Goal: Transaction & Acquisition: Obtain resource

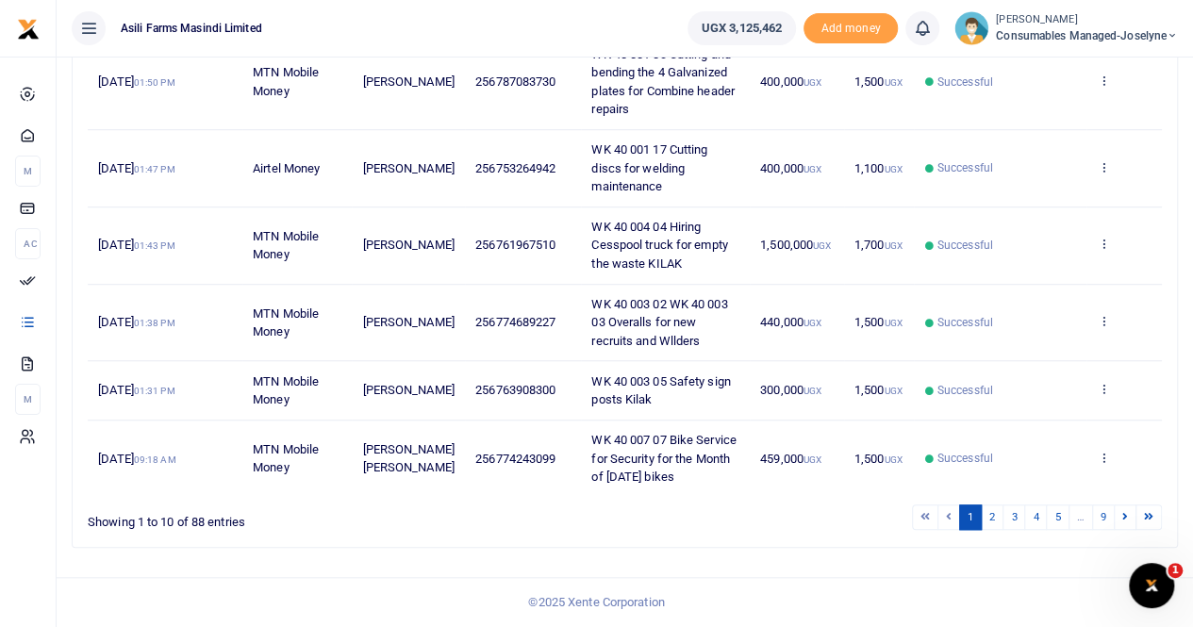
scroll to position [36, 0]
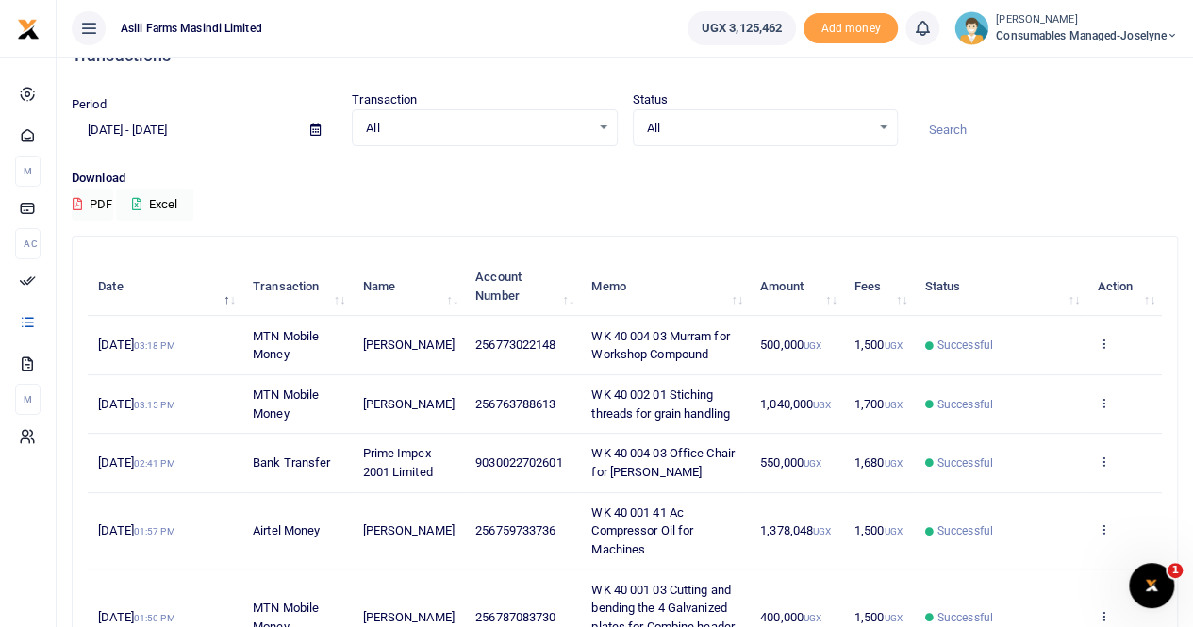
click at [715, 149] on div "Period [DATE] - [DATE] Transaction All Select an option... All Airtime Internet…" at bounding box center [624, 130] width 1121 height 78
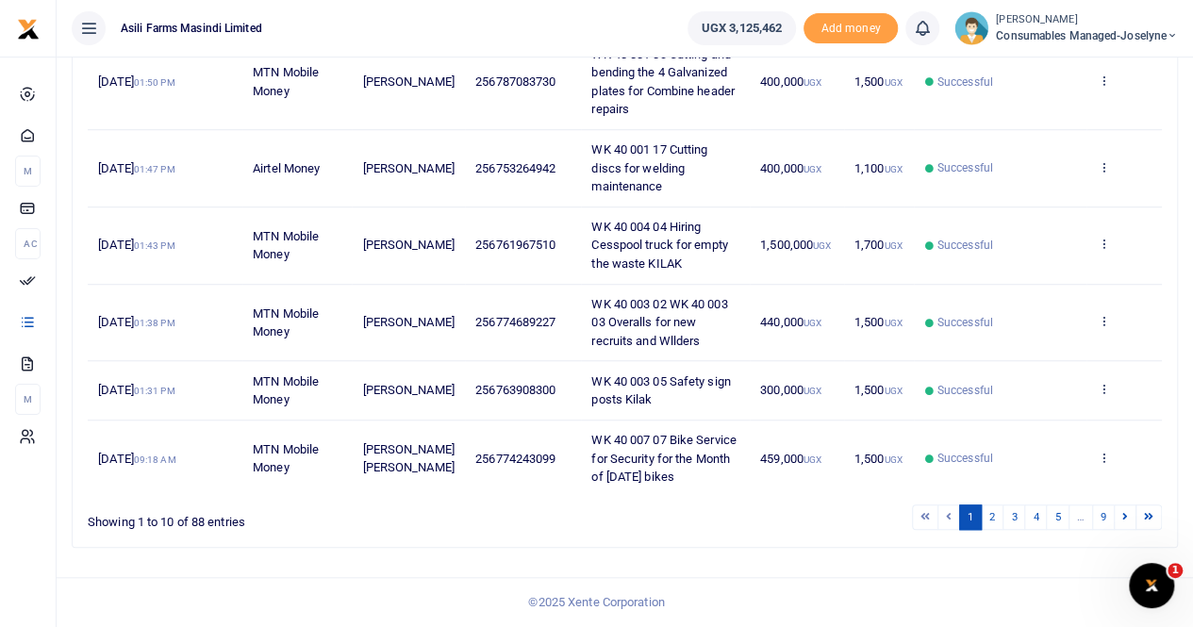
scroll to position [601, 0]
click at [996, 518] on link "2" at bounding box center [991, 516] width 23 height 25
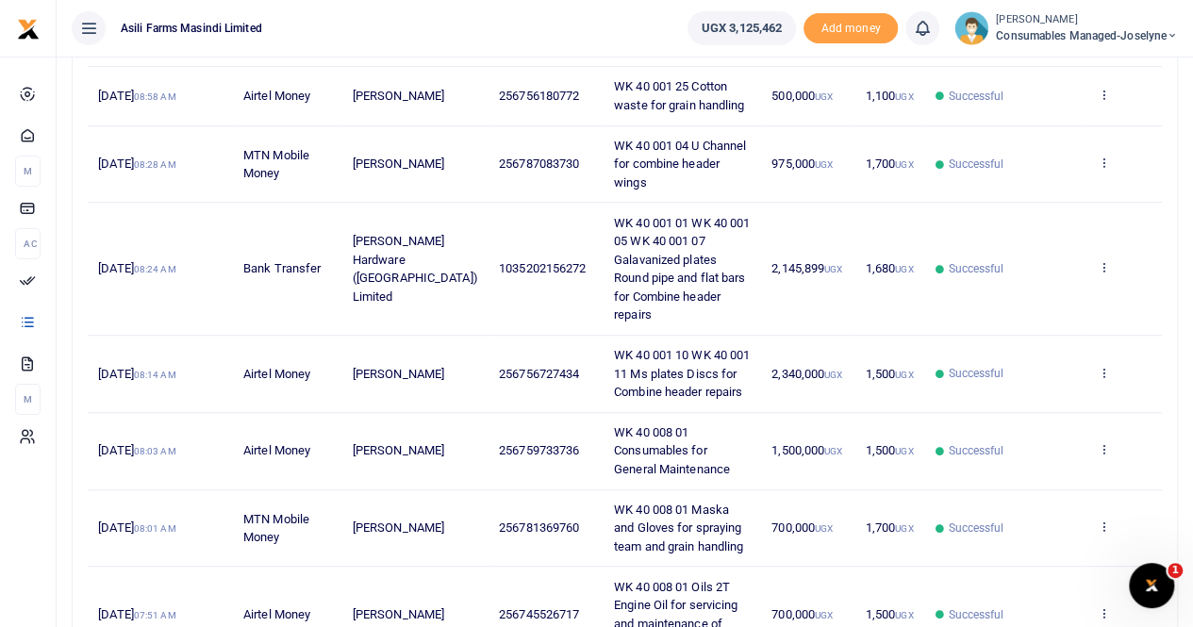
scroll to position [319, 0]
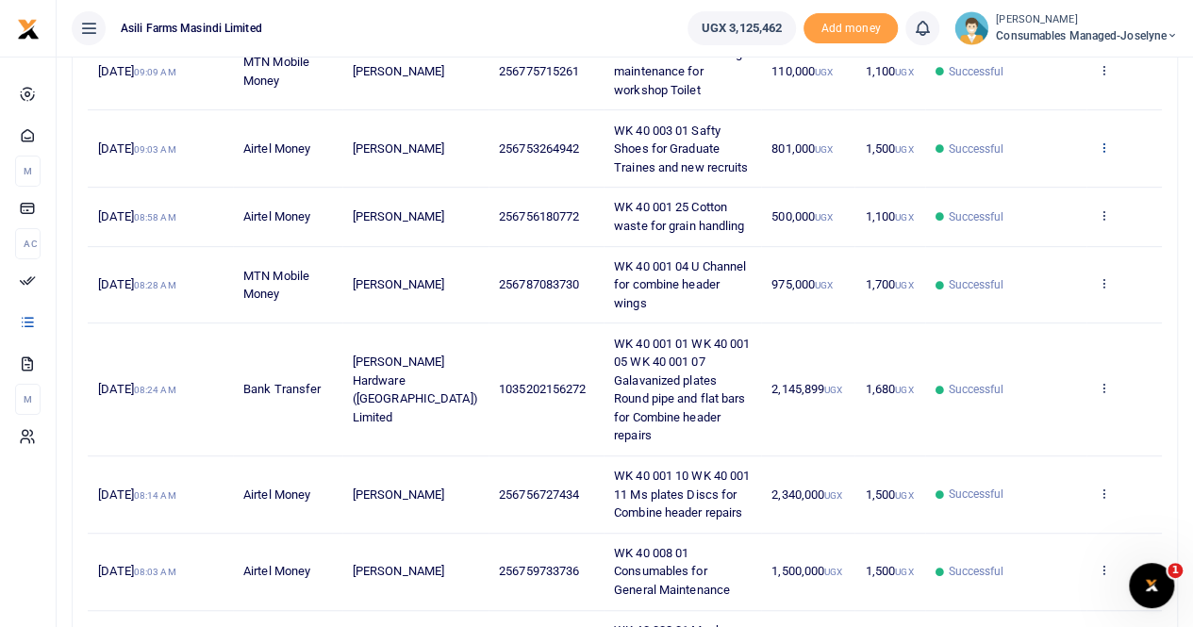
click at [1103, 142] on icon at bounding box center [1102, 146] width 12 height 13
click at [1048, 174] on link "View details" at bounding box center [1034, 178] width 149 height 26
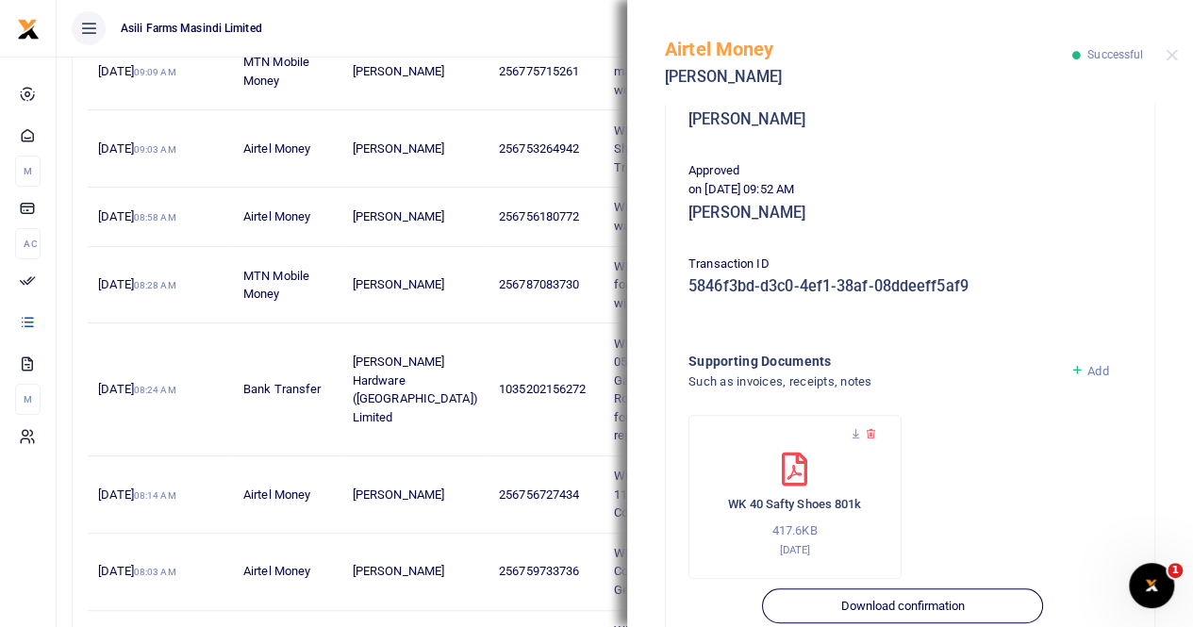
scroll to position [472, 0]
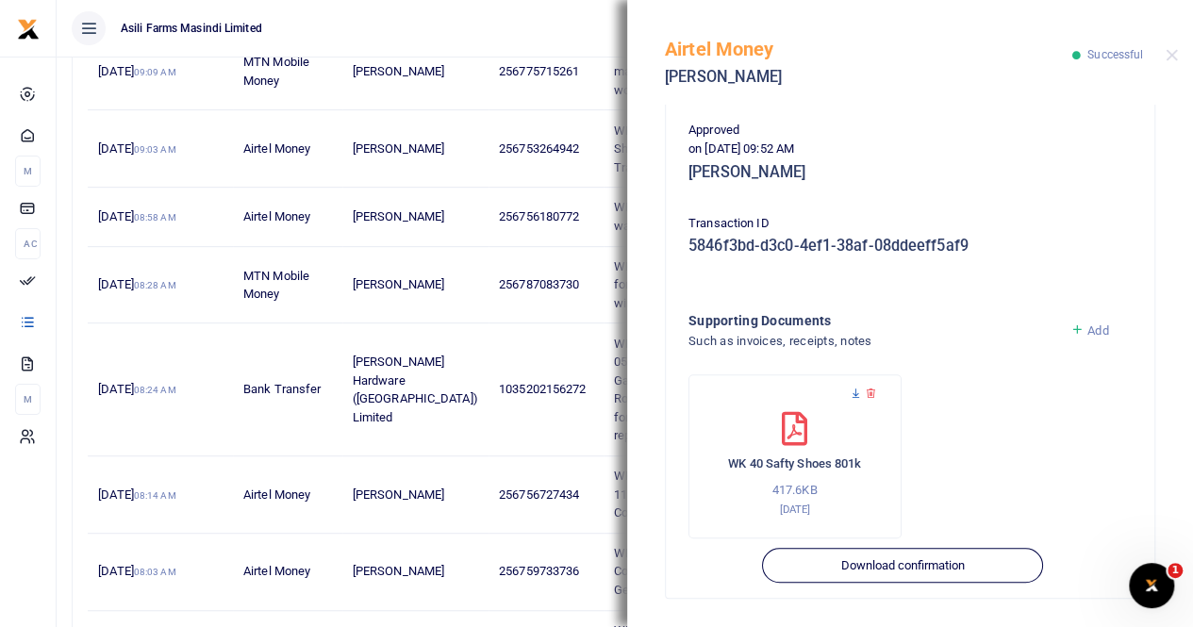
click at [855, 388] on icon at bounding box center [855, 393] width 12 height 12
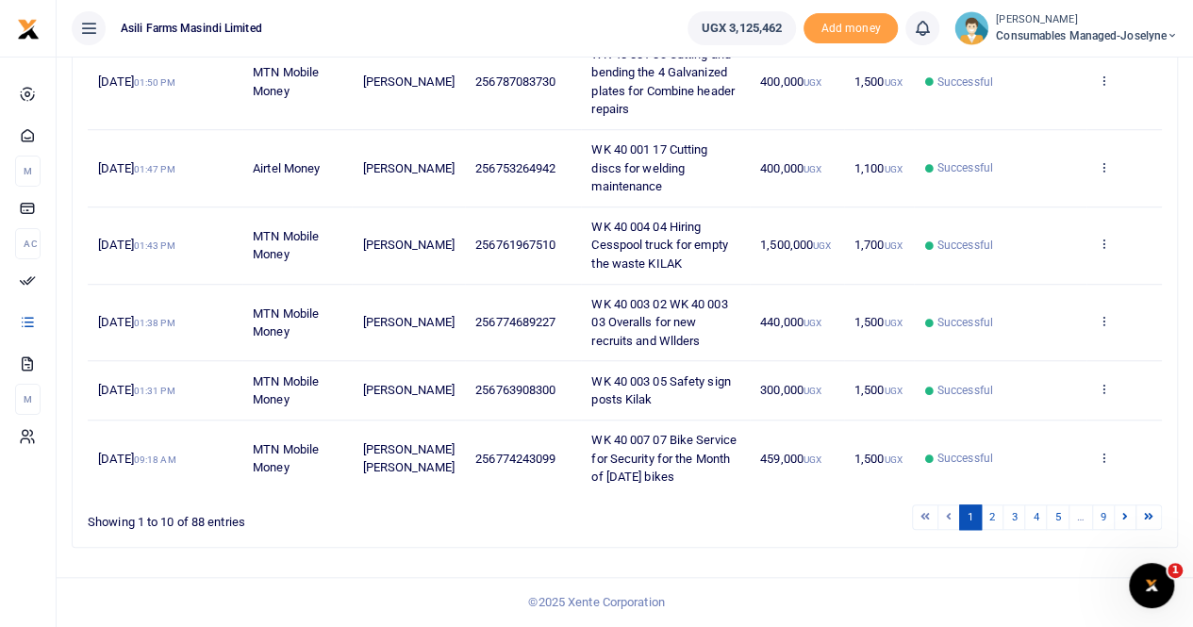
scroll to position [601, 0]
click at [992, 518] on link "2" at bounding box center [991, 516] width 23 height 25
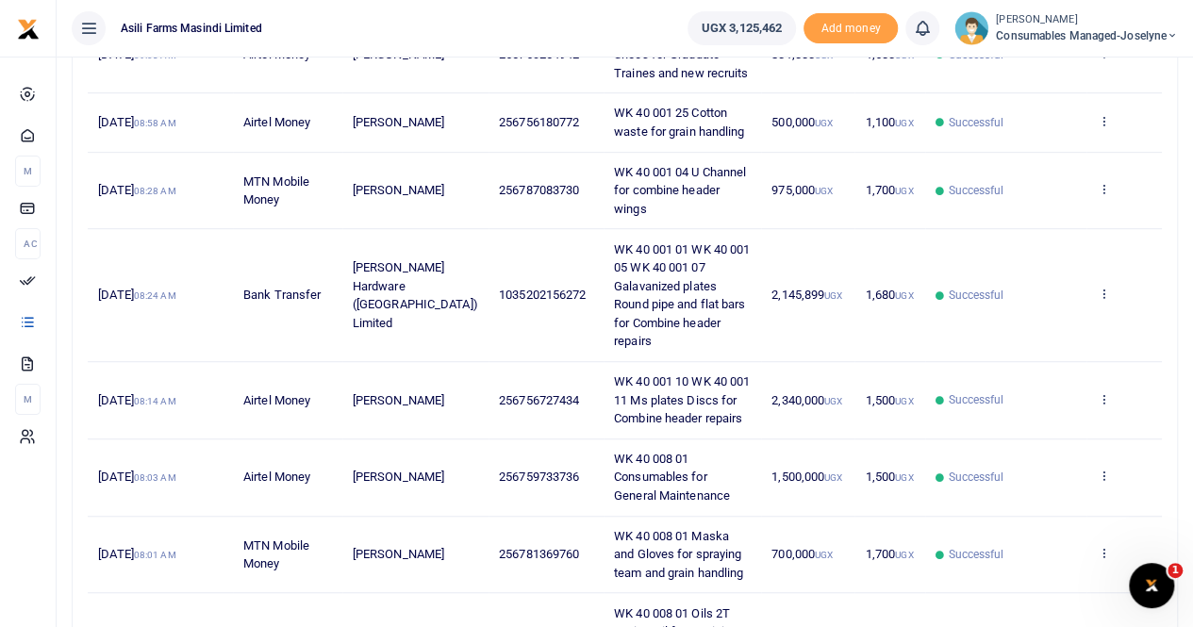
scroll to position [319, 0]
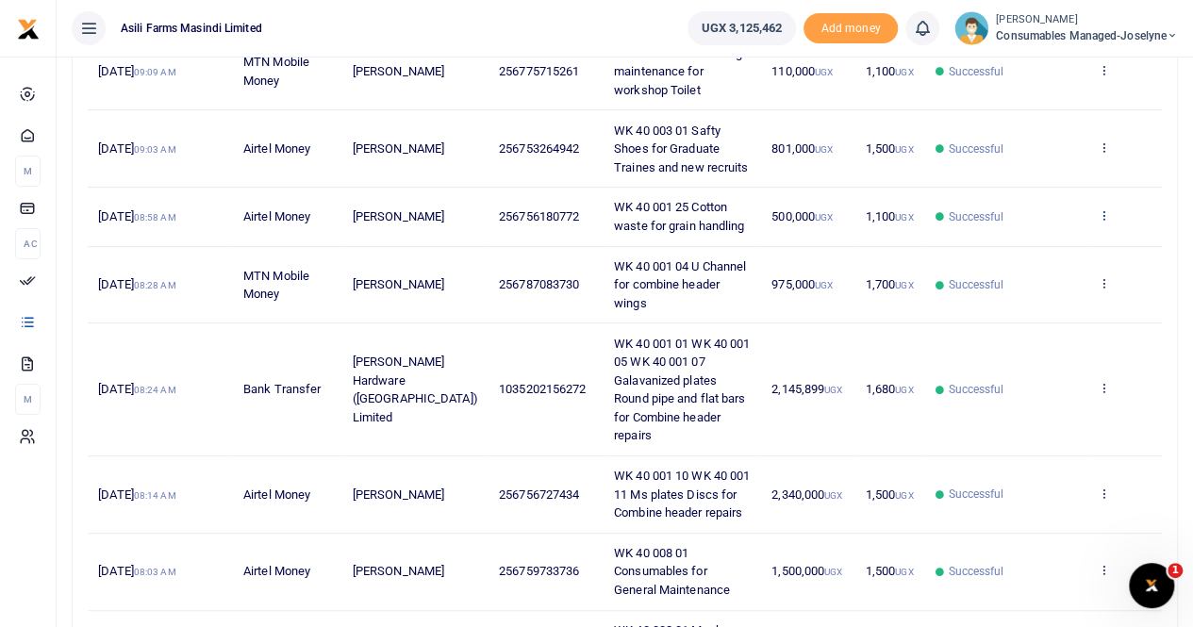
click at [1103, 210] on icon at bounding box center [1102, 214] width 12 height 13
click at [1054, 240] on link "View details" at bounding box center [1034, 246] width 149 height 26
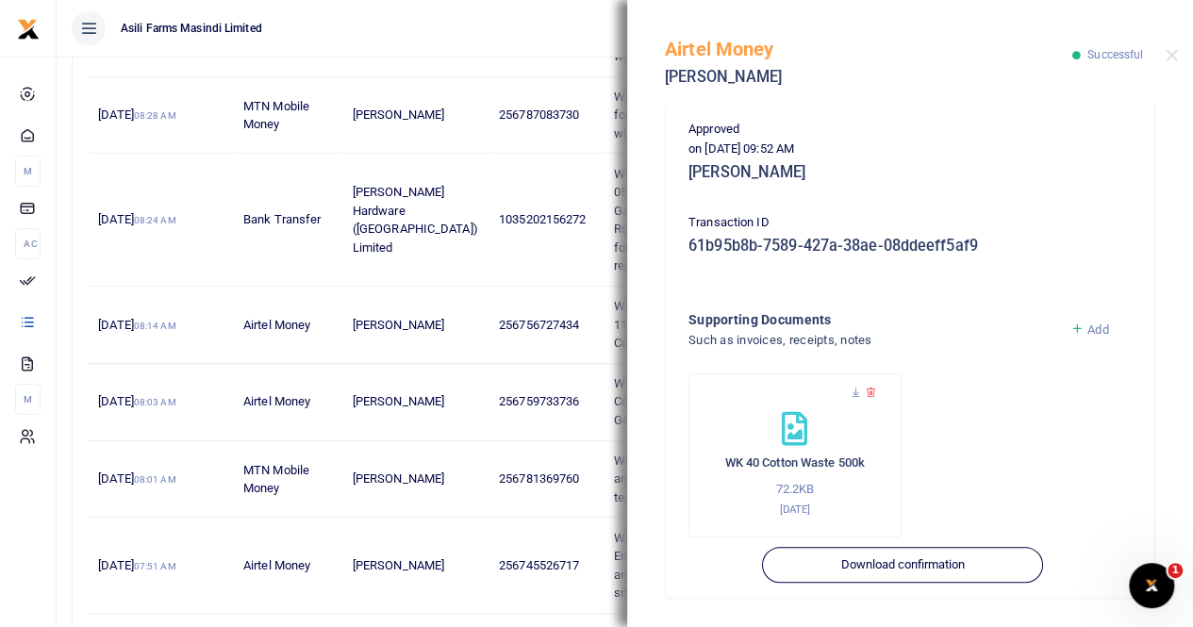
scroll to position [657, 0]
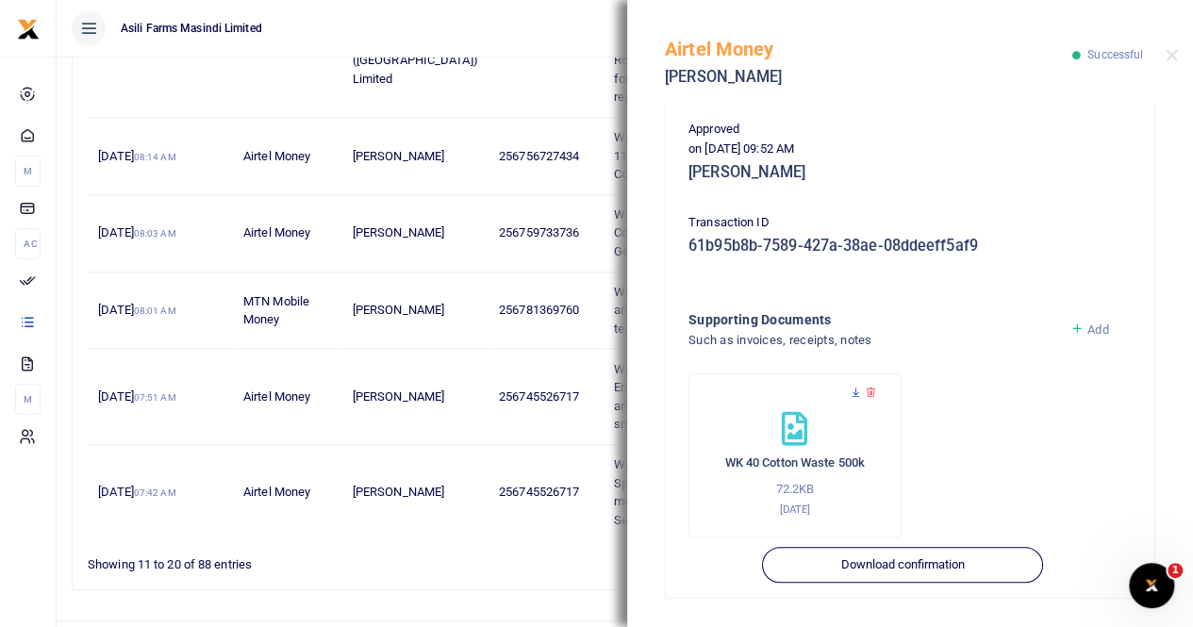
click at [854, 395] on icon at bounding box center [855, 393] width 12 height 12
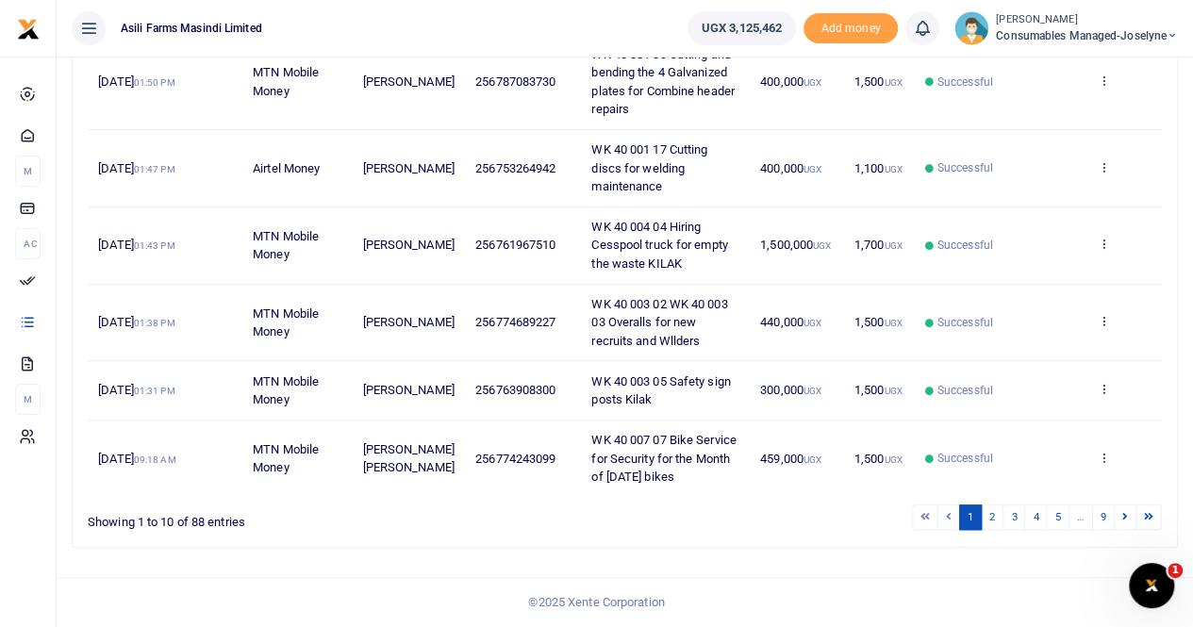
scroll to position [601, 0]
click at [999, 516] on link "2" at bounding box center [991, 516] width 23 height 25
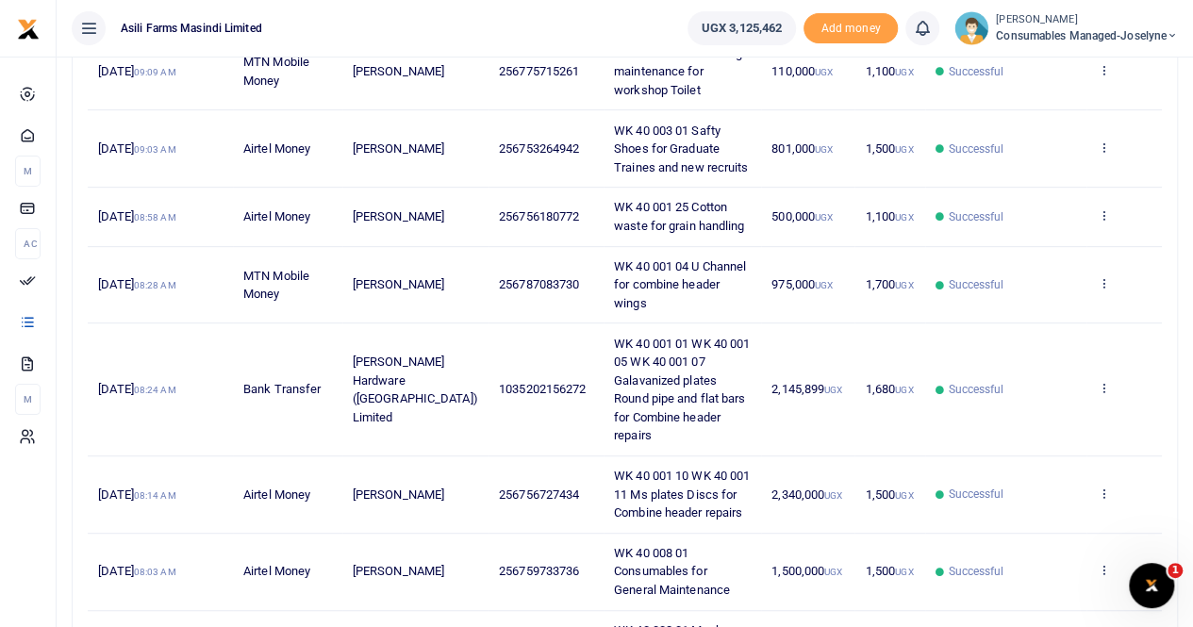
scroll to position [224, 0]
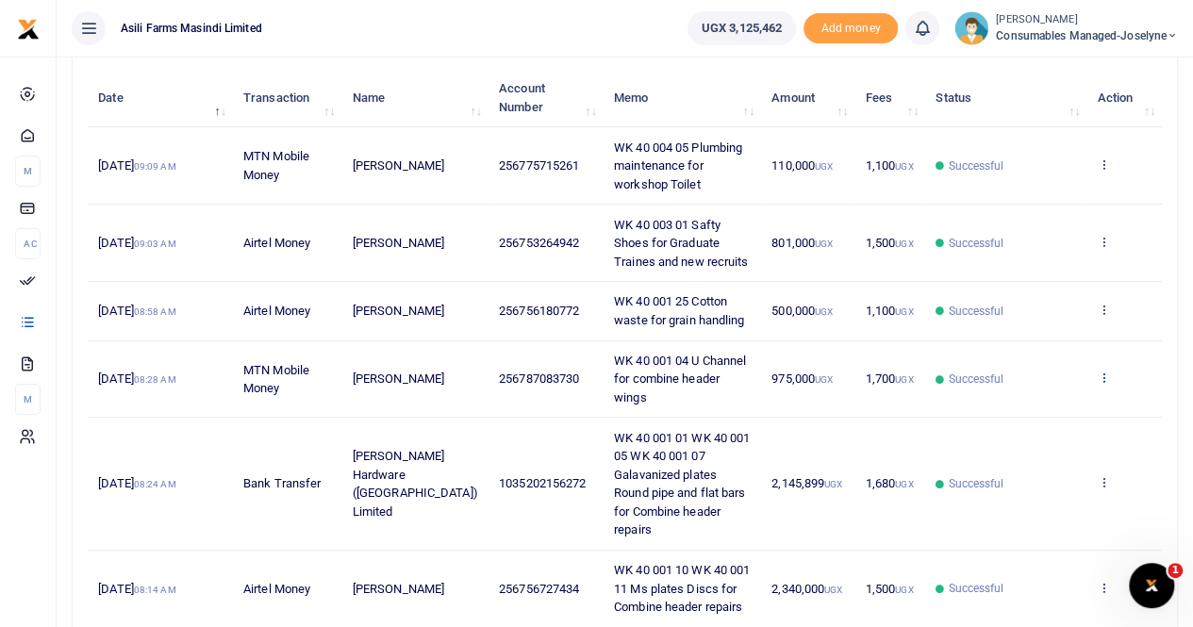
click at [1108, 371] on icon at bounding box center [1102, 377] width 12 height 13
click at [1046, 389] on link "View details" at bounding box center [1034, 399] width 149 height 26
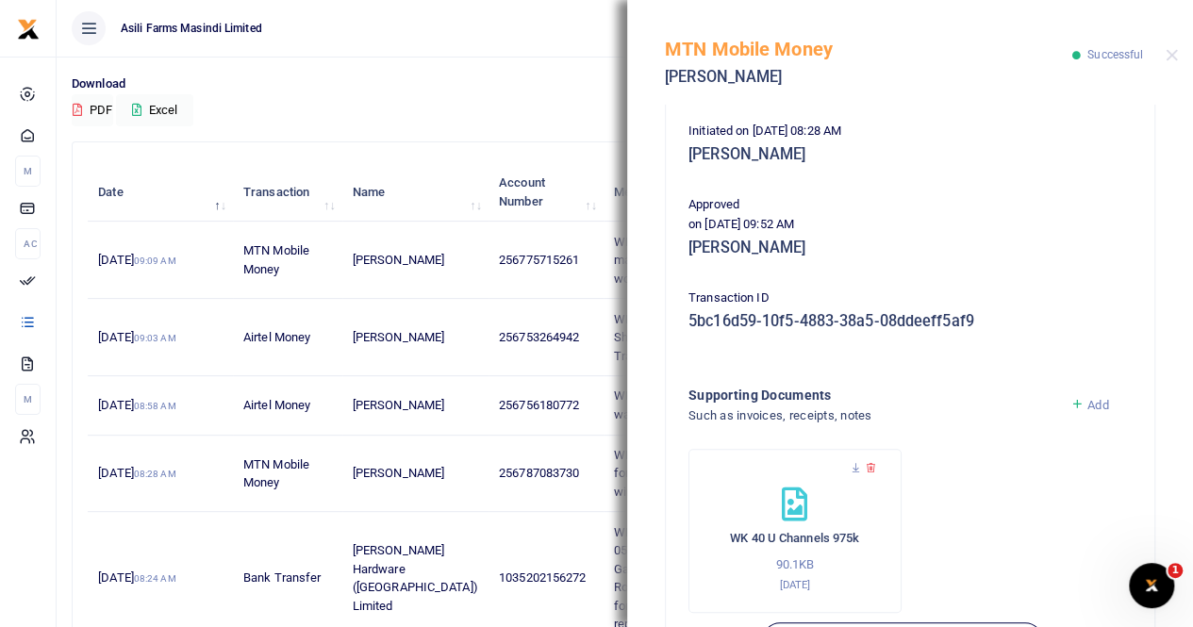
scroll to position [454, 0]
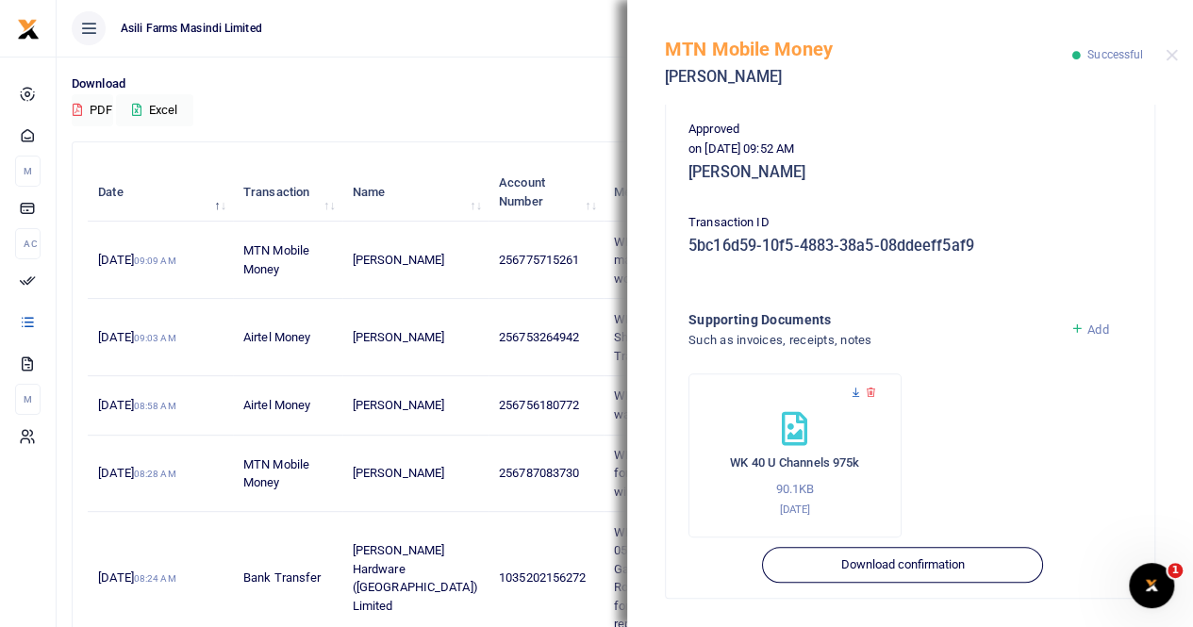
click at [856, 390] on icon at bounding box center [855, 393] width 12 height 12
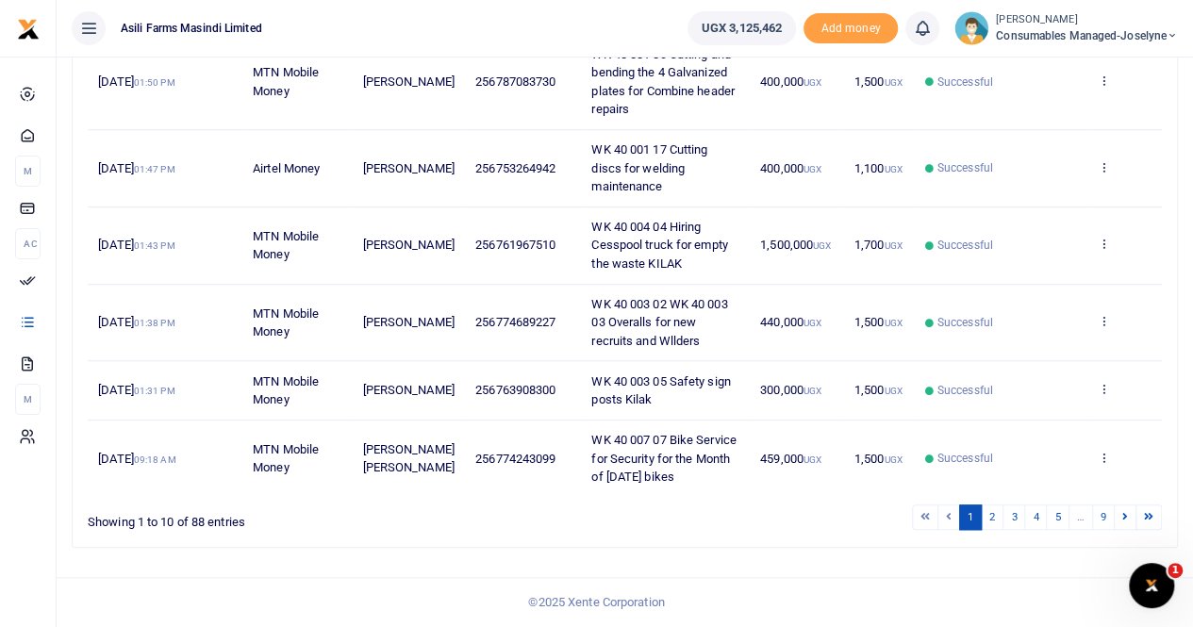
scroll to position [601, 0]
click at [994, 516] on link "2" at bounding box center [991, 516] width 23 height 25
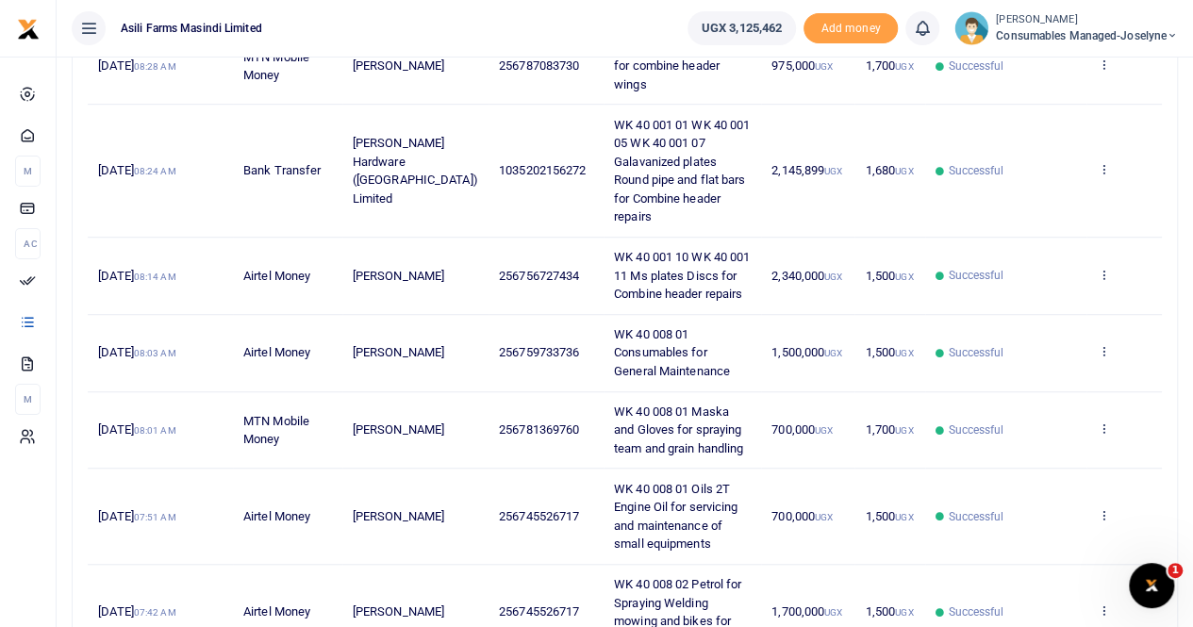
scroll to position [507, 0]
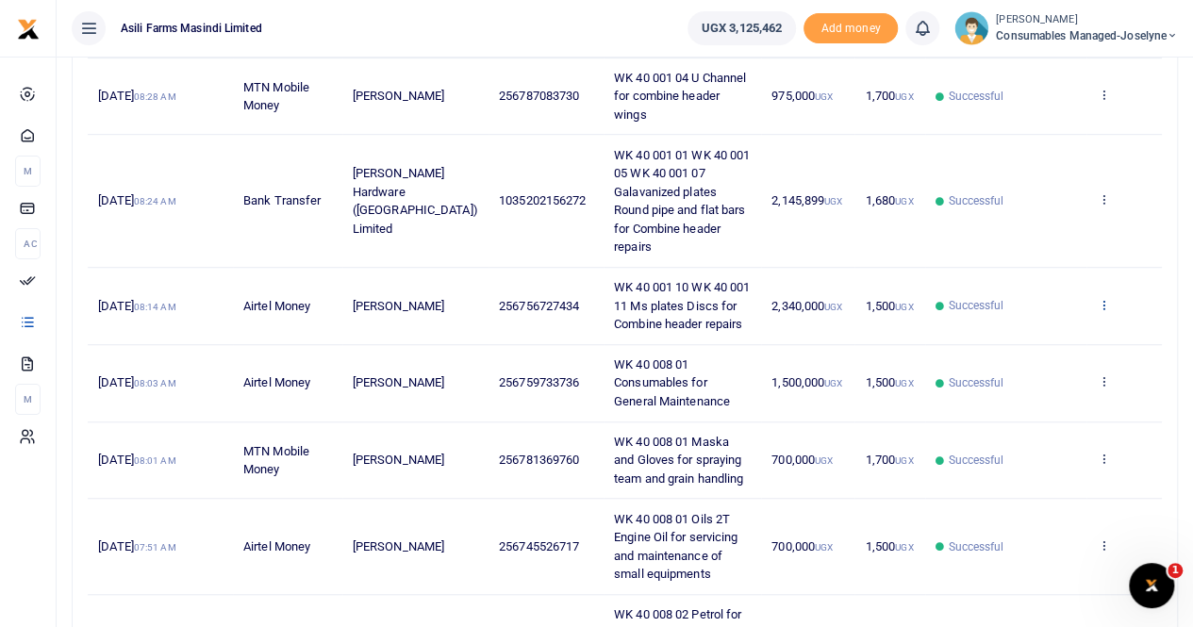
click at [1104, 298] on icon at bounding box center [1102, 304] width 12 height 13
click at [1053, 293] on link "View details" at bounding box center [1034, 298] width 149 height 26
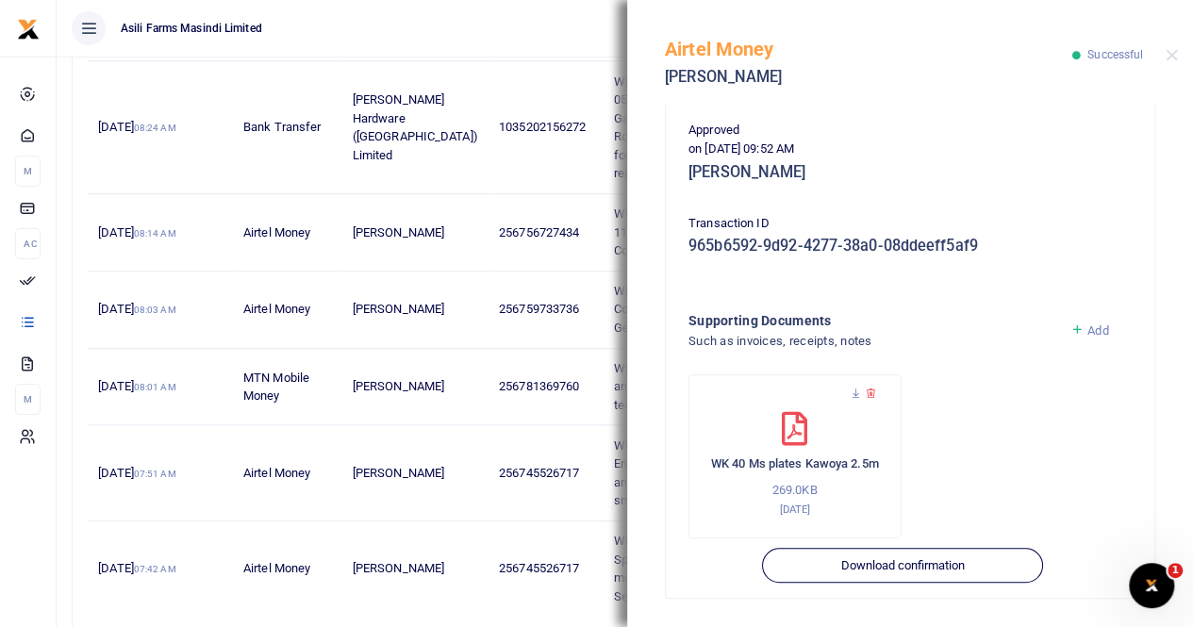
scroll to position [657, 0]
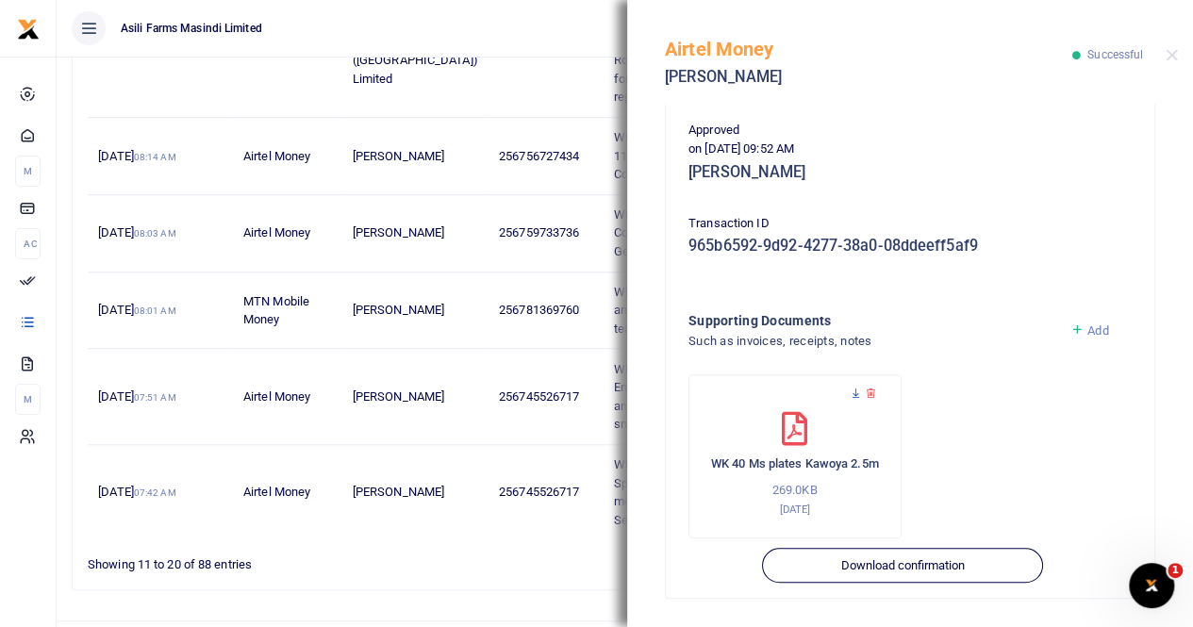
click at [858, 391] on icon at bounding box center [855, 393] width 12 height 12
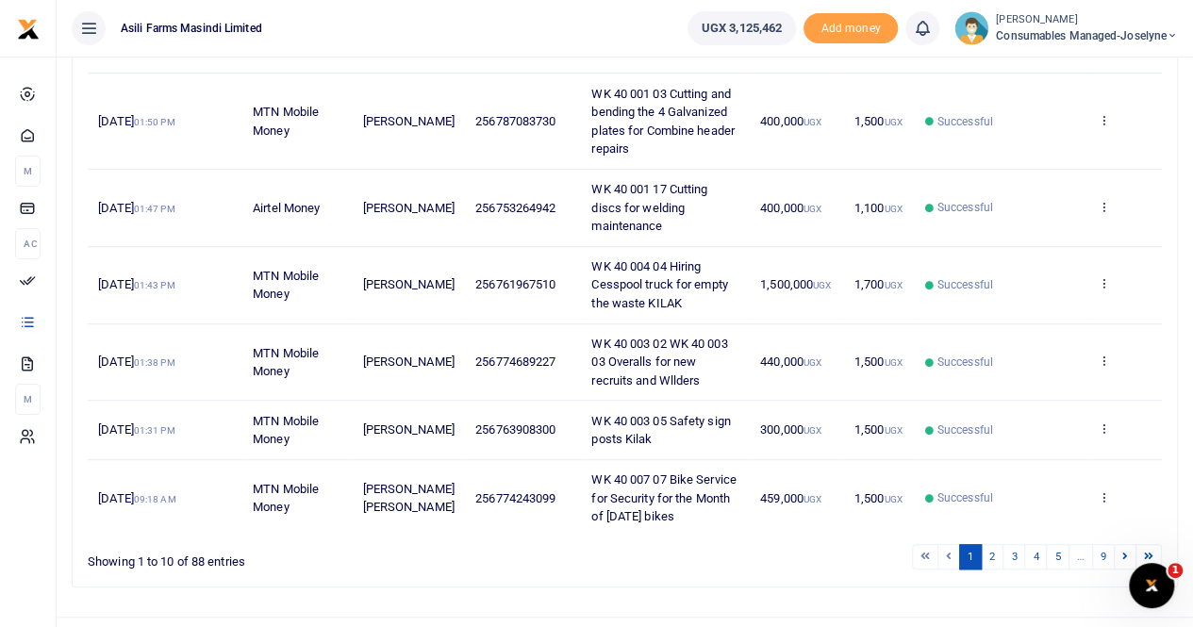
scroll to position [601, 0]
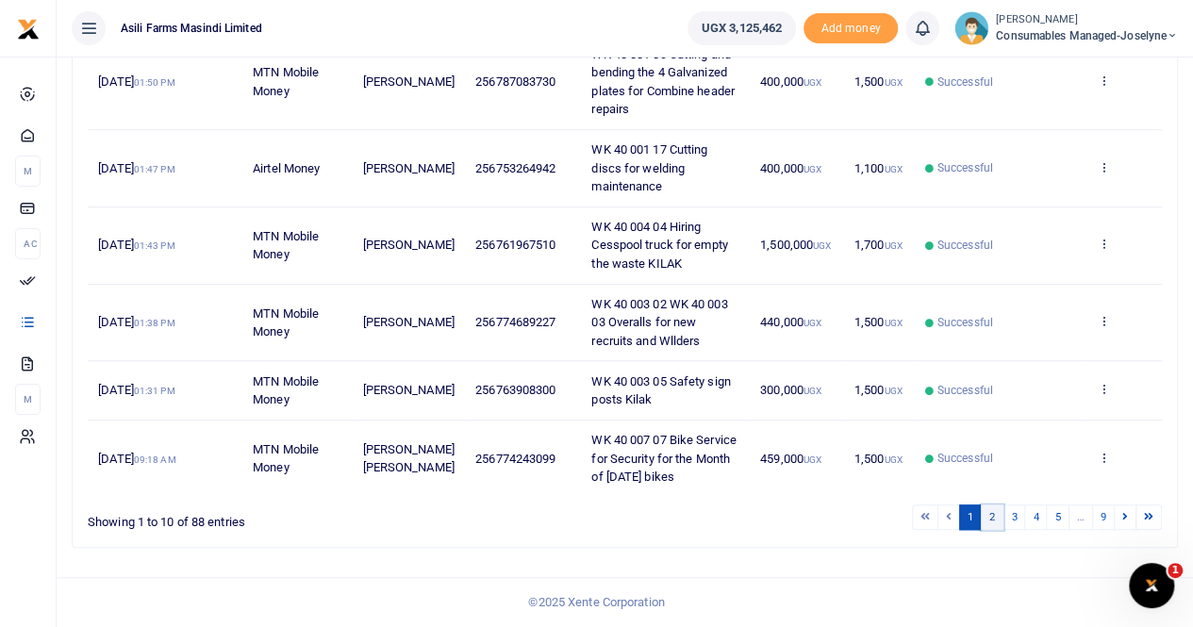
click at [996, 509] on link "2" at bounding box center [991, 516] width 23 height 25
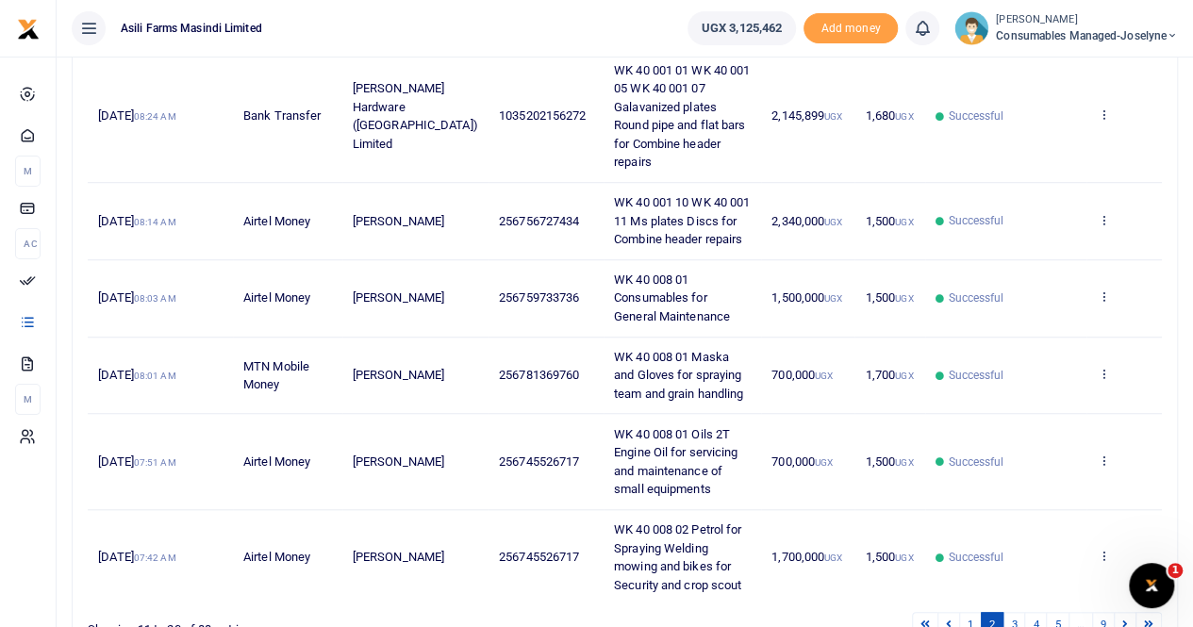
scroll to position [563, 0]
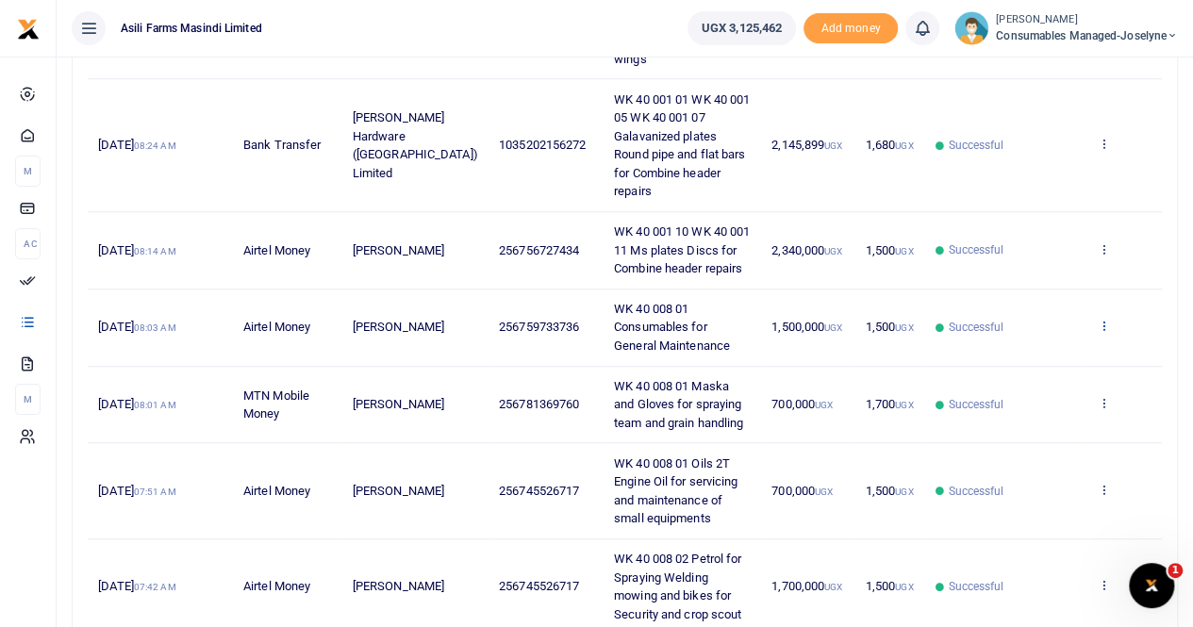
click at [1103, 319] on icon at bounding box center [1102, 325] width 12 height 13
click at [1033, 323] on link "View details" at bounding box center [1034, 318] width 149 height 26
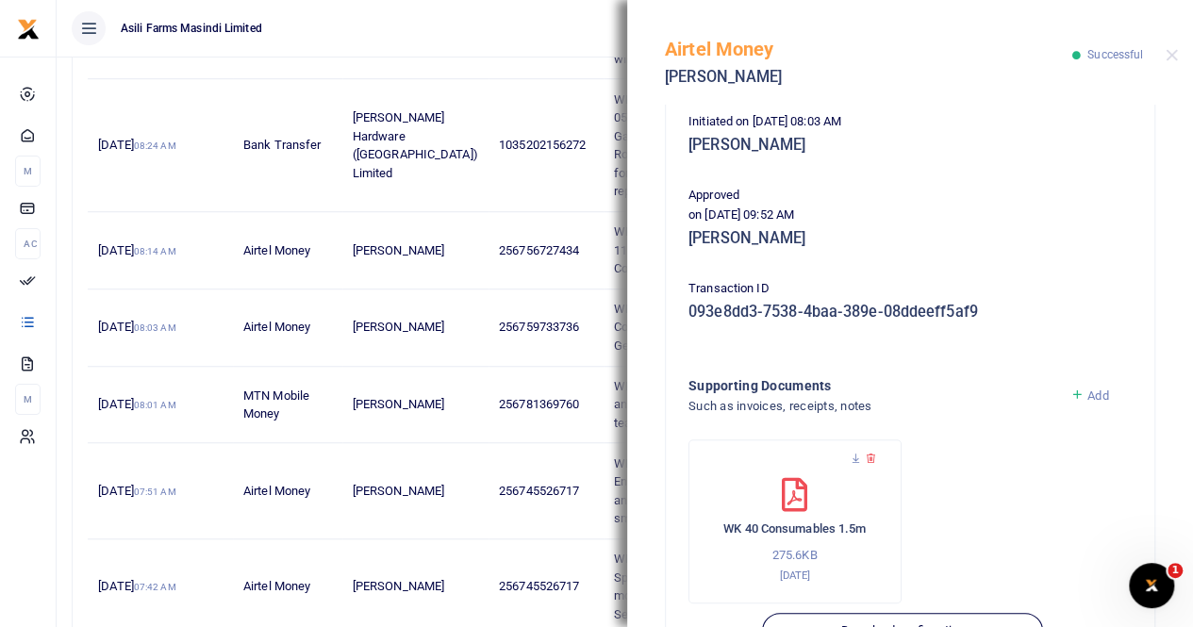
scroll to position [454, 0]
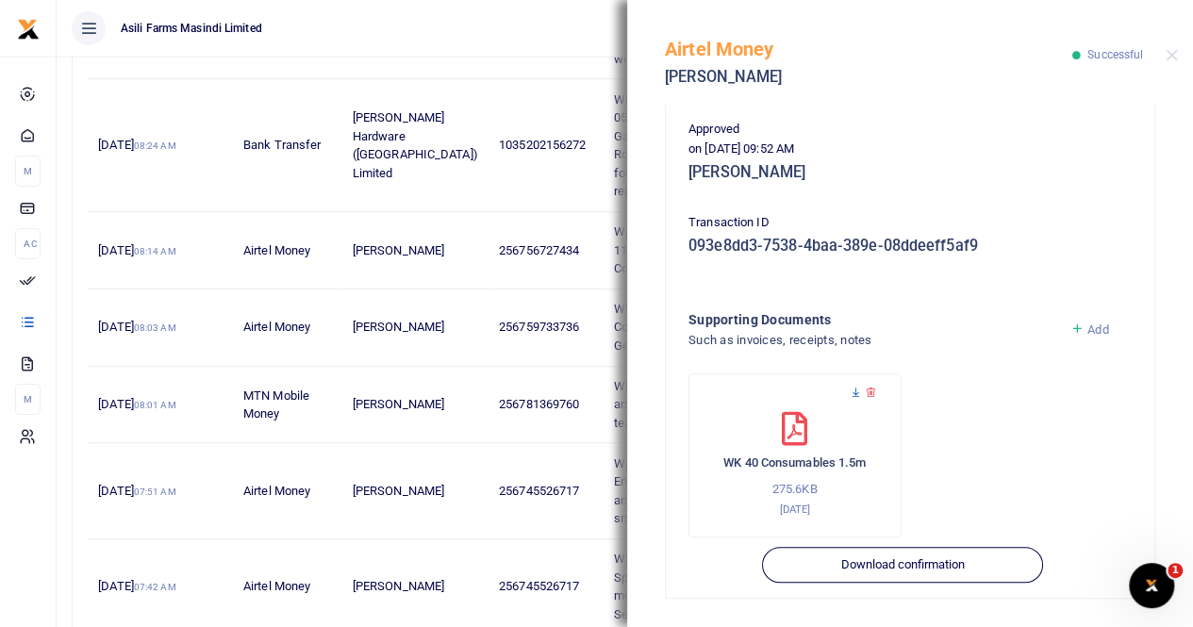
click at [856, 390] on icon at bounding box center [855, 393] width 12 height 12
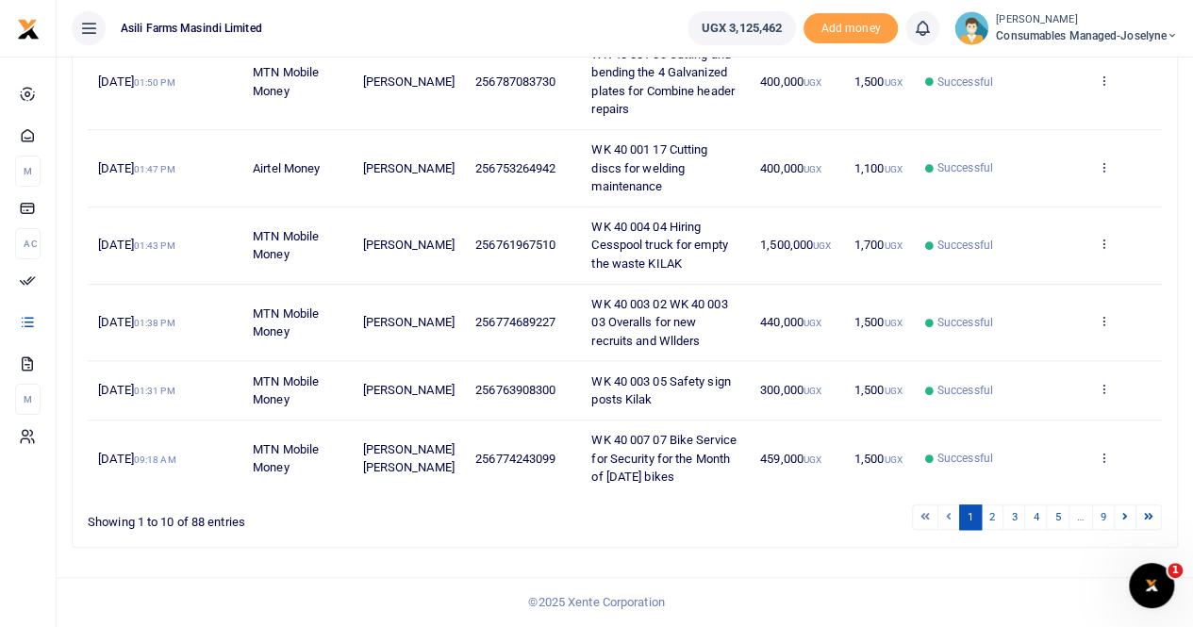
scroll to position [601, 0]
click at [993, 519] on link "2" at bounding box center [991, 516] width 23 height 25
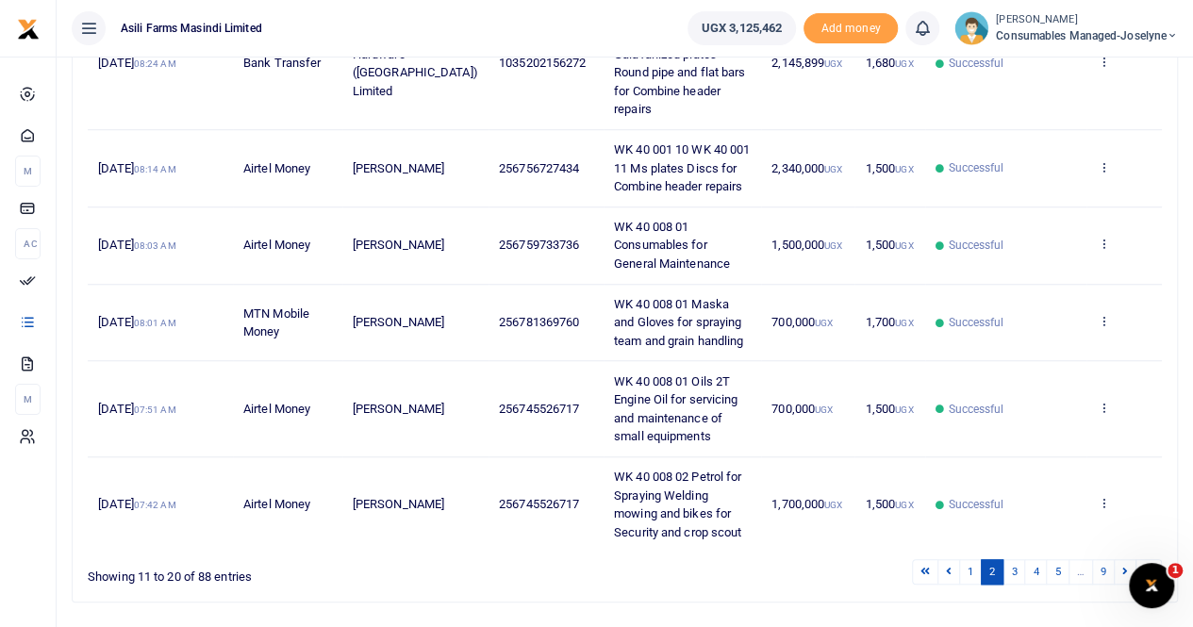
scroll to position [657, 0]
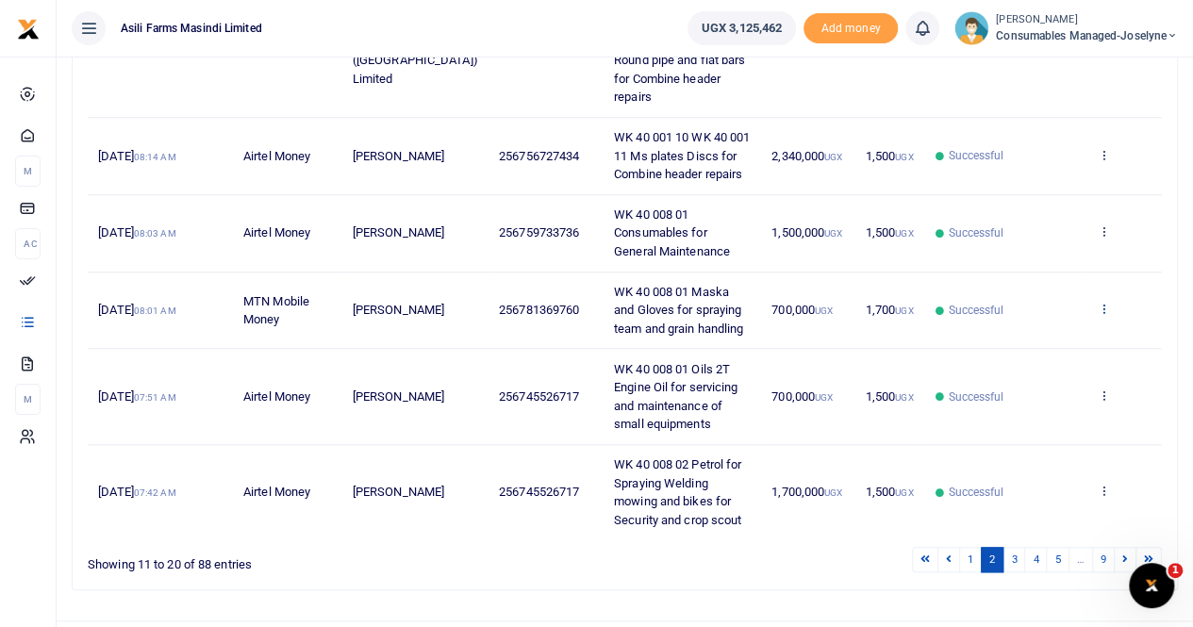
click at [1107, 302] on icon at bounding box center [1102, 308] width 12 height 13
click at [1036, 295] on link "View details" at bounding box center [1034, 301] width 149 height 26
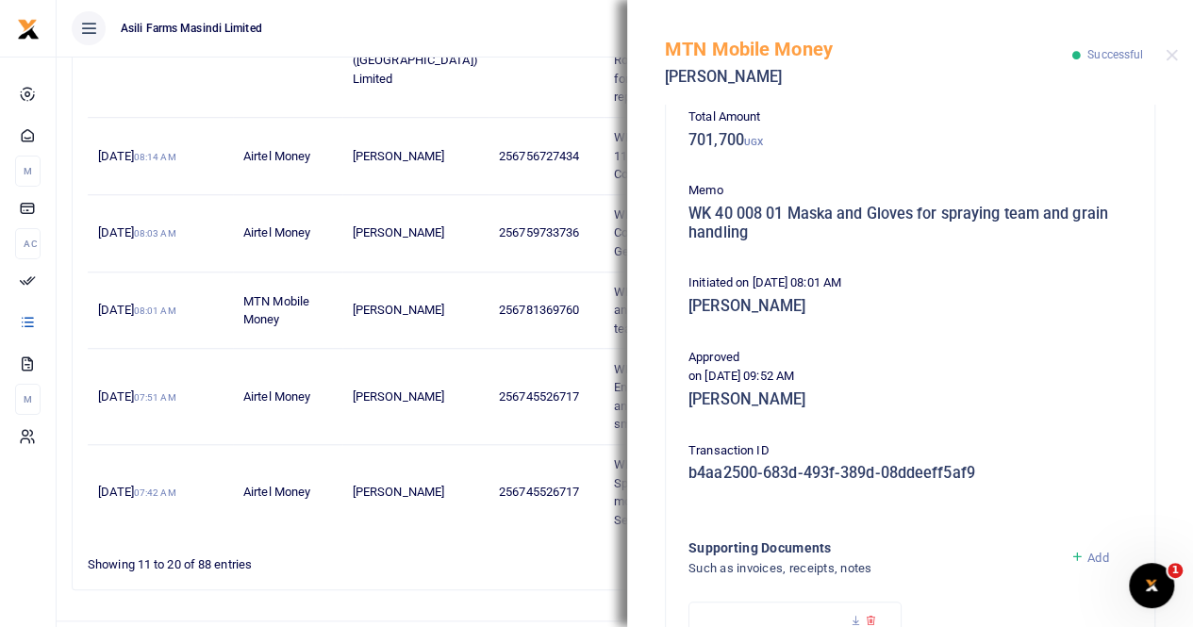
scroll to position [472, 0]
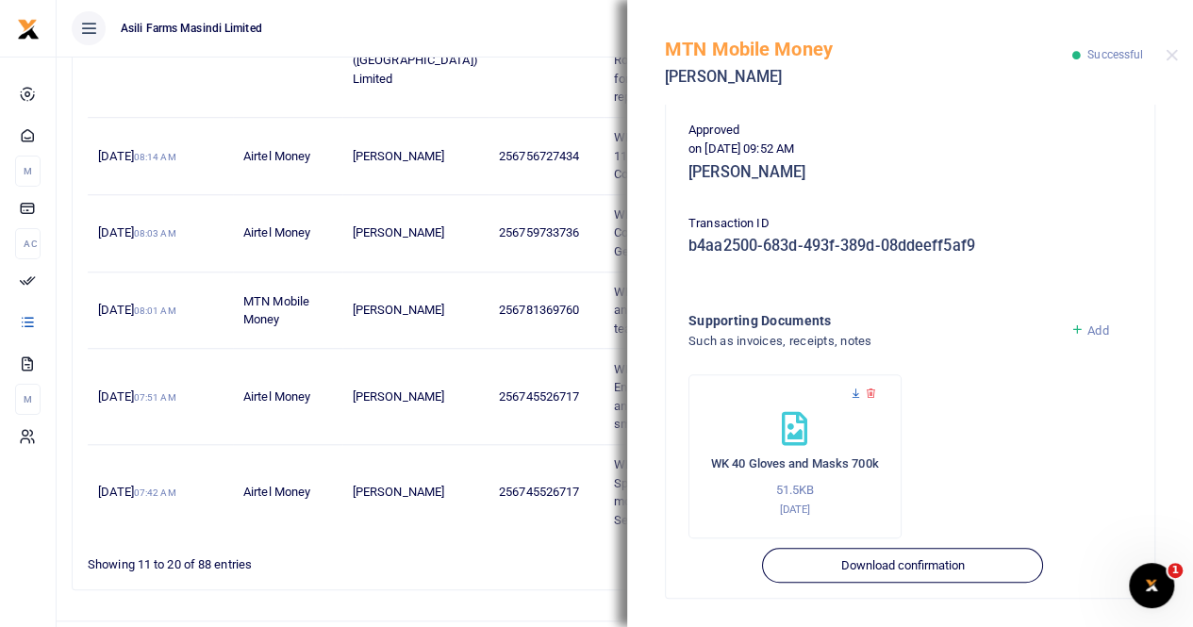
click at [852, 391] on icon at bounding box center [855, 393] width 12 height 12
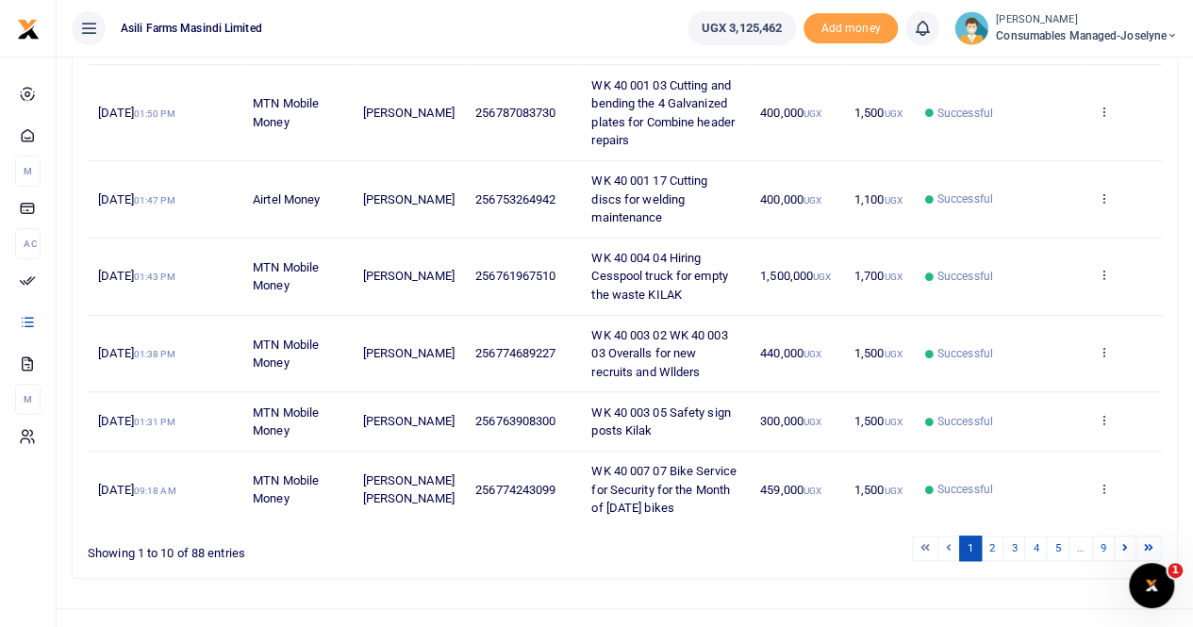
scroll to position [601, 0]
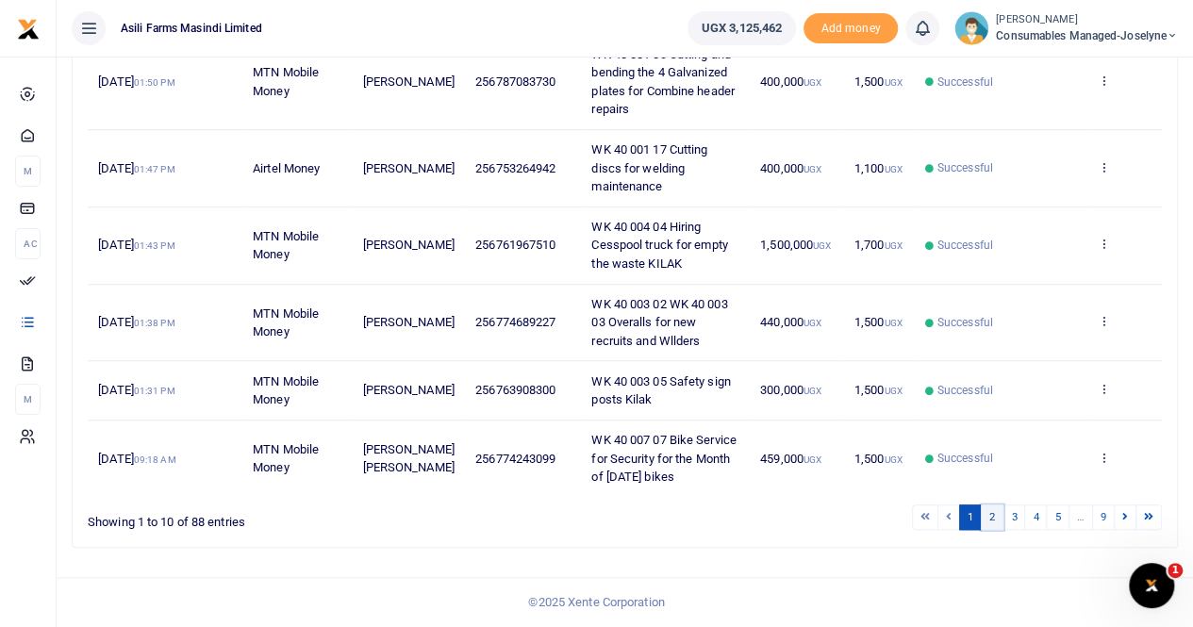
click at [1000, 516] on link "2" at bounding box center [991, 516] width 23 height 25
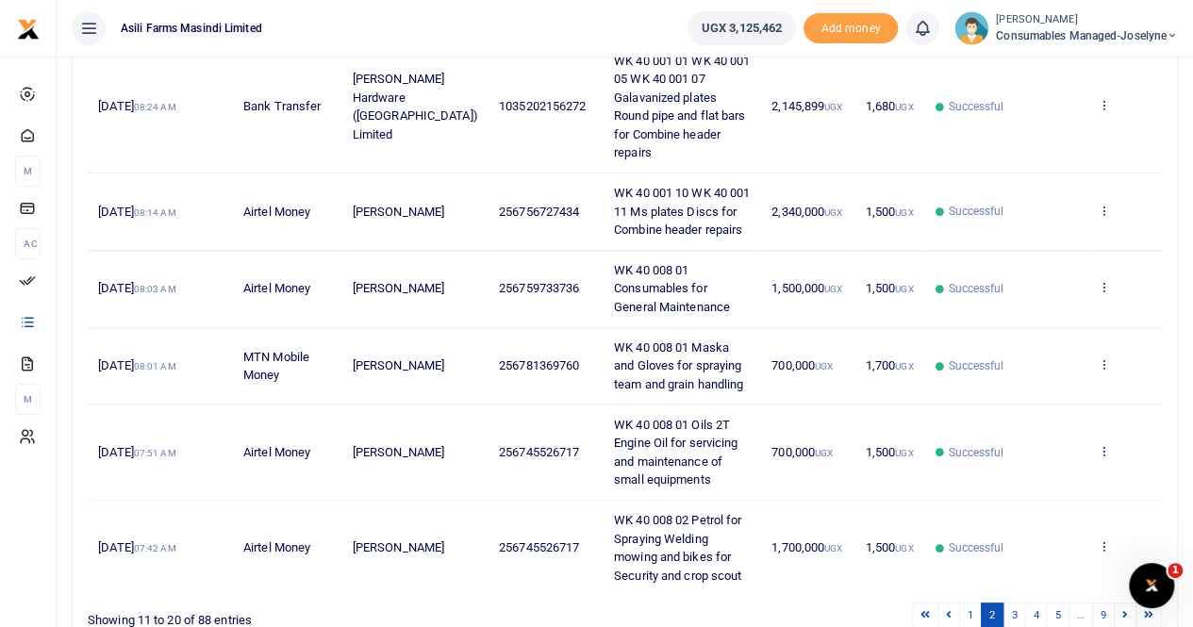
click at [1106, 444] on icon at bounding box center [1102, 450] width 12 height 13
click at [1021, 435] on link "View details" at bounding box center [1034, 444] width 149 height 26
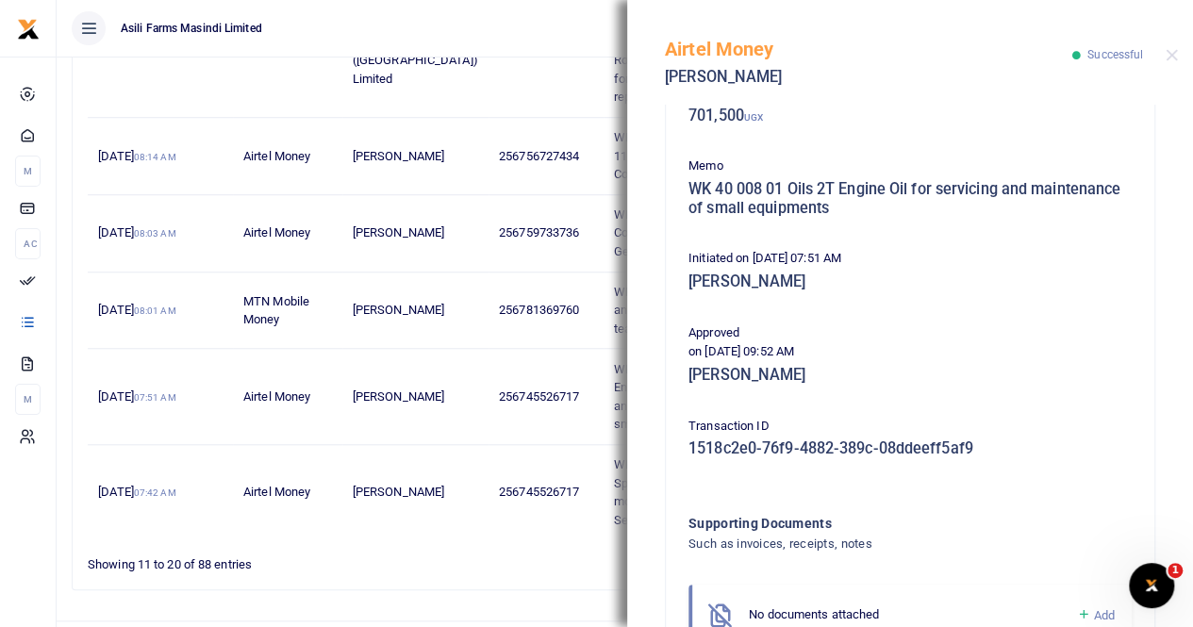
scroll to position [298, 0]
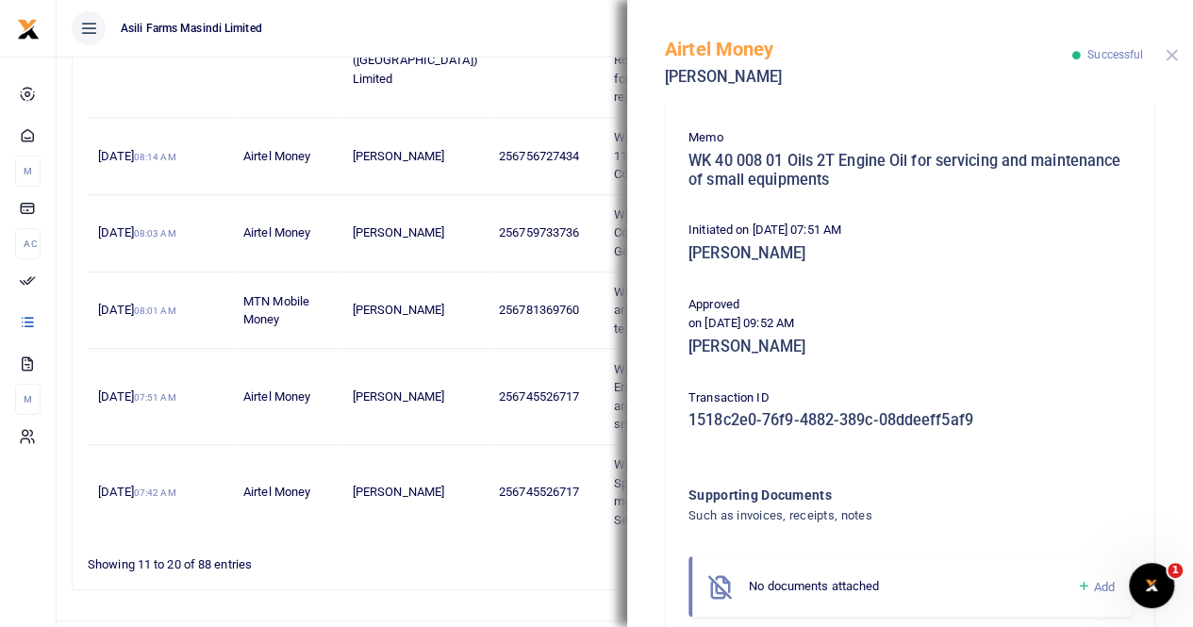
drag, startPoint x: 1174, startPoint y: 54, endPoint x: 1155, endPoint y: 65, distance: 22.0
click at [1173, 54] on button "Close" at bounding box center [1171, 55] width 12 height 12
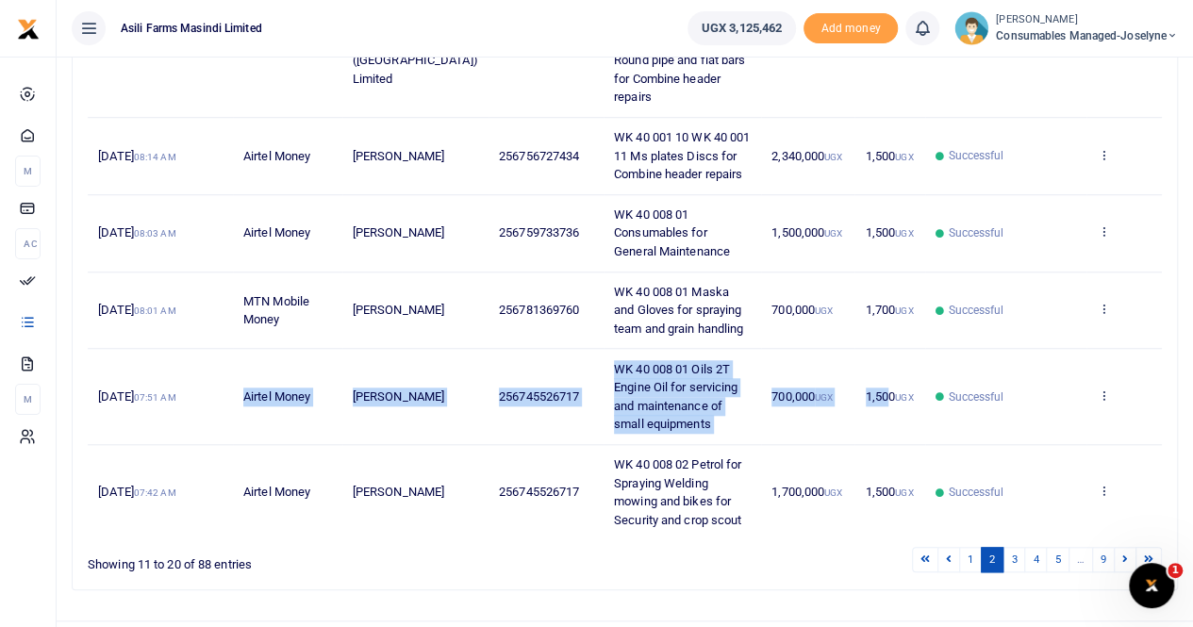
drag, startPoint x: 261, startPoint y: 331, endPoint x: 873, endPoint y: 372, distance: 613.3
click at [873, 372] on tr "29th Sep 2025 07:51 AM Airtel Money Betty Namukasa 256745526717 WK 40 008 01 Oi…" at bounding box center [625, 396] width 1074 height 95
copy tr "Airtel Money Betty Namukasa 256745526717 WK 40 008 01 Oils 2T Engine Oil for se…"
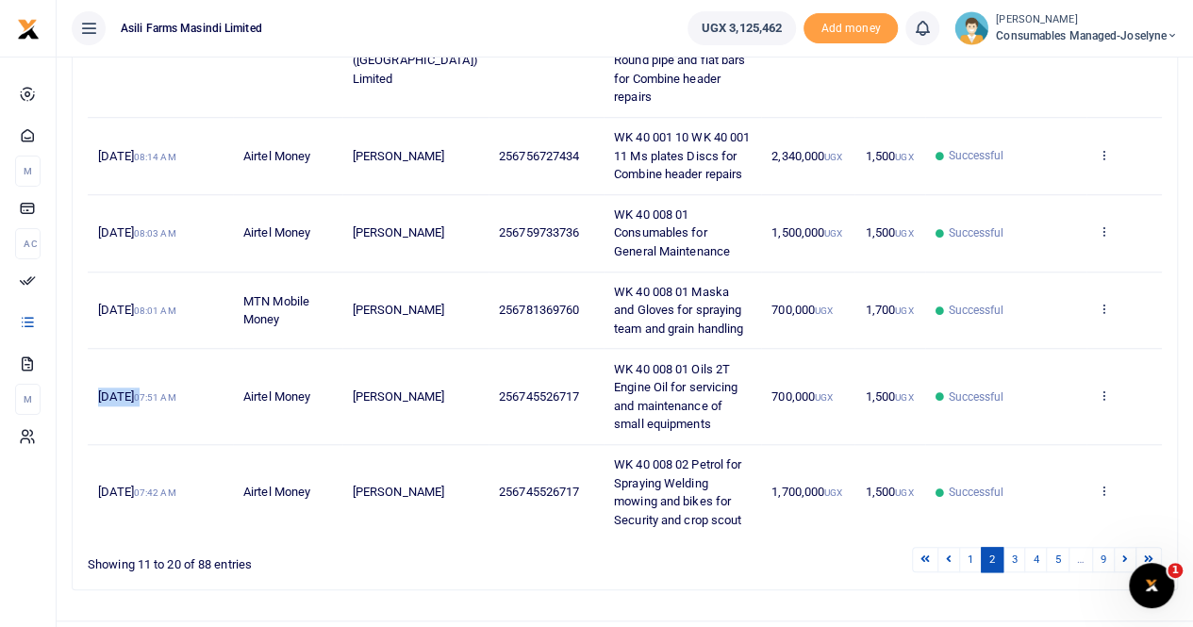
drag, startPoint x: 100, startPoint y: 352, endPoint x: 185, endPoint y: 358, distance: 85.1
click at [175, 389] on span "29th Sep 2025 07:51 AM" at bounding box center [136, 396] width 77 height 14
copy span "29th Sep 2025 0"
click at [175, 389] on span "29th Sep 2025 07:51 AM" at bounding box center [136, 396] width 77 height 14
click at [1105, 484] on icon at bounding box center [1102, 490] width 12 height 13
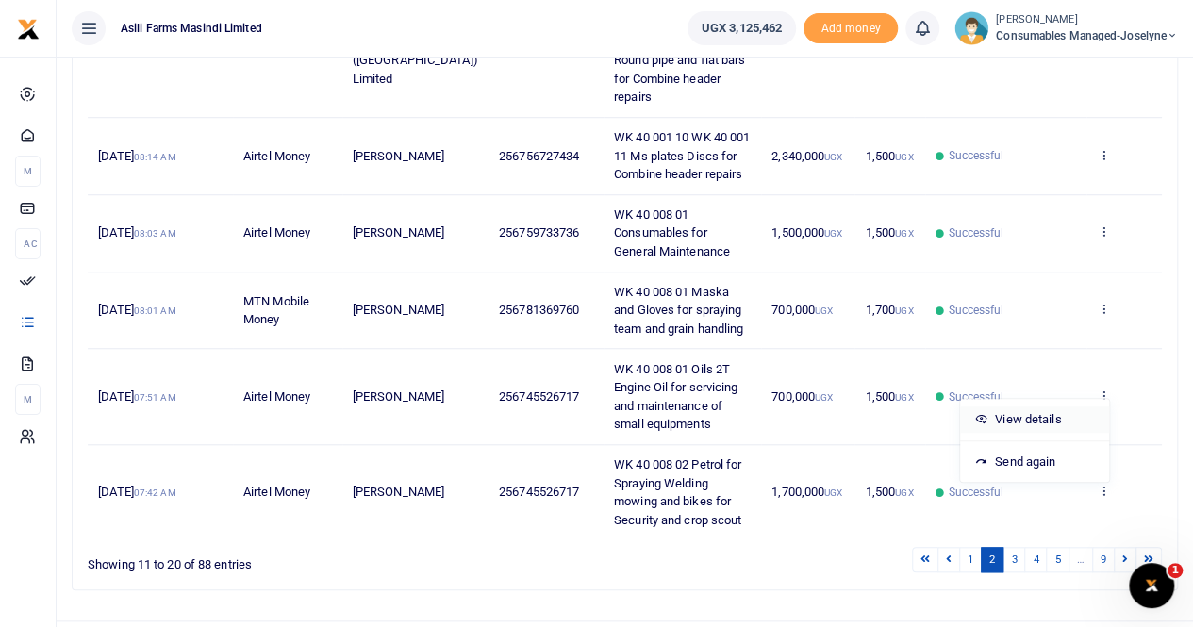
click at [1035, 406] on link "View details" at bounding box center [1034, 419] width 149 height 26
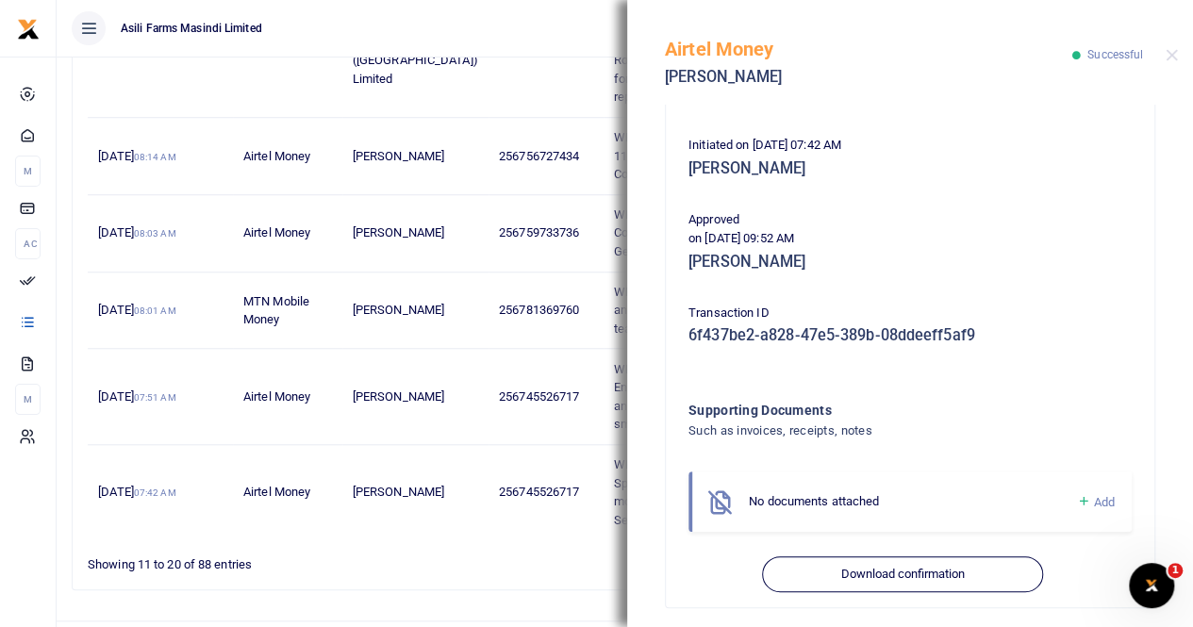
scroll to position [392, 0]
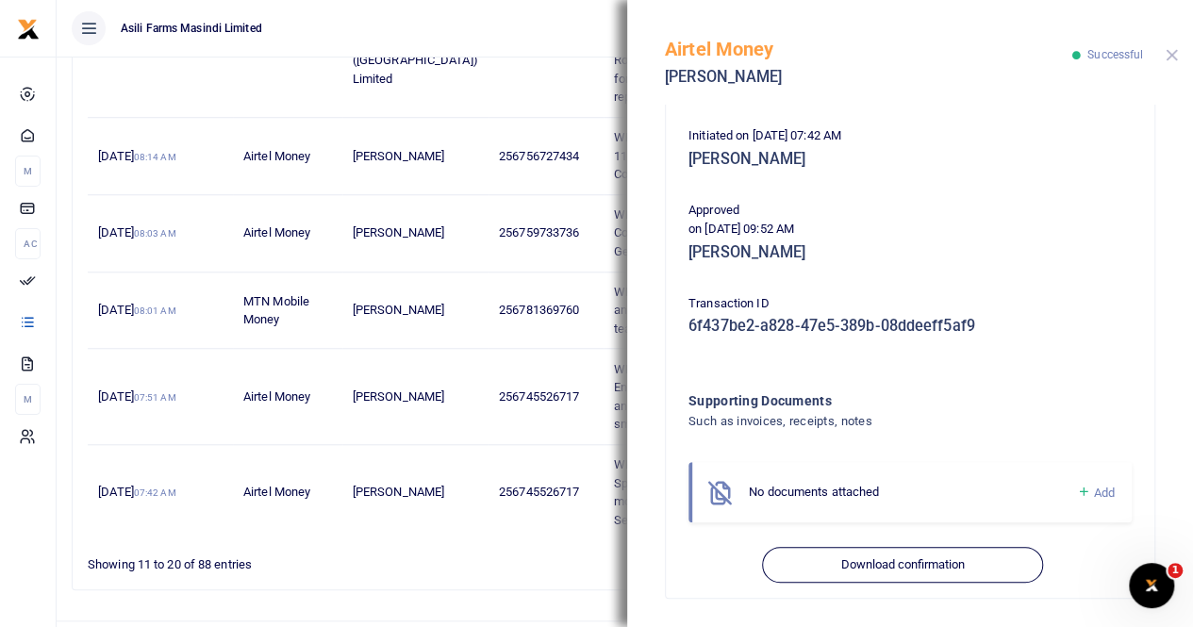
click at [1170, 55] on button "Close" at bounding box center [1171, 55] width 12 height 12
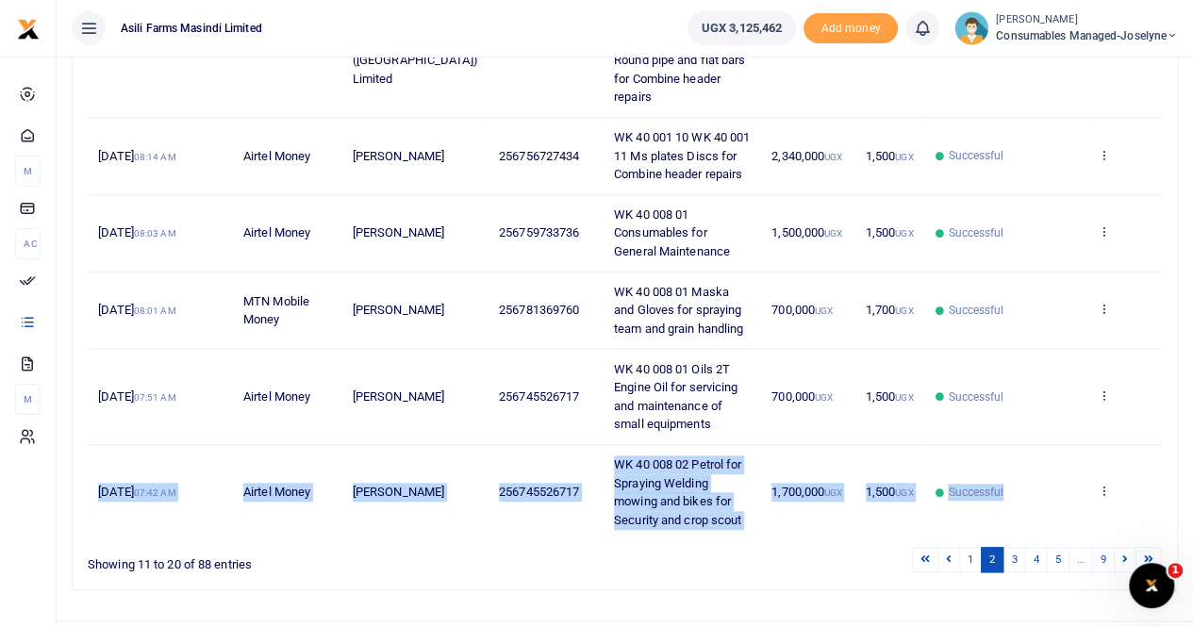
drag, startPoint x: 96, startPoint y: 442, endPoint x: 992, endPoint y: 475, distance: 896.2
click at [992, 475] on tr "29th Sep 2025 07:42 AM Airtel Money Betty Namukasa 256745526717 WK 40 008 02 Pe…" at bounding box center [625, 492] width 1074 height 94
copy tr "29th Sep 2025 07:42 AM Airtel Money Betty Namukasa 256745526717 WK 40 008 02 Pe…"
click at [494, 445] on td "256745526717" at bounding box center [545, 492] width 115 height 94
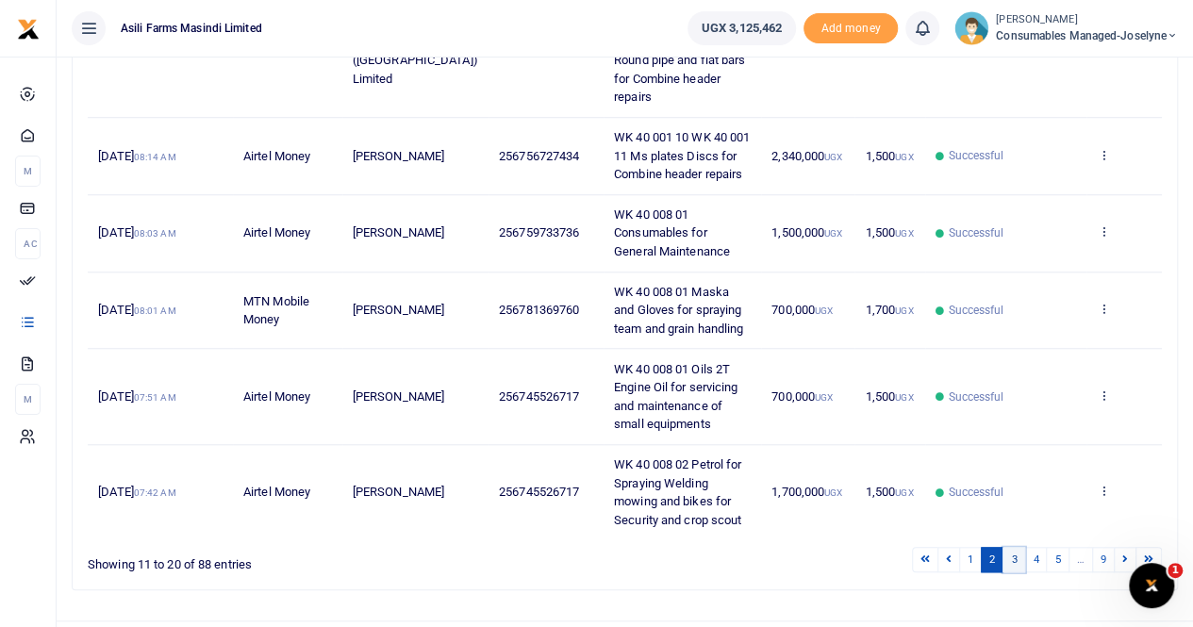
click at [1009, 547] on link "3" at bounding box center [1013, 559] width 23 height 25
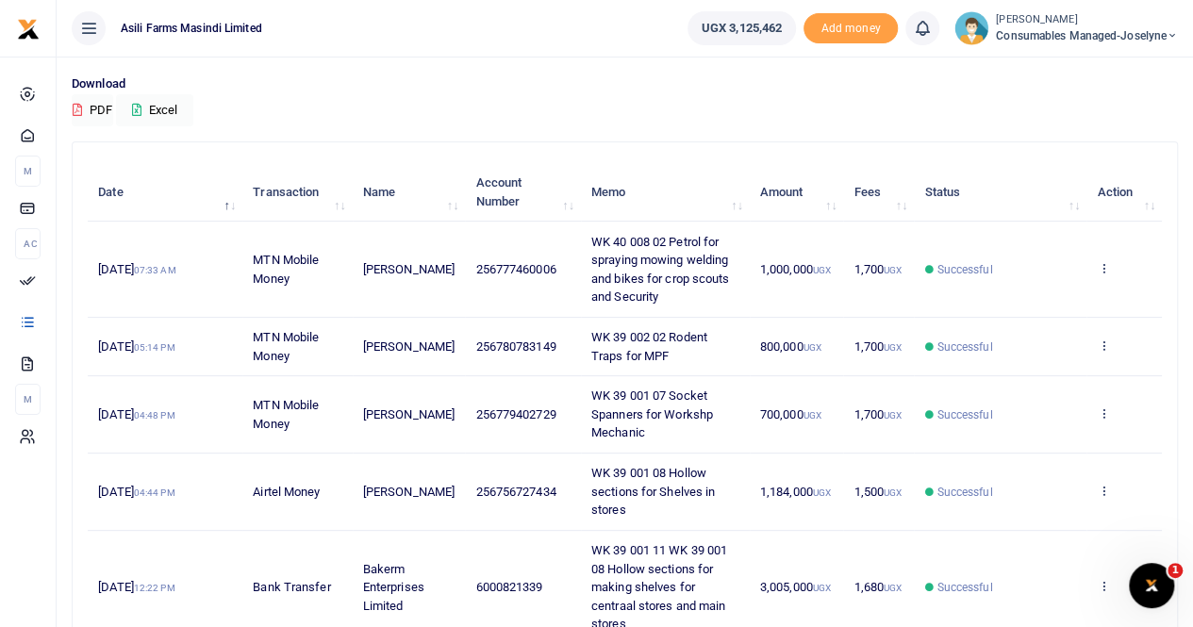
scroll to position [36, 0]
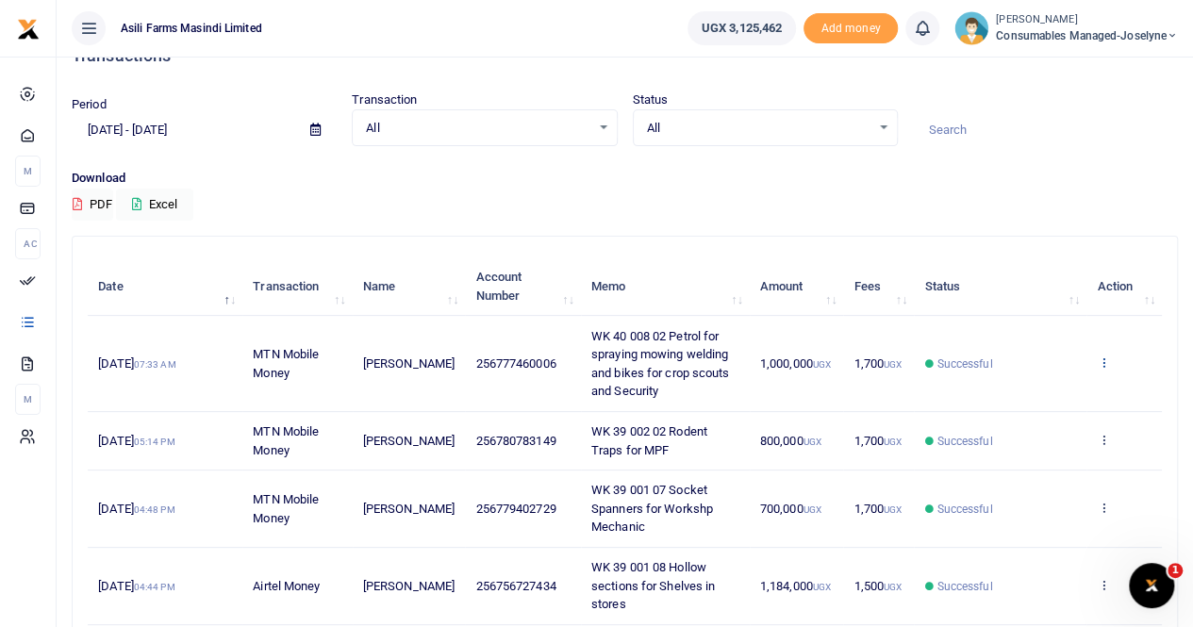
click at [1103, 363] on icon at bounding box center [1102, 361] width 12 height 13
click at [1026, 392] on link "View details" at bounding box center [1034, 394] width 149 height 26
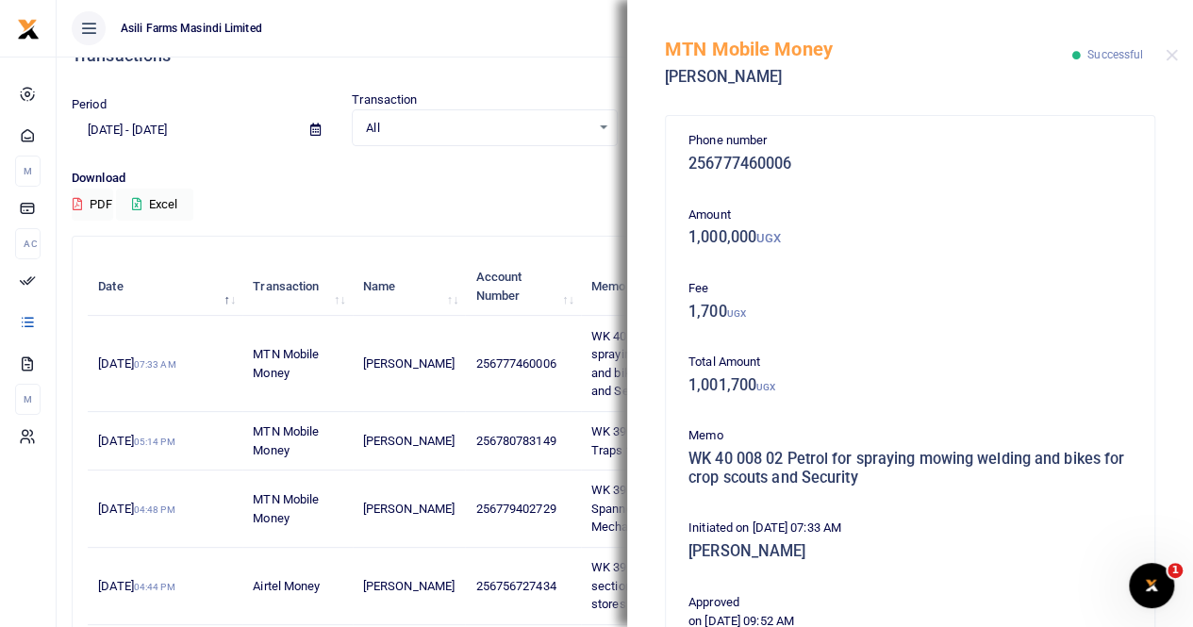
scroll to position [472, 0]
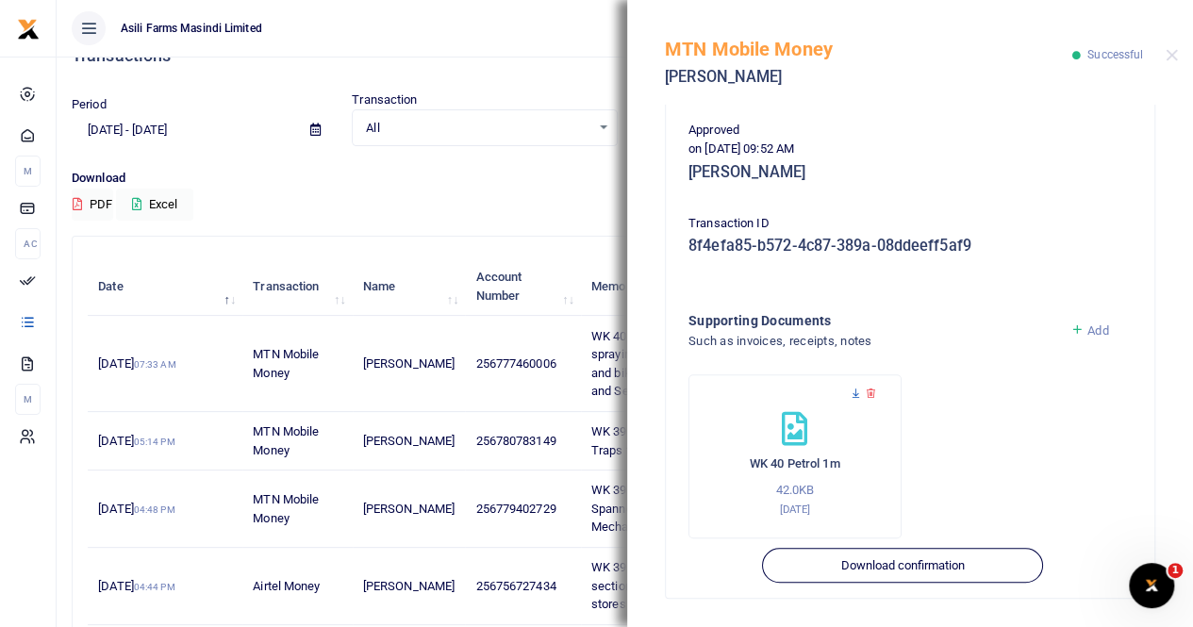
click at [854, 394] on icon at bounding box center [855, 393] width 12 height 12
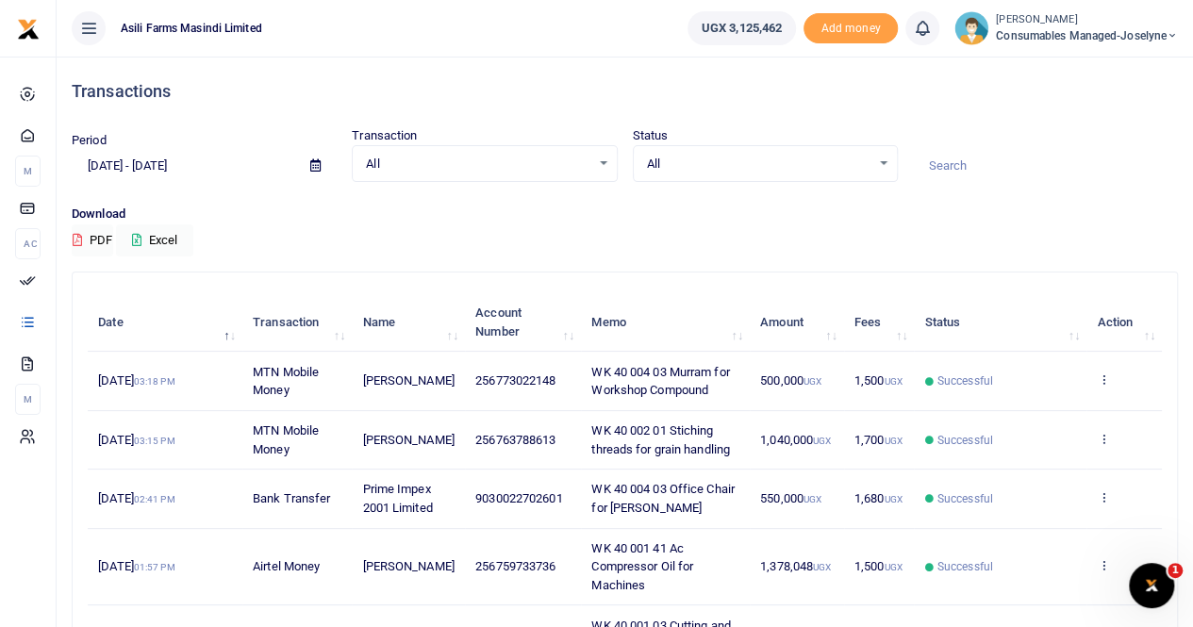
click at [1062, 21] on small "[PERSON_NAME]" at bounding box center [1087, 20] width 182 height 16
click at [1101, 71] on link "Switch accounts" at bounding box center [1105, 69] width 149 height 26
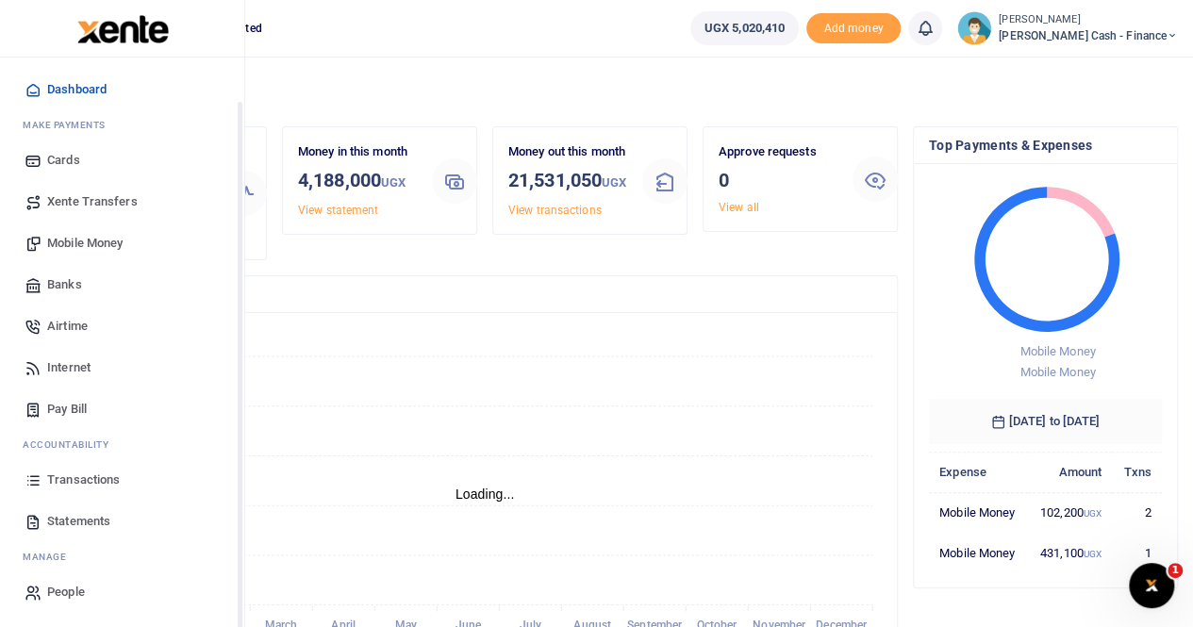
scroll to position [15, 15]
click at [99, 239] on span "Mobile Money" at bounding box center [84, 243] width 75 height 19
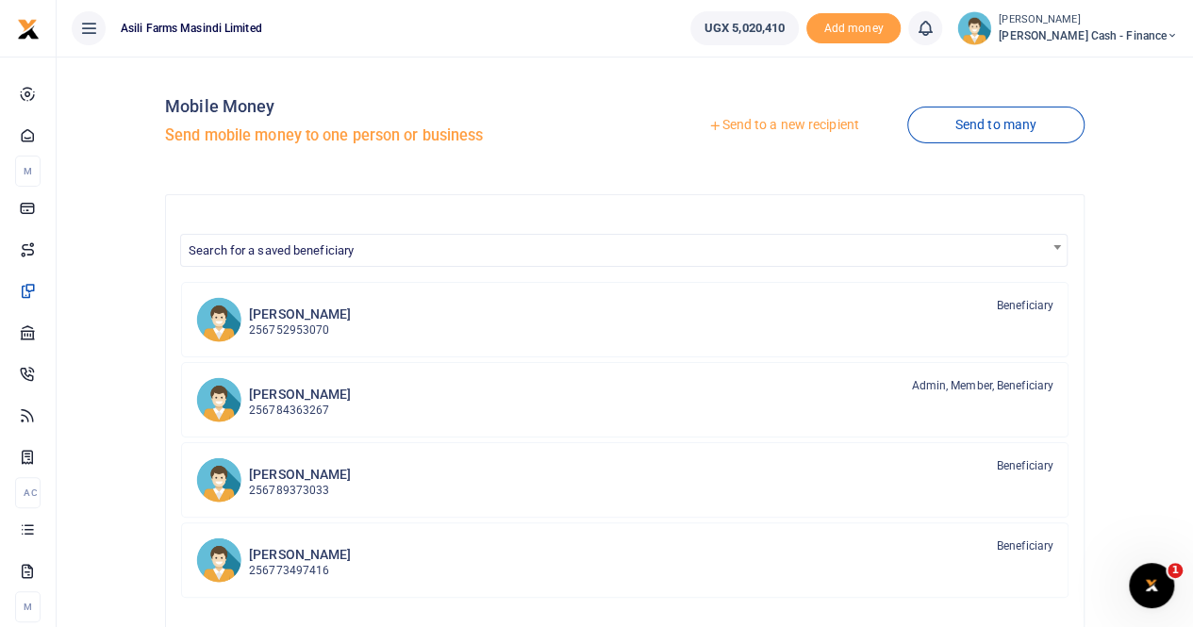
click at [755, 124] on link "Send to a new recipient" at bounding box center [783, 125] width 246 height 34
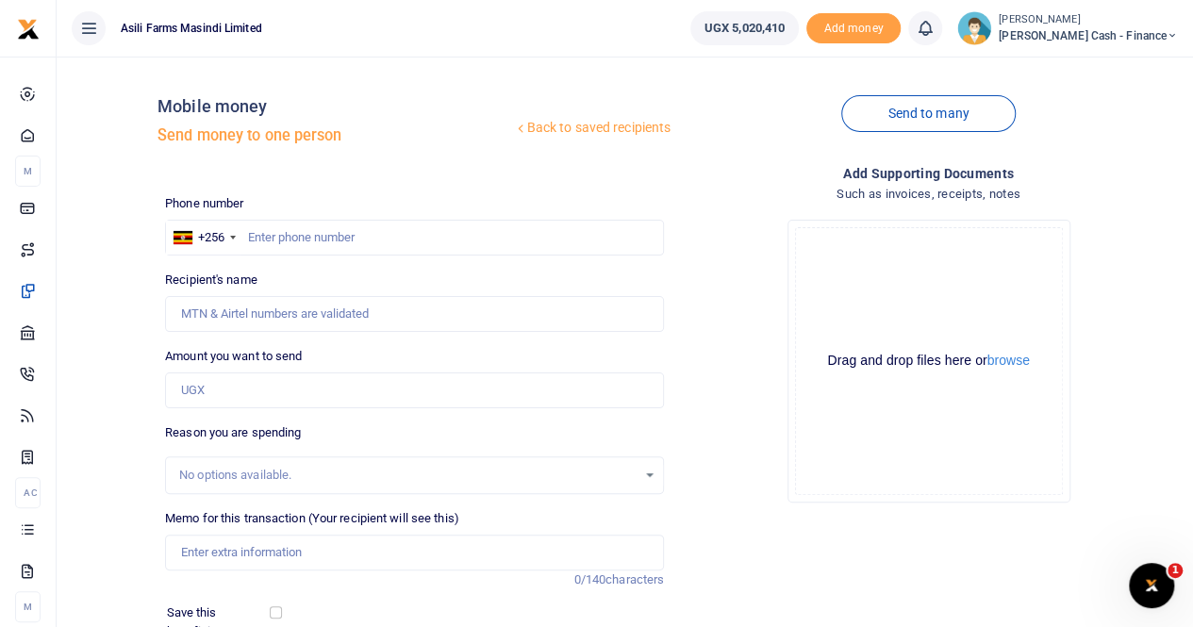
click at [286, 237] on div at bounding box center [596, 313] width 1193 height 627
click at [272, 235] on input "text" at bounding box center [414, 238] width 499 height 36
paste input "077245 9421"
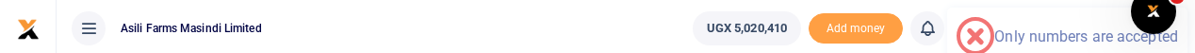
type input "077245 9421"
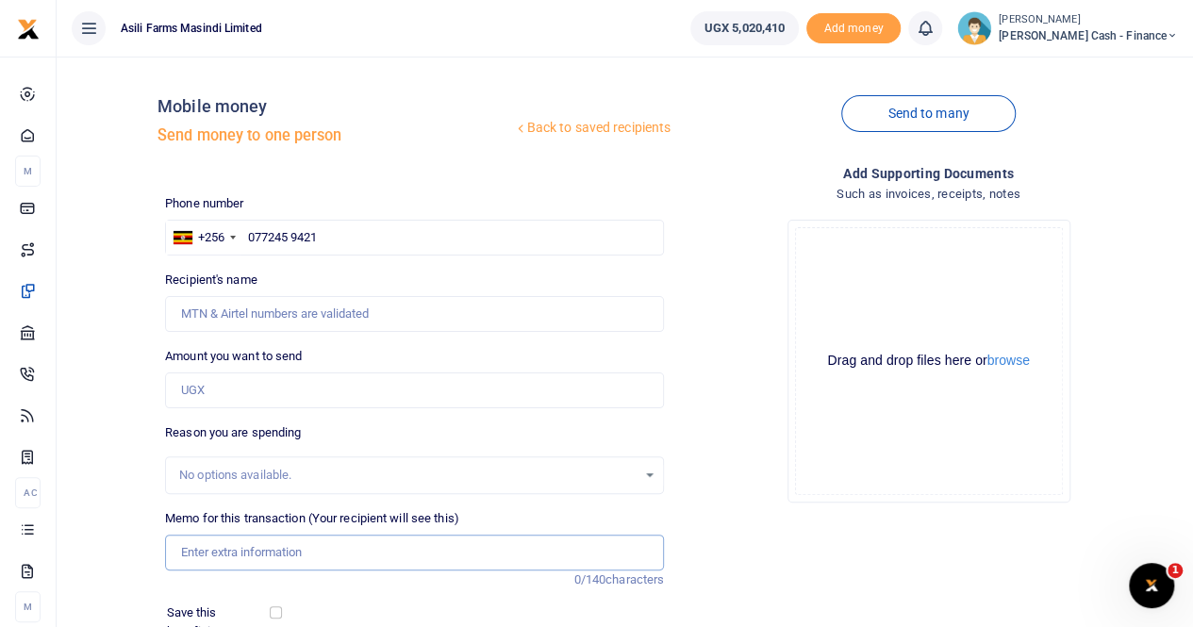
click at [217, 554] on input "Memo for this transaction (Your recipient will see this)" at bounding box center [414, 553] width 499 height 36
paste input "TREATMENTS,TRANSPORT TO AND FROM AMURU TO KIGUMBA FOR REVIEW PLUS MEALS"
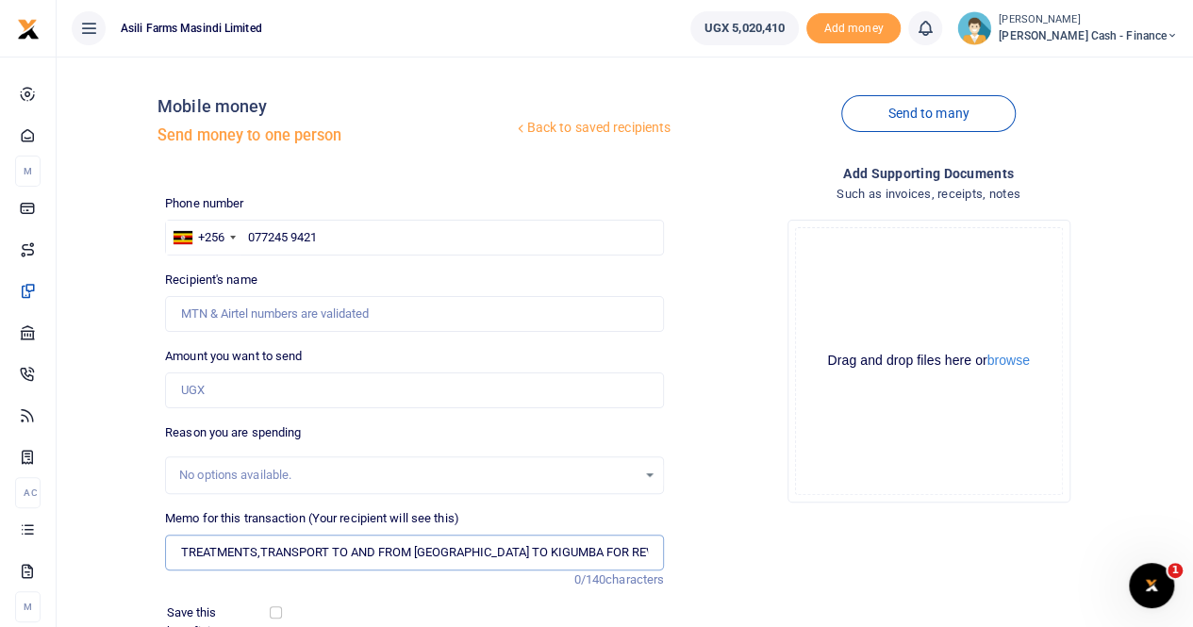
scroll to position [0, 32]
click at [181, 552] on input "TREATMENTS,TRANSPORT TO AND FROM AMURU TO KIGUMBA FOR REVIEW PLUS MEALS" at bounding box center [414, 553] width 499 height 36
click at [217, 310] on input "Recipient's name" at bounding box center [414, 314] width 499 height 36
click at [233, 310] on input "Recipient's name" at bounding box center [414, 314] width 499 height 36
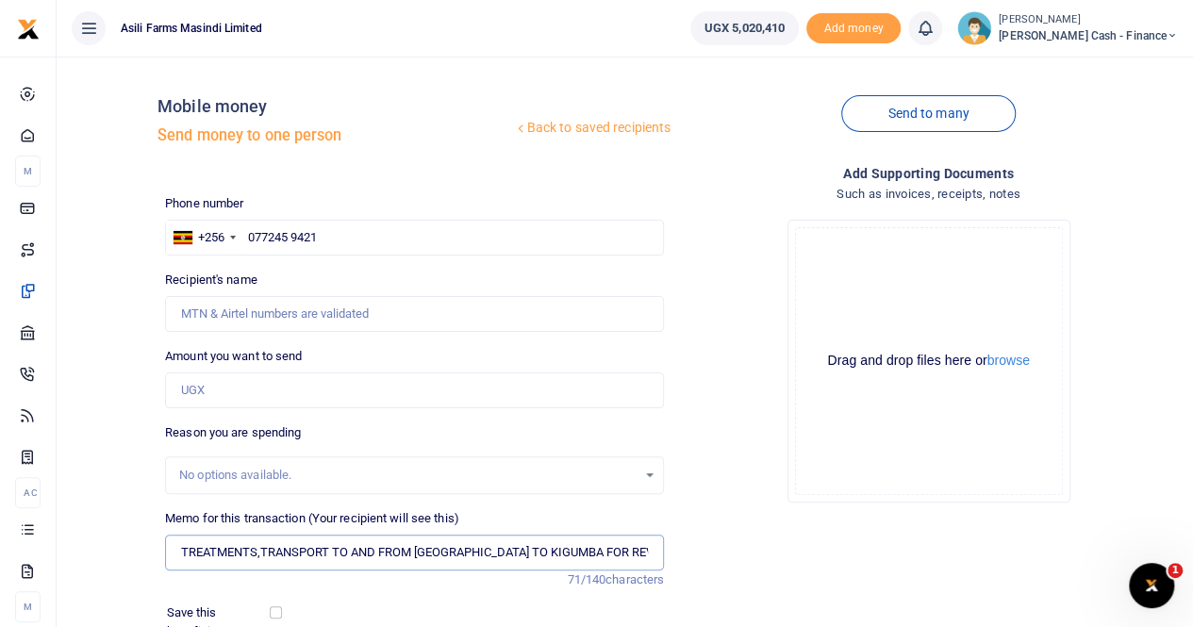
click at [178, 552] on input "TREATMENTS,TRANSPORT TO AND FROM AMURU TO KIGUMBA FOR REVIEW PLUS MEALS" at bounding box center [414, 553] width 499 height 36
click at [182, 552] on input "TREATMENTS,TRANSPORT TO AND FROM AMURU TO KIGUMBA FOR REVIEW PLUS MEALS" at bounding box center [414, 553] width 499 height 36
click at [347, 551] on input "PAYMENT FOR TREATMENTS,TRANSPORT TO AND FROM AMURU TO KIGUMBA FOR REVIEW PLUS M…" at bounding box center [414, 553] width 499 height 36
click at [346, 551] on input "PAYMENT FOR TREATMENTS,TRANSPORT TO AND FROM AMURU TO KIGUMBA FOR REVIEW PLUS M…" at bounding box center [414, 553] width 499 height 36
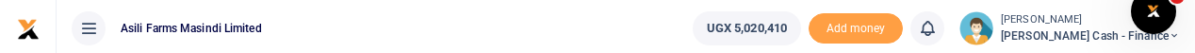
type input "PAYMENT FOR TREATMENTS TRANSPORT TO AND FROM AMURU TO KIGUMBA FOR REVIEW PLUS M…"
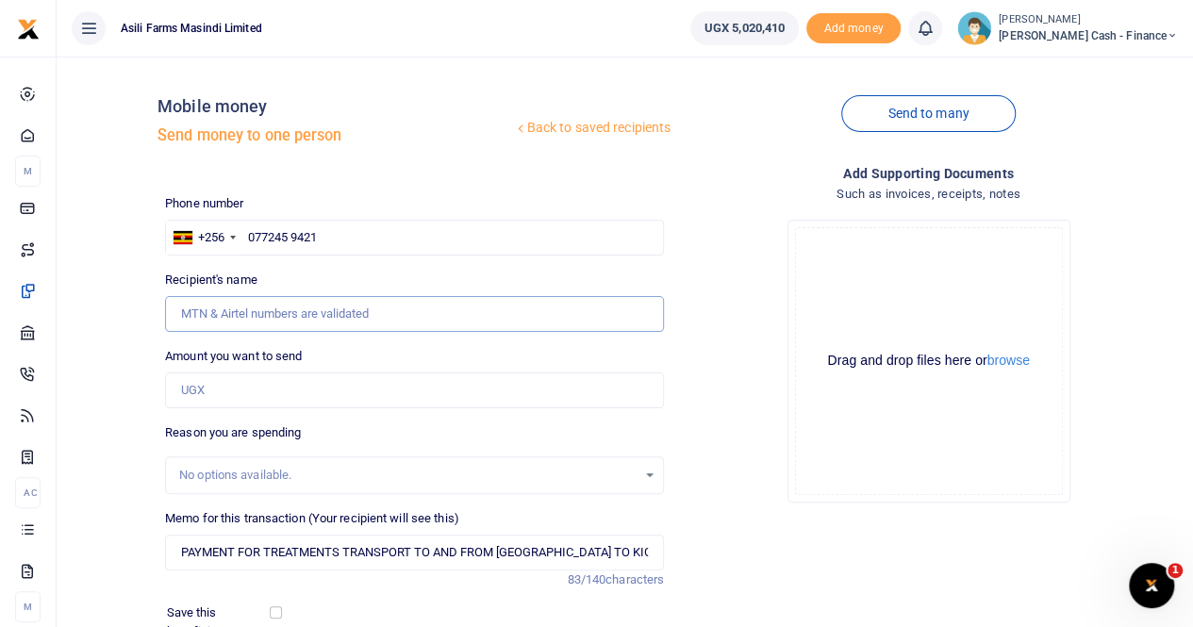
click at [216, 315] on input "Recipient's name" at bounding box center [414, 314] width 499 height 36
click at [204, 389] on input "Amount you want to send" at bounding box center [414, 390] width 499 height 36
paste input "210,000"
type input "210,000"
click at [303, 310] on input "Recipient's name" at bounding box center [414, 314] width 499 height 36
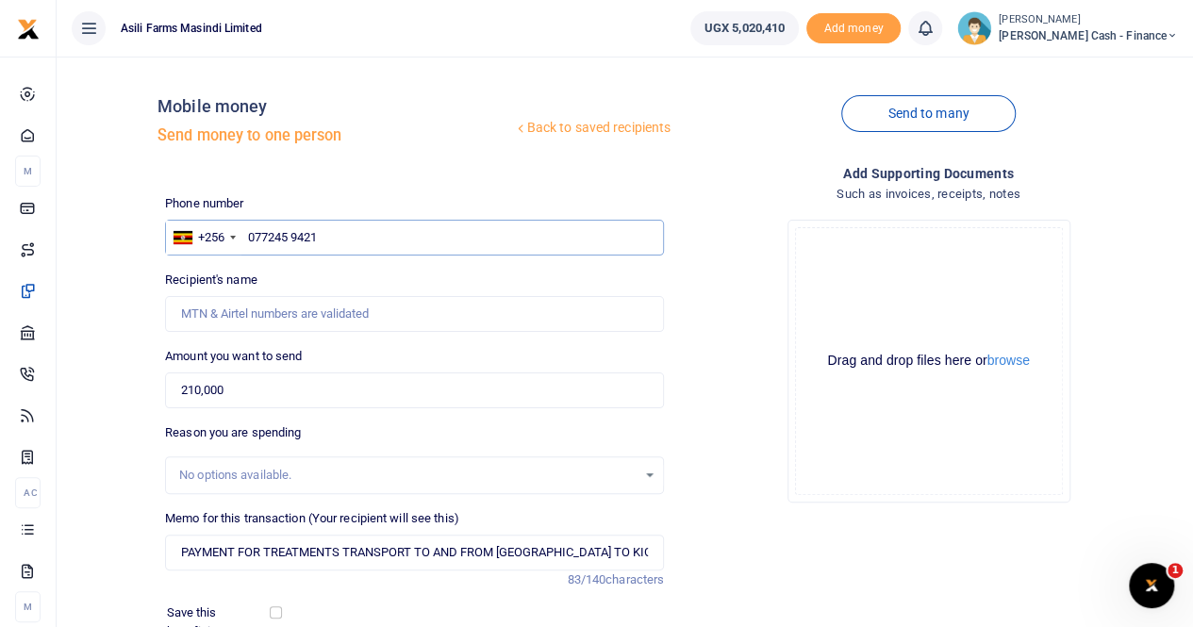
drag, startPoint x: 292, startPoint y: 240, endPoint x: 309, endPoint y: 243, distance: 17.2
click at [294, 240] on input "077245 9421" at bounding box center [414, 238] width 499 height 36
type input "0772459421"
type input "Allan Oryema"
type input "0772459421"
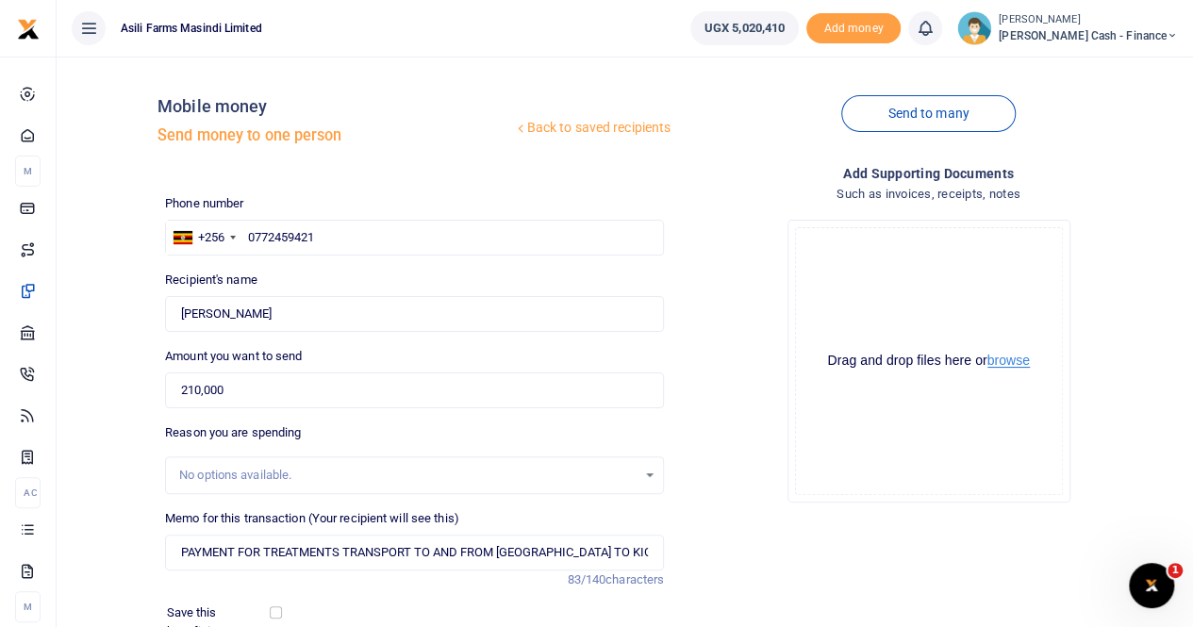
click at [1013, 361] on button "browse" at bounding box center [1008, 361] width 42 height 14
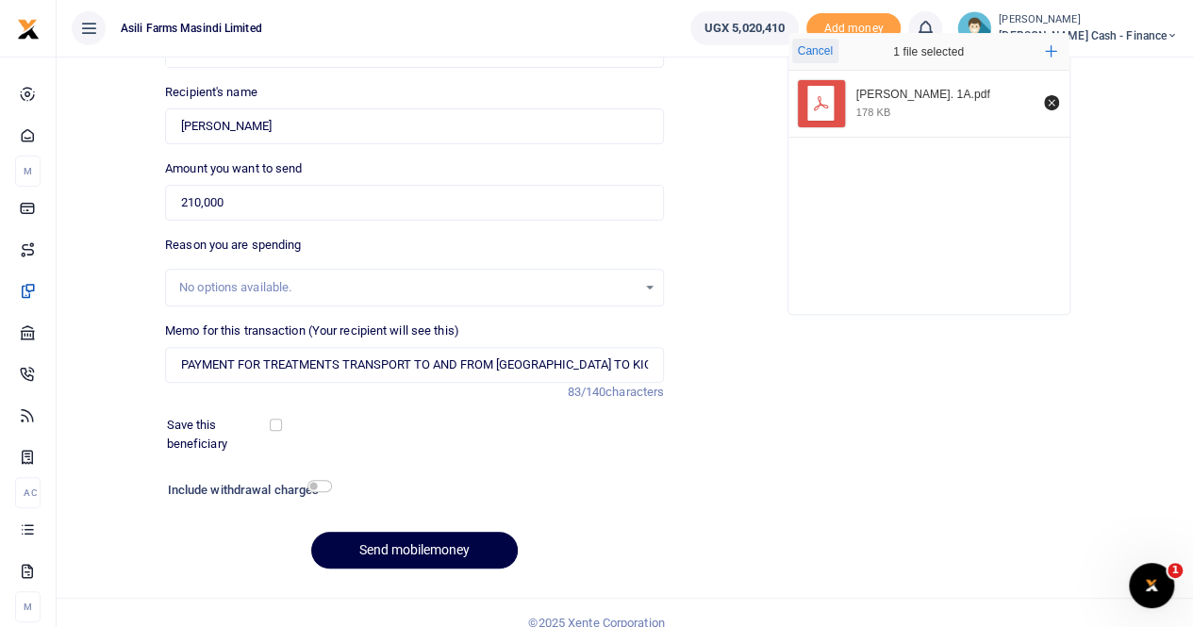
scroll to position [206, 0]
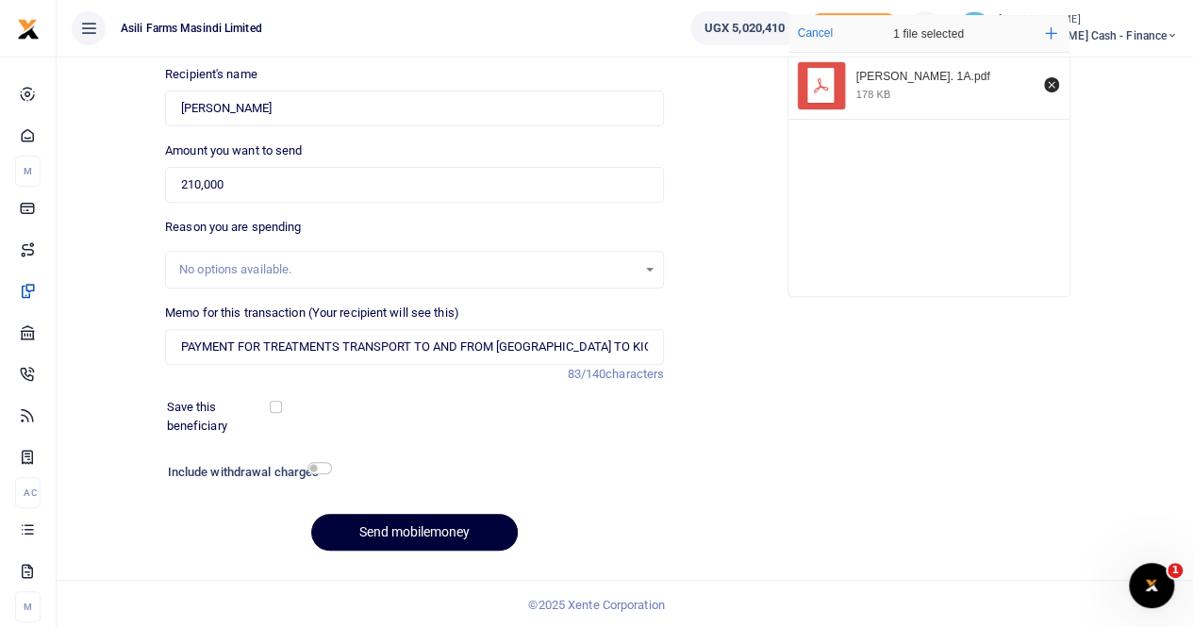
click at [400, 529] on button "Send mobilemoney" at bounding box center [414, 532] width 206 height 37
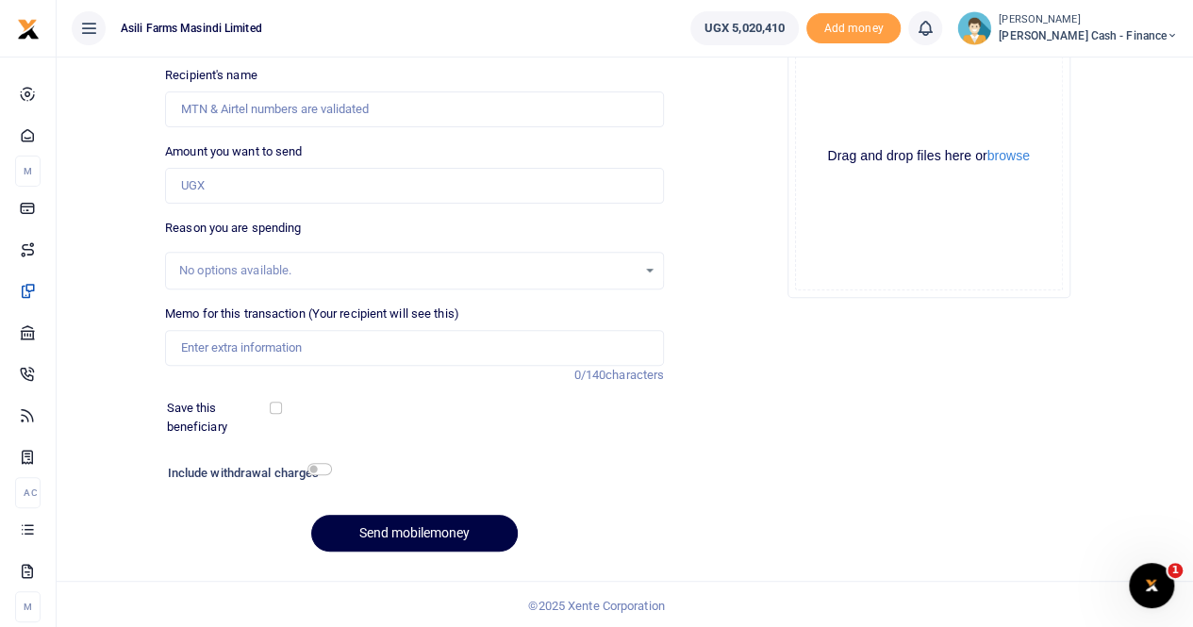
scroll to position [206, 0]
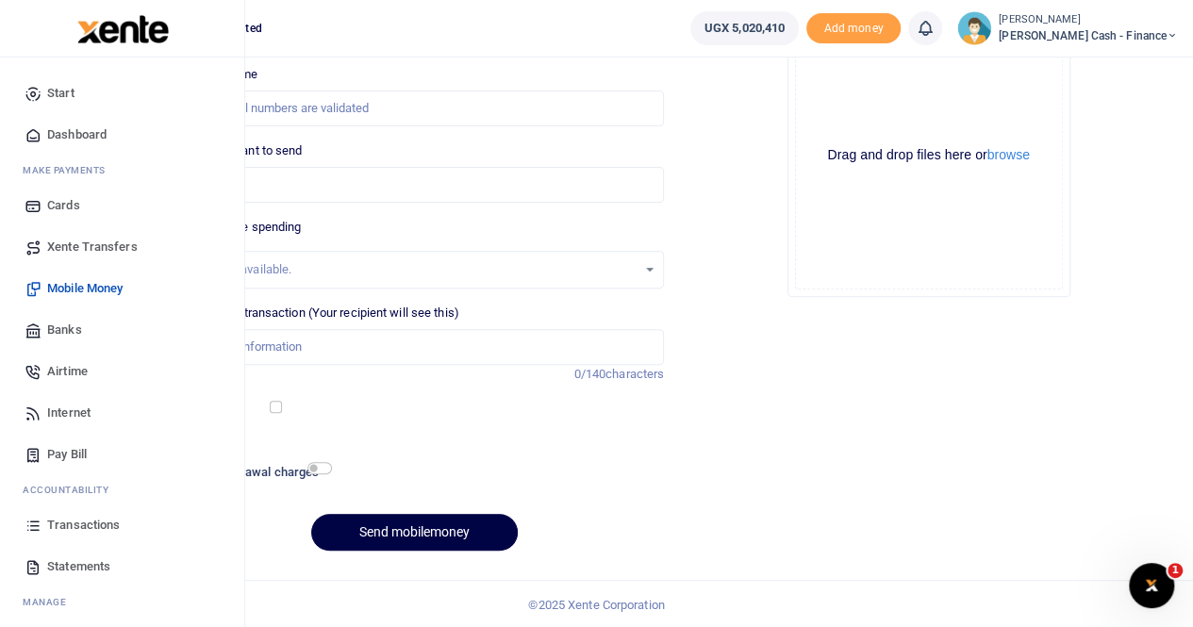
click at [91, 520] on span "Transactions" at bounding box center [83, 525] width 73 height 19
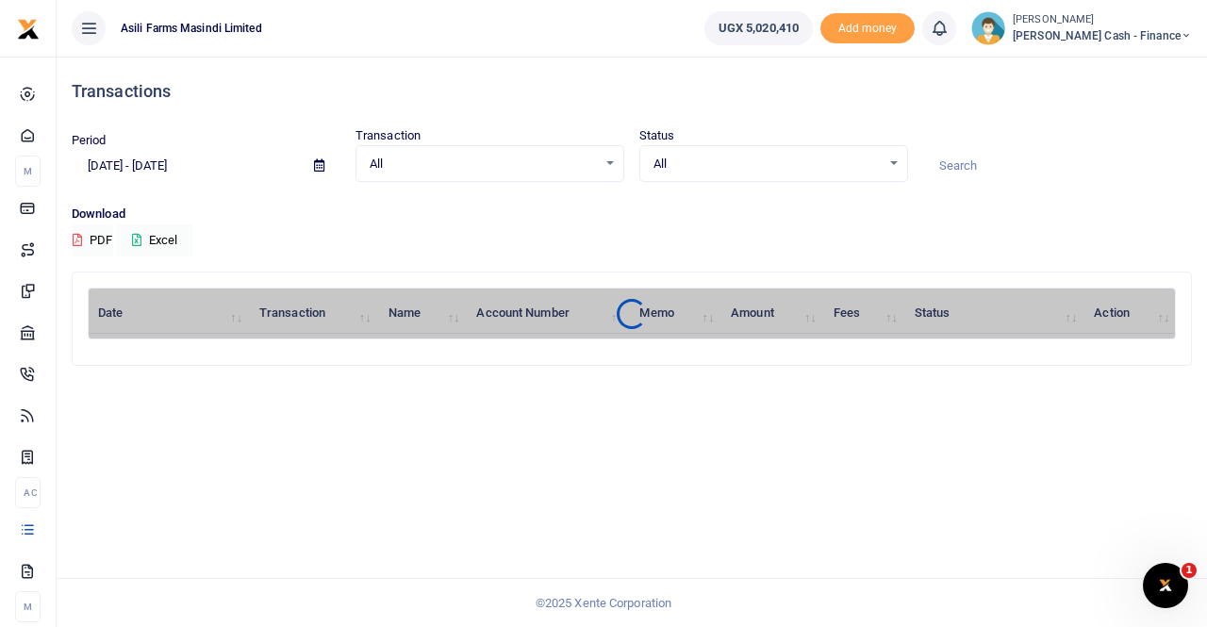
click at [1130, 25] on small "[PERSON_NAME]" at bounding box center [1102, 20] width 179 height 16
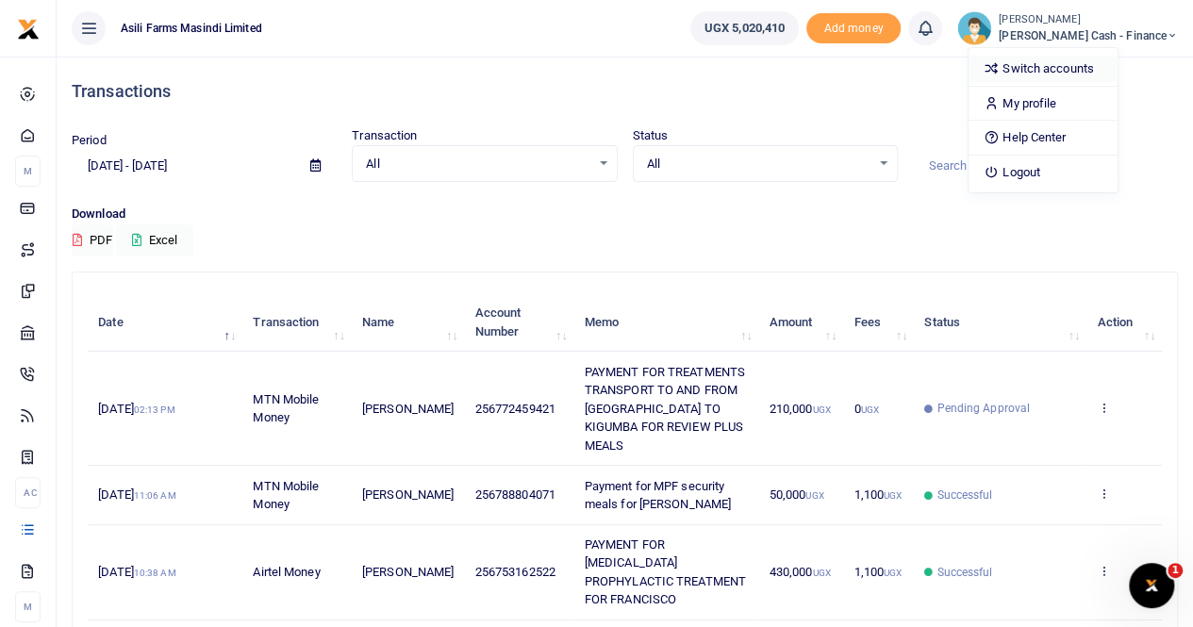
click at [1114, 67] on link "Switch accounts" at bounding box center [1042, 69] width 149 height 26
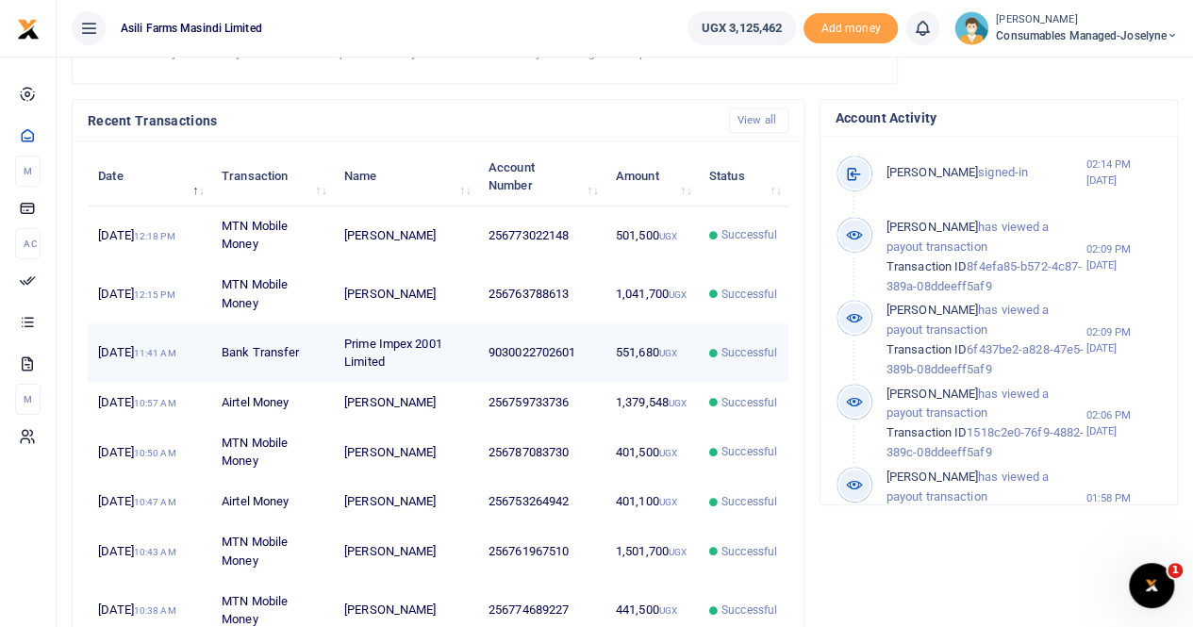
scroll to position [660, 0]
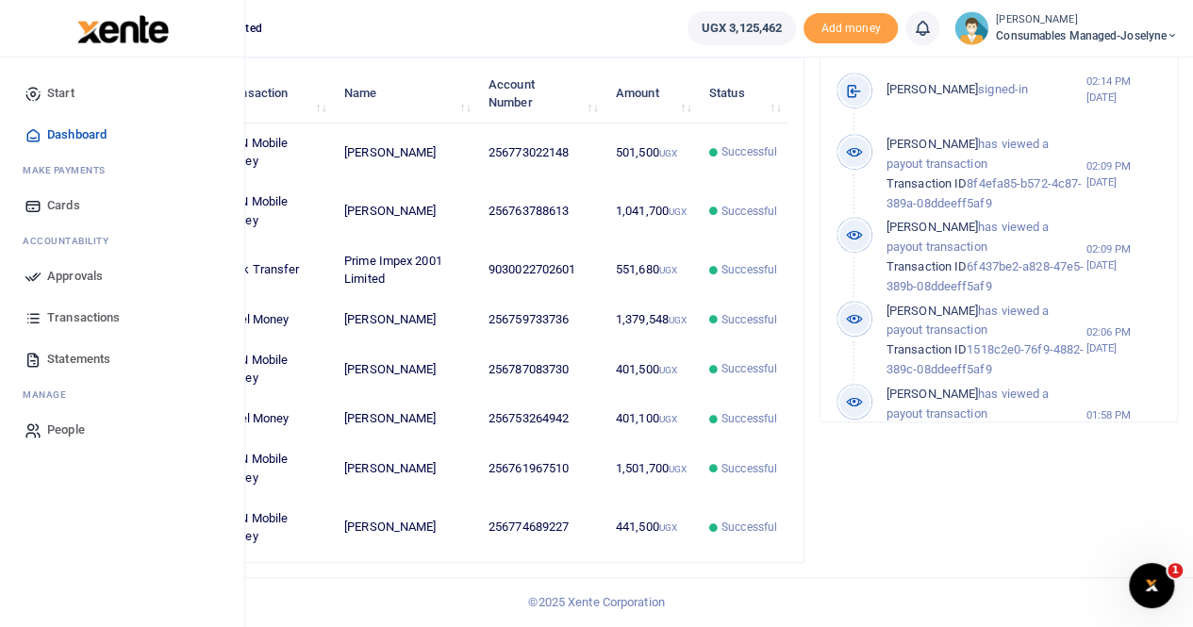
click at [90, 314] on span "Transactions" at bounding box center [83, 317] width 73 height 19
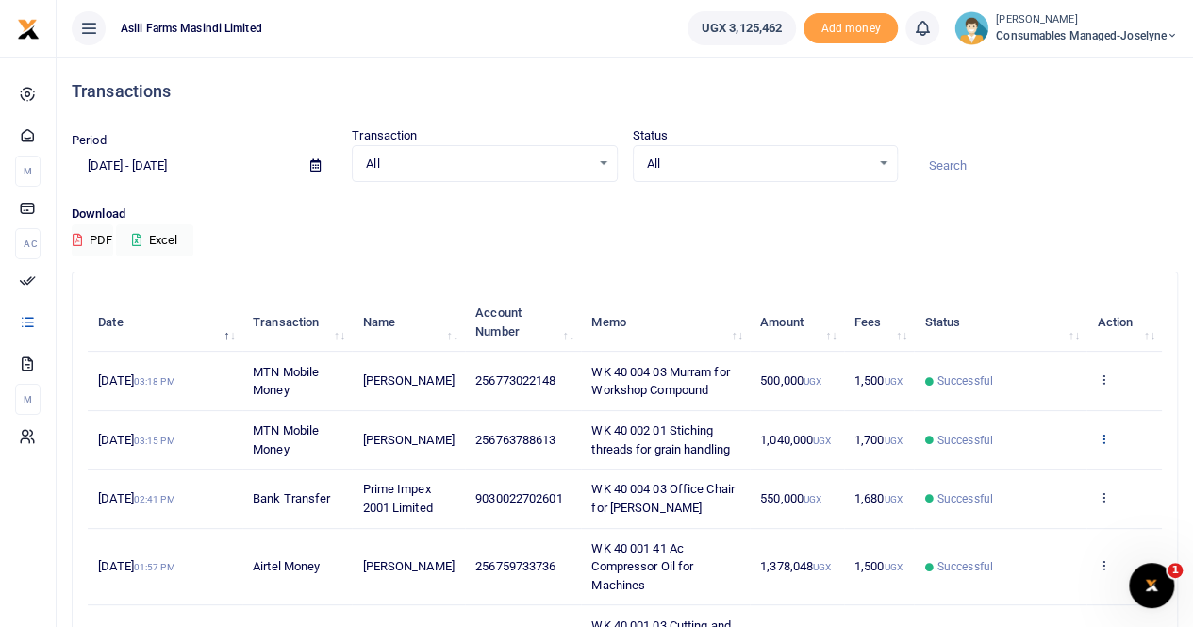
click at [1104, 445] on icon at bounding box center [1102, 438] width 12 height 13
click at [1036, 484] on link "View details" at bounding box center [1034, 488] width 149 height 26
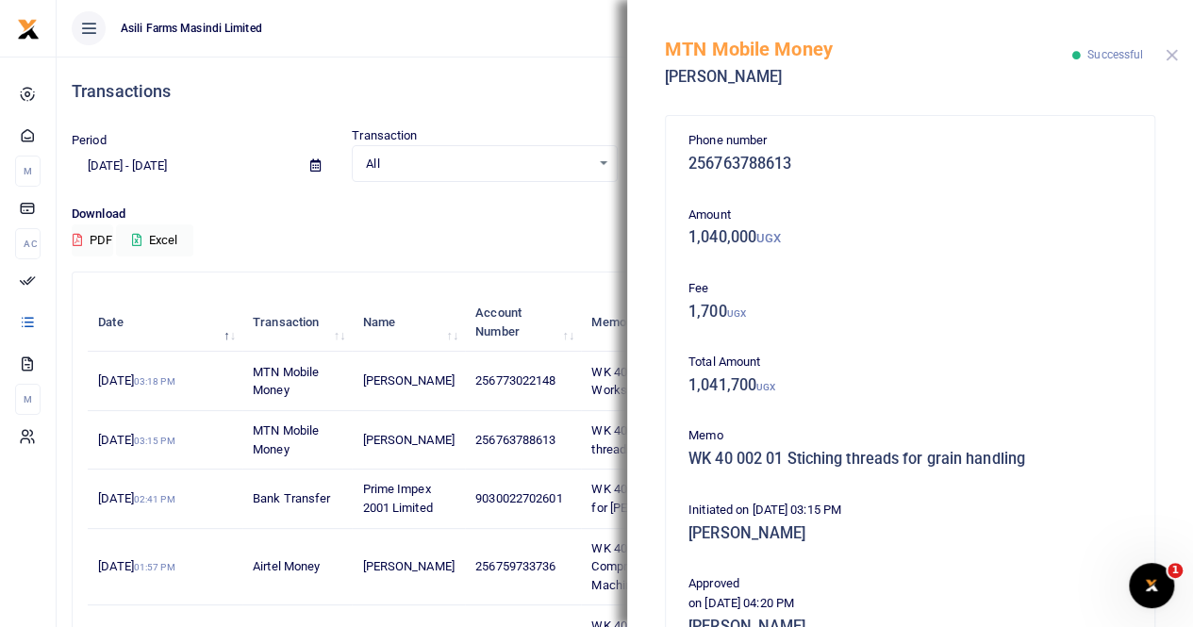
click at [1177, 52] on button "Close" at bounding box center [1171, 55] width 12 height 12
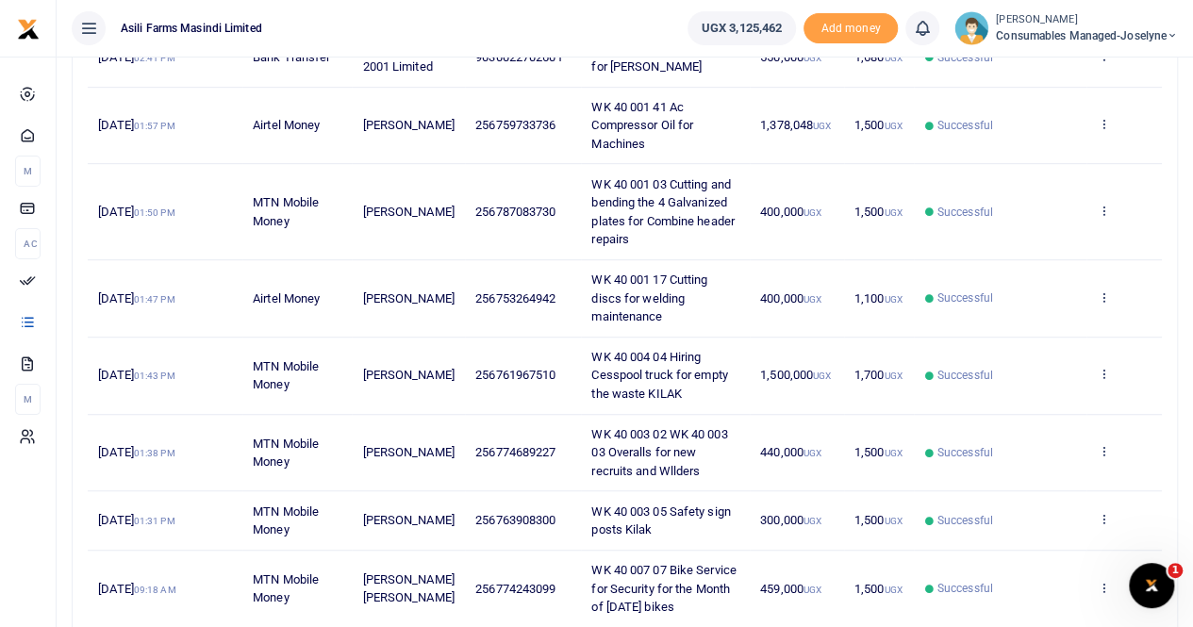
scroll to position [471, 0]
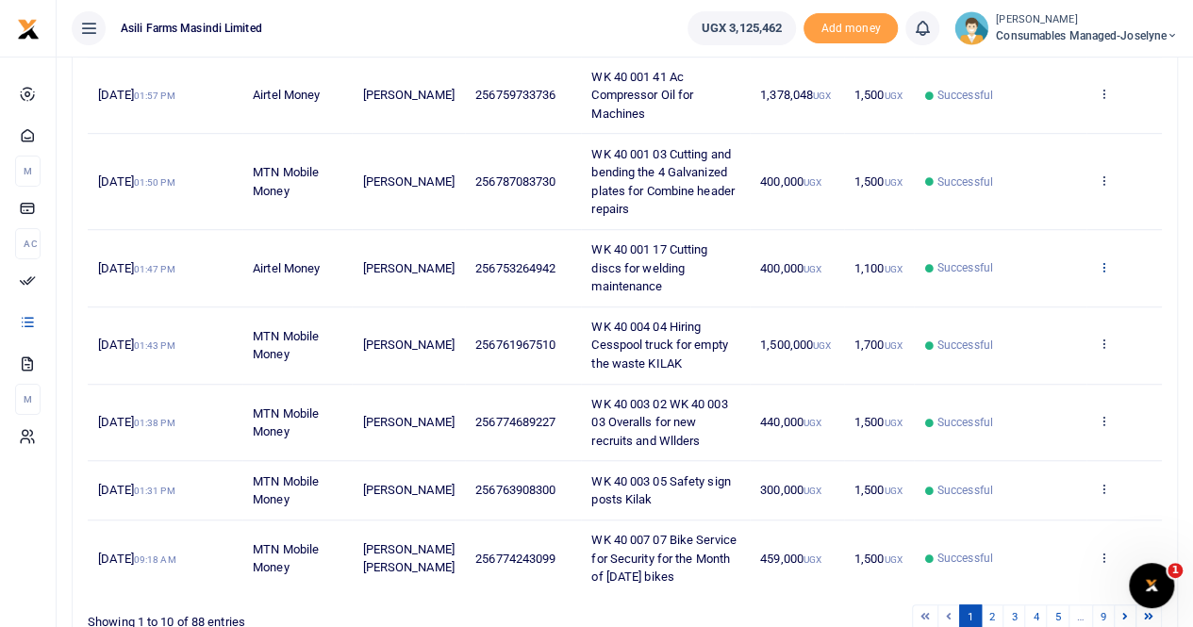
click at [1107, 273] on icon at bounding box center [1102, 266] width 12 height 13
click at [1038, 335] on link "View details" at bounding box center [1034, 334] width 149 height 26
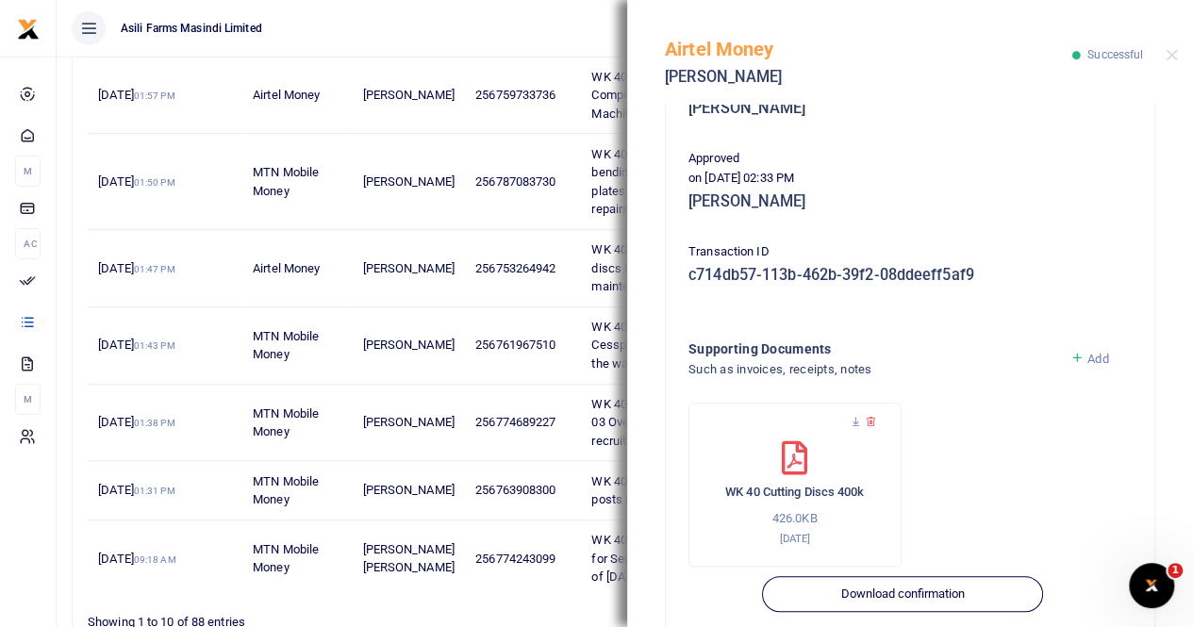
scroll to position [454, 0]
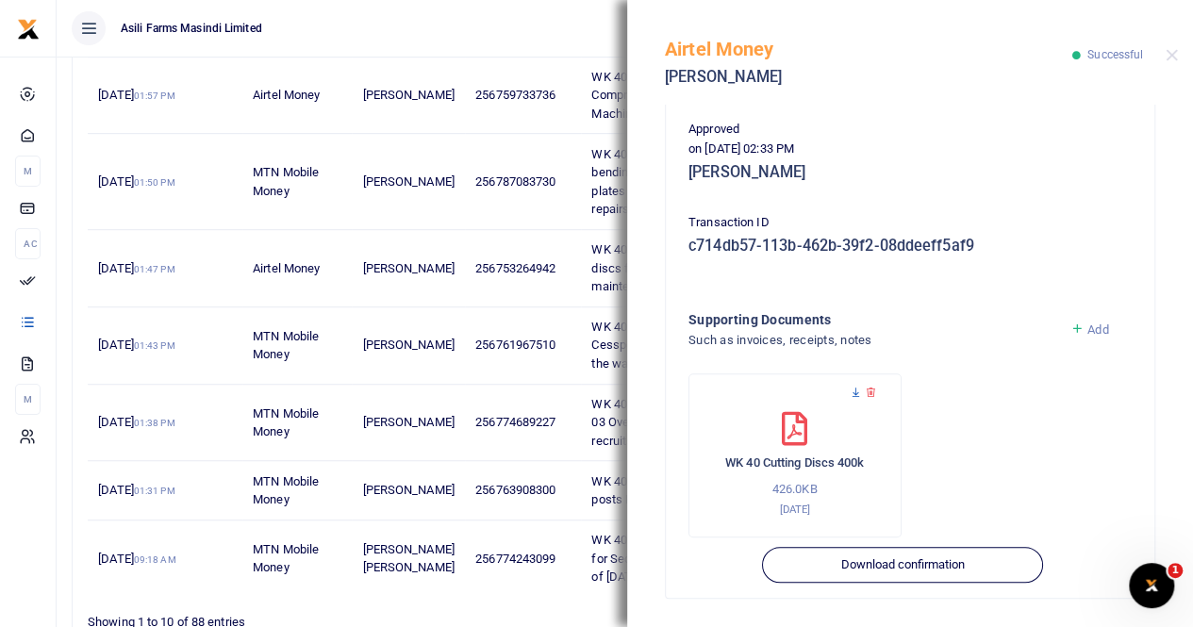
click at [854, 390] on icon at bounding box center [855, 393] width 12 height 12
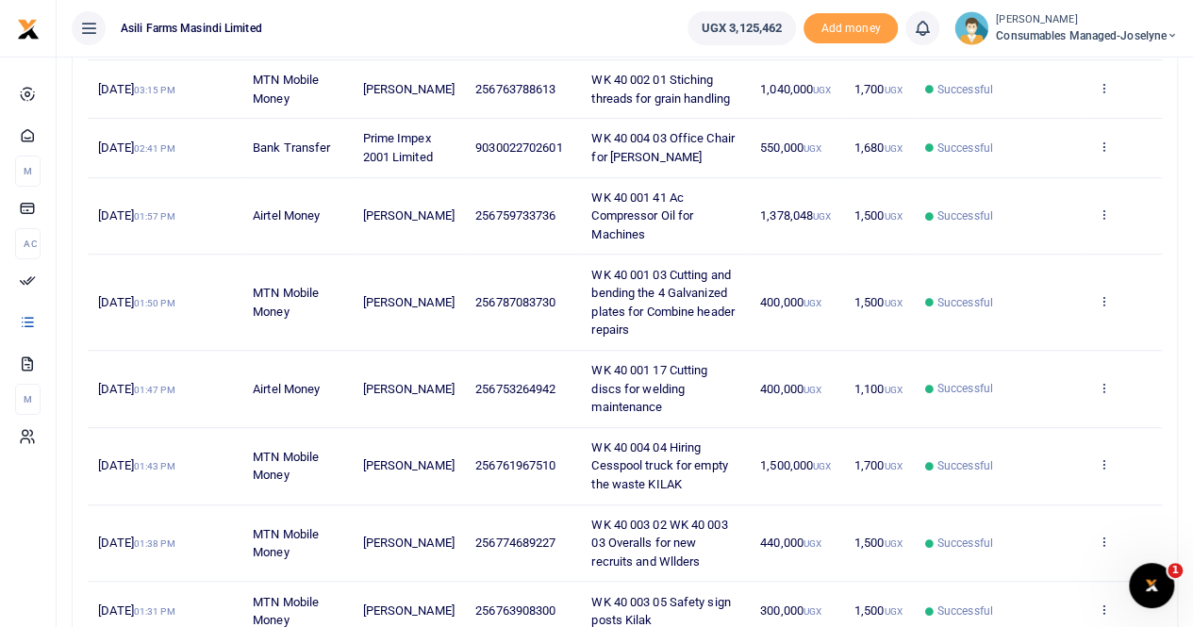
scroll to position [377, 0]
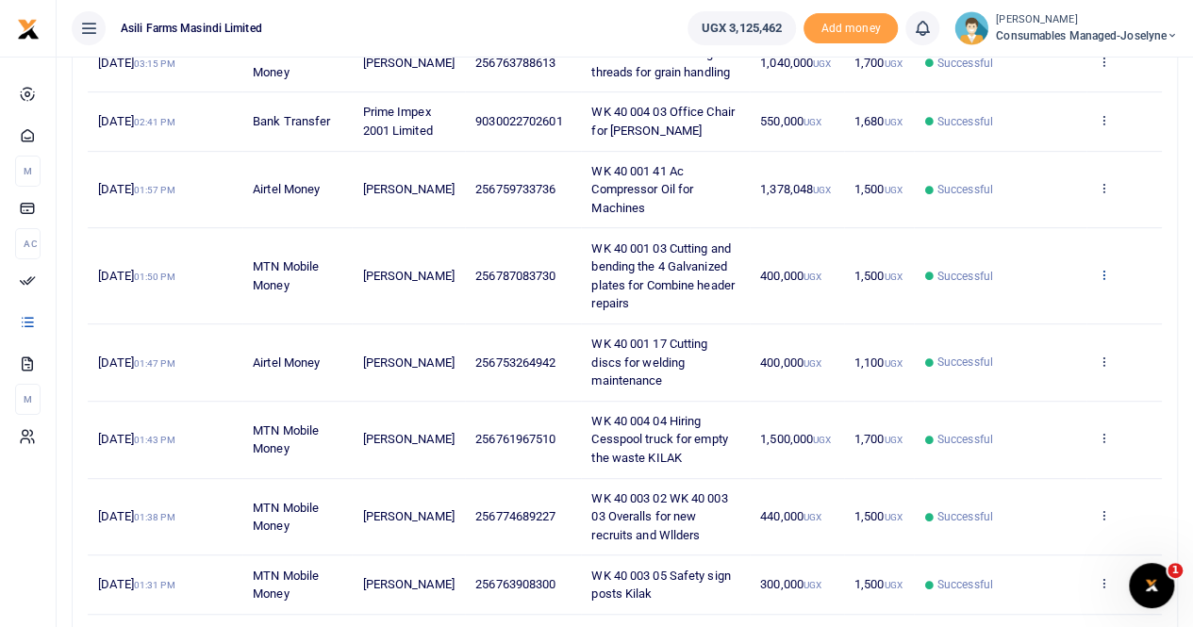
click at [1101, 281] on icon at bounding box center [1102, 274] width 12 height 13
click at [1017, 341] on link "View details" at bounding box center [1034, 342] width 149 height 26
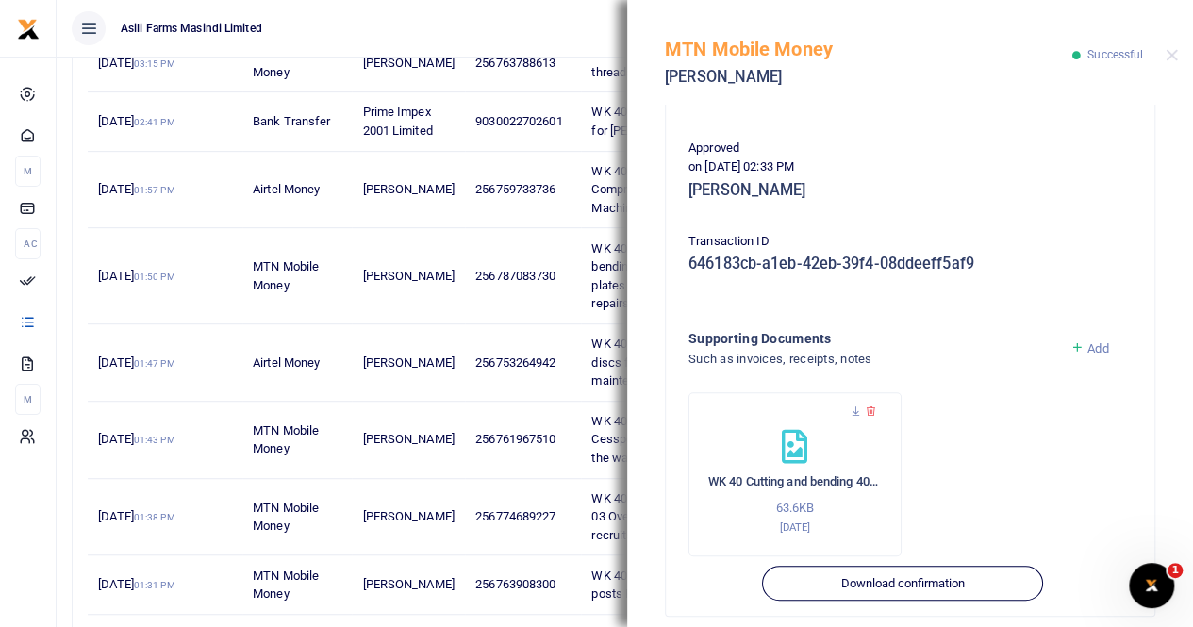
scroll to position [472, 0]
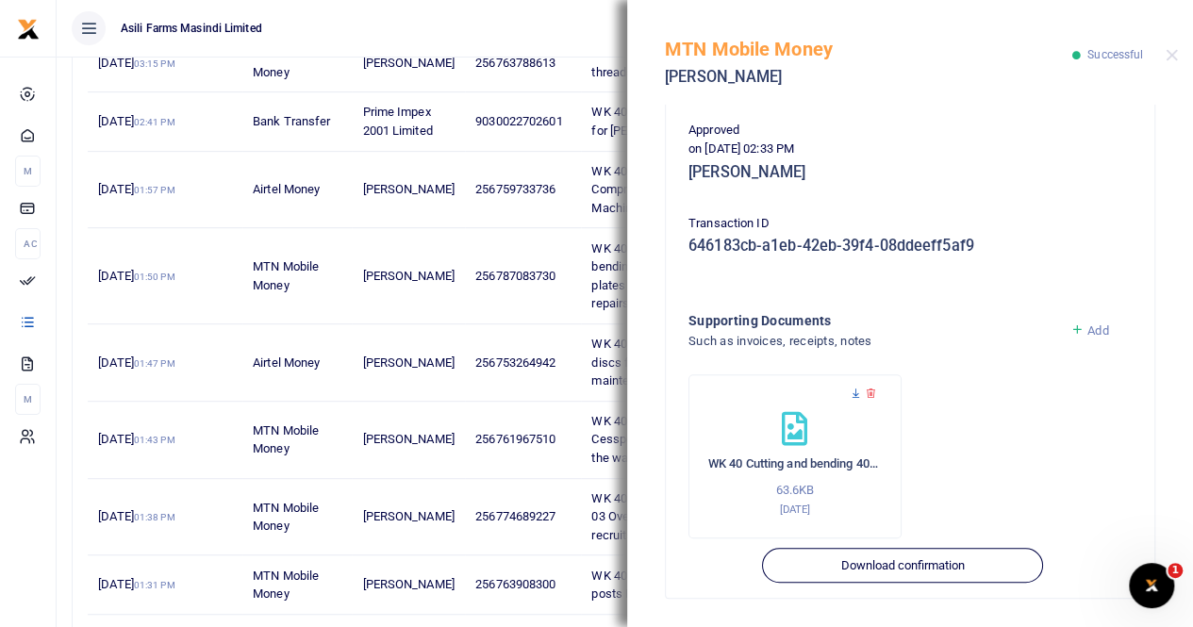
click at [852, 389] on icon at bounding box center [855, 393] width 12 height 12
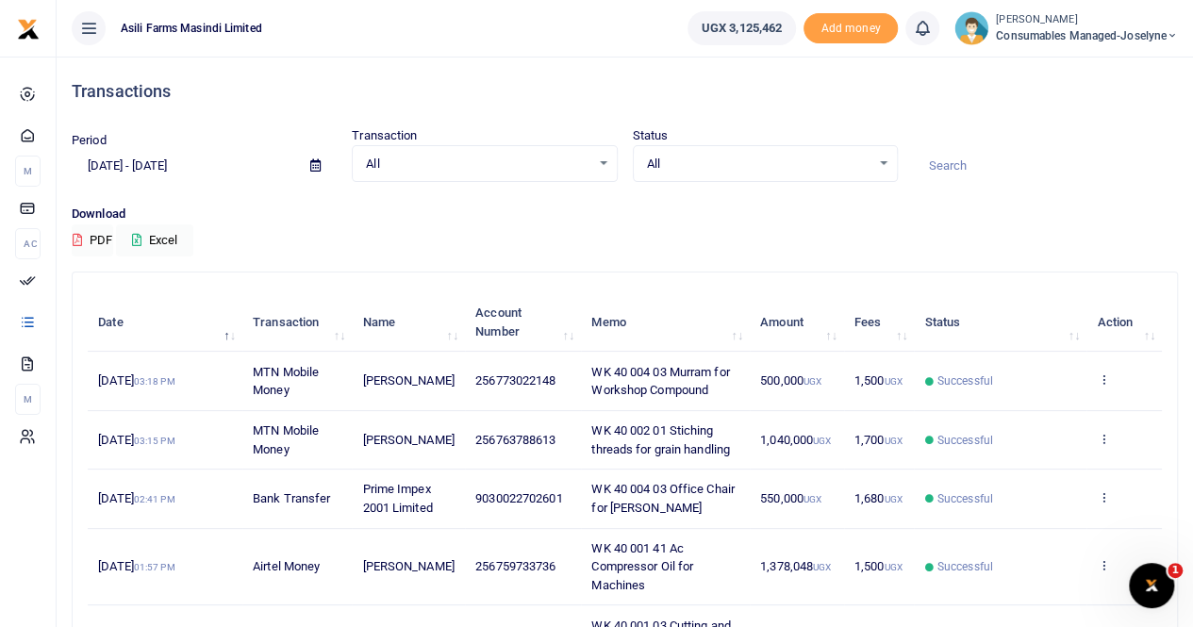
click at [1037, 27] on span "Consumables managed-Joselyne" at bounding box center [1087, 35] width 182 height 17
click at [1074, 66] on link "Switch accounts" at bounding box center [1105, 69] width 149 height 26
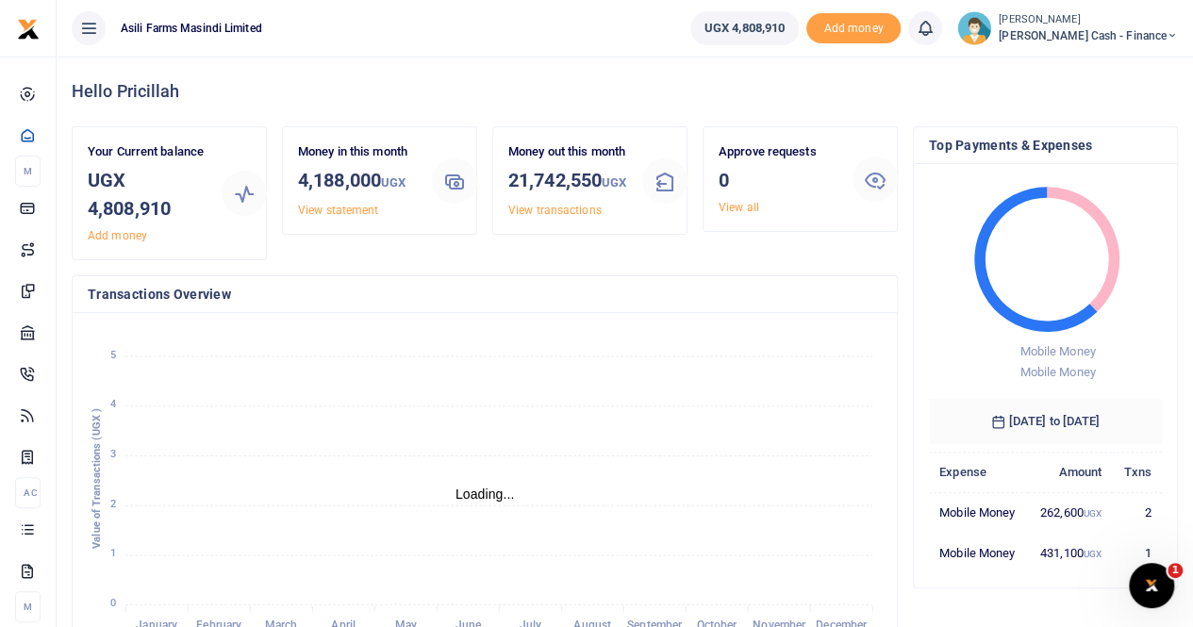
scroll to position [15, 15]
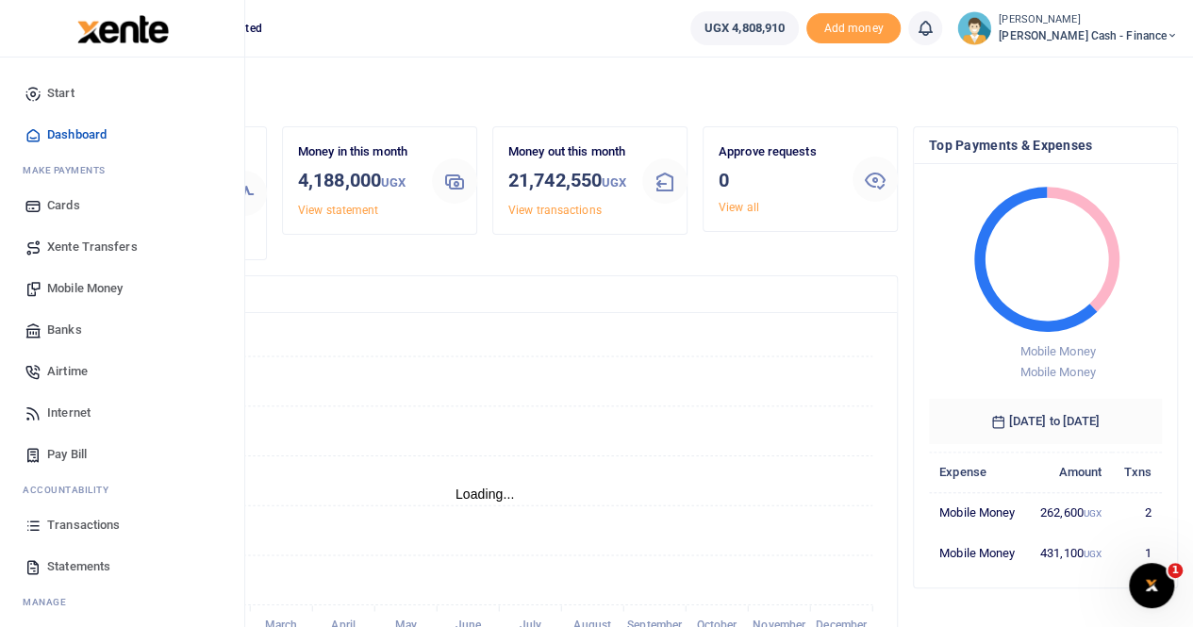
click at [83, 520] on span "Transactions" at bounding box center [83, 525] width 73 height 19
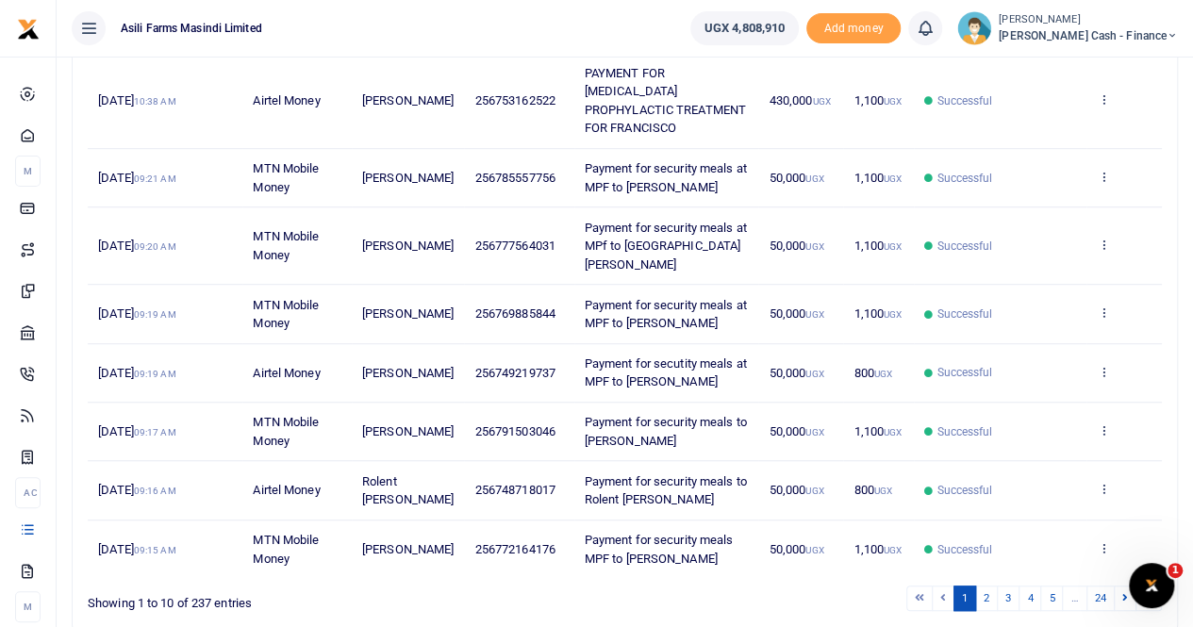
scroll to position [492, 0]
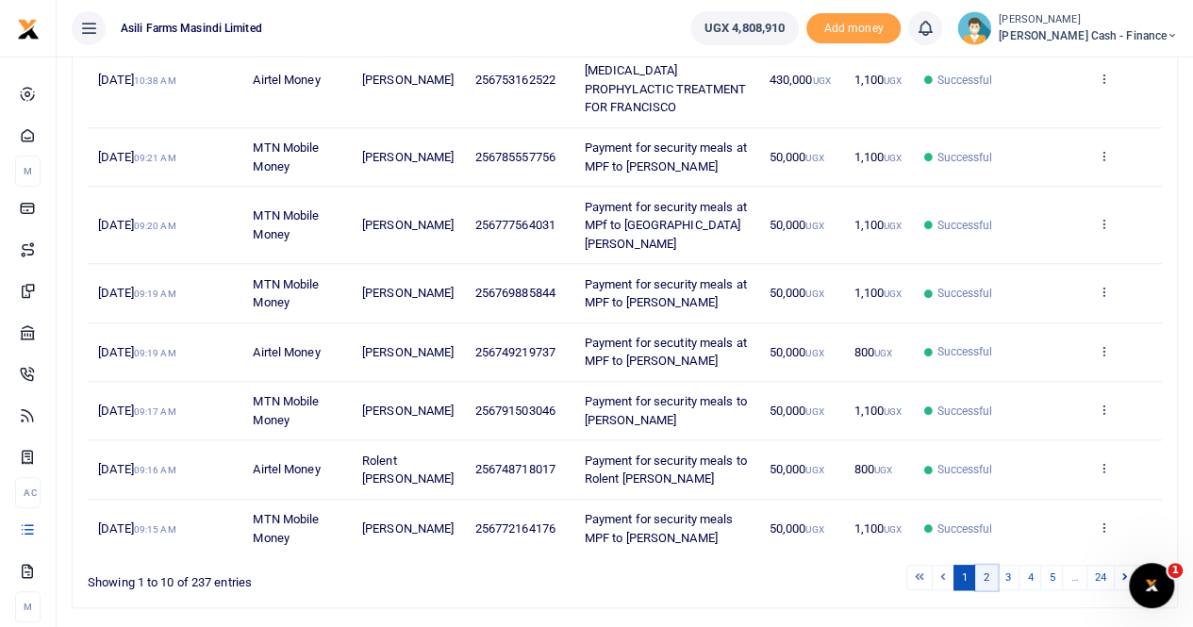
click at [994, 565] on link "2" at bounding box center [986, 577] width 23 height 25
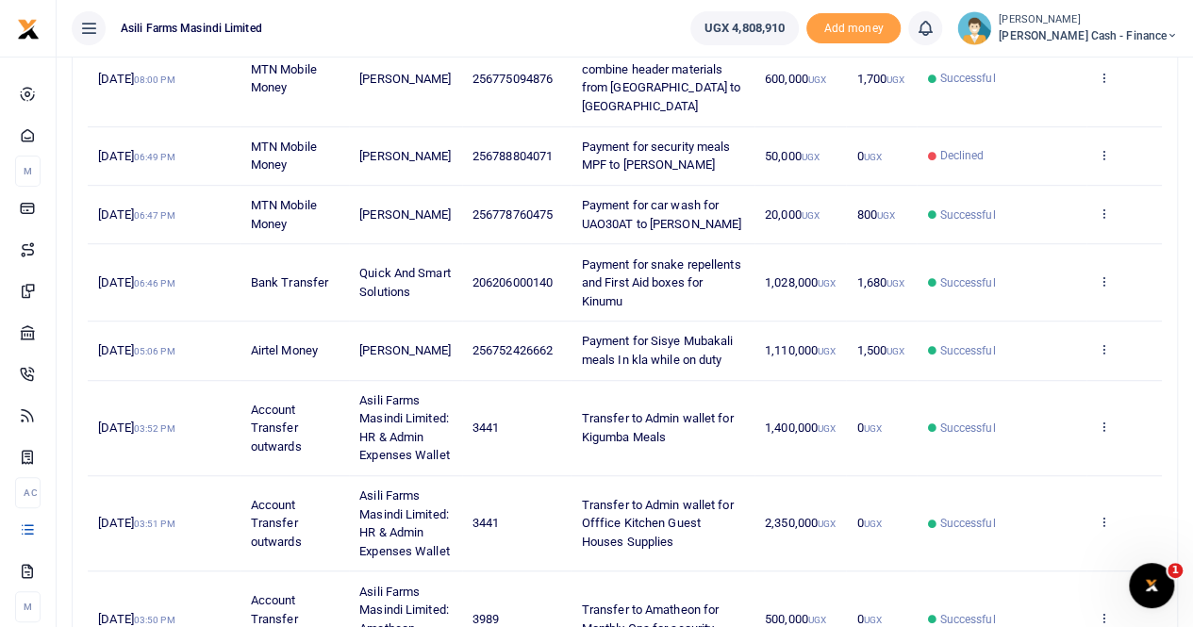
scroll to position [505, 0]
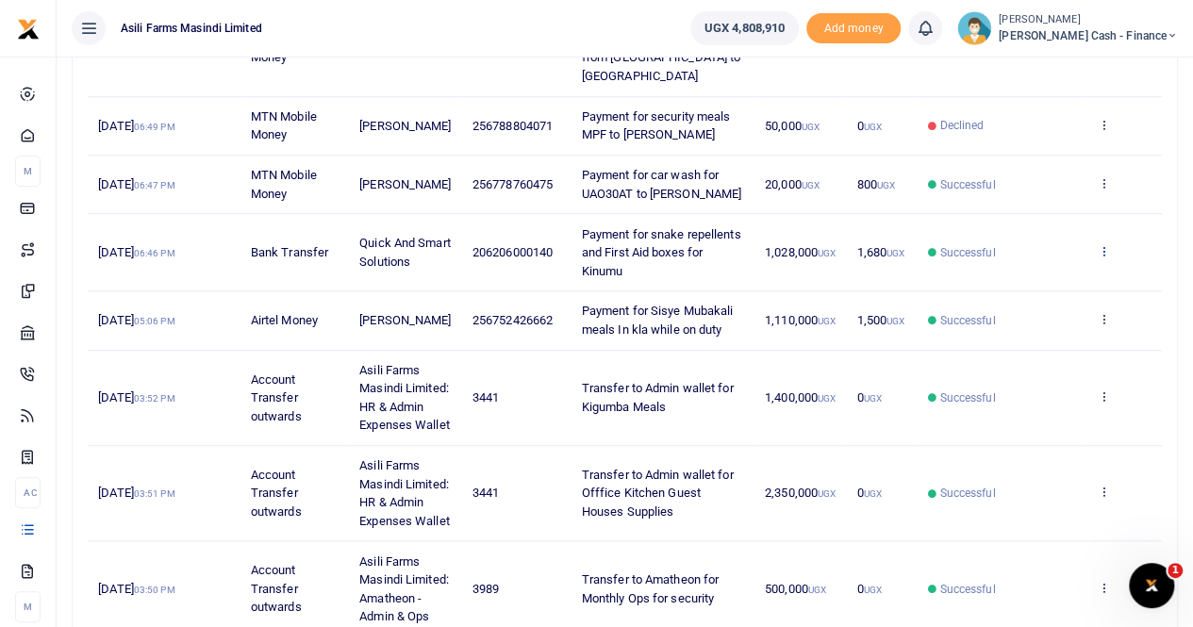
click at [1097, 244] on icon at bounding box center [1102, 250] width 12 height 13
click at [1046, 239] on link "View details" at bounding box center [1034, 244] width 149 height 26
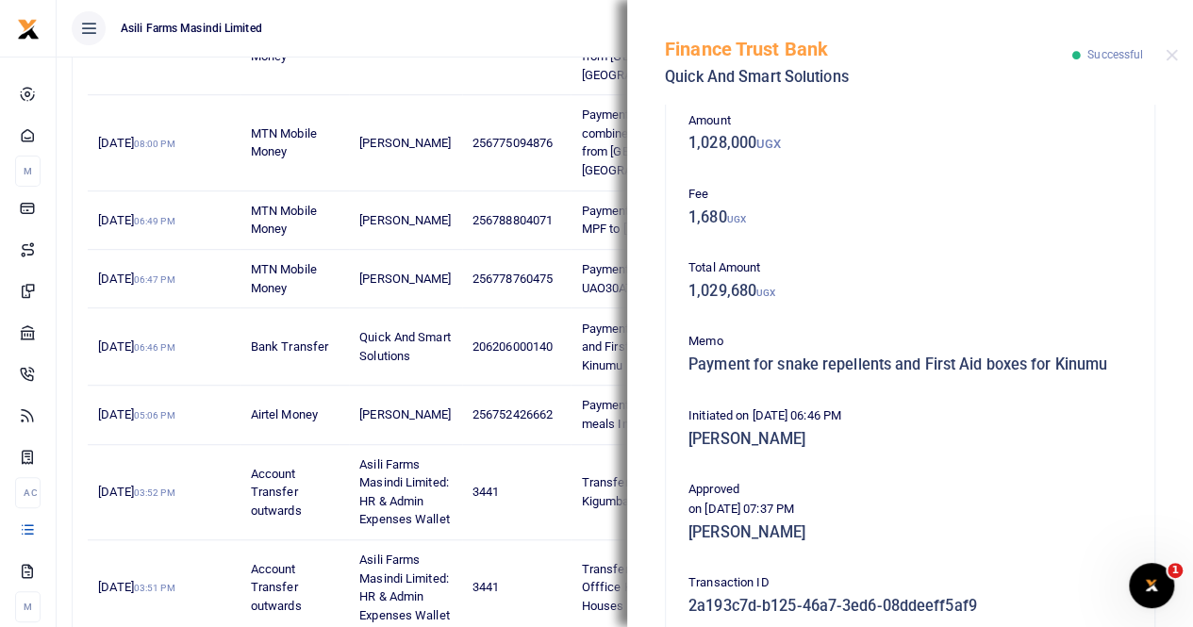
scroll to position [374, 0]
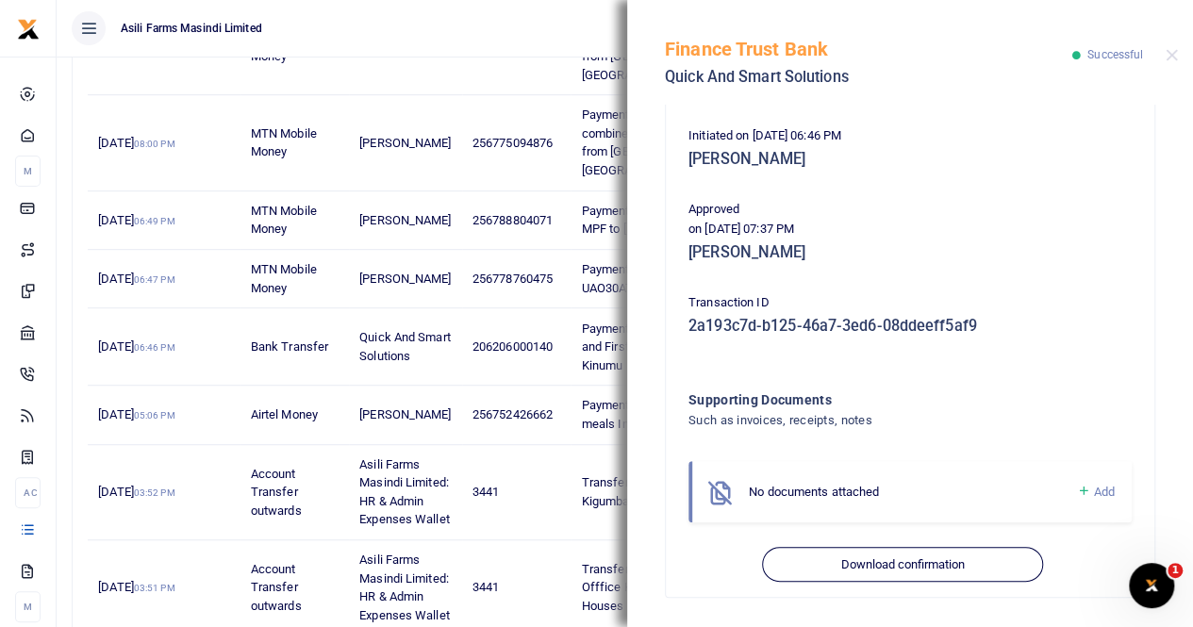
click at [1094, 489] on span "Add" at bounding box center [1104, 492] width 21 height 14
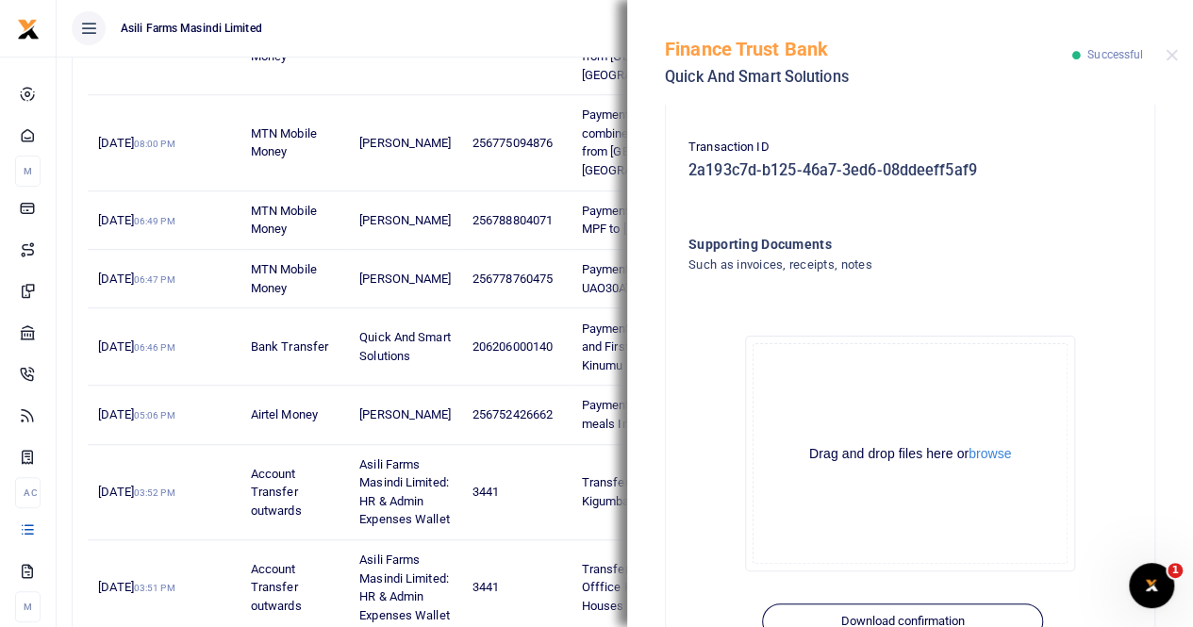
scroll to position [586, 0]
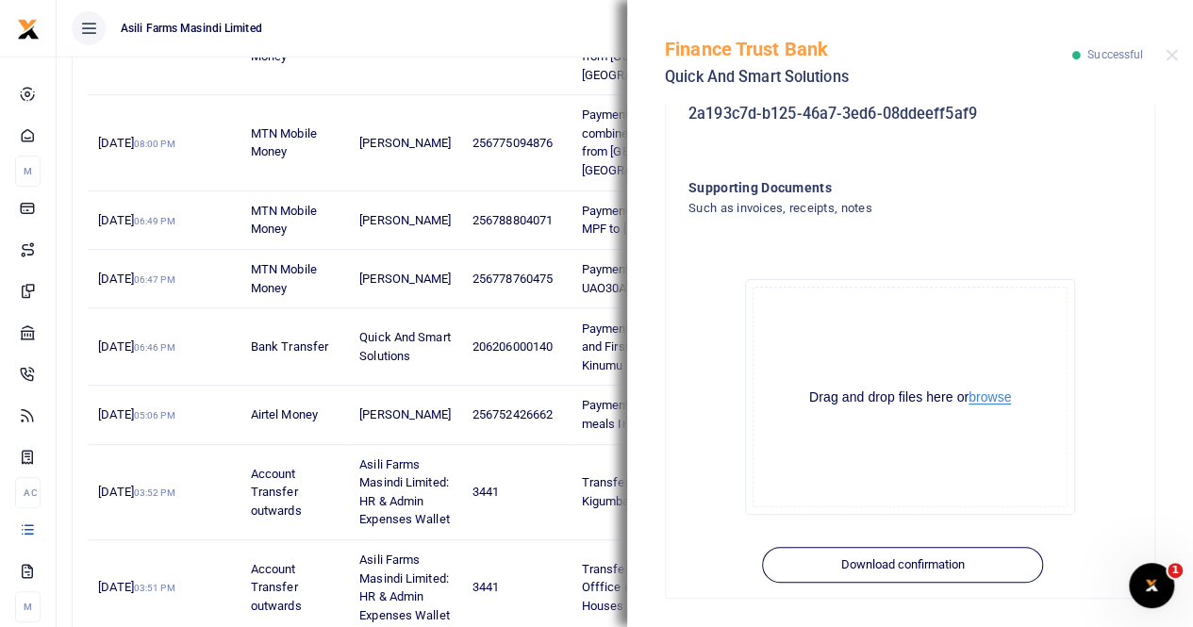
click at [982, 400] on button "browse" at bounding box center [989, 397] width 42 height 14
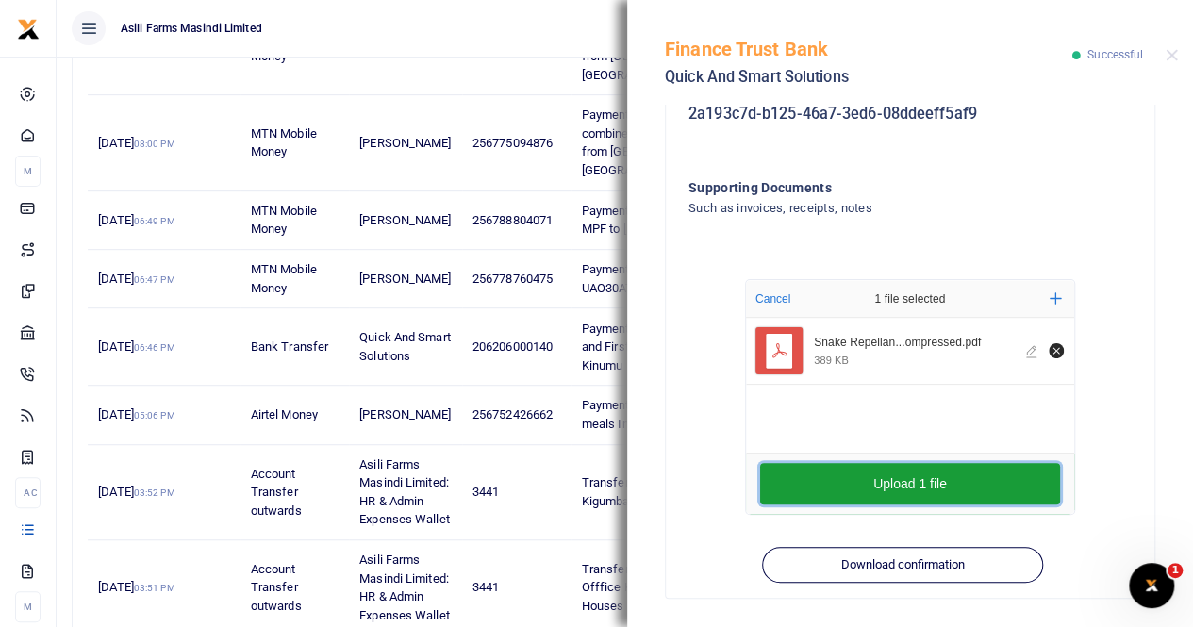
click at [854, 486] on button "Upload 1 file" at bounding box center [910, 483] width 300 height 41
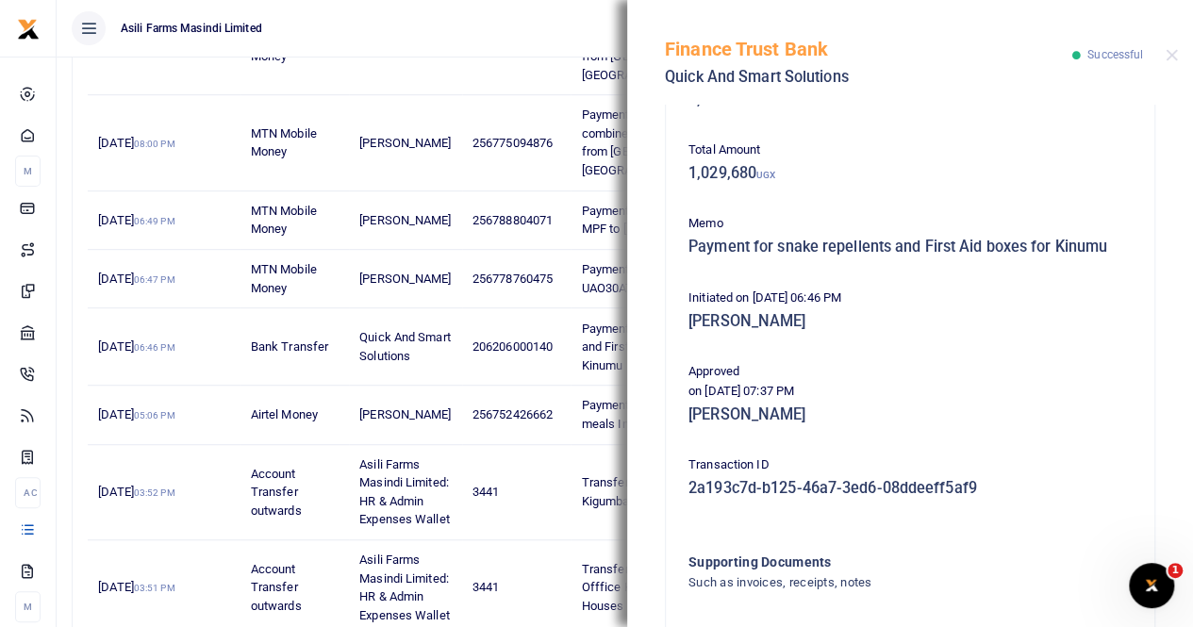
scroll to position [209, 0]
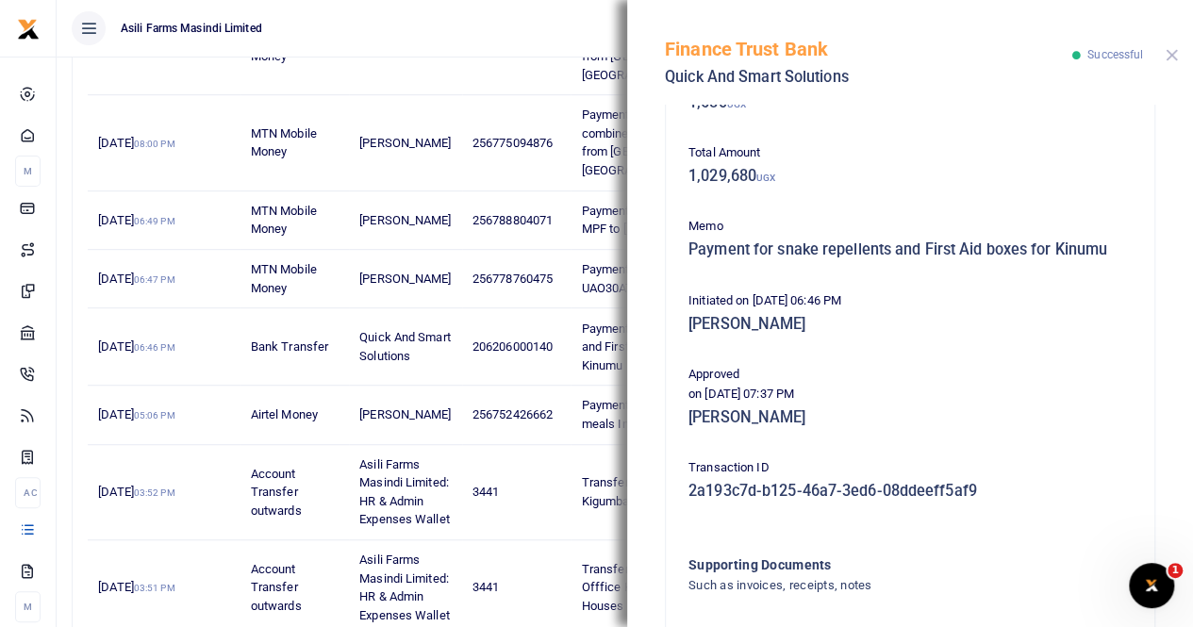
click at [1167, 56] on button "Close" at bounding box center [1171, 55] width 12 height 12
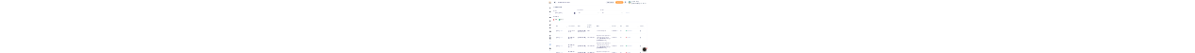
scroll to position [0, 0]
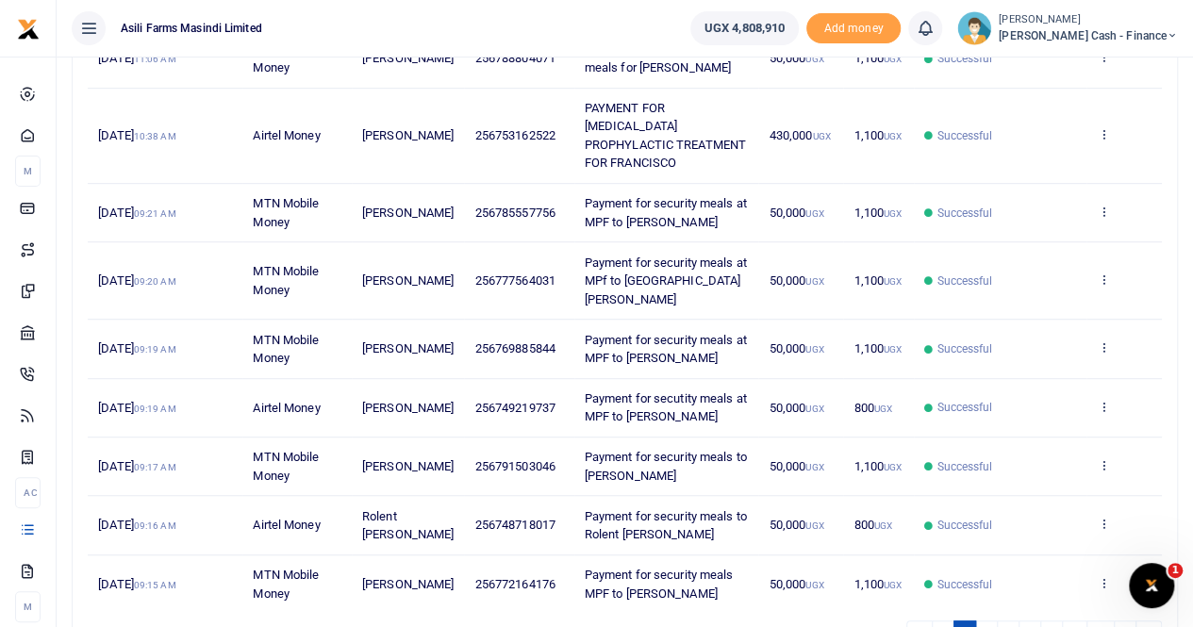
scroll to position [492, 0]
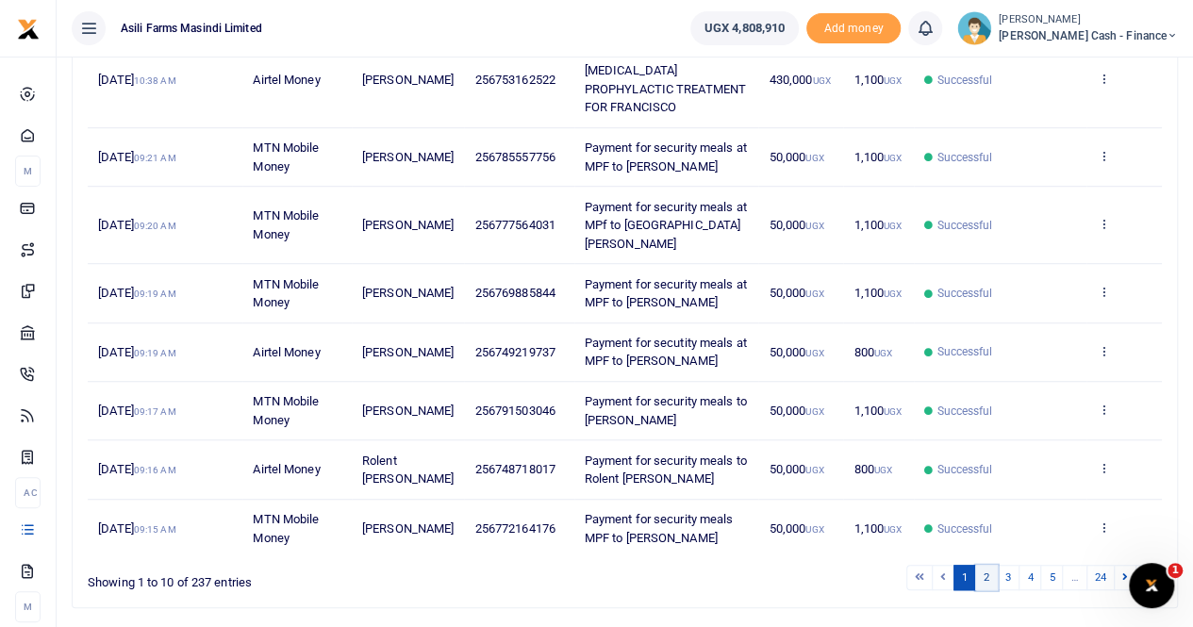
click at [988, 565] on link "2" at bounding box center [986, 577] width 23 height 25
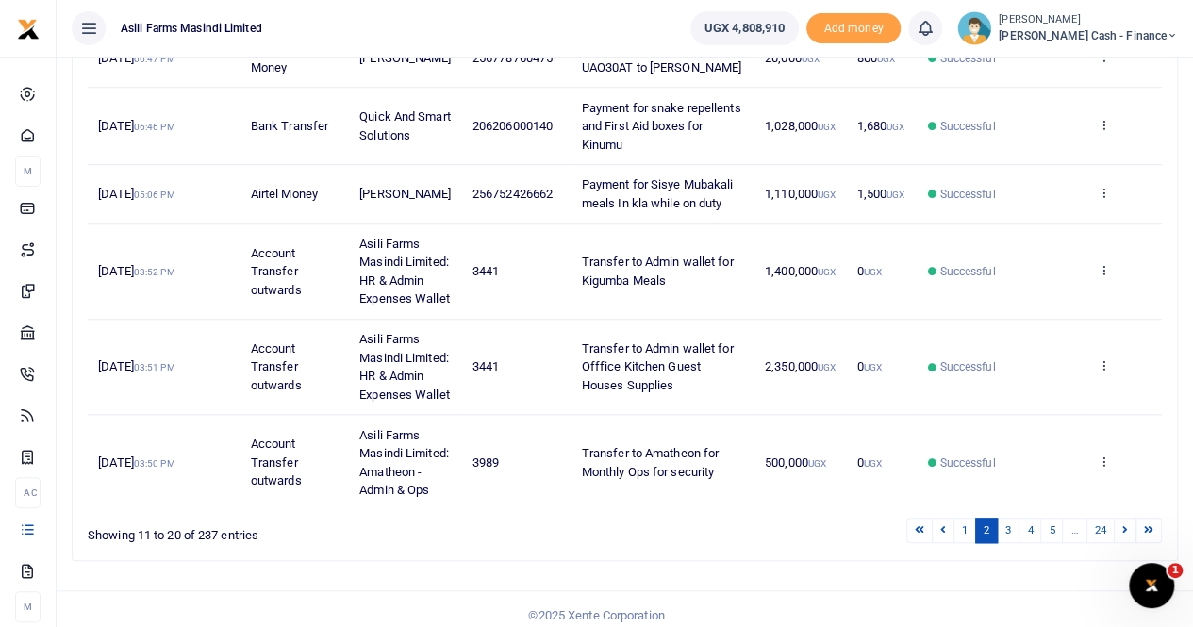
scroll to position [694, 0]
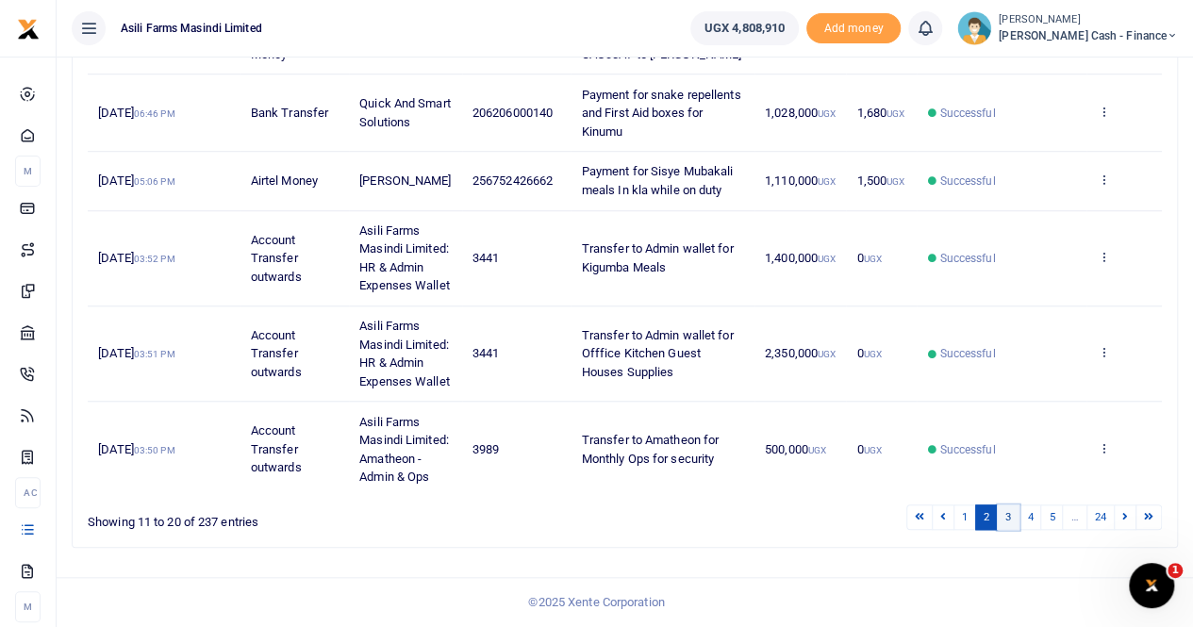
click at [1009, 522] on link "3" at bounding box center [1007, 516] width 23 height 25
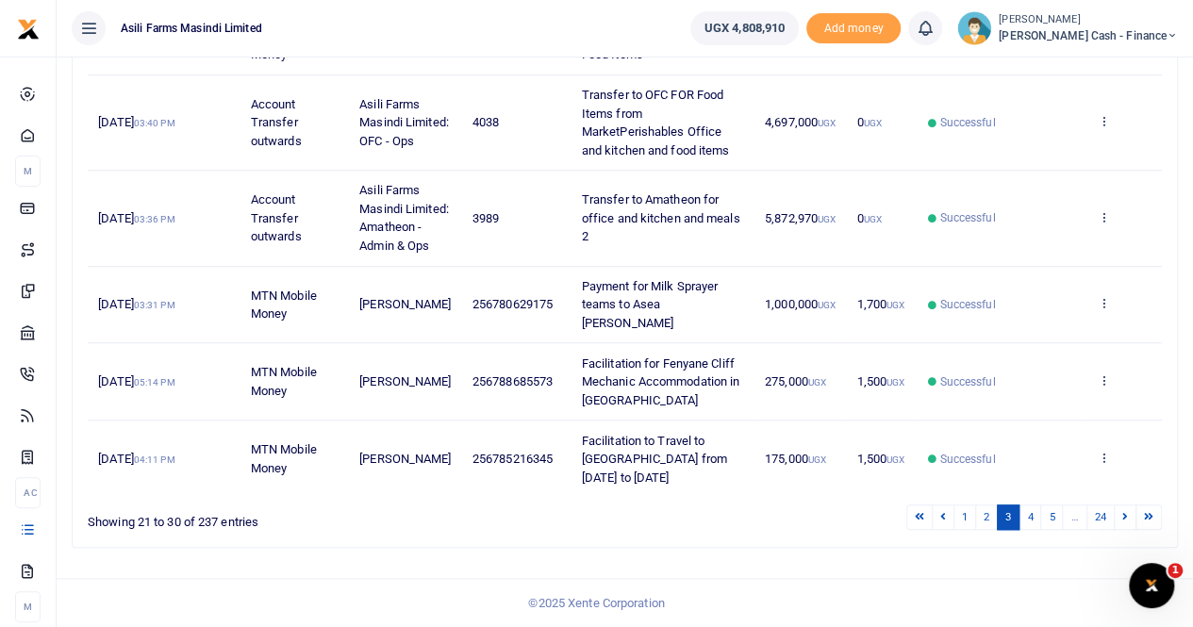
scroll to position [566, 0]
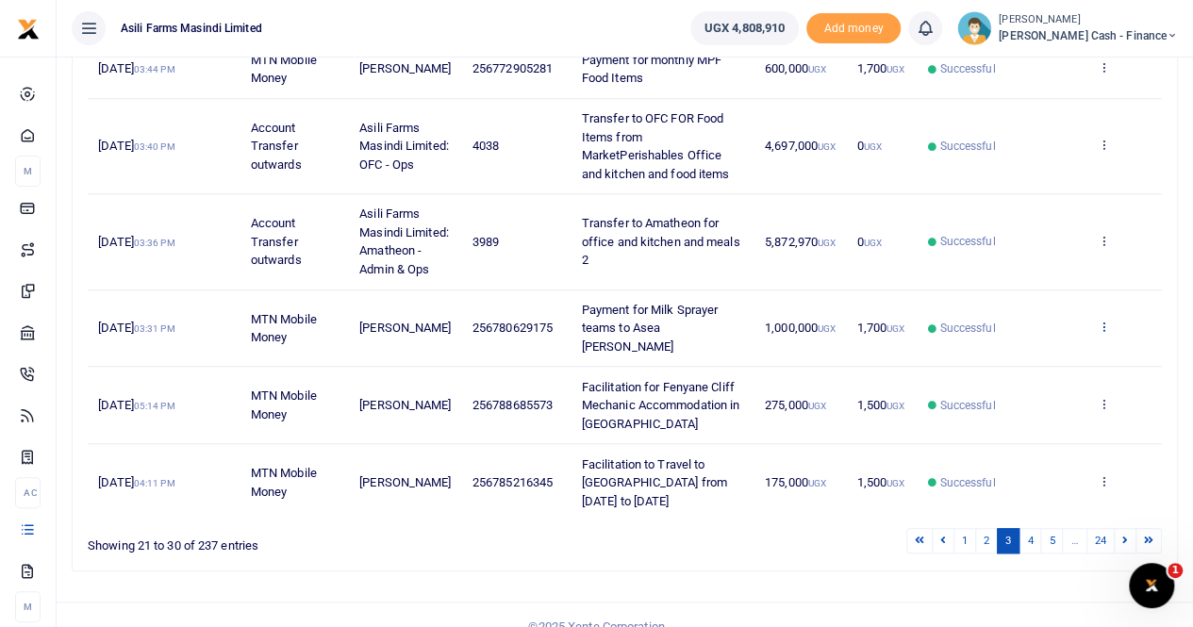
click at [1104, 320] on icon at bounding box center [1102, 326] width 12 height 13
click at [1022, 351] on link "View details" at bounding box center [1034, 347] width 149 height 26
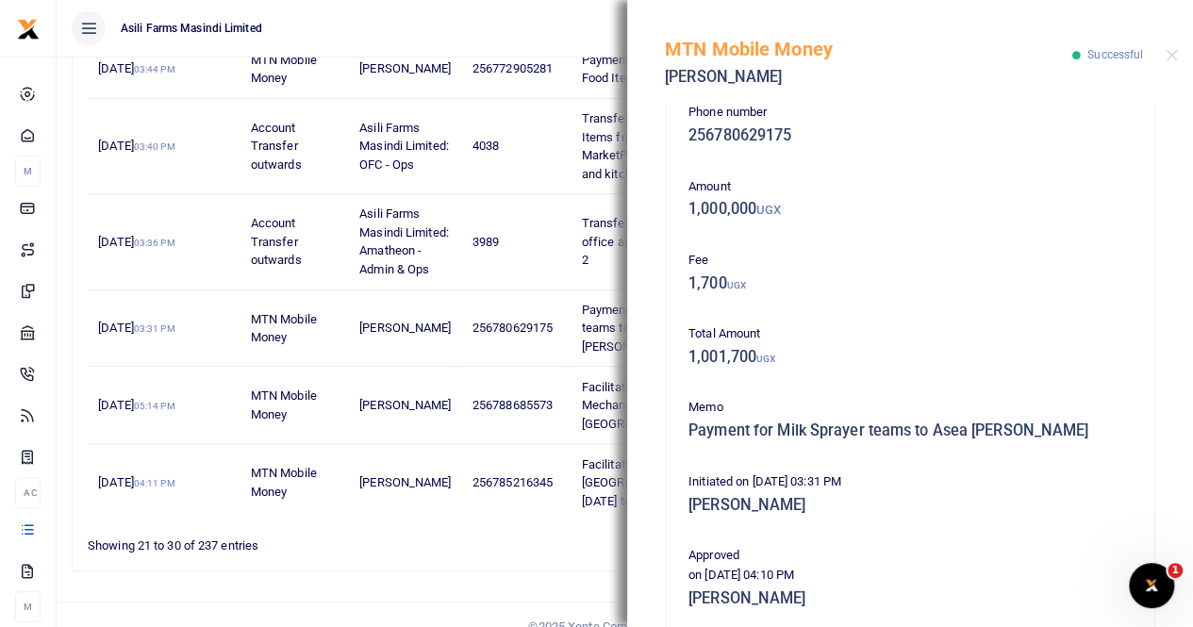
scroll to position [0, 0]
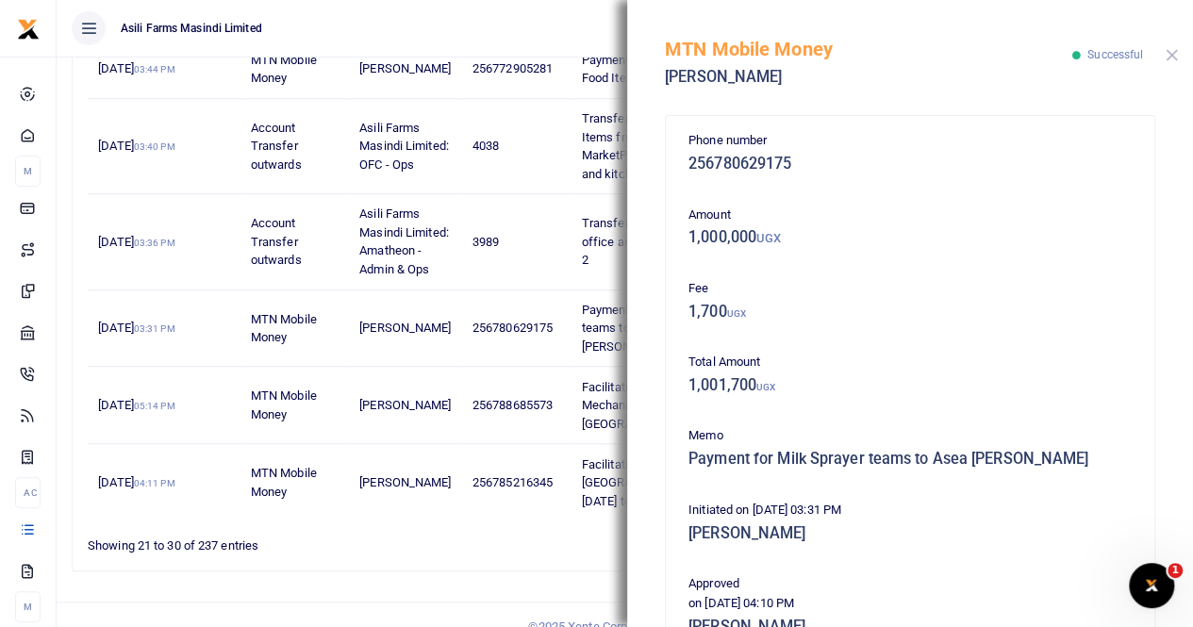
click at [1169, 54] on button "Close" at bounding box center [1171, 55] width 12 height 12
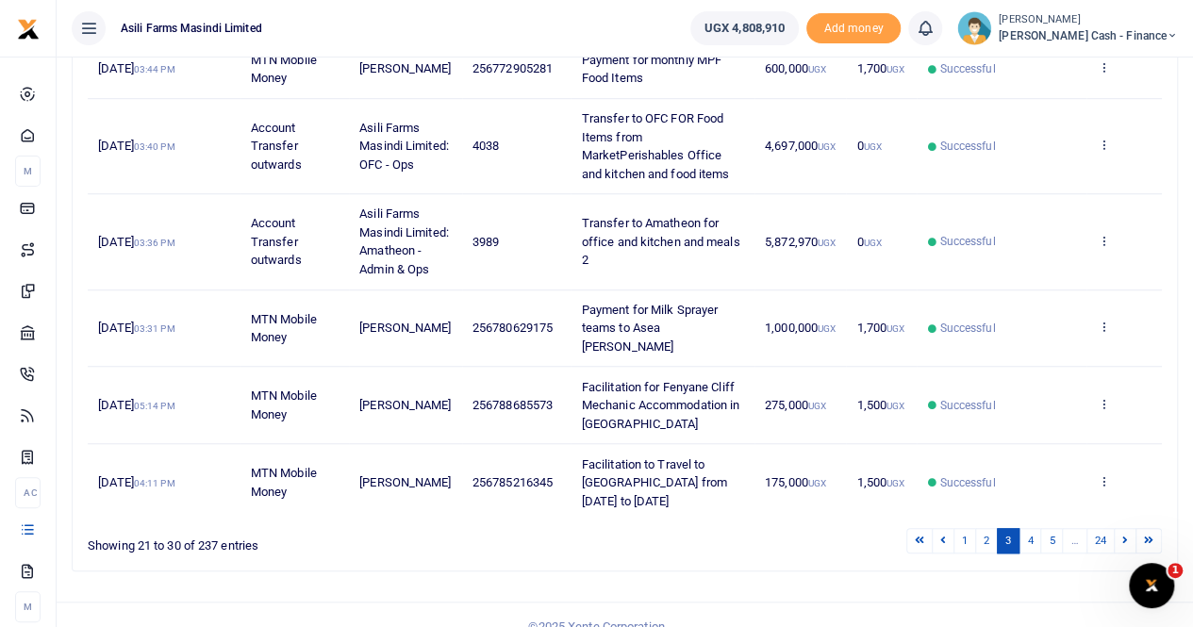
scroll to position [471, 0]
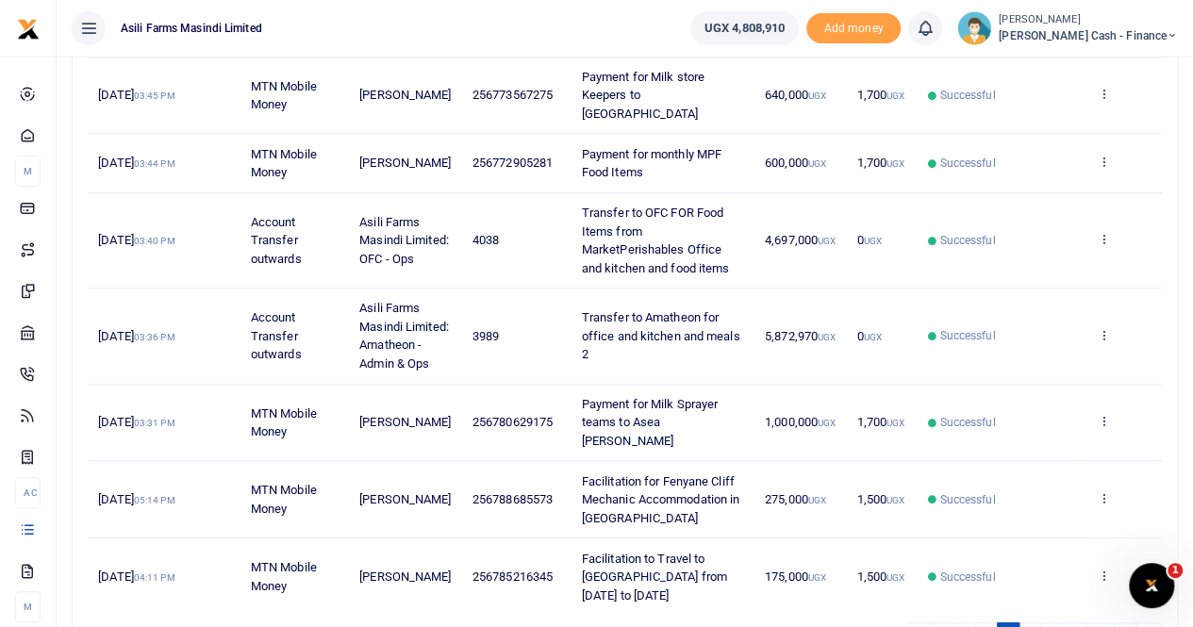
click at [1082, 27] on span "[PERSON_NAME] Cash - Finance" at bounding box center [1087, 35] width 179 height 17
click at [1100, 69] on link "Switch accounts" at bounding box center [1042, 69] width 149 height 26
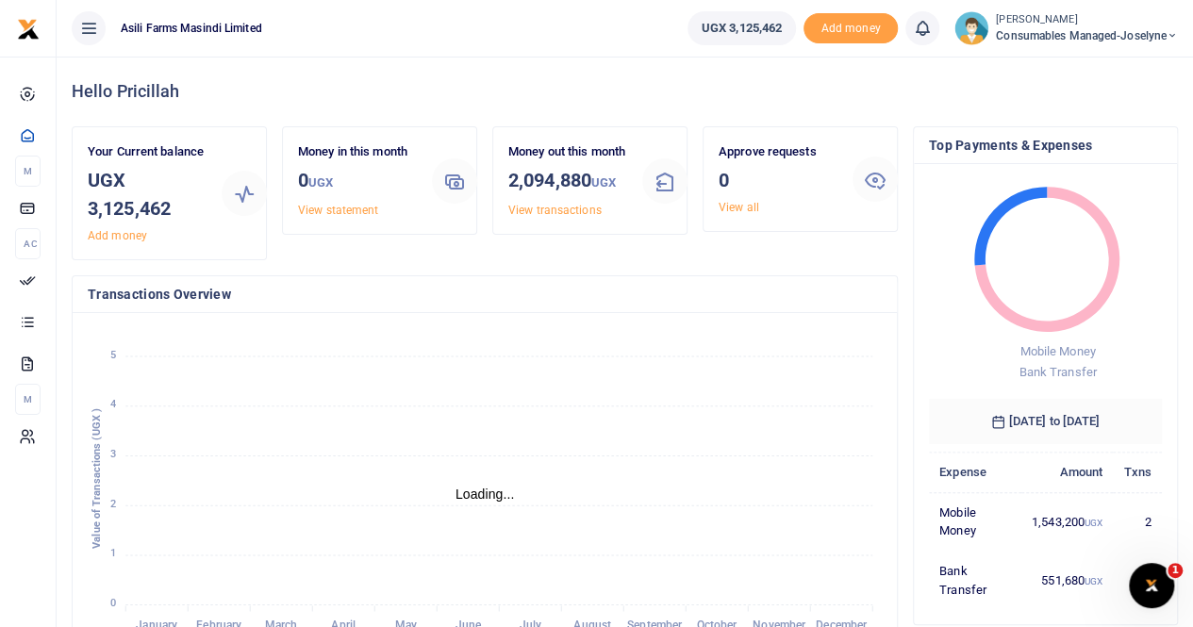
scroll to position [15, 15]
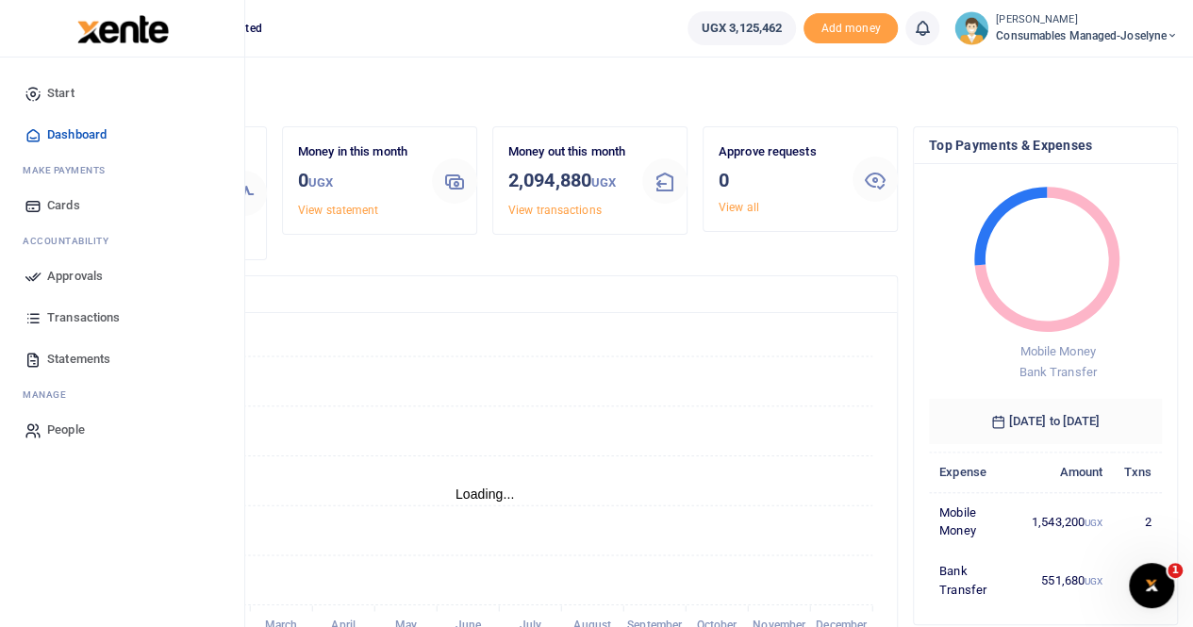
click at [62, 318] on span "Transactions" at bounding box center [83, 317] width 73 height 19
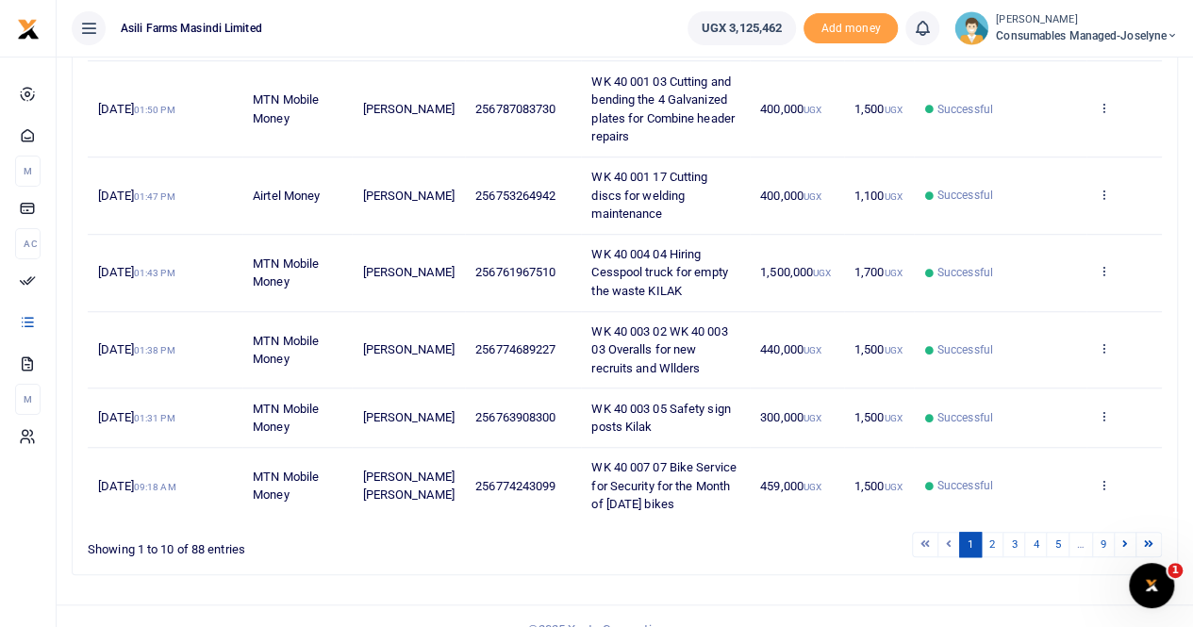
scroll to position [601, 0]
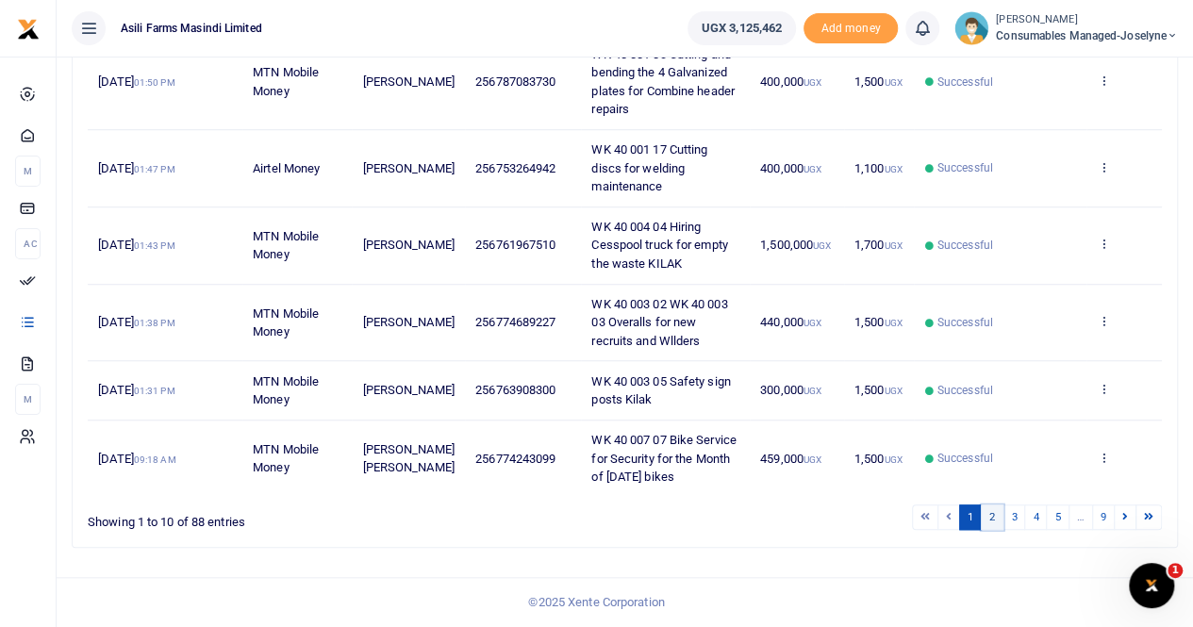
click at [994, 519] on link "2" at bounding box center [991, 516] width 23 height 25
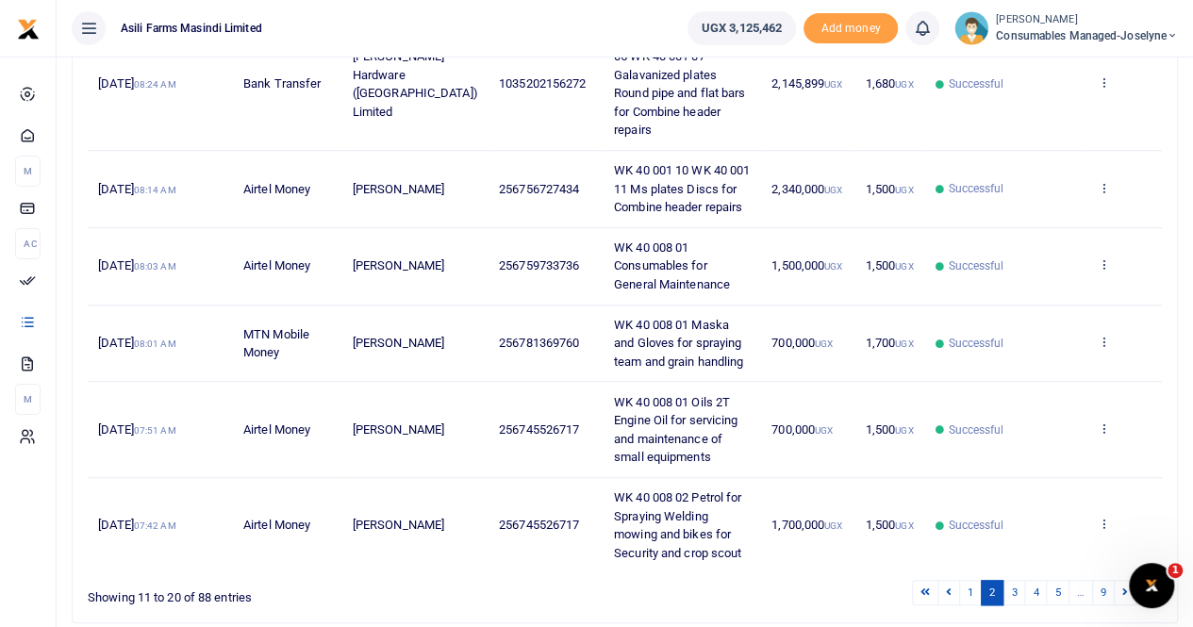
scroll to position [657, 0]
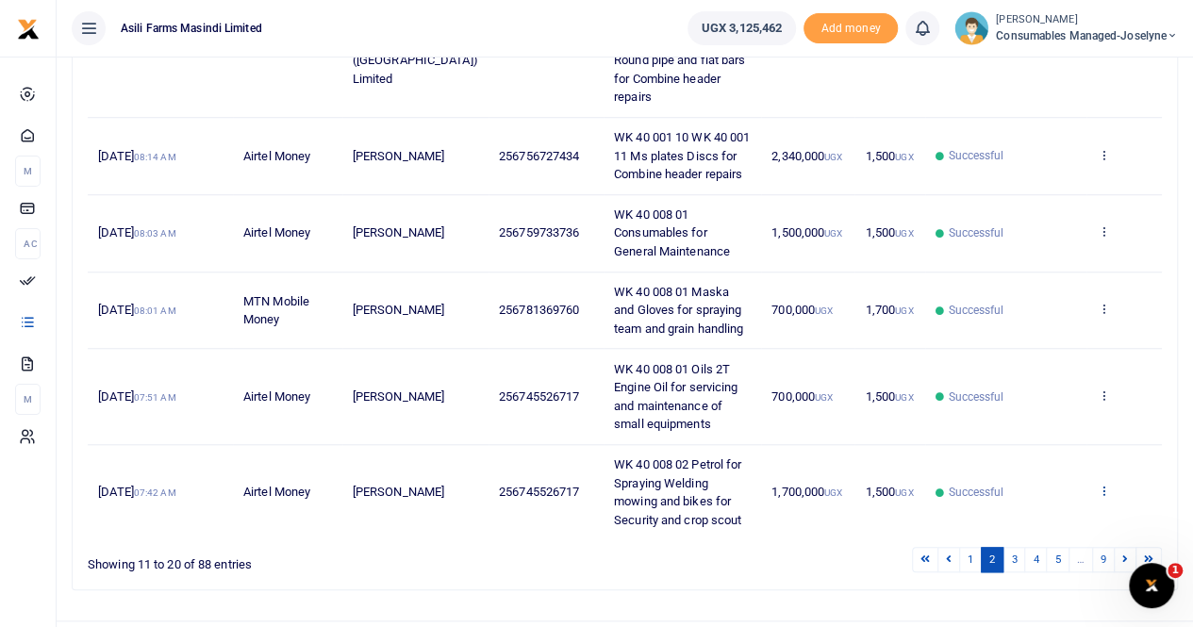
click at [1105, 484] on icon at bounding box center [1102, 490] width 12 height 13
click at [1024, 406] on link "View details" at bounding box center [1034, 419] width 149 height 26
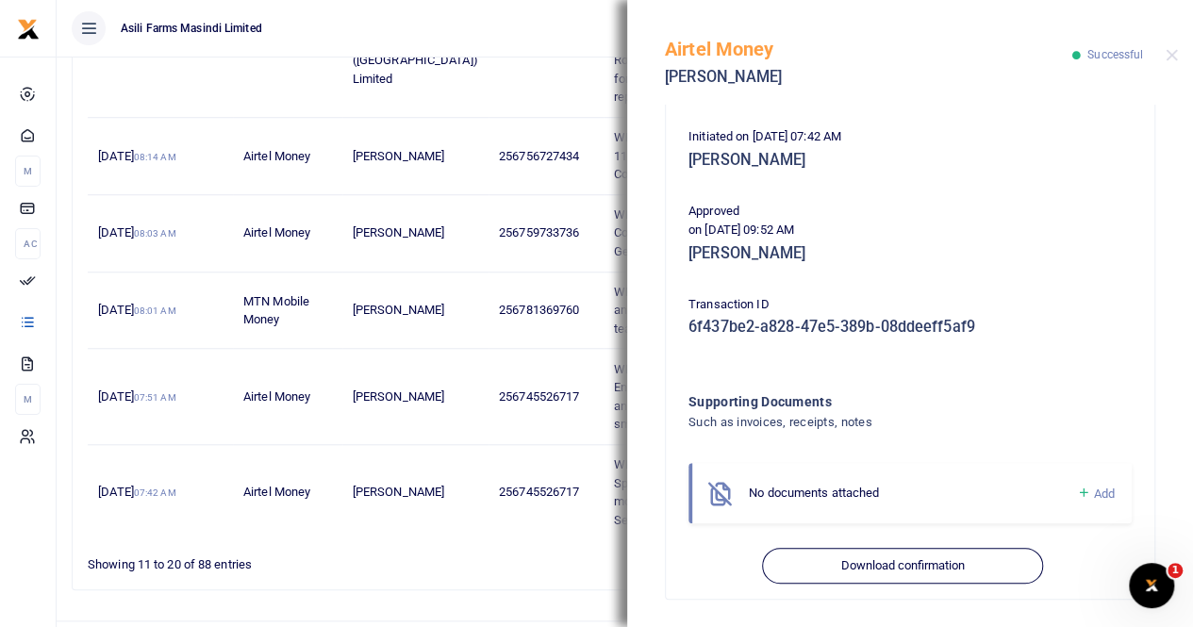
scroll to position [392, 0]
drag, startPoint x: 1171, startPoint y: 52, endPoint x: 1141, endPoint y: 56, distance: 30.4
click at [1169, 53] on button "Close" at bounding box center [1171, 55] width 12 height 12
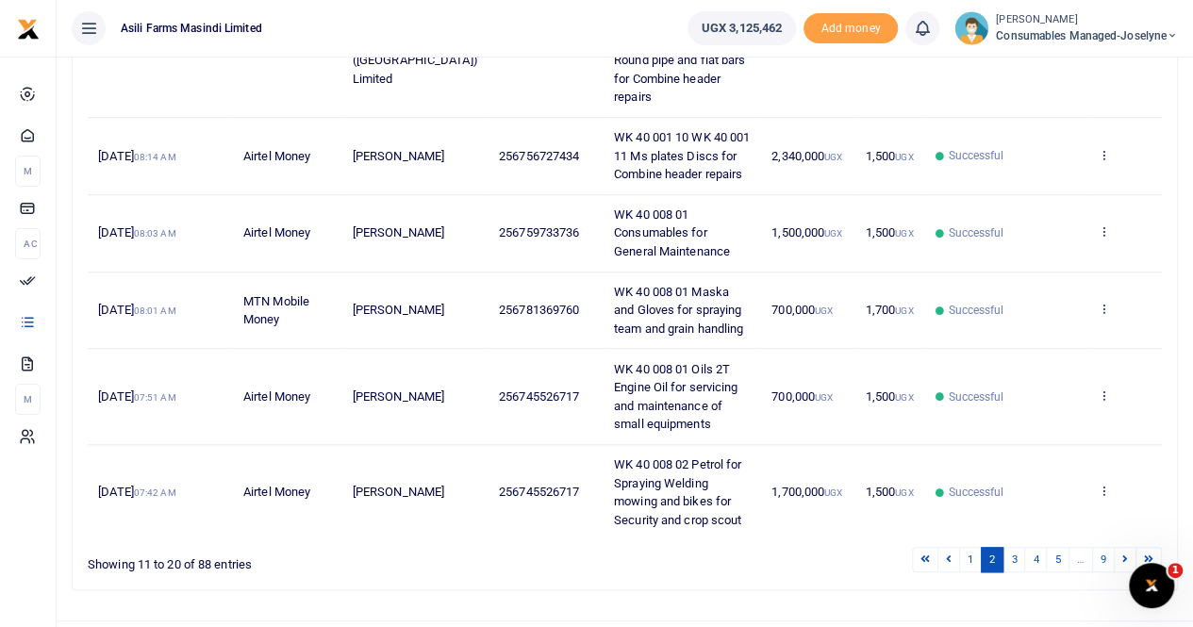
scroll to position [374, 0]
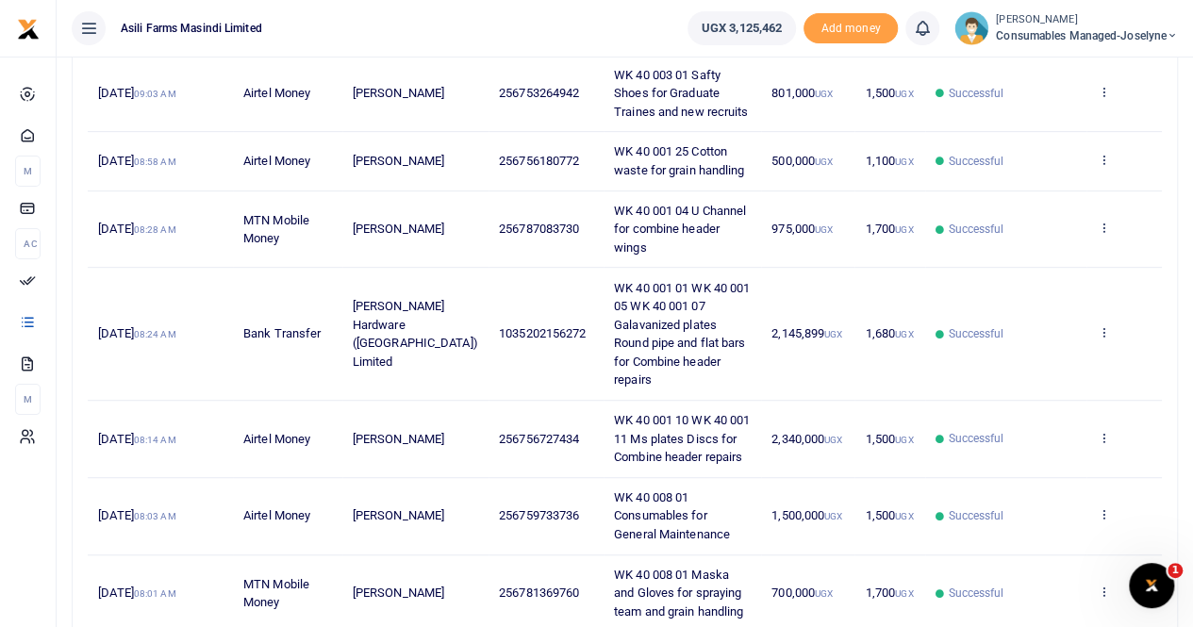
click at [1080, 35] on span "Consumables managed-Joselyne" at bounding box center [1087, 35] width 182 height 17
click at [1110, 63] on link "Switch accounts" at bounding box center [1105, 69] width 149 height 26
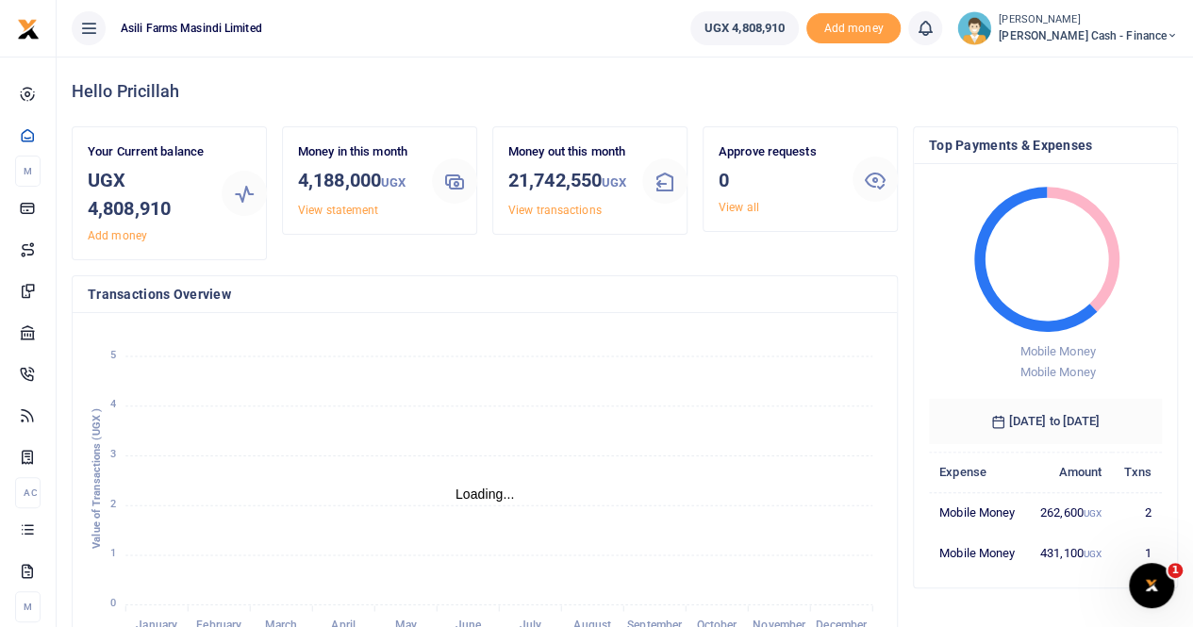
scroll to position [15, 15]
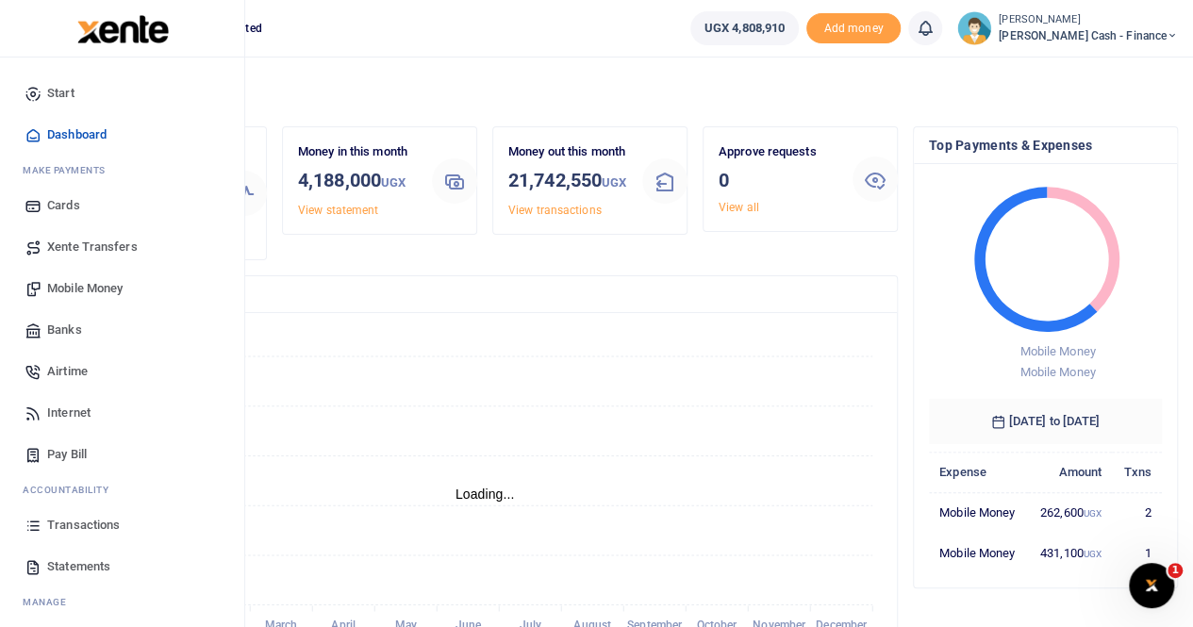
click at [87, 248] on span "Xente Transfers" at bounding box center [92, 247] width 91 height 19
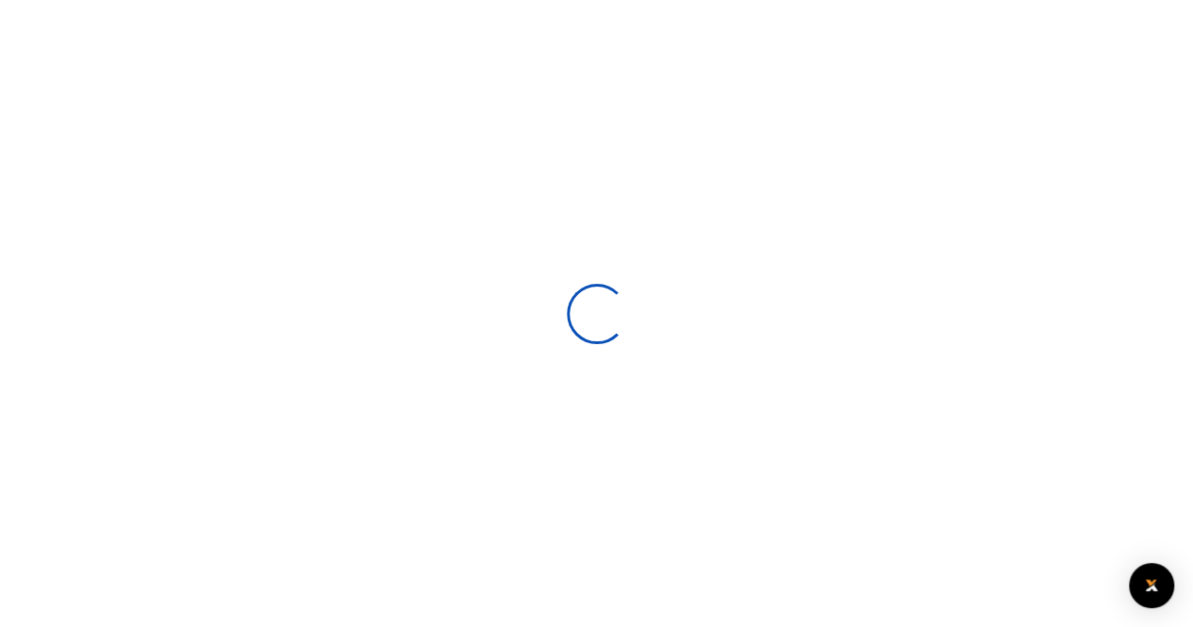
select select
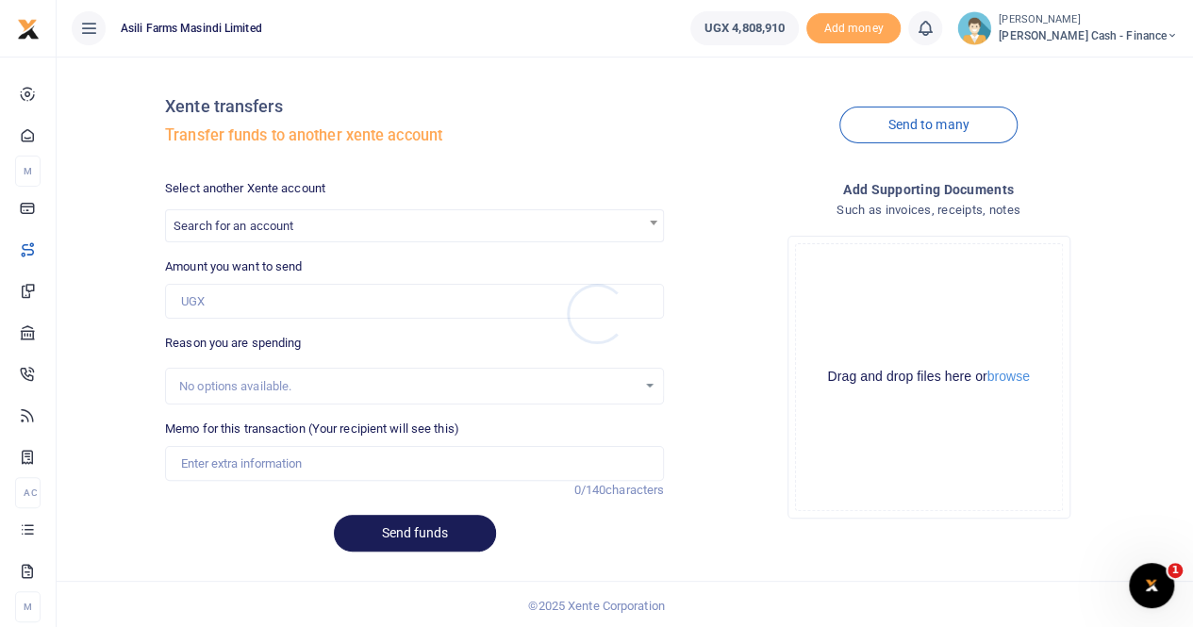
click at [260, 220] on div at bounding box center [596, 313] width 1193 height 627
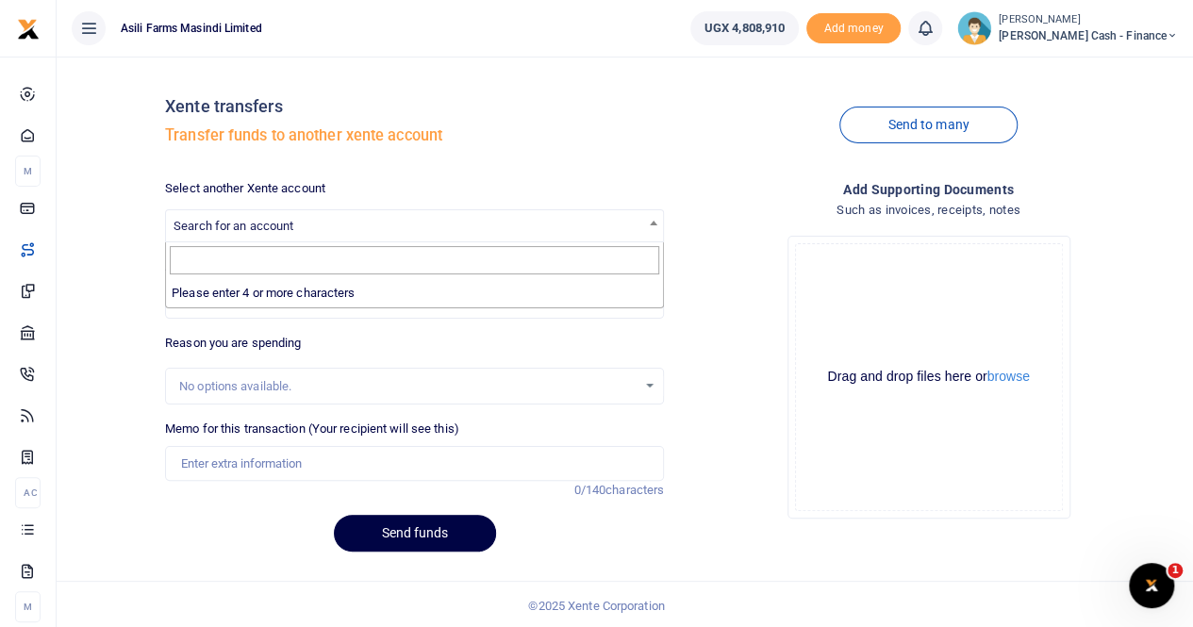
click at [210, 223] on span "Search for an account" at bounding box center [233, 226] width 120 height 14
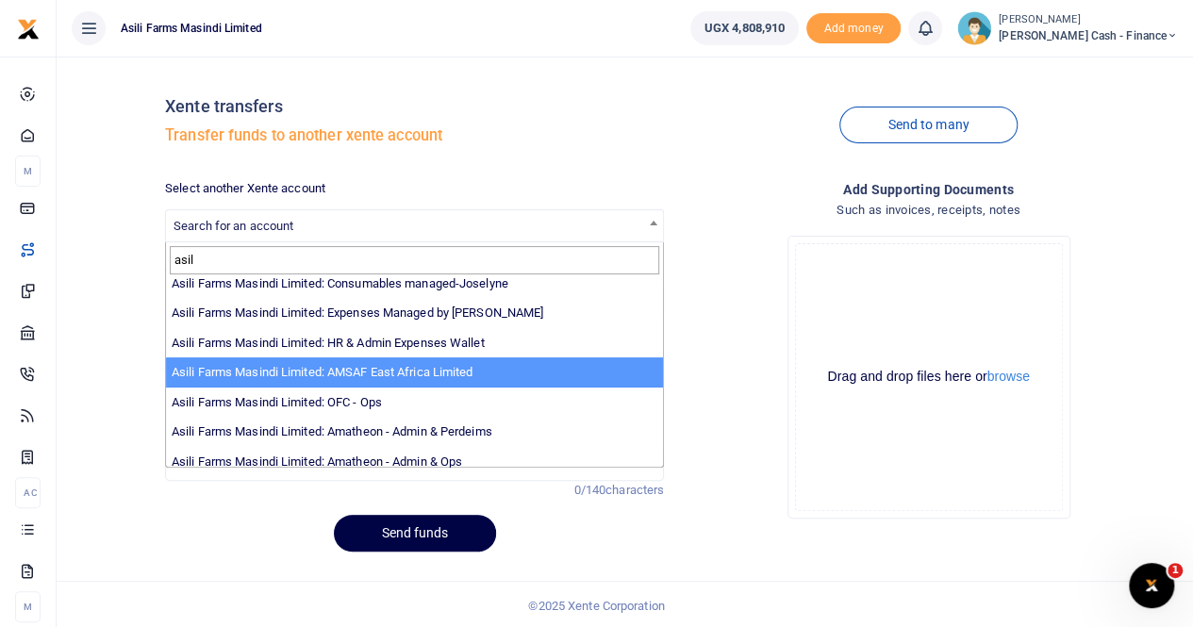
scroll to position [138, 0]
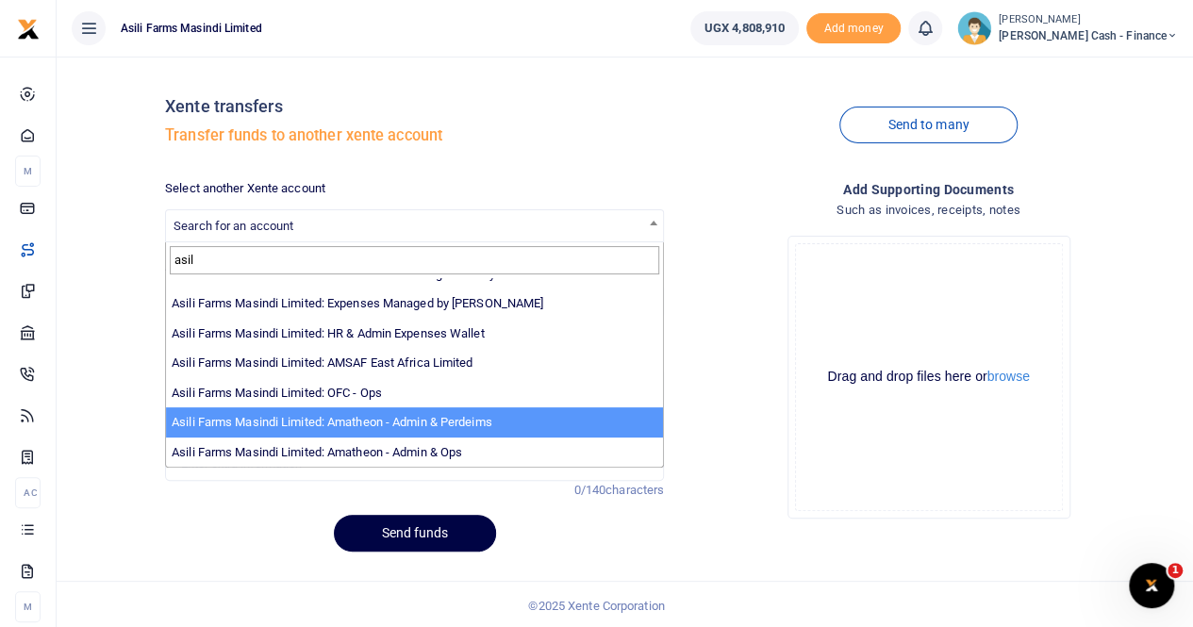
type input "asil"
select select "4039"
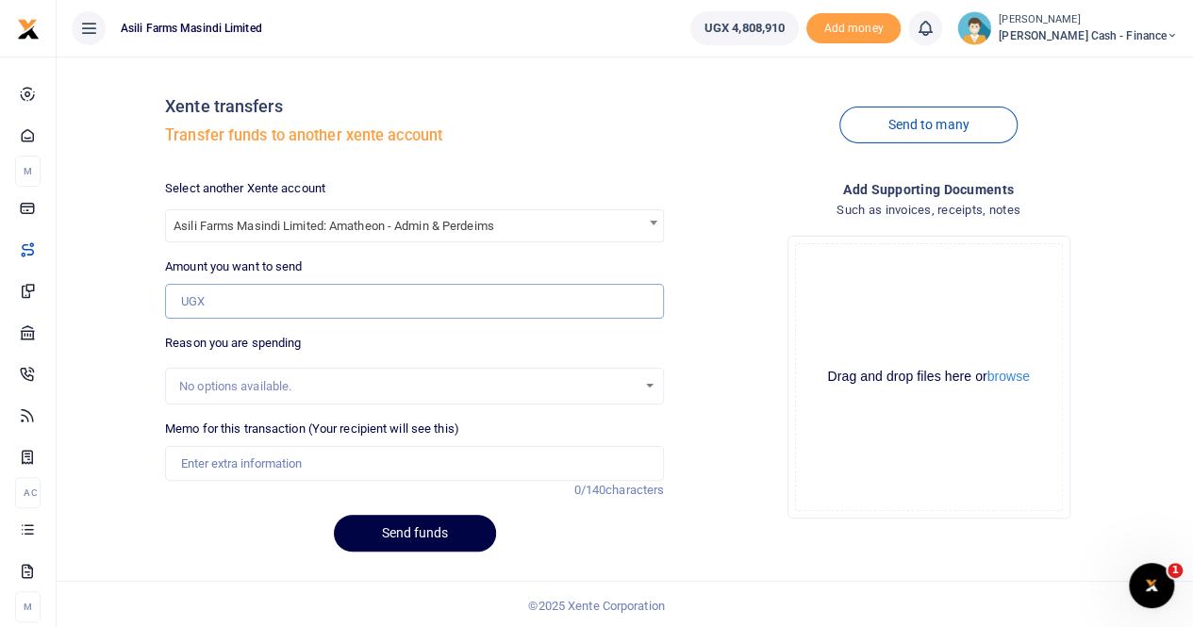
click at [282, 305] on input "Amount you want to send" at bounding box center [414, 302] width 499 height 36
click at [654, 222] on b at bounding box center [654, 223] width 8 height 5
click at [651, 222] on b at bounding box center [654, 223] width 8 height 5
click at [650, 222] on b at bounding box center [654, 223] width 8 height 5
click at [233, 253] on input "Search" at bounding box center [414, 260] width 489 height 28
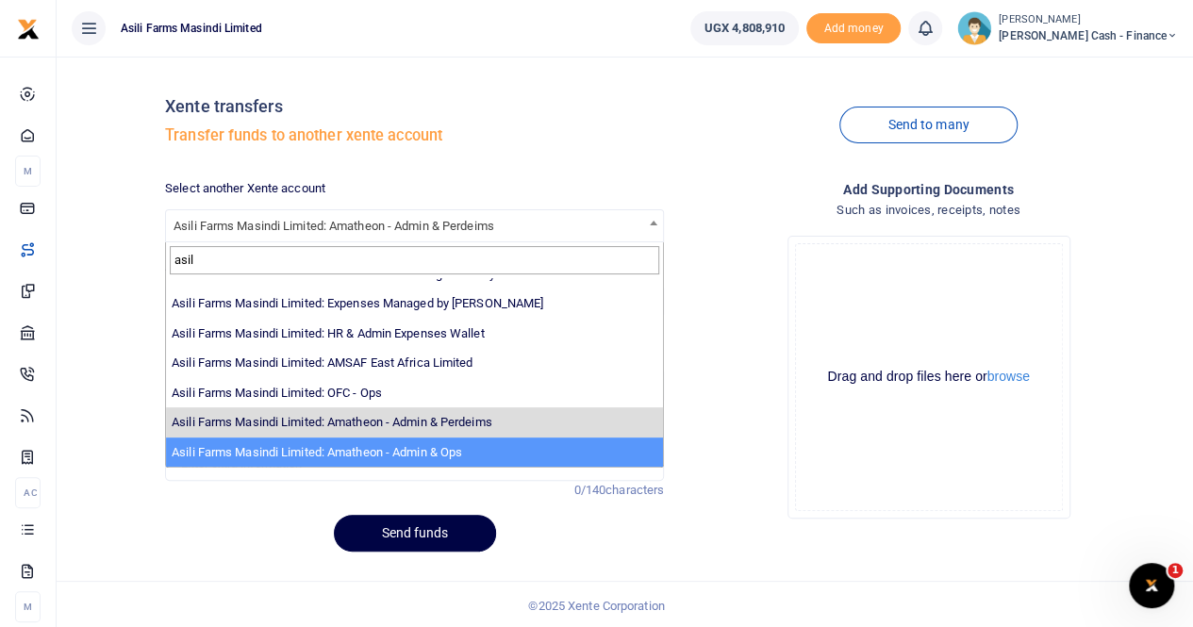
type input "asil"
select select "3989"
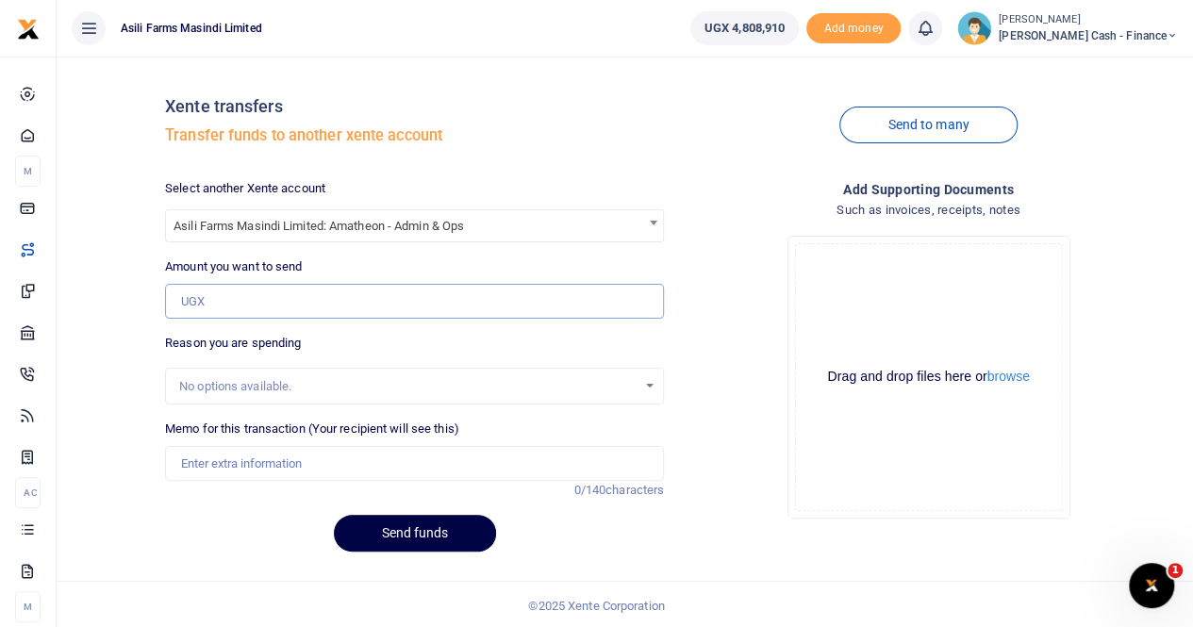
click at [217, 299] on input "Amount you want to send" at bounding box center [414, 302] width 499 height 36
type input "125,000"
click at [187, 465] on input "Memo for this transaction (Your recipient will see this)" at bounding box center [414, 464] width 499 height 36
click at [248, 470] on input "Memo for this transaction (Your recipient will see this)" at bounding box center [414, 464] width 499 height 36
click at [270, 468] on input "Transfer to" at bounding box center [414, 464] width 499 height 36
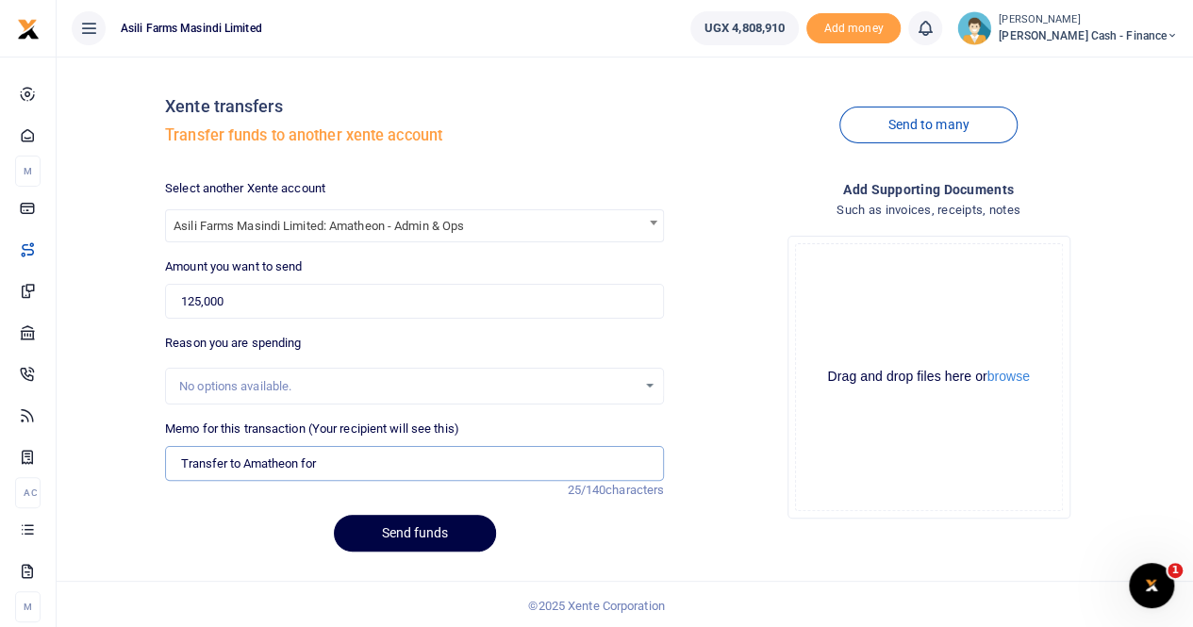
paste input "facilitation September stocktake Ronald Mutebi"
type input "Transfer to Amatheon for facilitation September stocktake Ronald Mutebi"
click at [1005, 381] on button "browse" at bounding box center [1008, 377] width 42 height 14
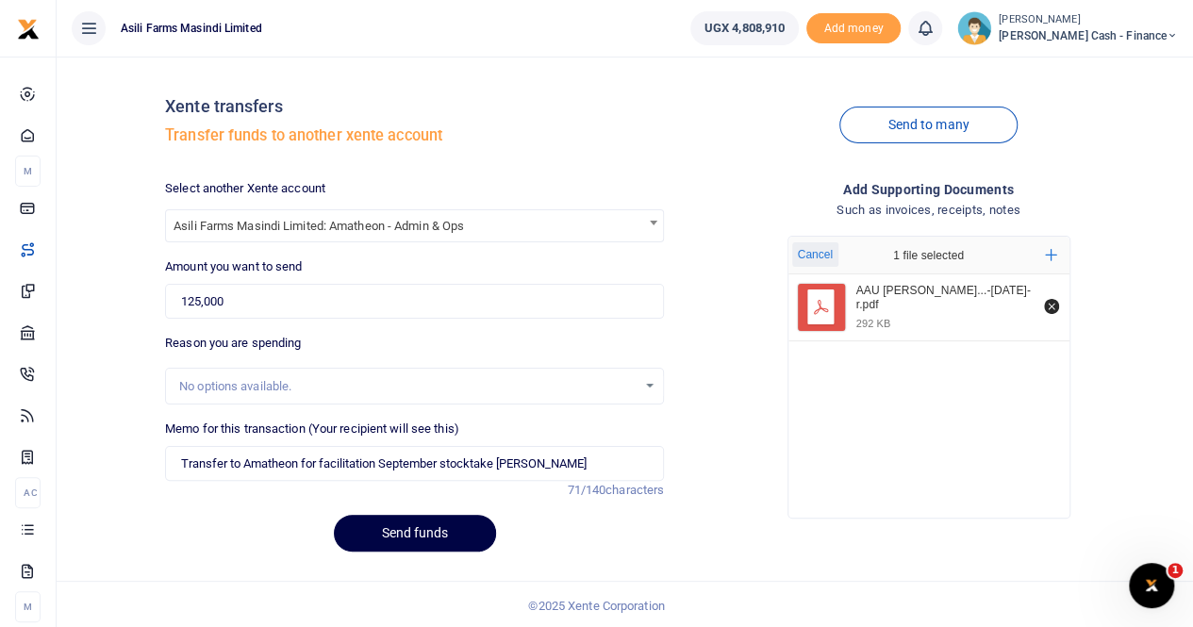
scroll to position [2, 0]
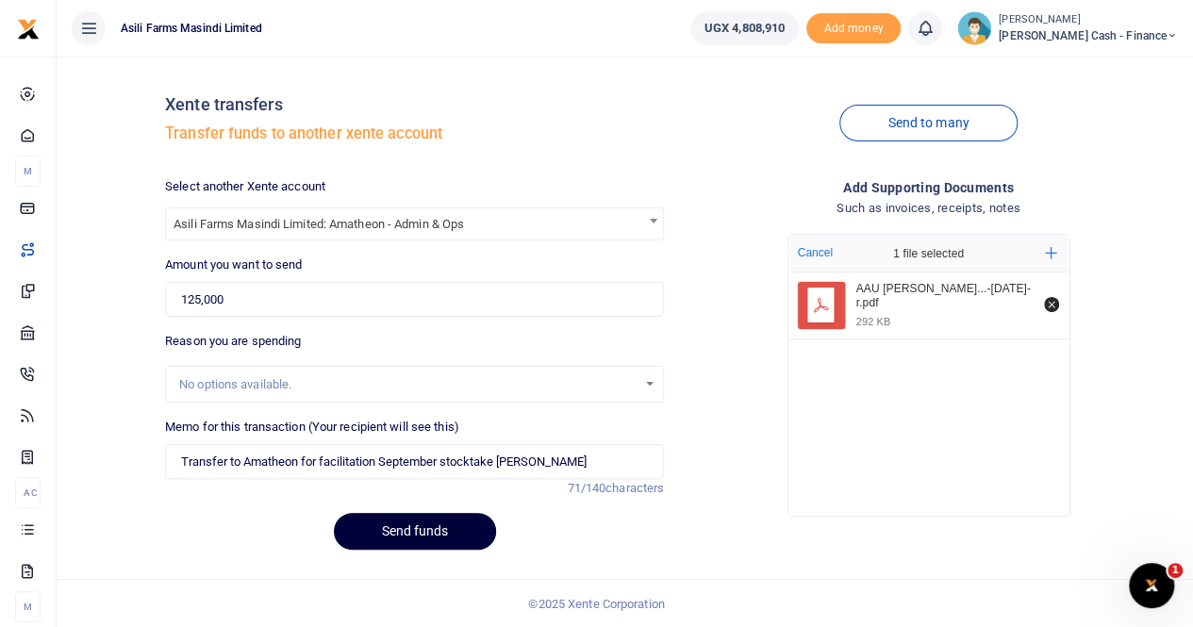
click at [391, 523] on button "Send funds" at bounding box center [415, 531] width 162 height 37
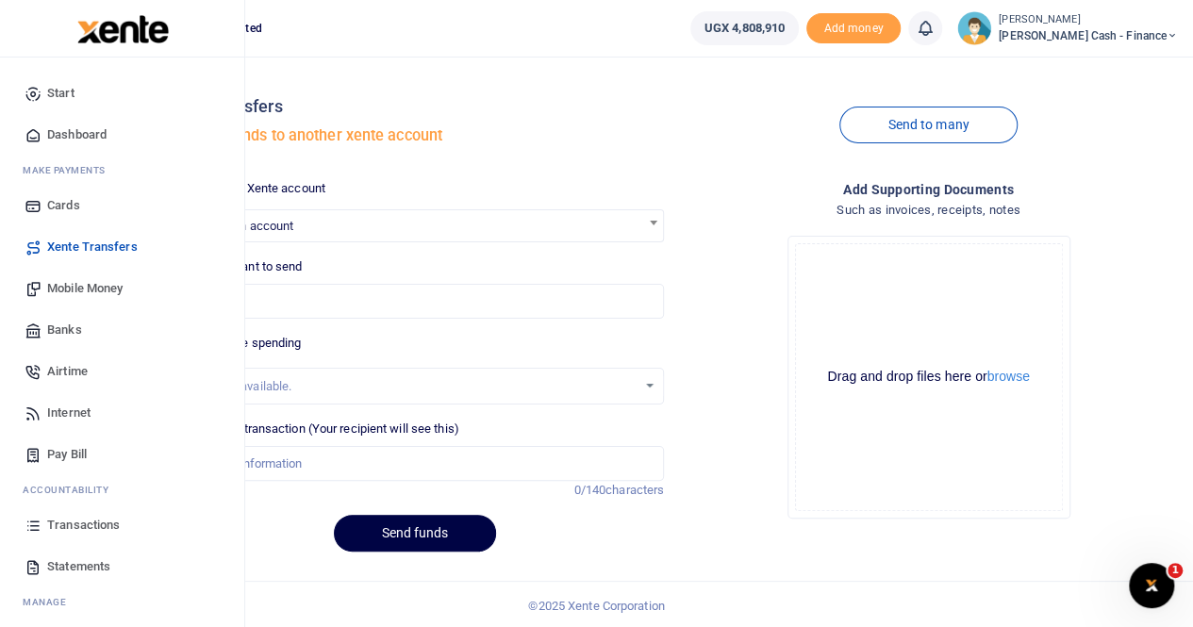
click at [70, 525] on span "Transactions" at bounding box center [83, 525] width 73 height 19
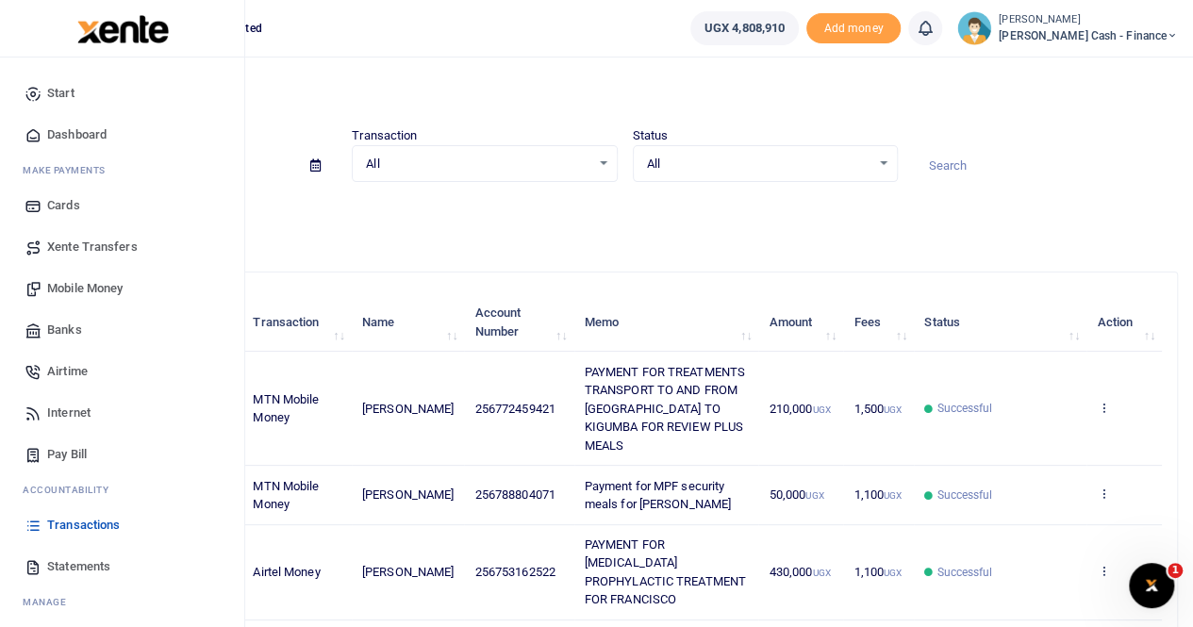
click at [72, 519] on span "Transactions" at bounding box center [83, 525] width 73 height 19
click at [89, 523] on span "Transactions" at bounding box center [83, 525] width 73 height 19
click at [68, 518] on span "Transactions" at bounding box center [83, 525] width 73 height 19
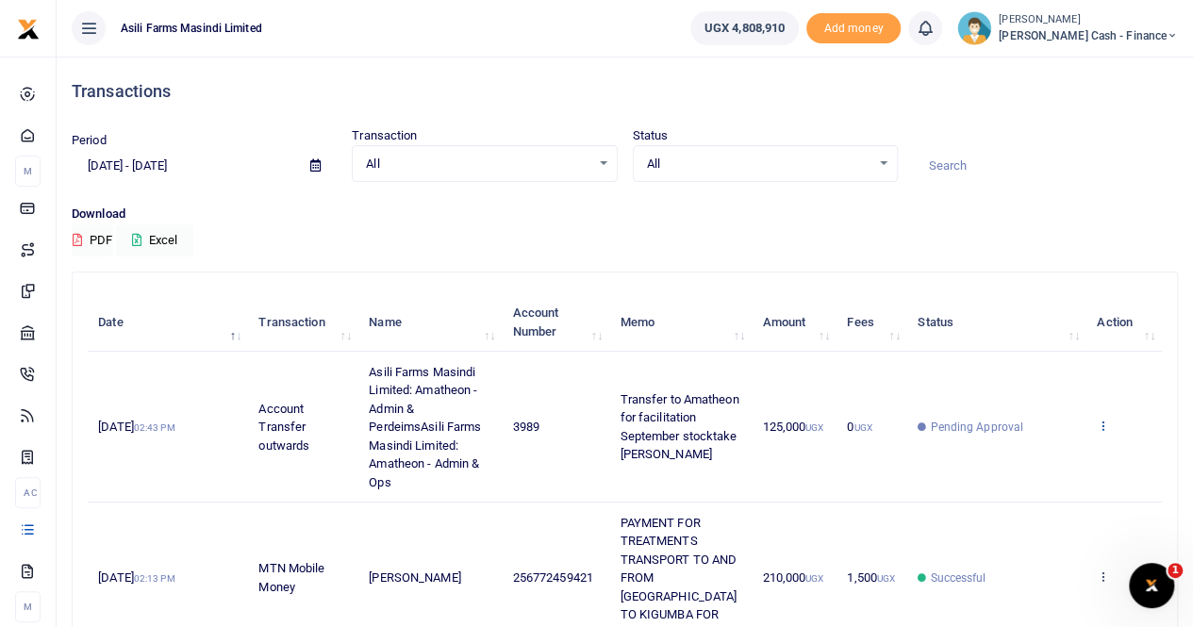
click at [1105, 421] on icon at bounding box center [1102, 425] width 12 height 13
click at [1039, 454] on link "View details" at bounding box center [1034, 457] width 149 height 26
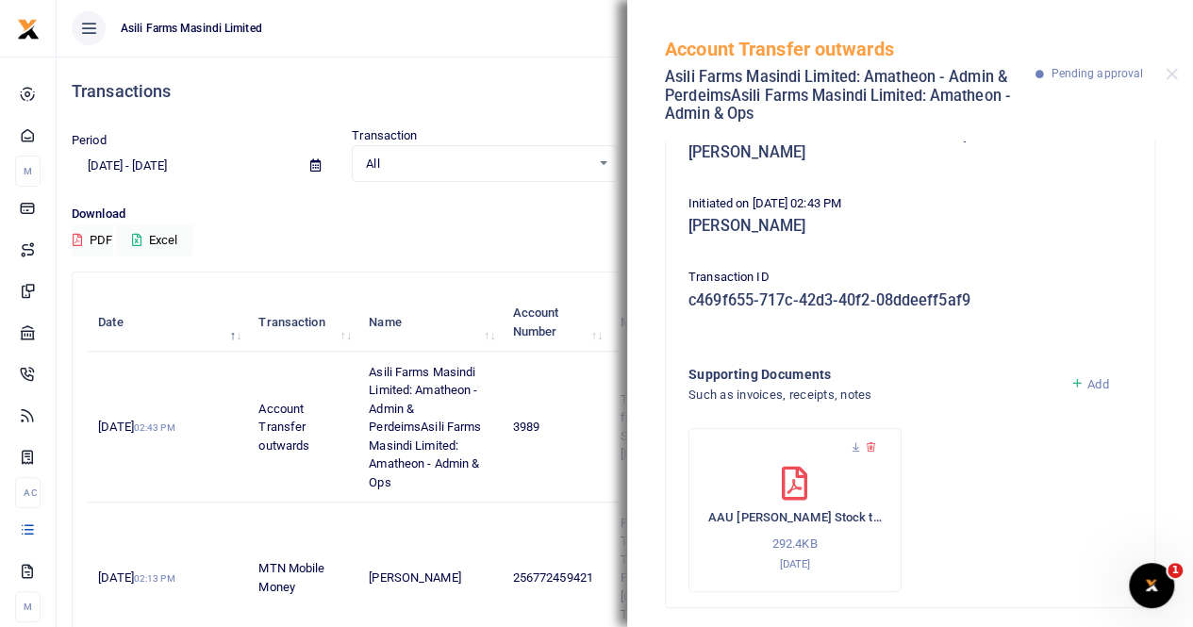
scroll to position [224, 0]
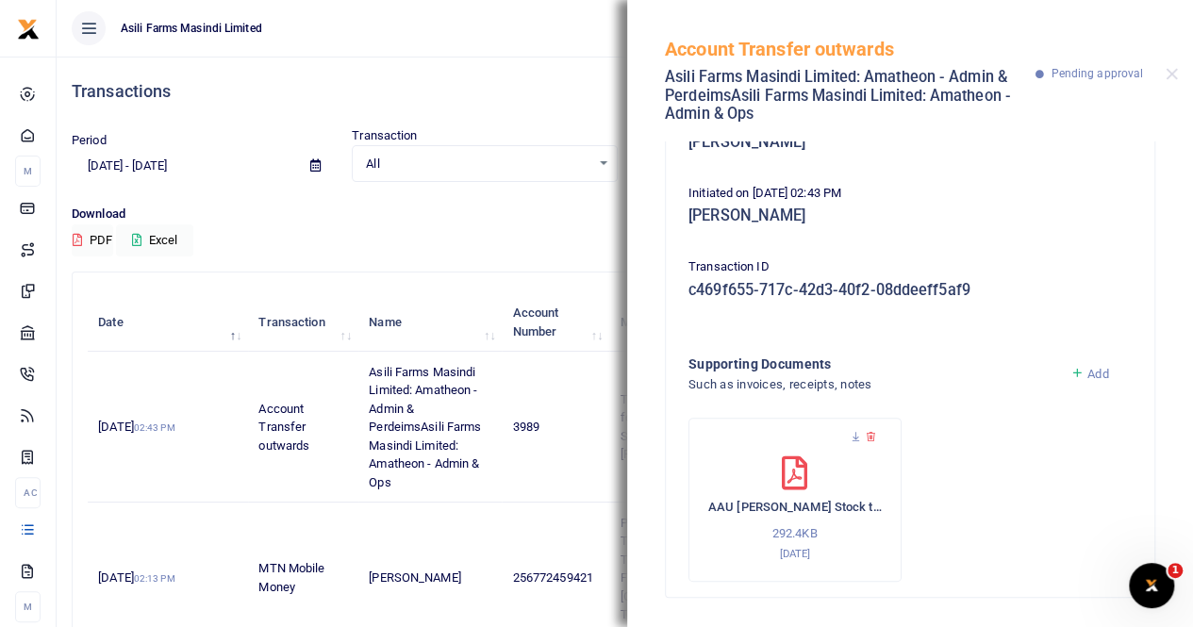
click at [1156, 68] on div "Account Transfer outwards Asili Farms Masindi Limited: Amatheon - Admin & Perde…" at bounding box center [910, 70] width 566 height 141
click at [1162, 72] on div "Account Transfer outwards Asili Farms Masindi Limited: Amatheon - Admin & Perde…" at bounding box center [910, 70] width 566 height 141
click at [1170, 75] on button "Close" at bounding box center [1171, 74] width 12 height 12
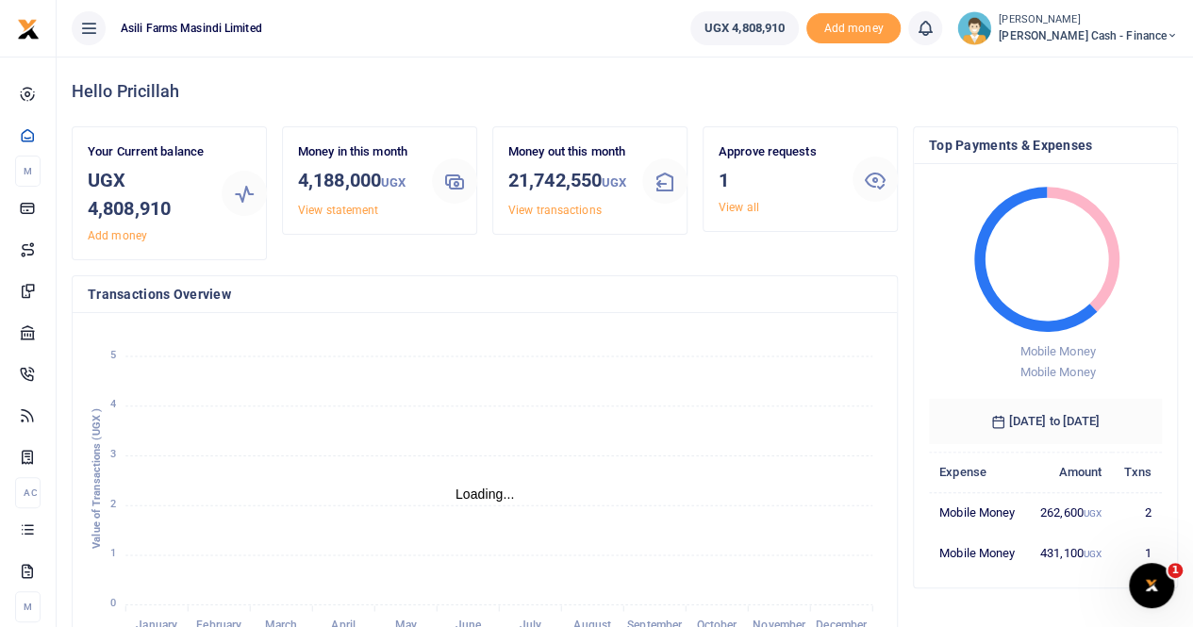
scroll to position [15, 15]
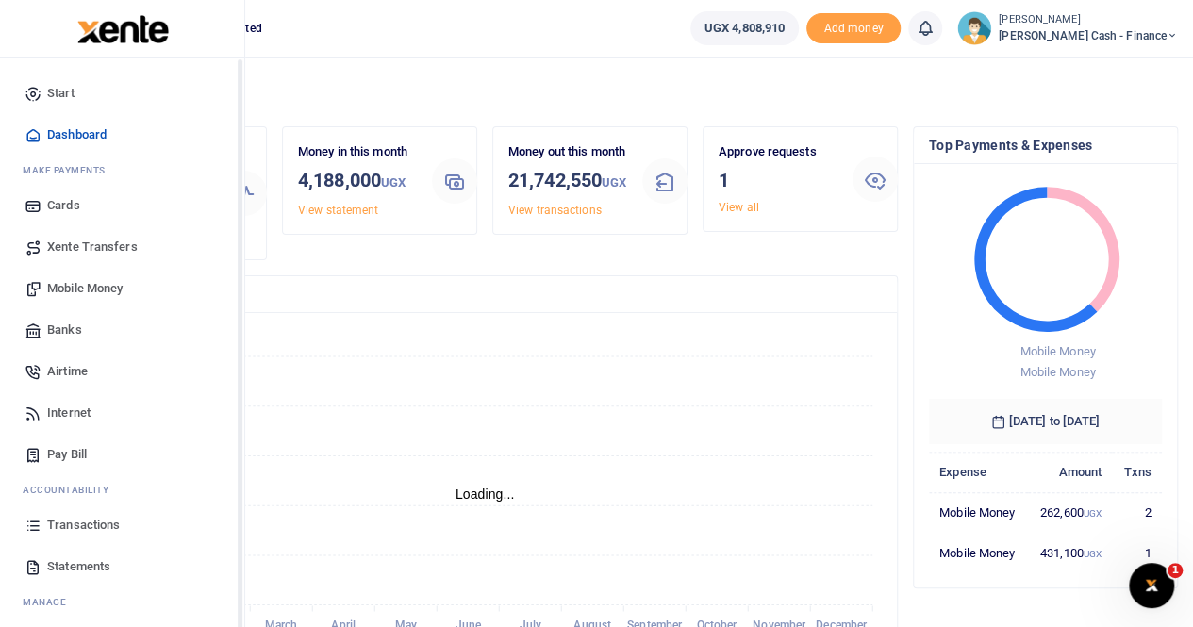
click at [75, 239] on span "Xente Transfers" at bounding box center [92, 247] width 91 height 19
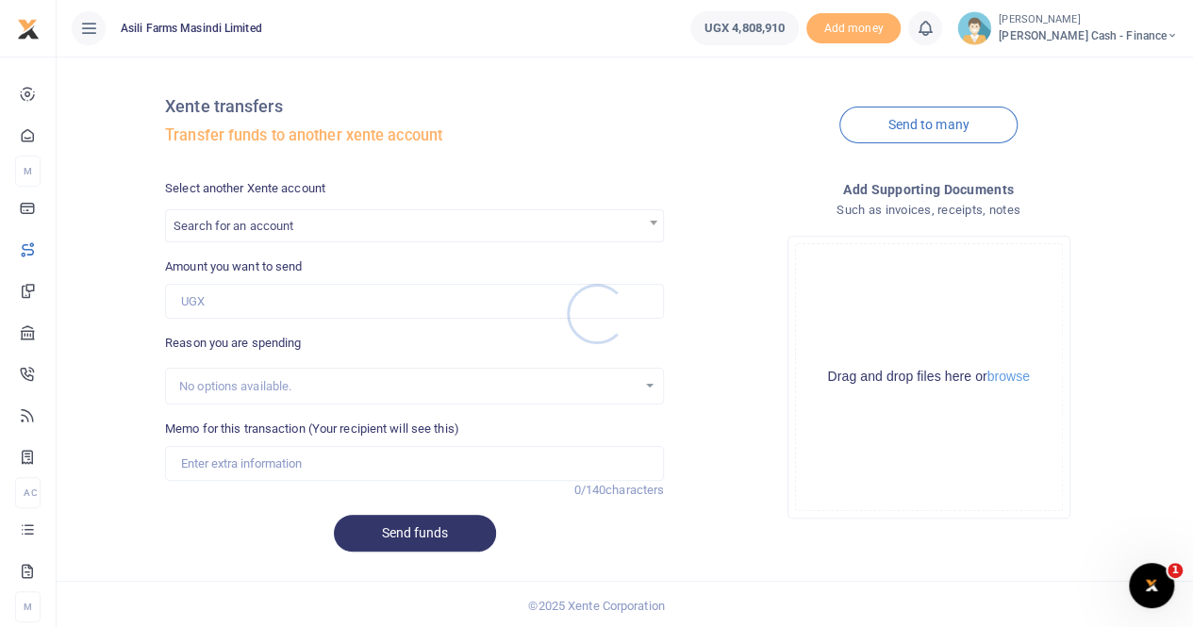
click at [223, 457] on div at bounding box center [596, 313] width 1193 height 627
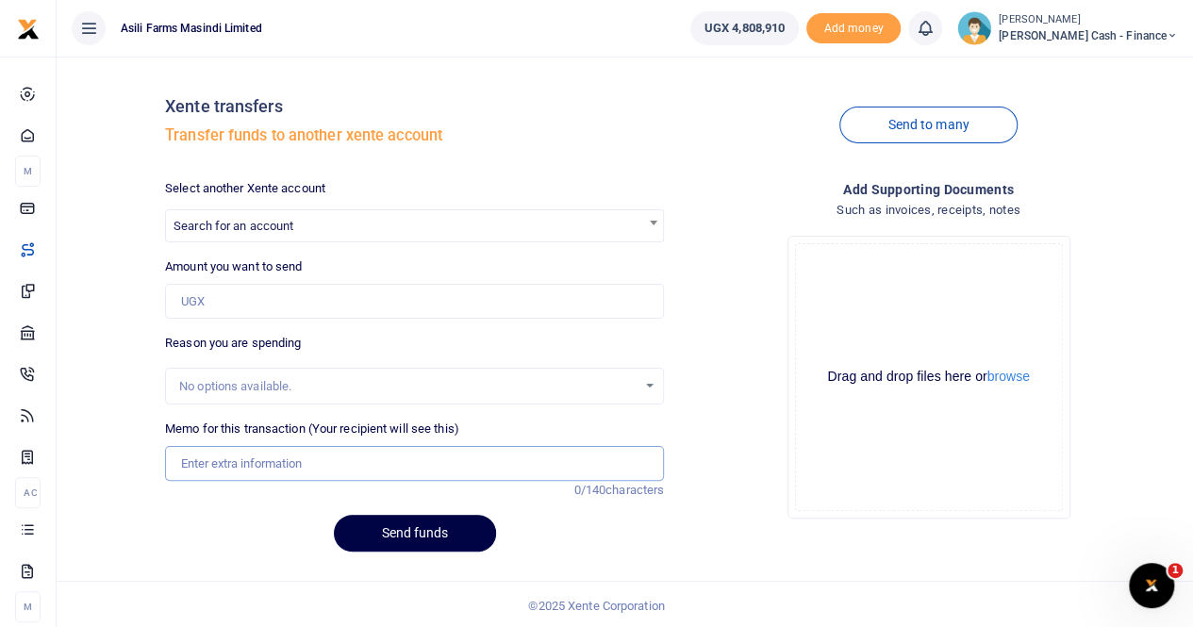
click at [218, 461] on input "Memo for this transaction (Your recipient will see this)" at bounding box center [414, 464] width 499 height 36
paste input "SNAKE REPELLENTS FOR RUTARA"
click at [182, 463] on input "SNAKE REPELLENTS FOR RUTARA" at bounding box center [414, 464] width 499 height 36
type input "TRANSFER TO AMATHEON FOR SNAKE REPELLENTS FOR RUTARA"
click at [214, 212] on span "Search for an account" at bounding box center [414, 224] width 497 height 29
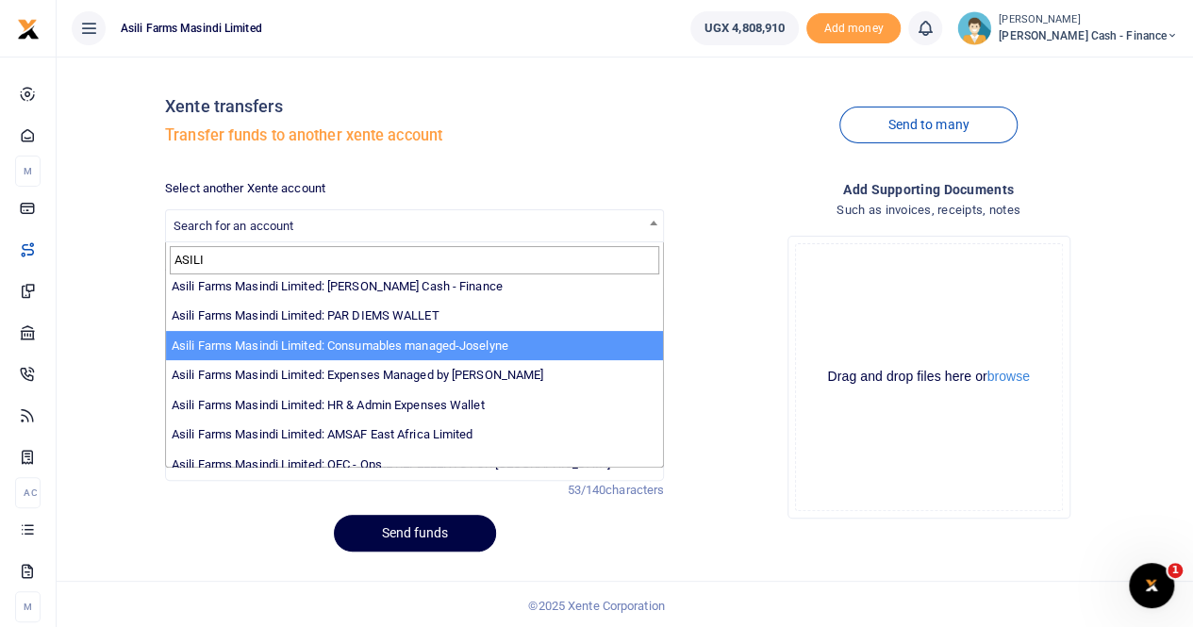
scroll to position [138, 0]
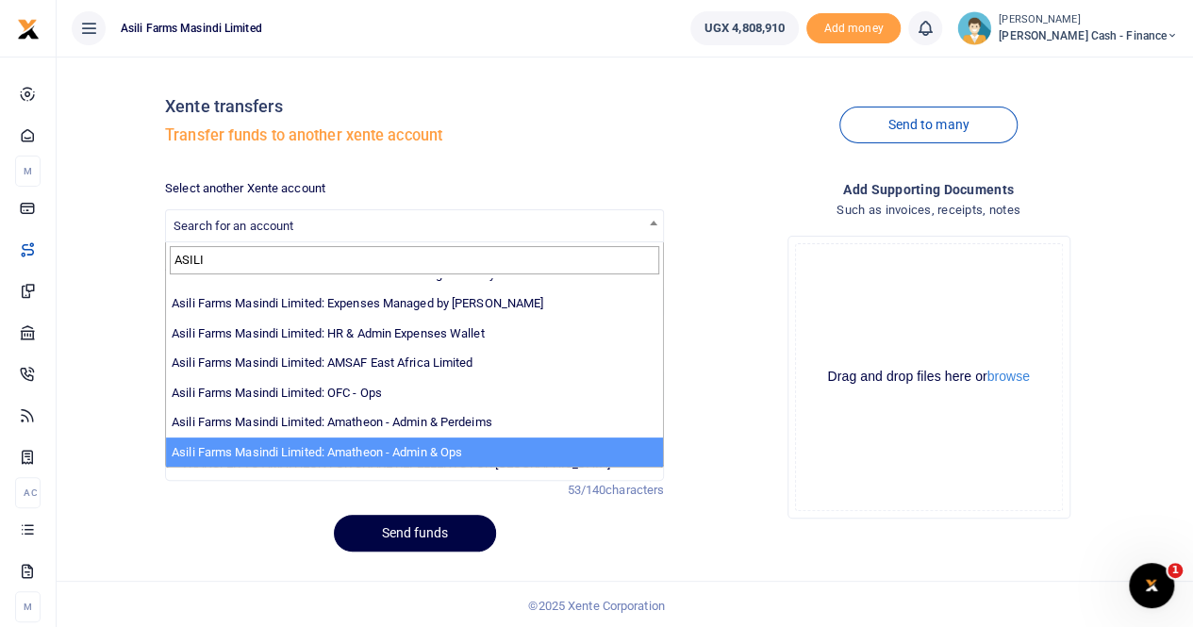
type input "ASILI"
select select "3989"
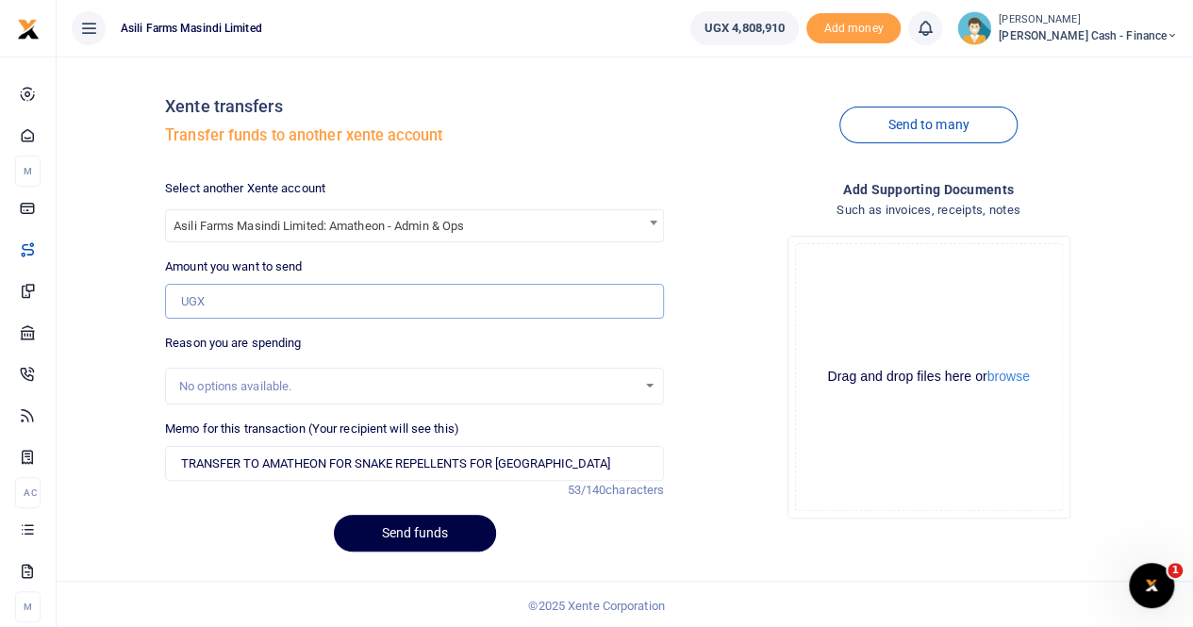
click at [205, 305] on input "Amount you want to send" at bounding box center [414, 302] width 499 height 36
paste input "398,000"
type input "398,000"
click at [1018, 378] on button "browse" at bounding box center [1008, 377] width 42 height 14
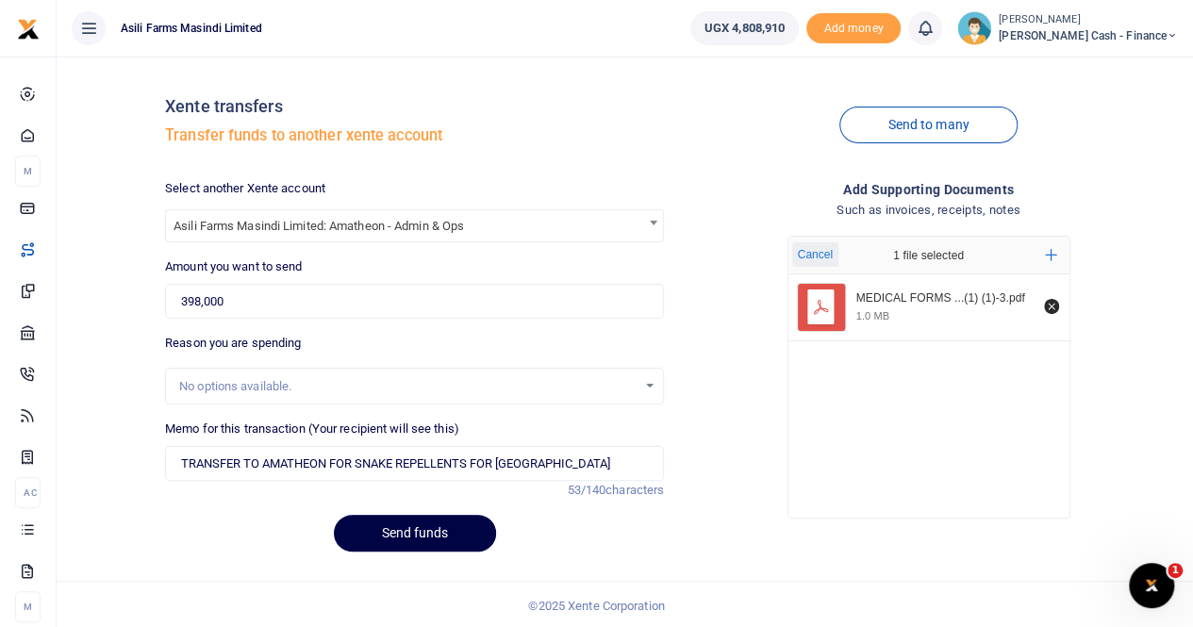
scroll to position [2, 0]
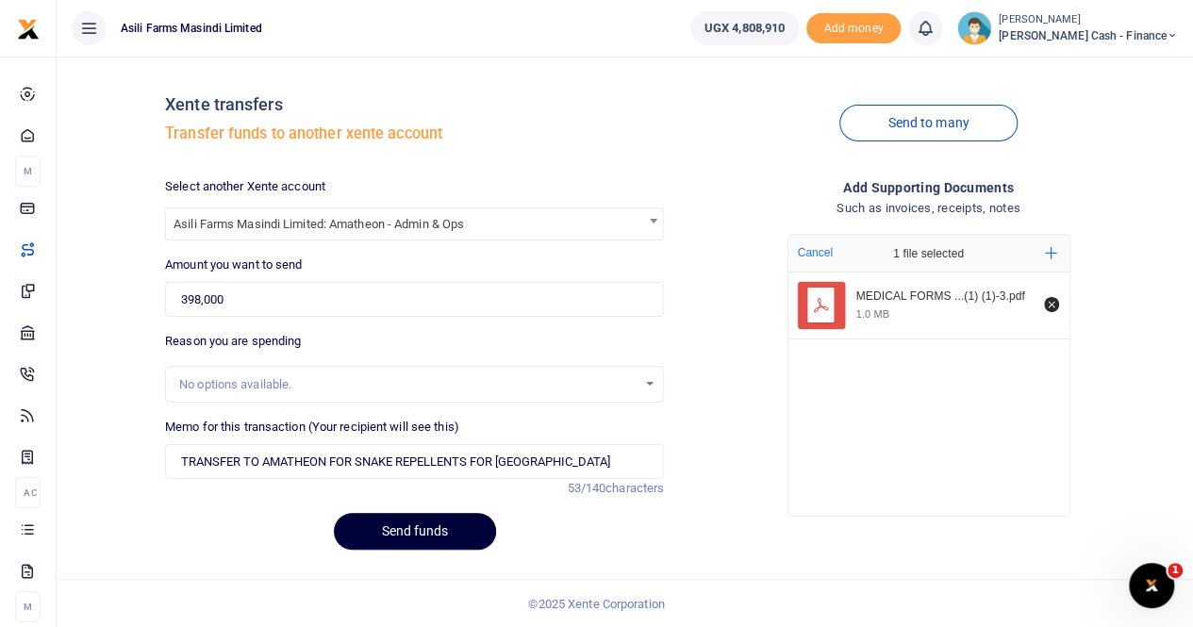
click at [382, 525] on button "Send funds" at bounding box center [415, 531] width 162 height 37
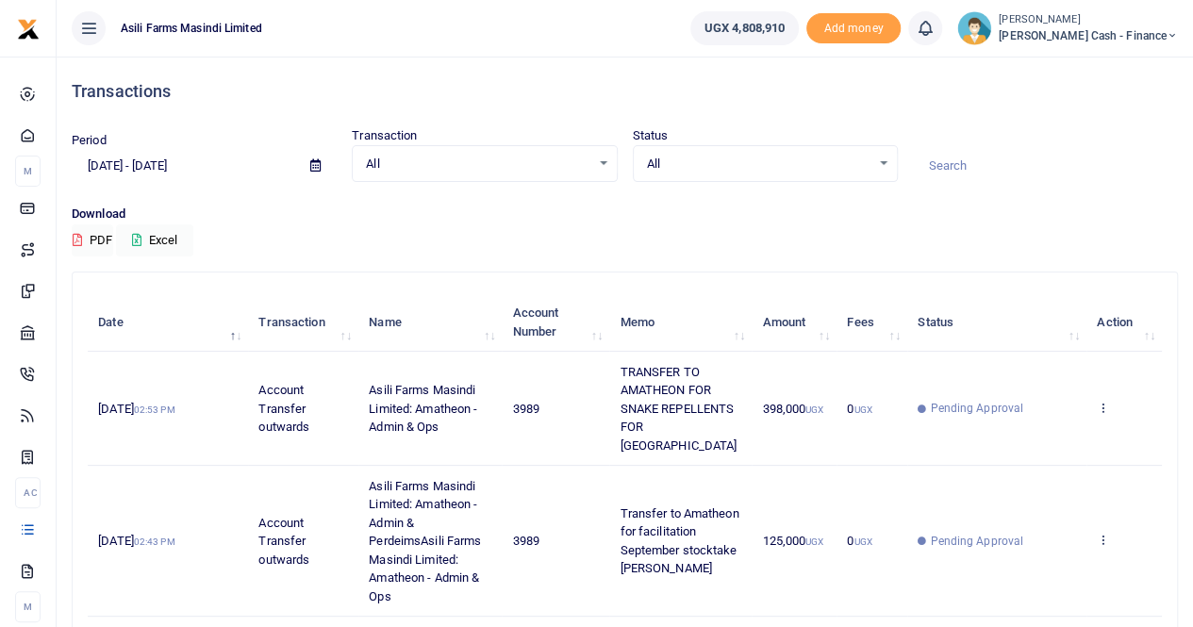
click at [1109, 31] on span "[PERSON_NAME] Cash - Finance" at bounding box center [1087, 35] width 179 height 17
click at [1082, 68] on link "Switch accounts" at bounding box center [1042, 69] width 149 height 26
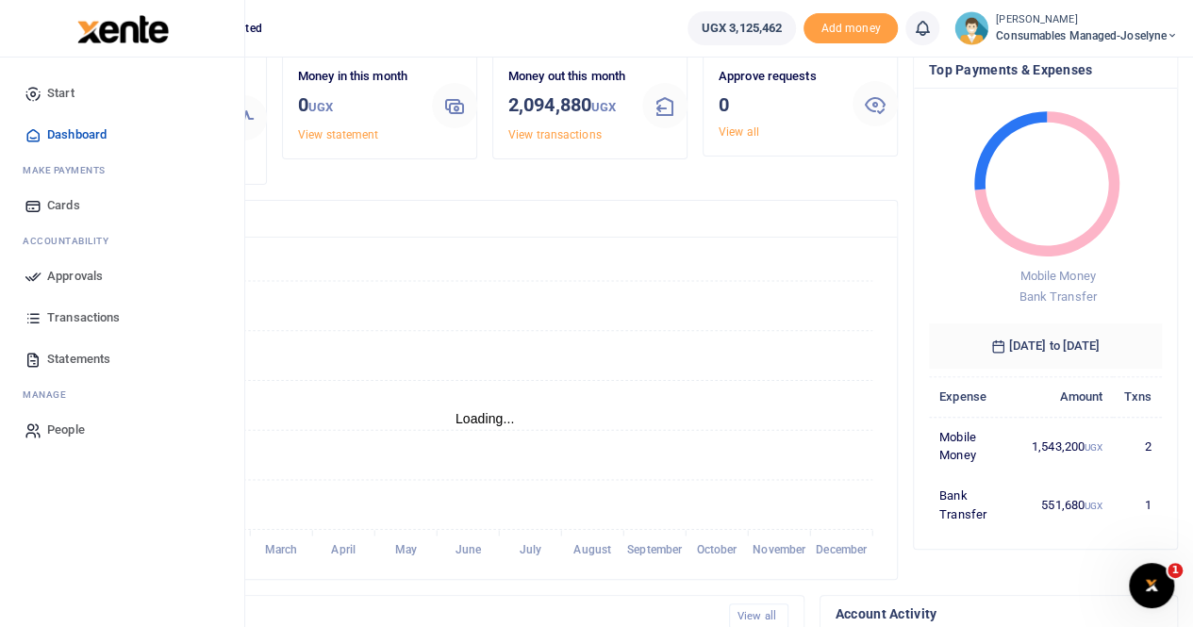
scroll to position [119, 0]
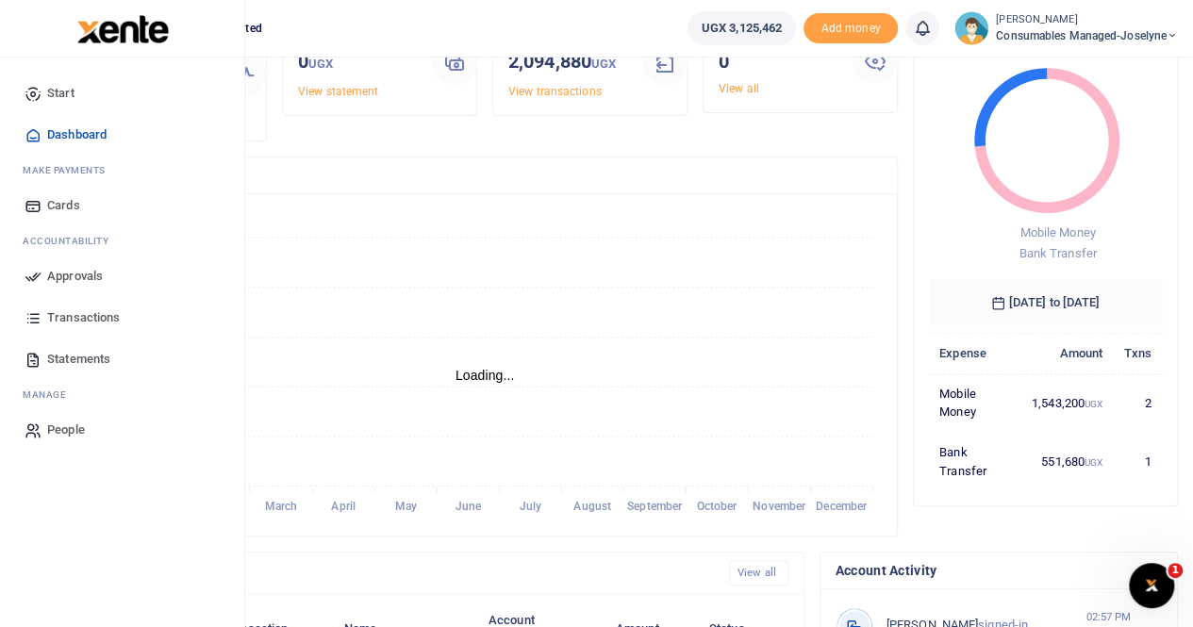
click at [82, 310] on span "Transactions" at bounding box center [83, 317] width 73 height 19
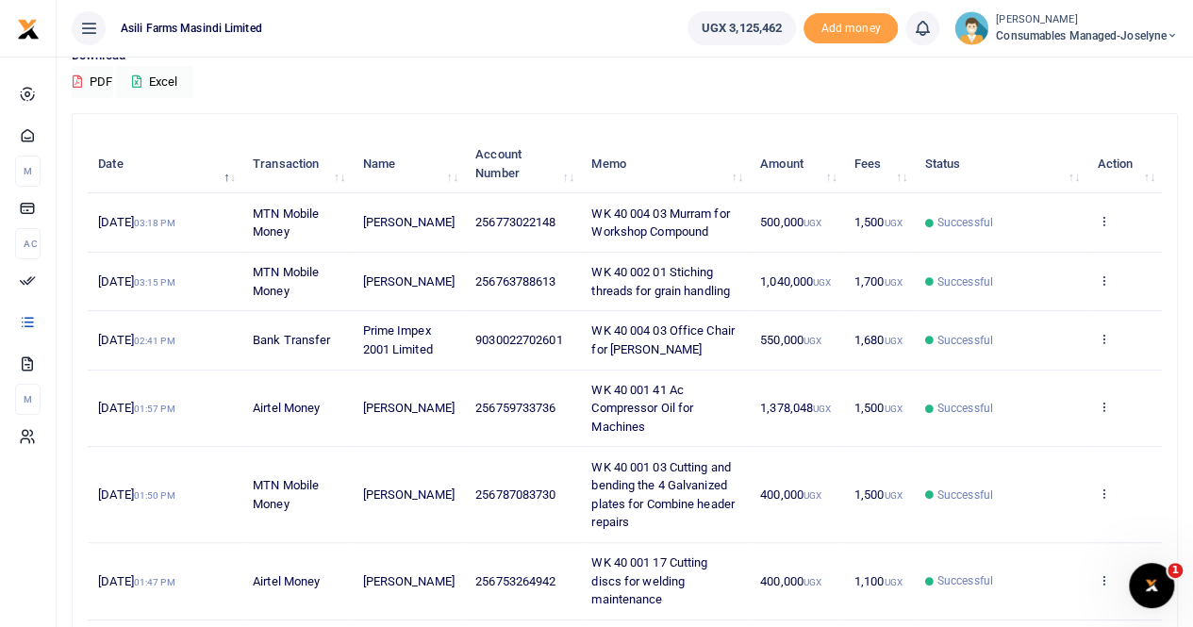
scroll to position [189, 0]
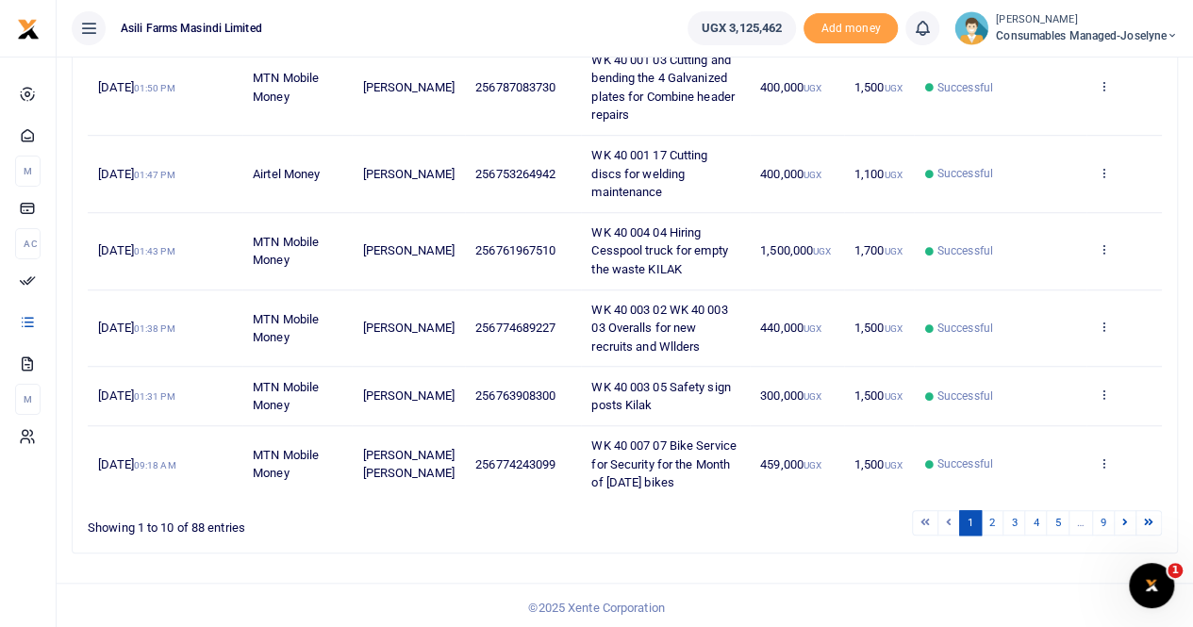
scroll to position [601, 0]
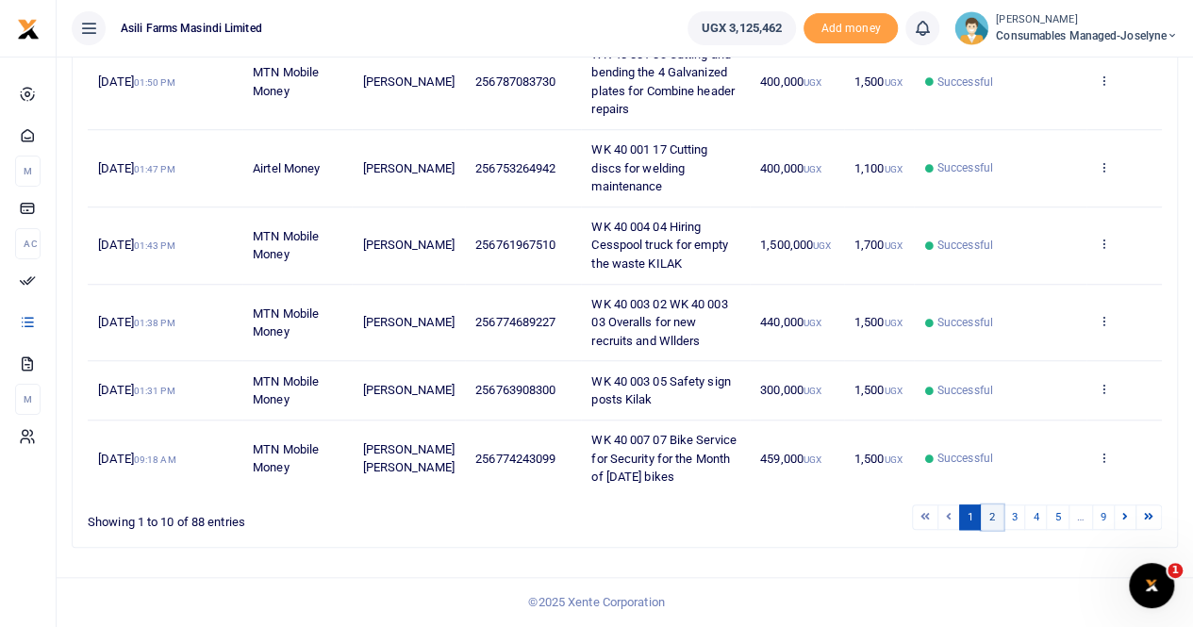
click at [997, 518] on link "2" at bounding box center [991, 516] width 23 height 25
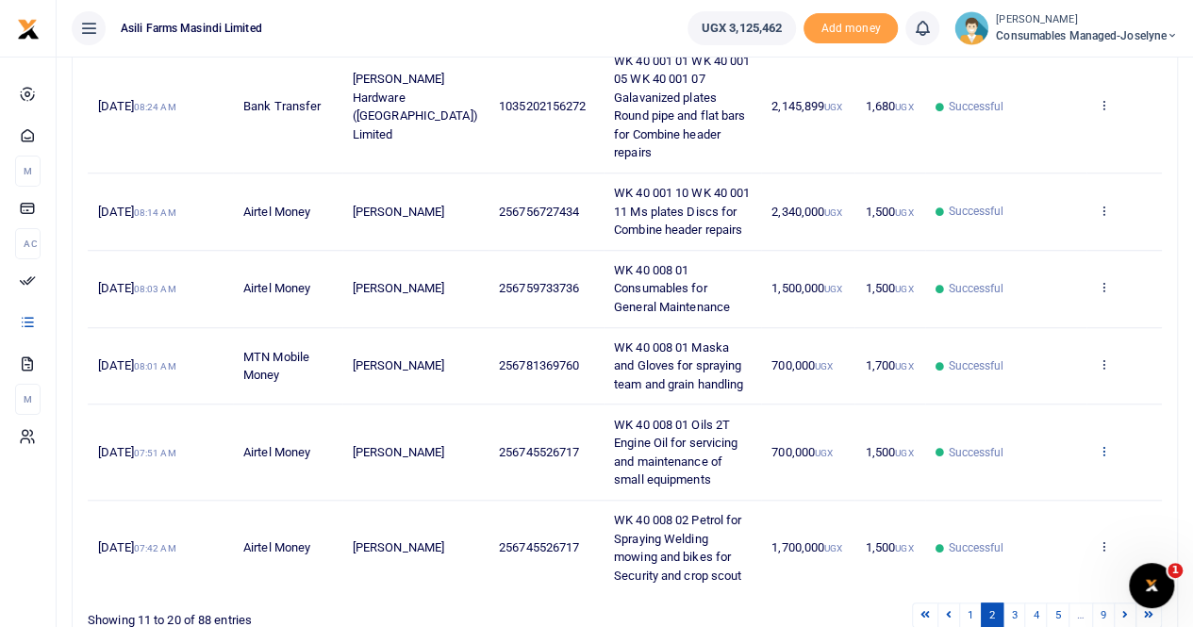
click at [1107, 444] on icon at bounding box center [1102, 450] width 12 height 13
click at [1009, 438] on link "View details" at bounding box center [1034, 444] width 149 height 26
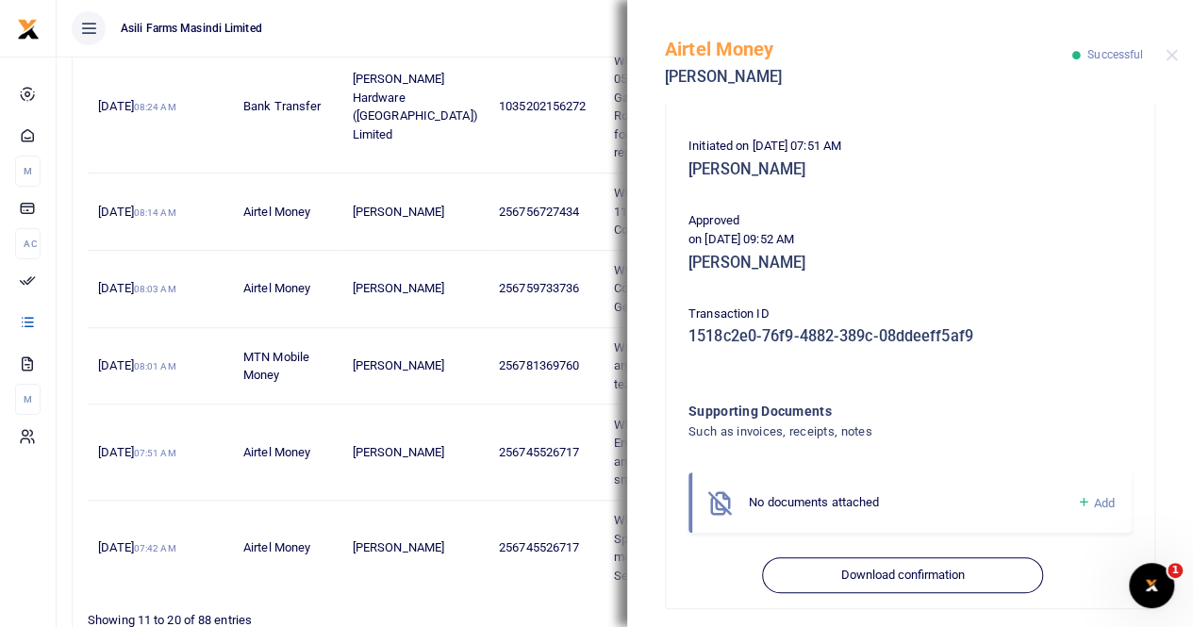
scroll to position [392, 0]
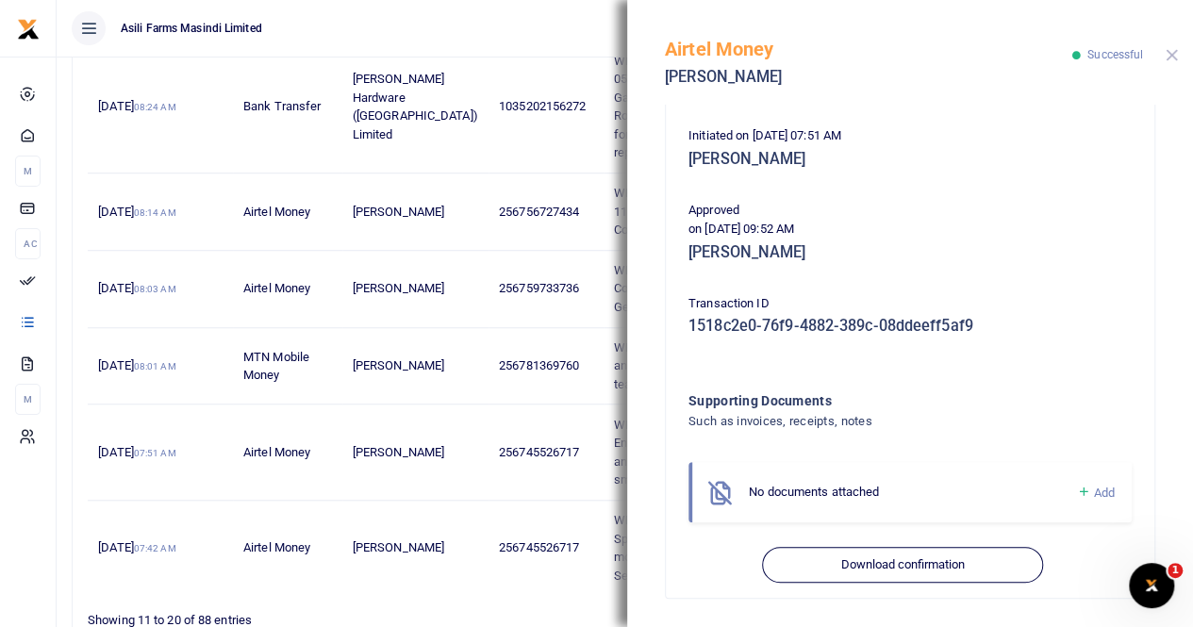
click at [1175, 52] on button "Close" at bounding box center [1171, 55] width 12 height 12
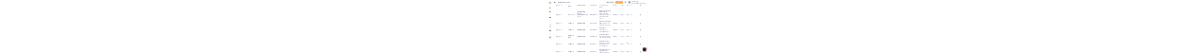
scroll to position [319, 0]
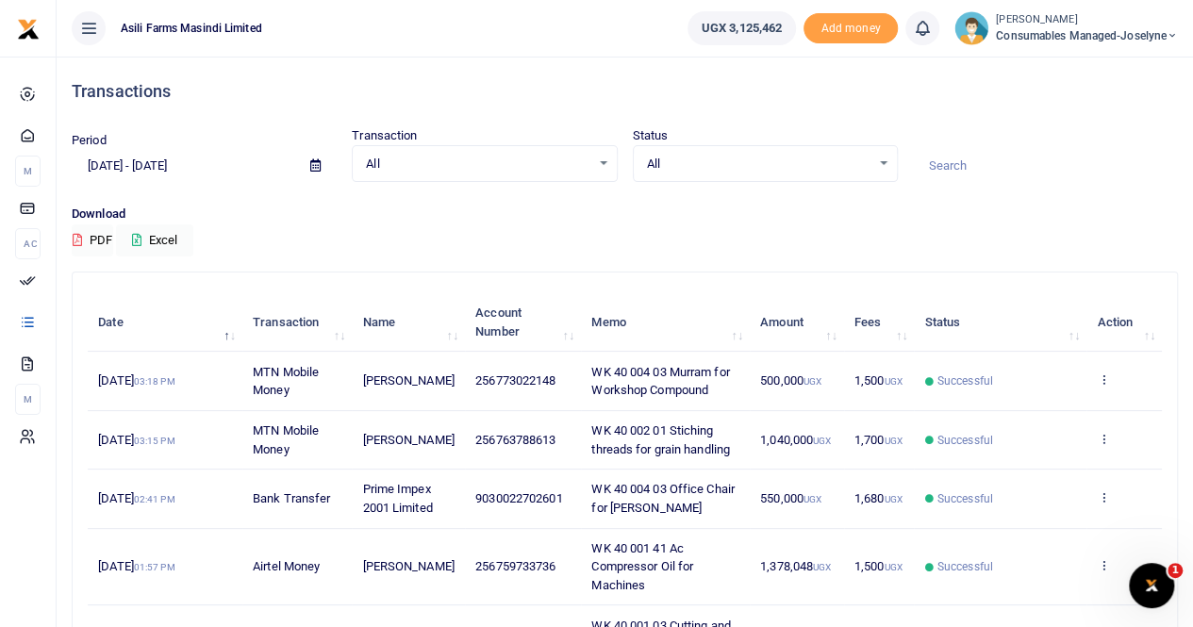
click at [315, 169] on icon at bounding box center [315, 165] width 10 height 12
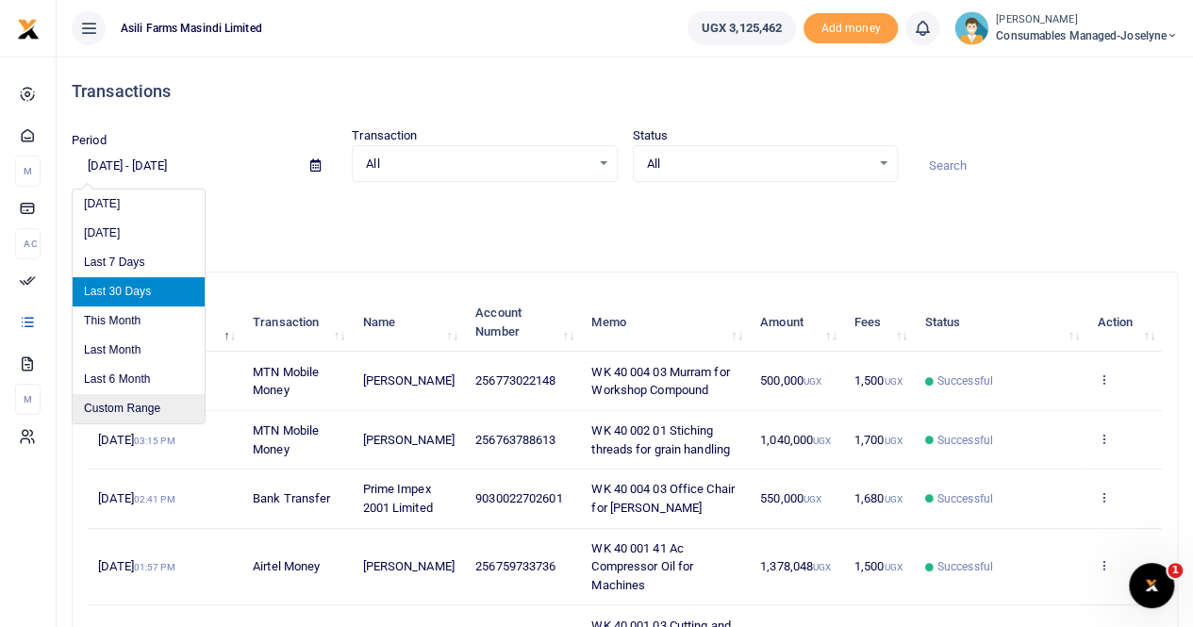
click at [109, 402] on li "Custom Range" at bounding box center [139, 408] width 132 height 29
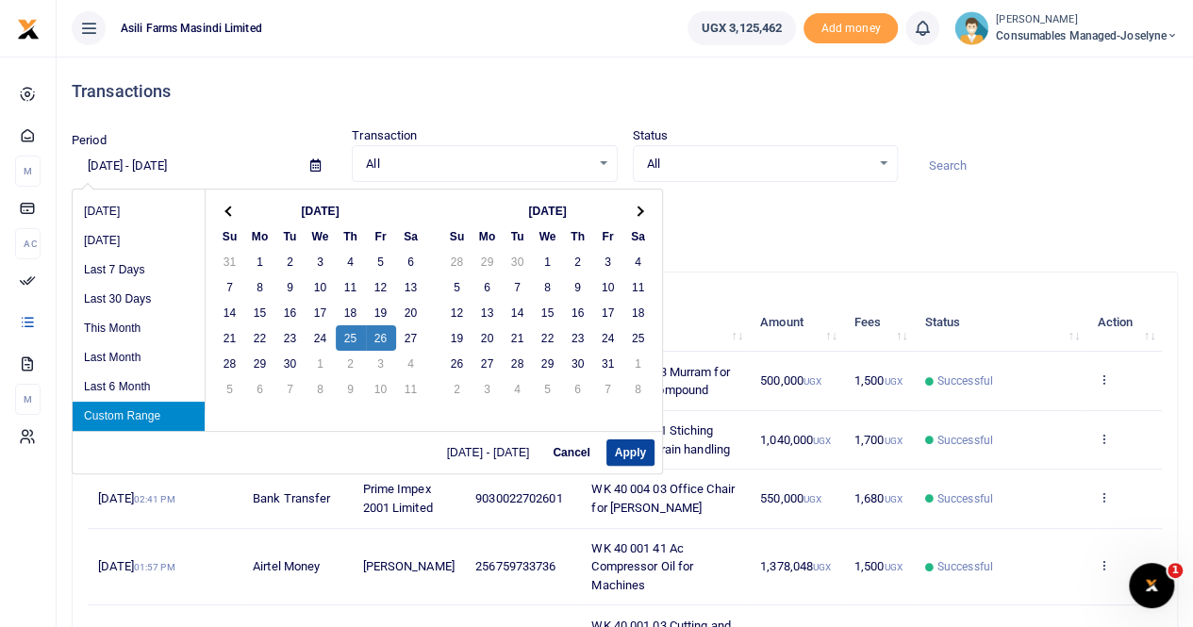
click at [635, 450] on button "Apply" at bounding box center [630, 452] width 48 height 26
type input "09/25/2025 - 09/26/2025"
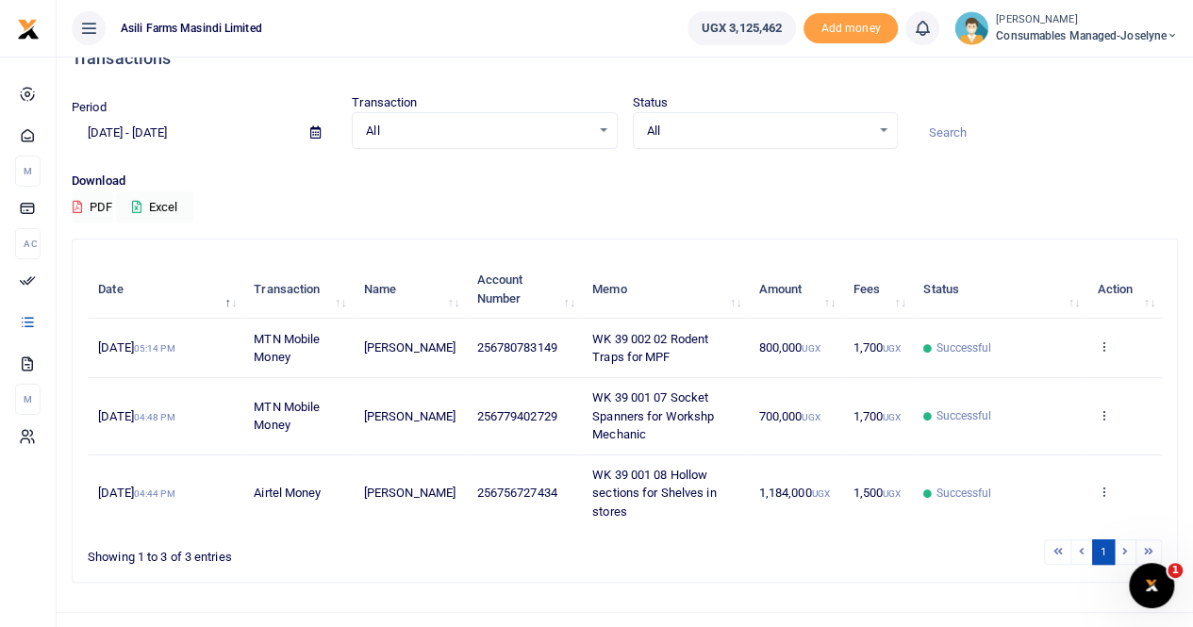
scroll to position [64, 0]
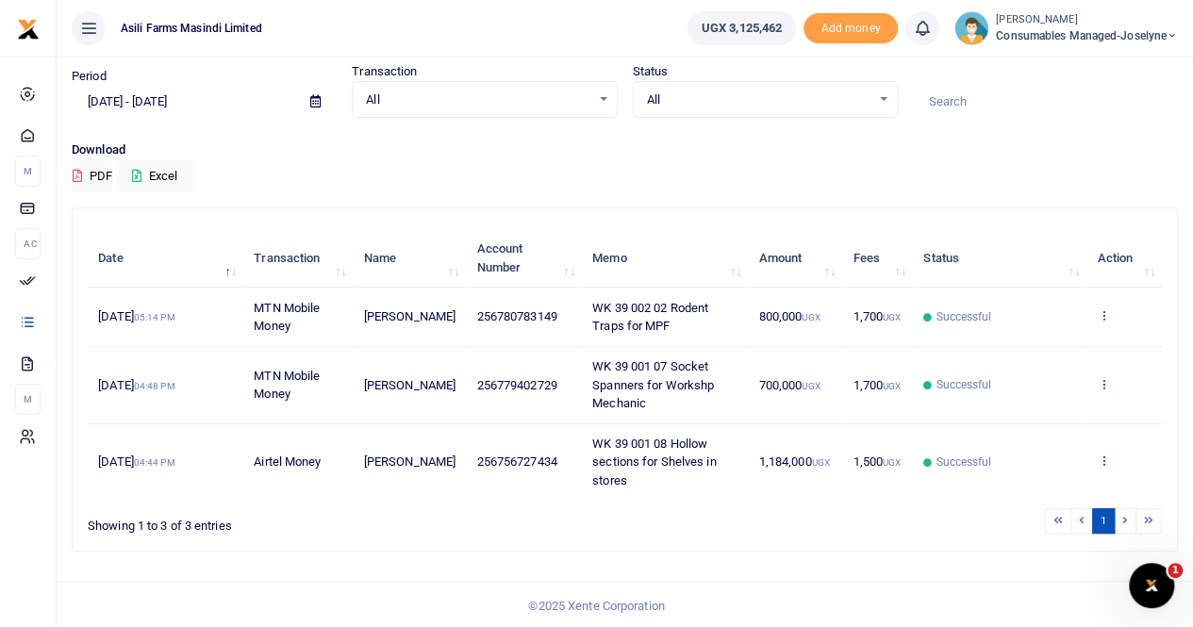
click at [1101, 457] on icon at bounding box center [1102, 459] width 12 height 13
click at [1033, 386] on link "View details" at bounding box center [1034, 389] width 149 height 26
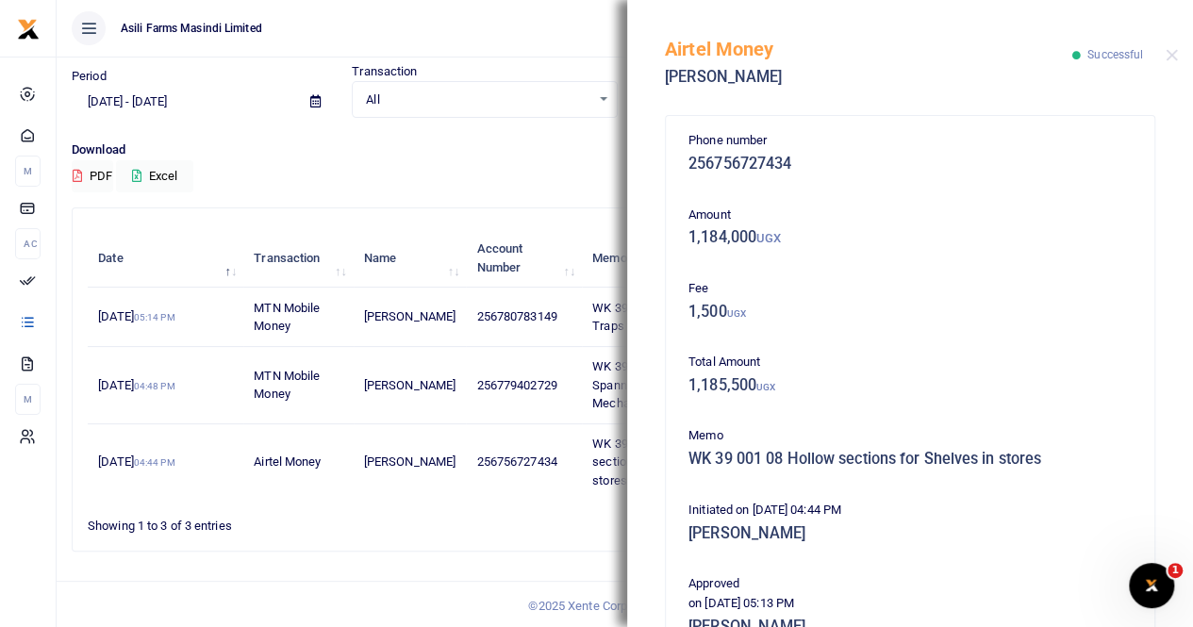
scroll to position [377, 0]
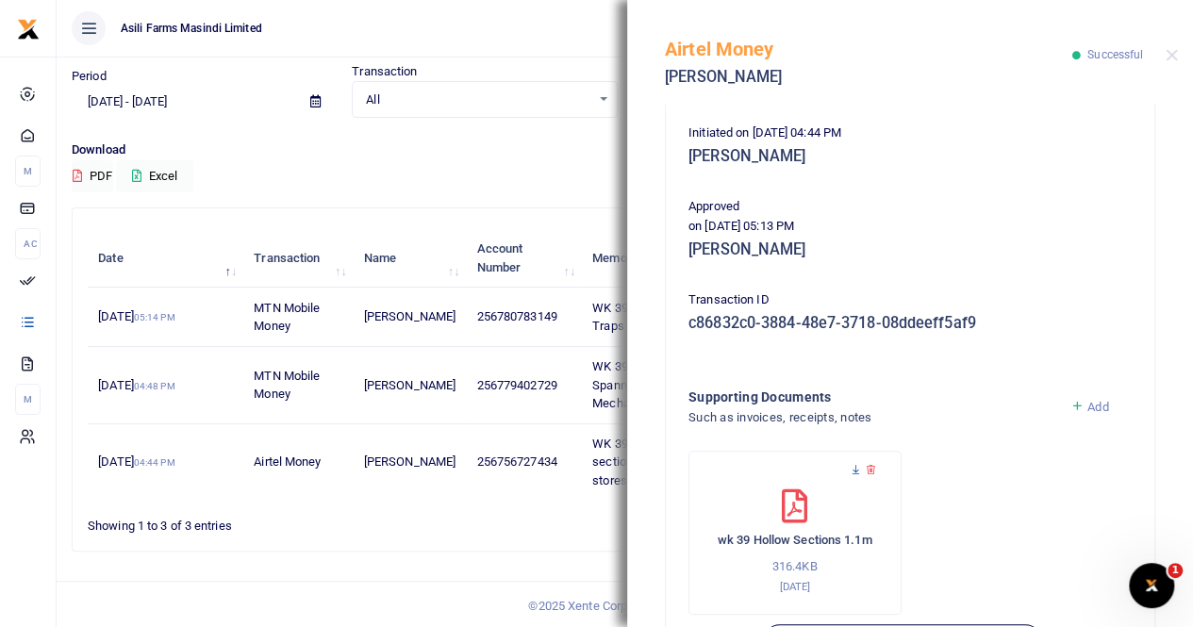
click at [856, 468] on icon at bounding box center [855, 470] width 12 height 12
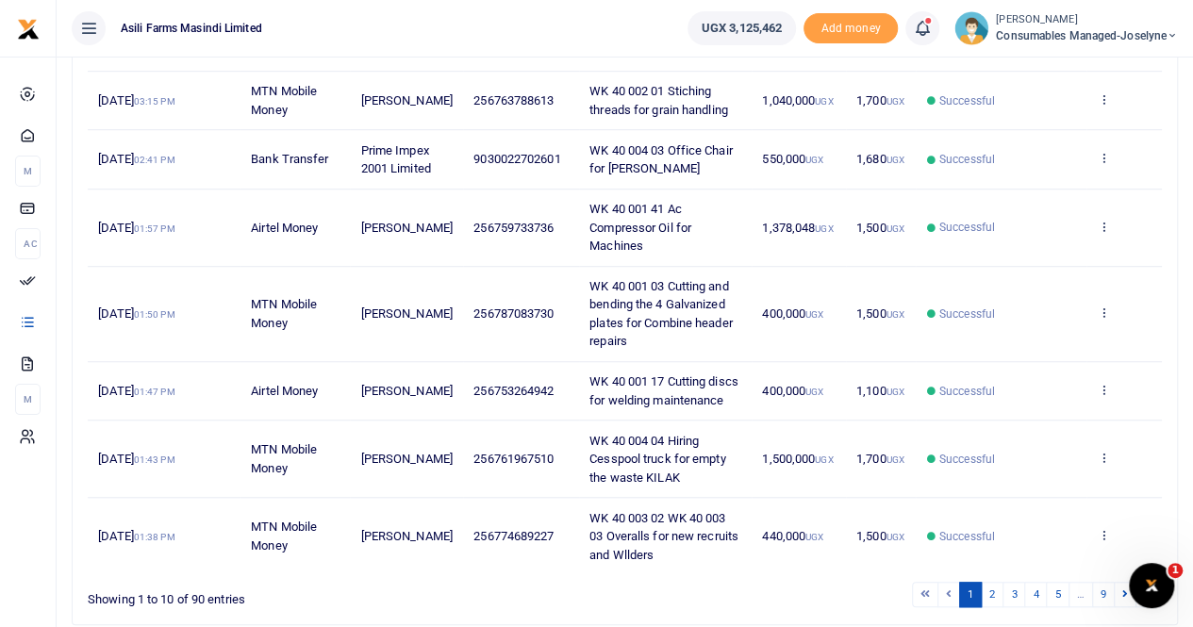
scroll to position [639, 0]
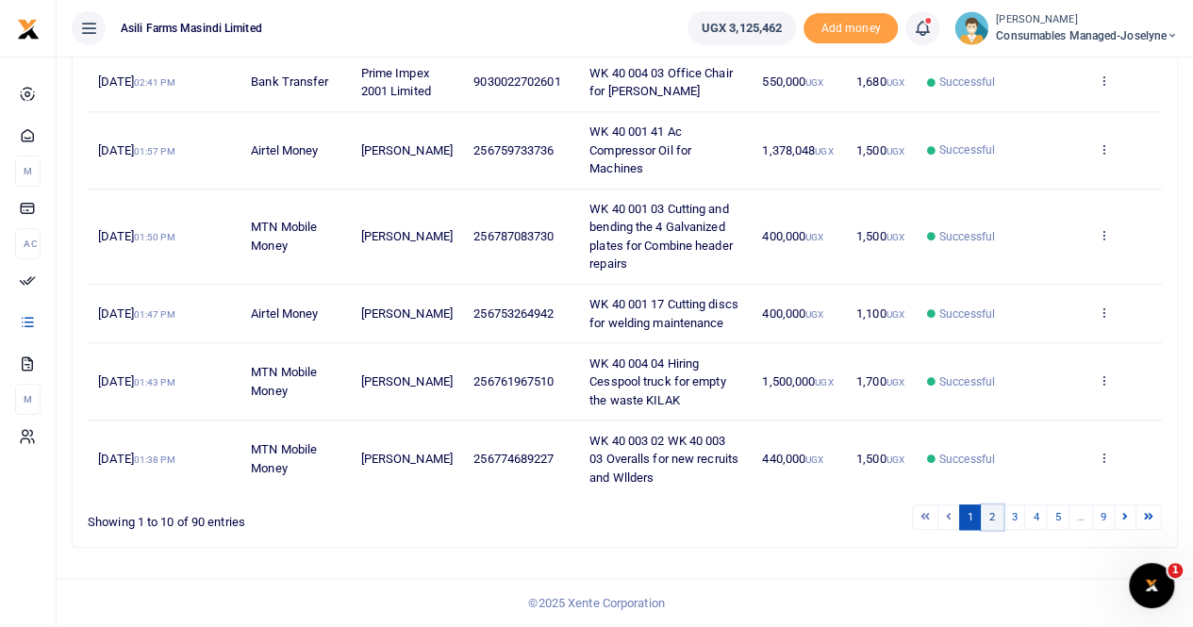
click at [999, 519] on link "2" at bounding box center [991, 516] width 23 height 25
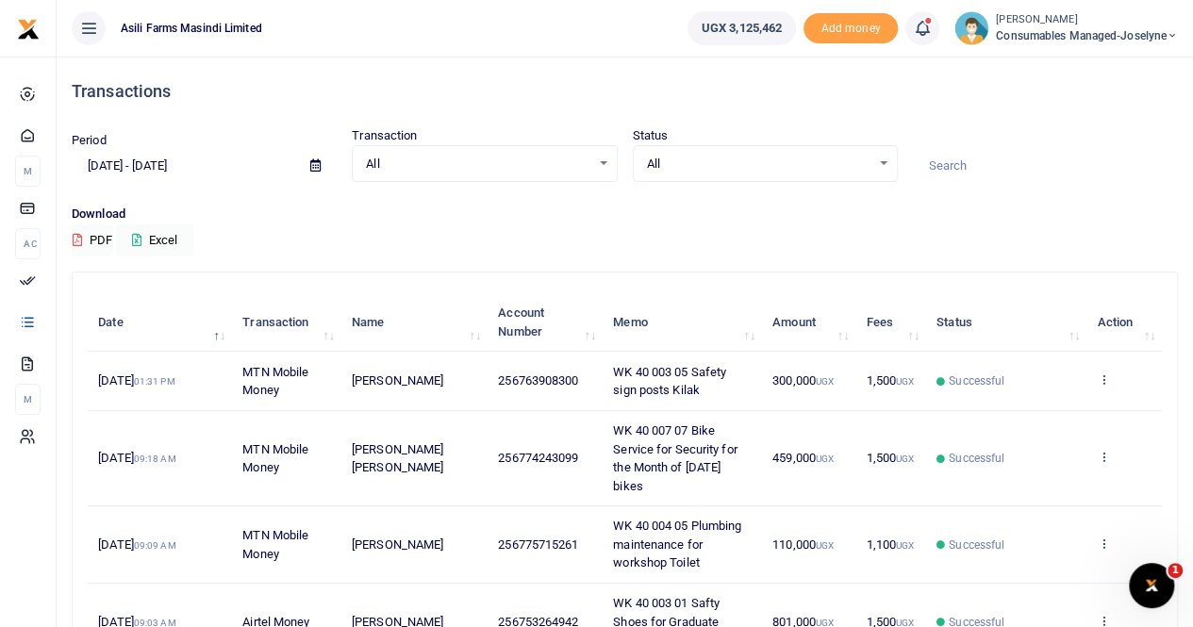
scroll to position [0, 0]
click at [313, 165] on icon at bounding box center [315, 165] width 10 height 12
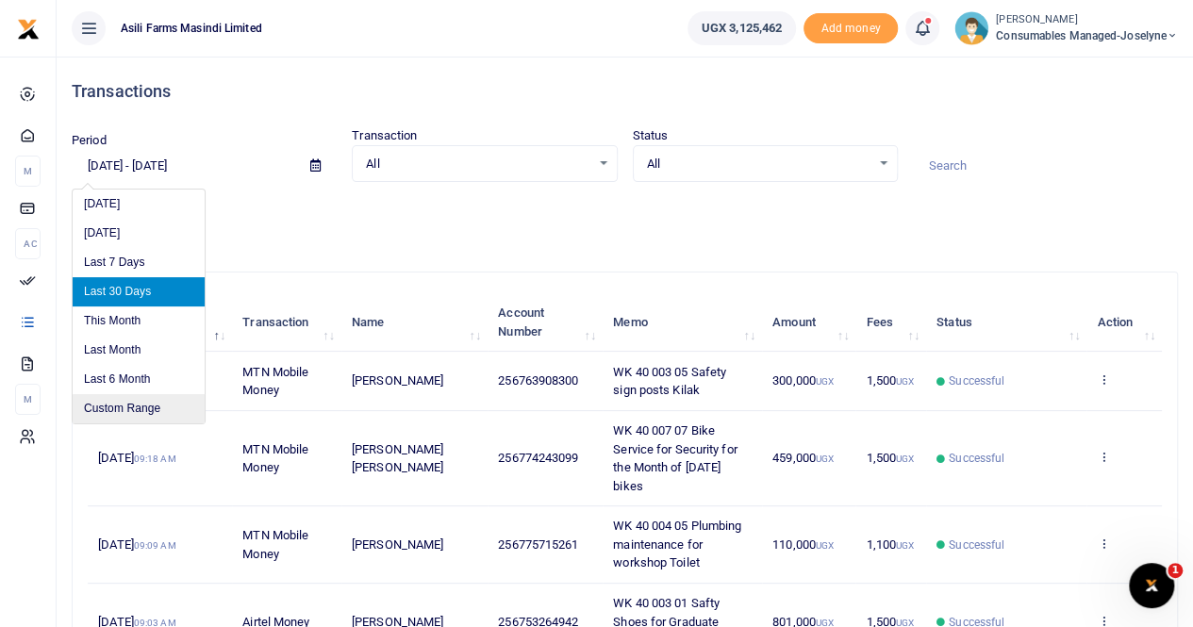
click at [175, 402] on li "Custom Range" at bounding box center [139, 408] width 132 height 29
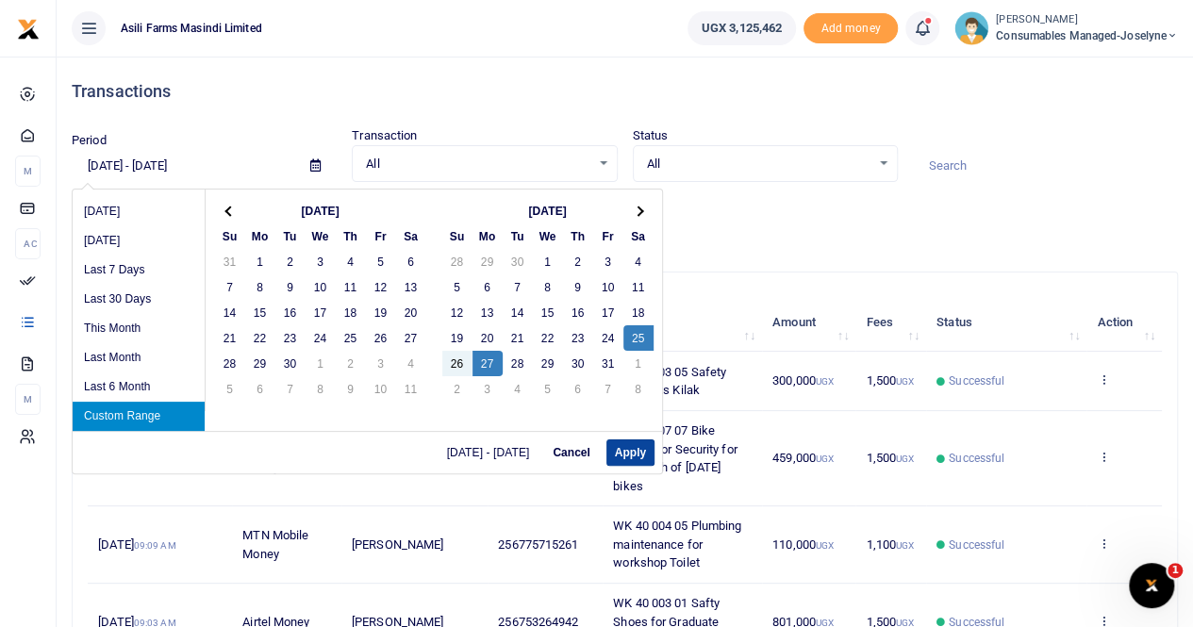
click at [625, 453] on button "Apply" at bounding box center [630, 452] width 48 height 26
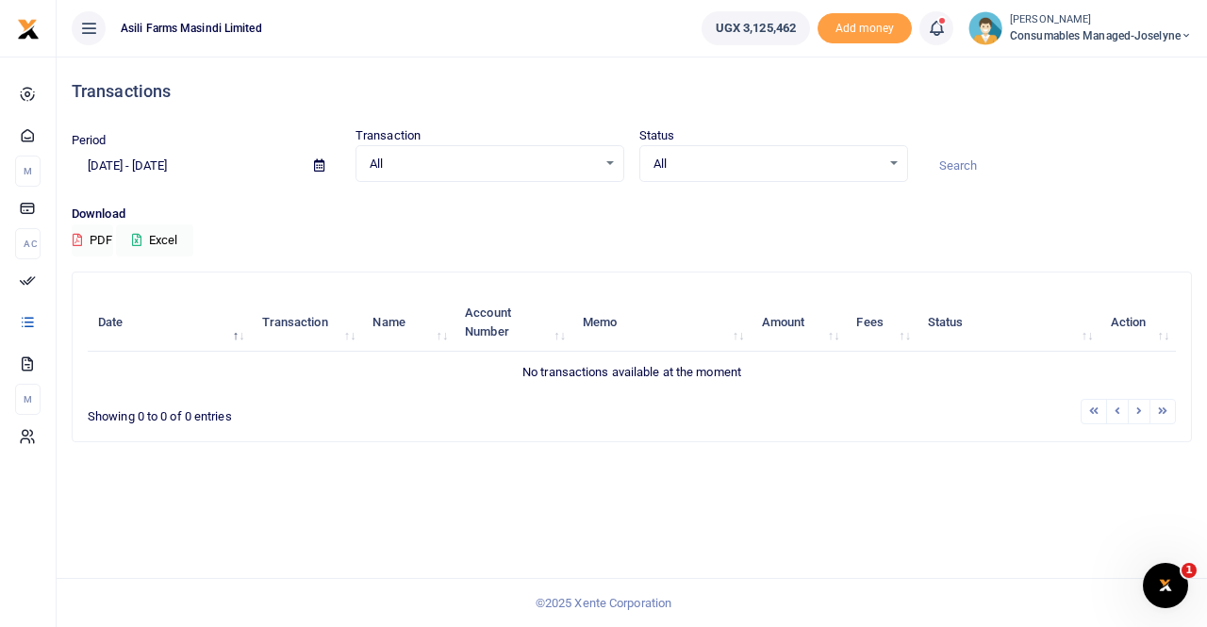
click at [319, 163] on icon at bounding box center [319, 165] width 10 height 12
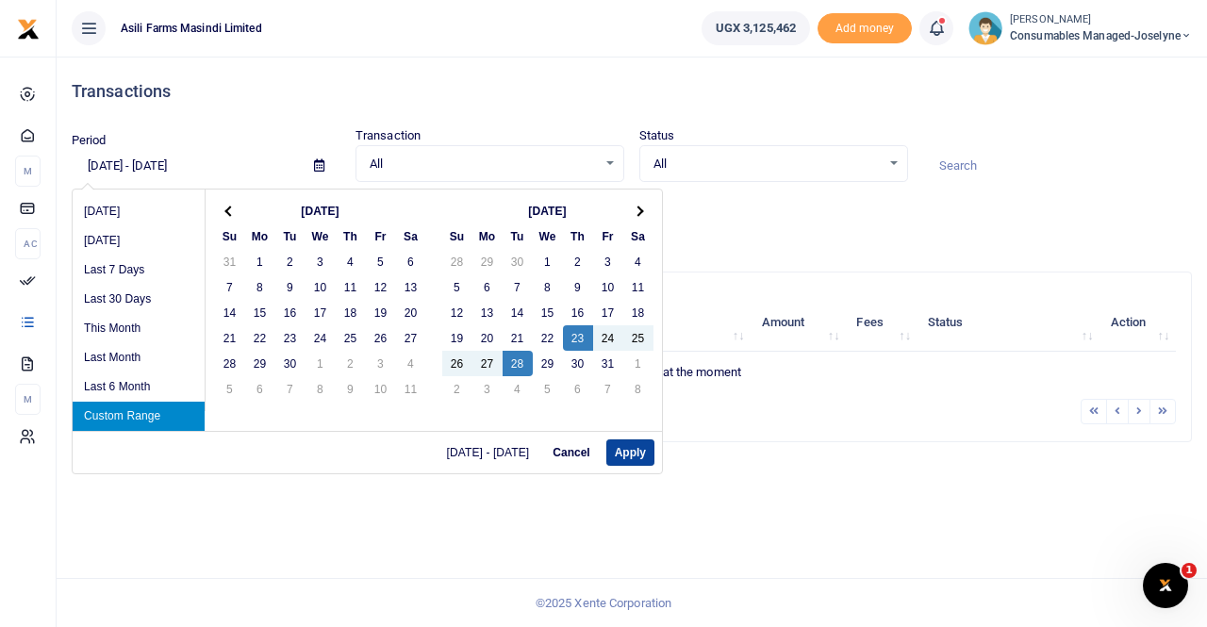
click at [622, 448] on button "Apply" at bounding box center [630, 452] width 48 height 26
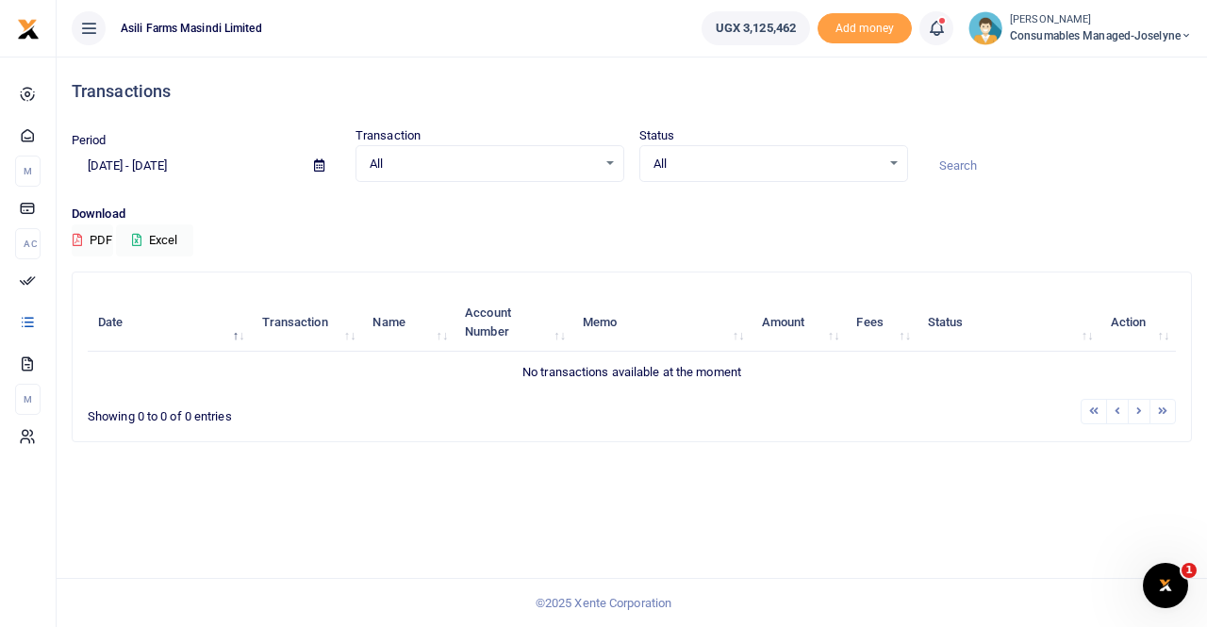
click at [317, 163] on icon at bounding box center [319, 165] width 10 height 12
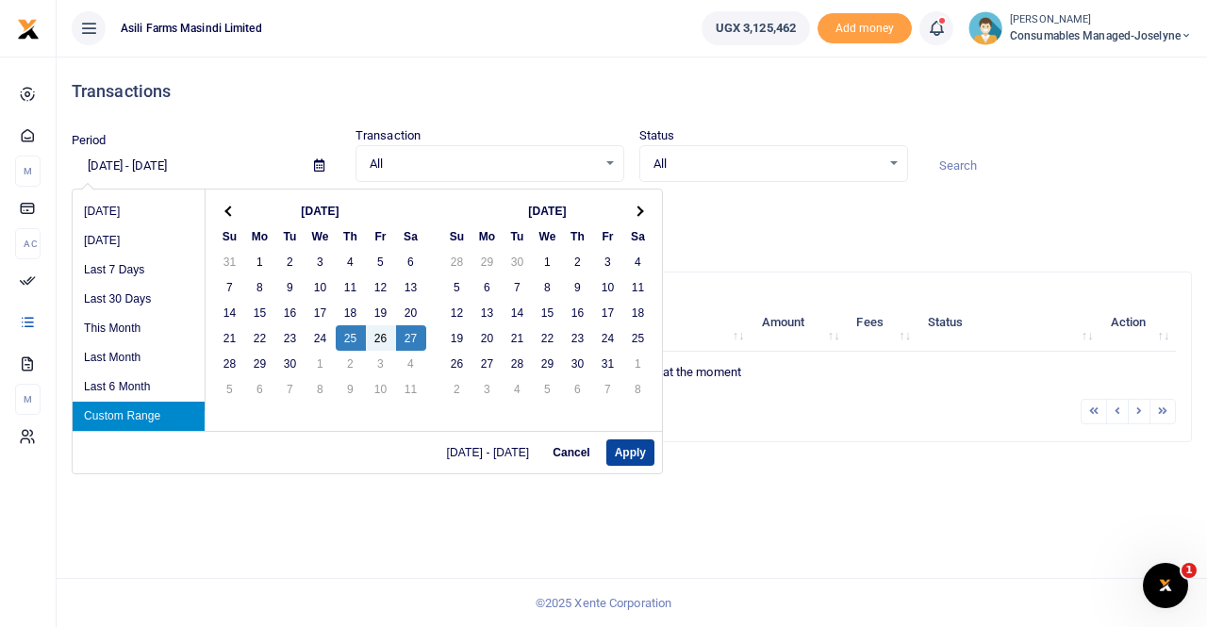
click at [609, 446] on button "Apply" at bounding box center [630, 452] width 48 height 26
type input "09/25/2025 - 09/27/2025"
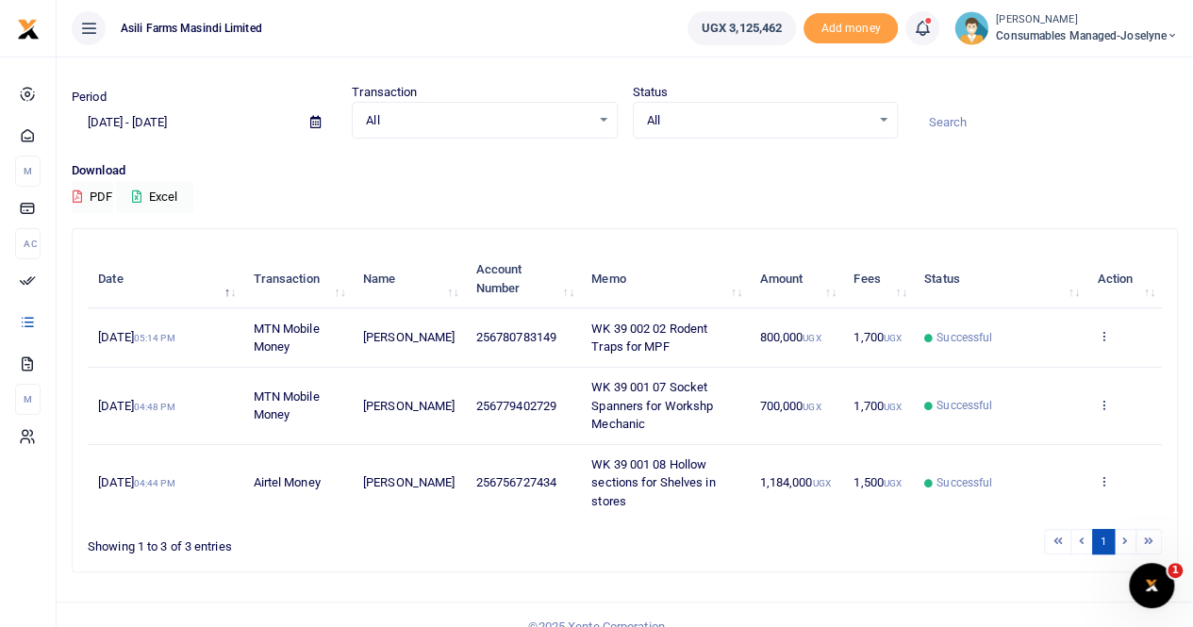
scroll to position [64, 0]
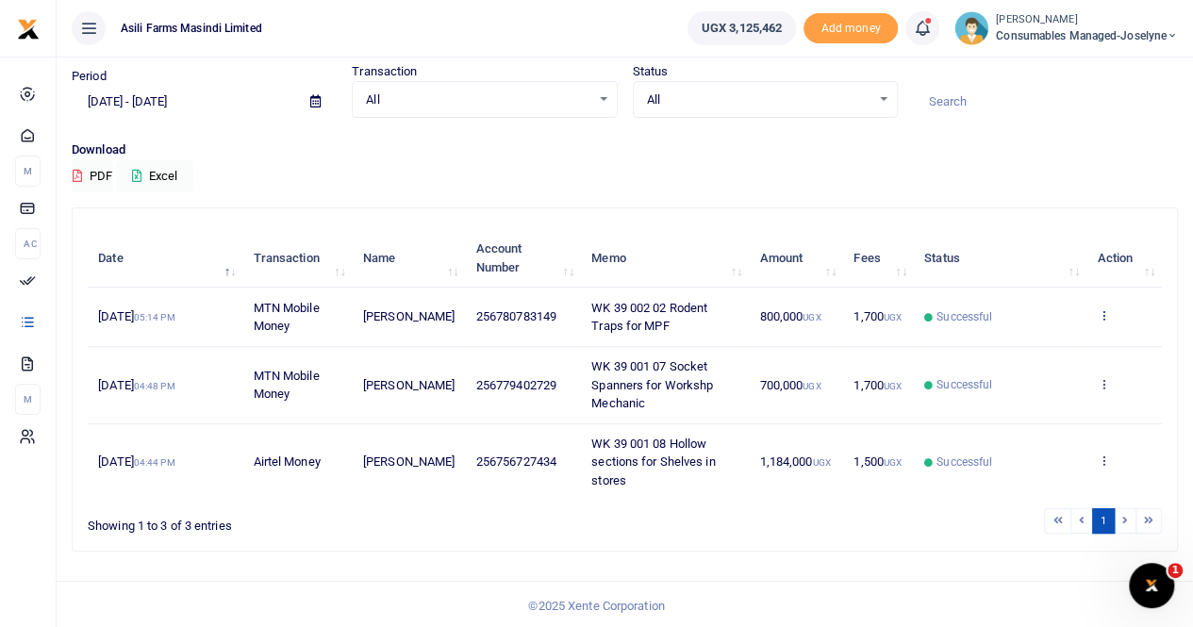
click at [1104, 308] on icon at bounding box center [1102, 314] width 12 height 13
click at [1035, 346] on link "View details" at bounding box center [1034, 348] width 149 height 26
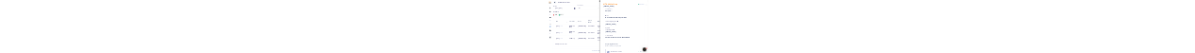
scroll to position [283, 0]
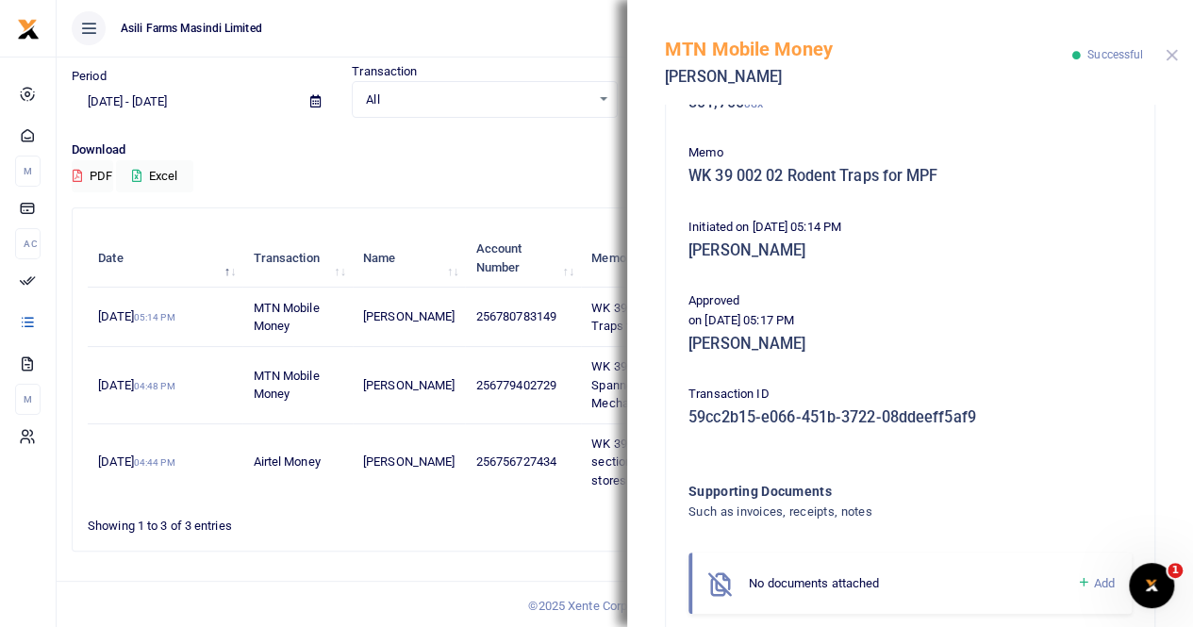
click at [1169, 53] on button "Close" at bounding box center [1171, 55] width 12 height 12
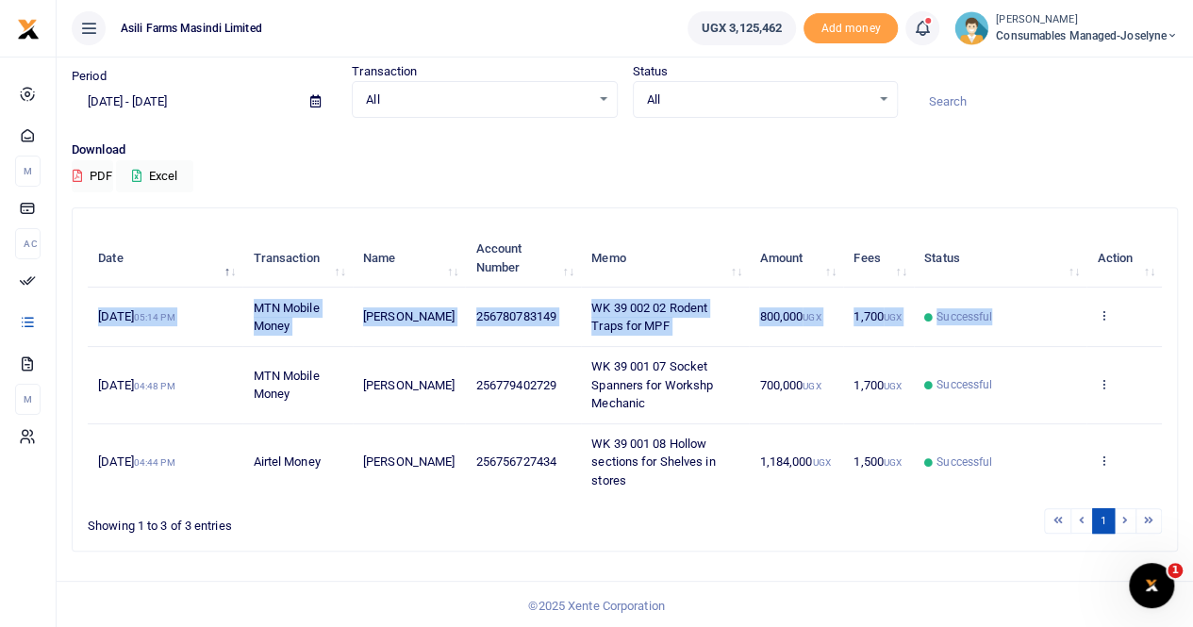
drag, startPoint x: 96, startPoint y: 312, endPoint x: 1029, endPoint y: 312, distance: 933.3
click at [1024, 324] on tr "25th Sep 2025 05:14 PM MTN Mobile Money Betty Katiiti 256780783149 WK 39 002 02…" at bounding box center [625, 317] width 1074 height 58
copy tr "25th Sep 2025 05:14 PM MTN Mobile Money Betty Katiiti 256780783149 WK 39 002 02…"
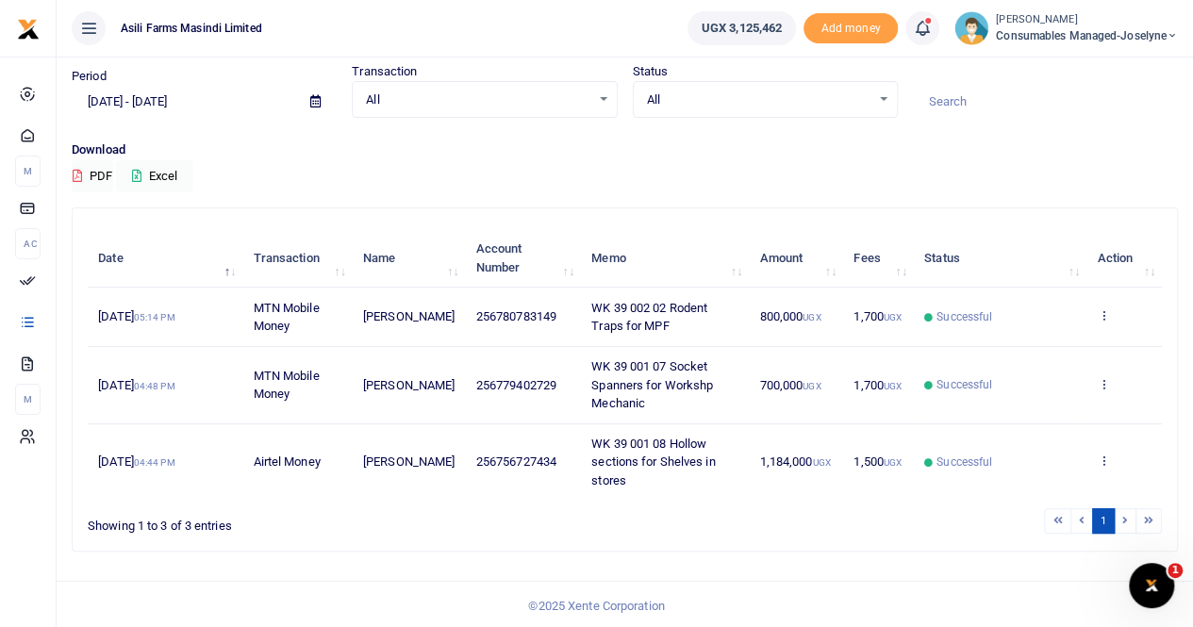
click at [635, 208] on div "Transactions Period 09/25/2025 - 09/27/2025 Transaction All Select an option...…" at bounding box center [624, 279] width 1121 height 574
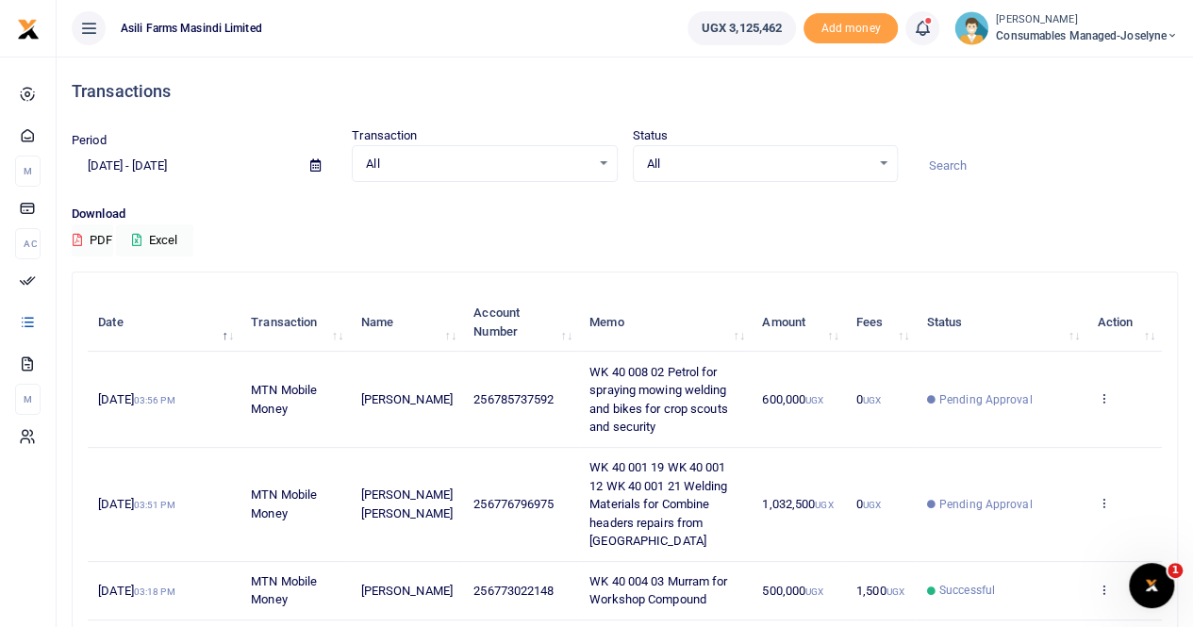
click at [1037, 25] on small "[PERSON_NAME]" at bounding box center [1087, 20] width 182 height 16
click at [1091, 68] on link "Switch accounts" at bounding box center [1105, 69] width 149 height 26
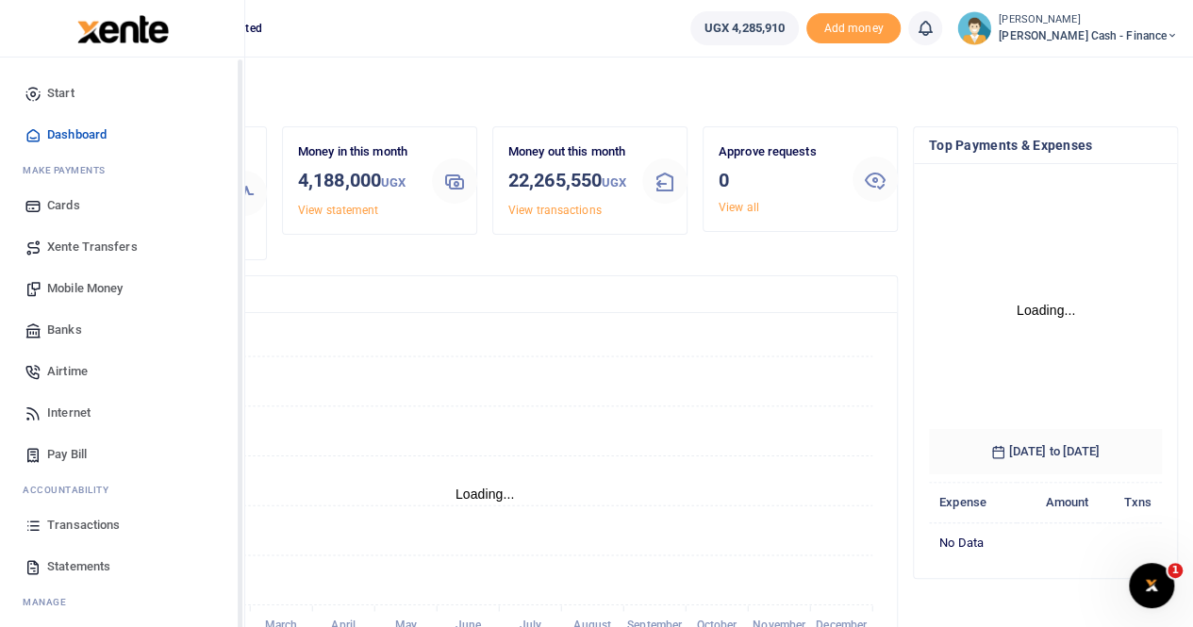
click at [66, 248] on span "Xente Transfers" at bounding box center [92, 247] width 91 height 19
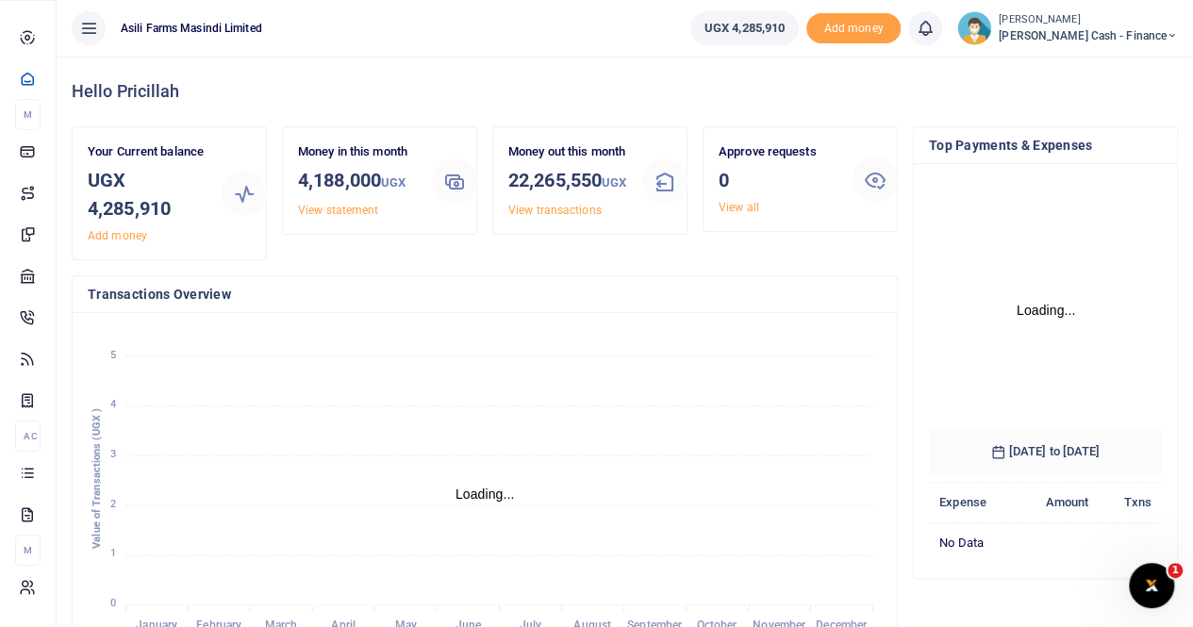
scroll to position [15, 15]
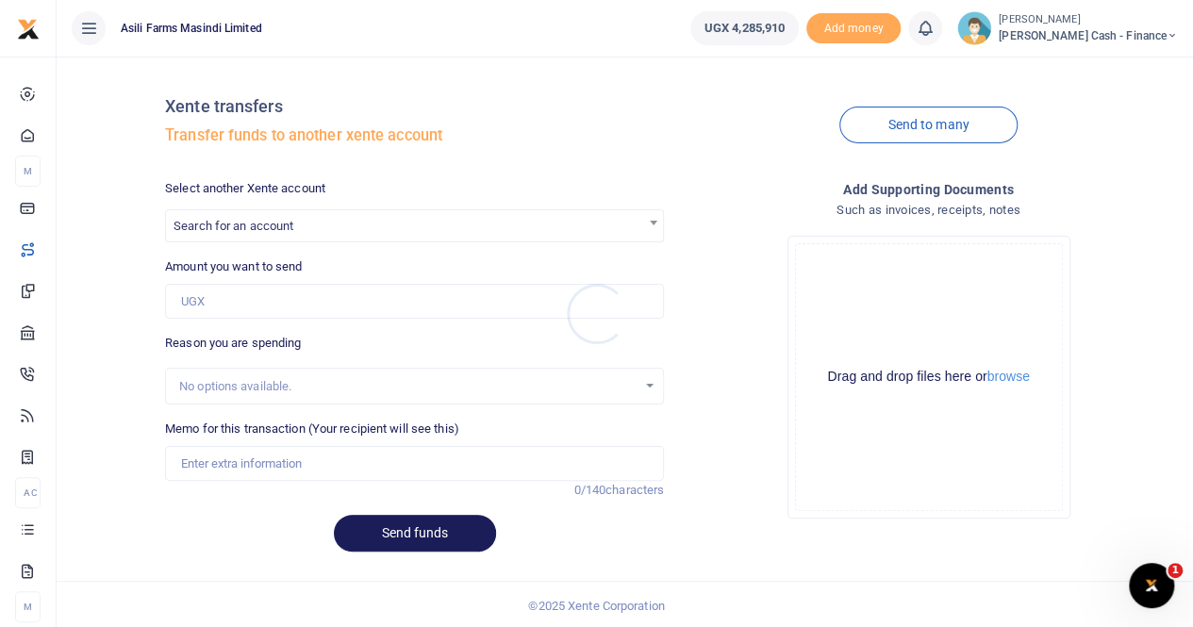
click at [219, 224] on div at bounding box center [596, 313] width 1193 height 627
click at [222, 221] on span "Search for an account" at bounding box center [233, 226] width 120 height 14
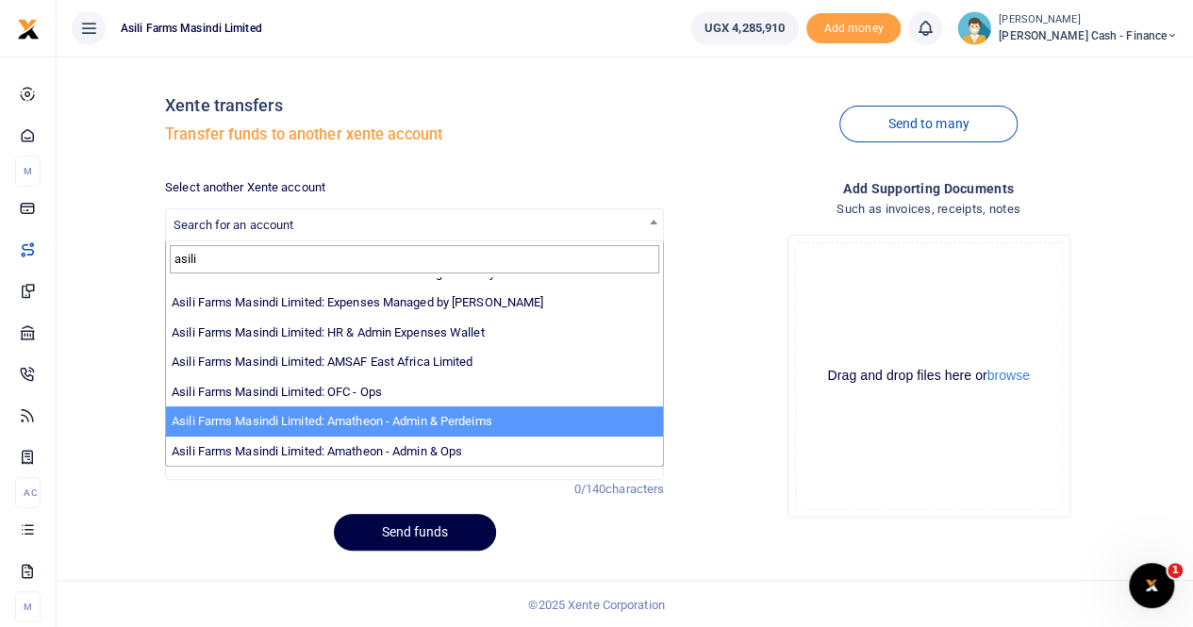
scroll to position [2, 0]
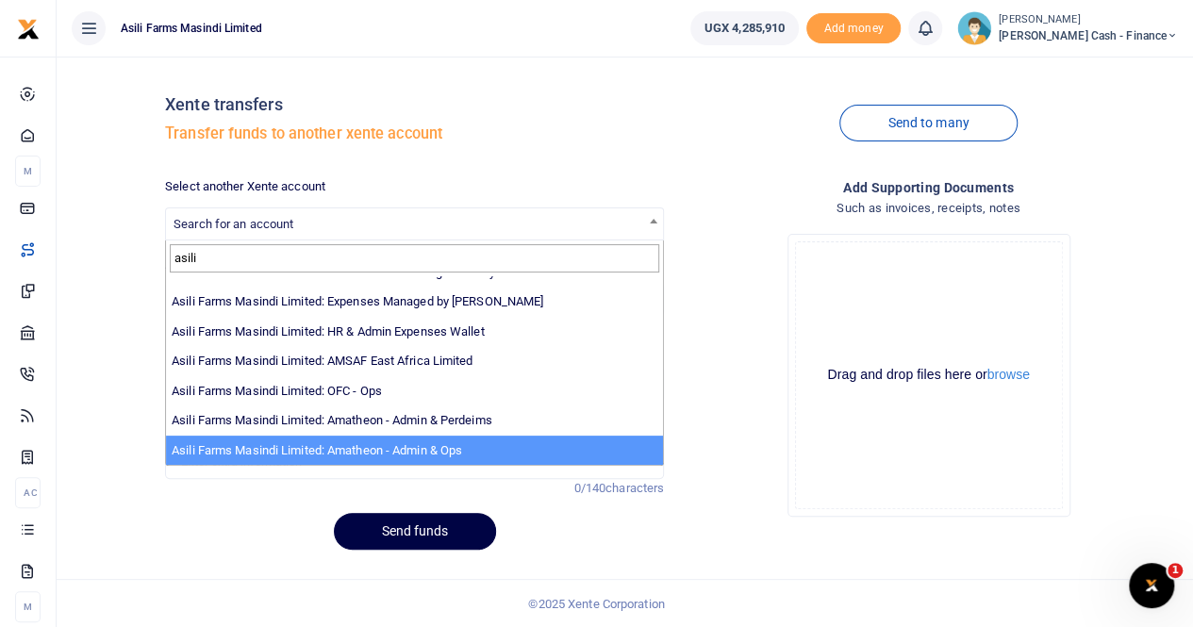
type input "asili"
select select "3989"
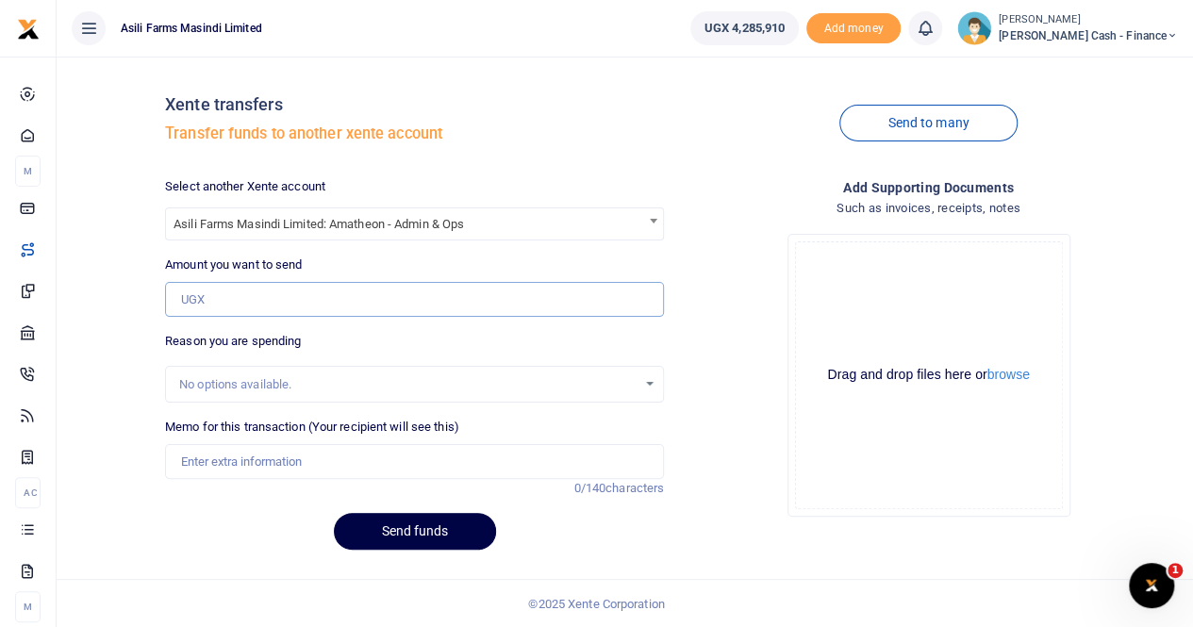
click at [247, 298] on input "Amount you want to send" at bounding box center [414, 300] width 499 height 36
type input "850,000"
click at [221, 462] on input "Memo for this transaction (Your recipient will see this)" at bounding box center [414, 462] width 499 height 36
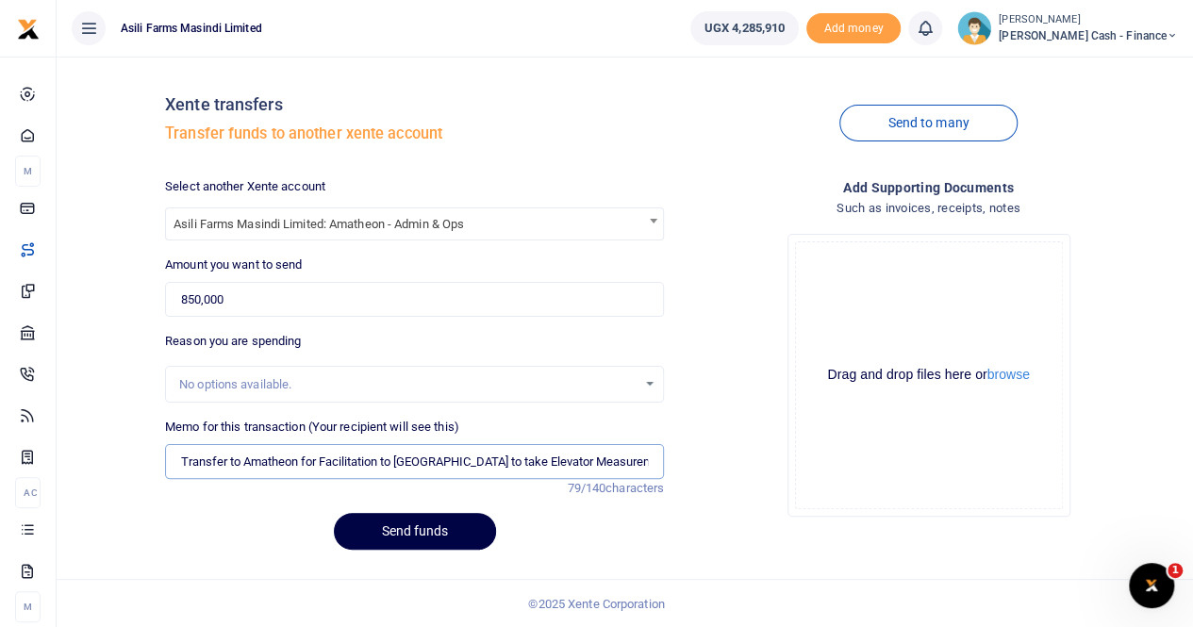
drag, startPoint x: 458, startPoint y: 458, endPoint x: 667, endPoint y: 460, distance: 208.4
click at [667, 460] on div "Memo for this transaction (Your recipient will see this) Transfer to Amatheon f…" at bounding box center [414, 458] width 514 height 80
click at [536, 457] on input "Transfer to Amatheon for Facilitation to Amatheon" at bounding box center [414, 462] width 499 height 36
drag, startPoint x: 298, startPoint y: 303, endPoint x: 318, endPoint y: 310, distance: 21.2
click at [298, 303] on input "850,000" at bounding box center [414, 300] width 499 height 36
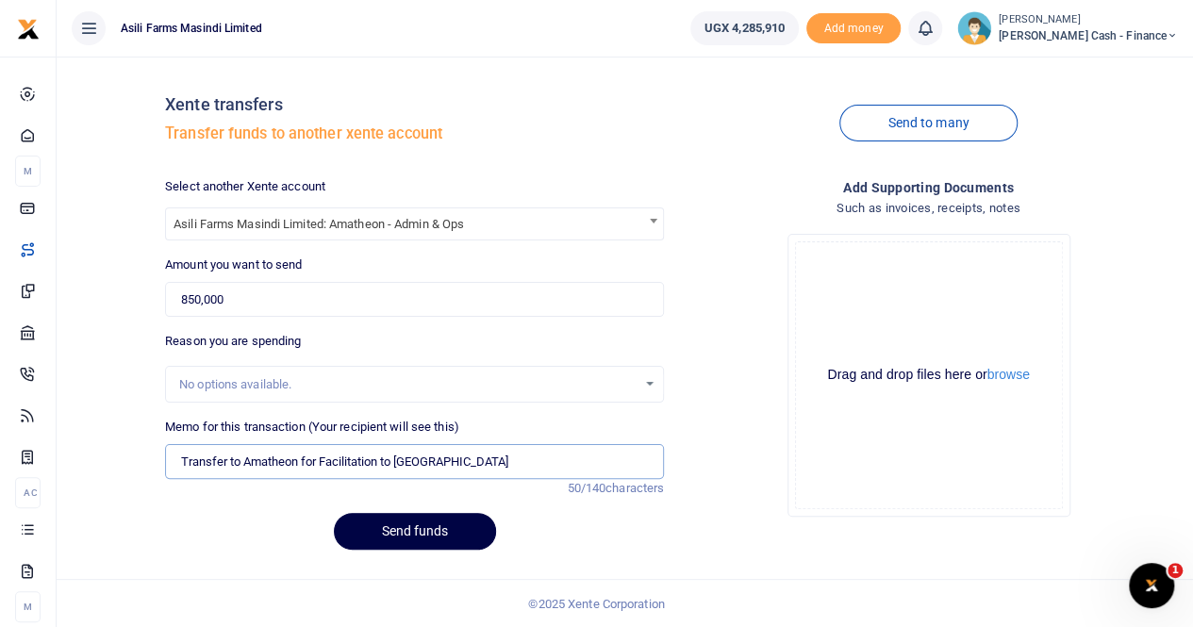
click at [476, 458] on input "Transfer to Amatheon for Facilitation to Amatheon" at bounding box center [414, 462] width 499 height 36
click at [318, 455] on input "Transfer to Amatheon for Facilitation" at bounding box center [414, 462] width 499 height 36
drag, startPoint x: 439, startPoint y: 462, endPoint x: 473, endPoint y: 456, distance: 34.4
click at [441, 462] on input "Transfer to Amatheon for Director Facilitation" at bounding box center [414, 462] width 499 height 36
type input "Transfer to Amatheon for Director Facilitation travelling from Hoima top Amathe…"
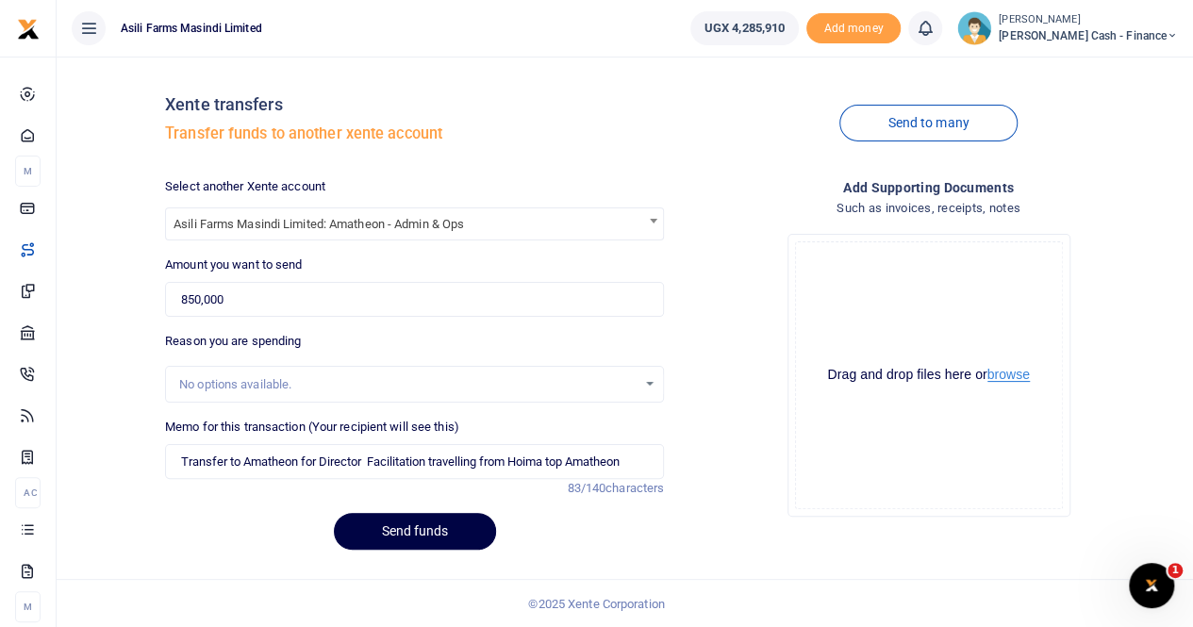
click at [1018, 372] on button "browse" at bounding box center [1008, 375] width 42 height 14
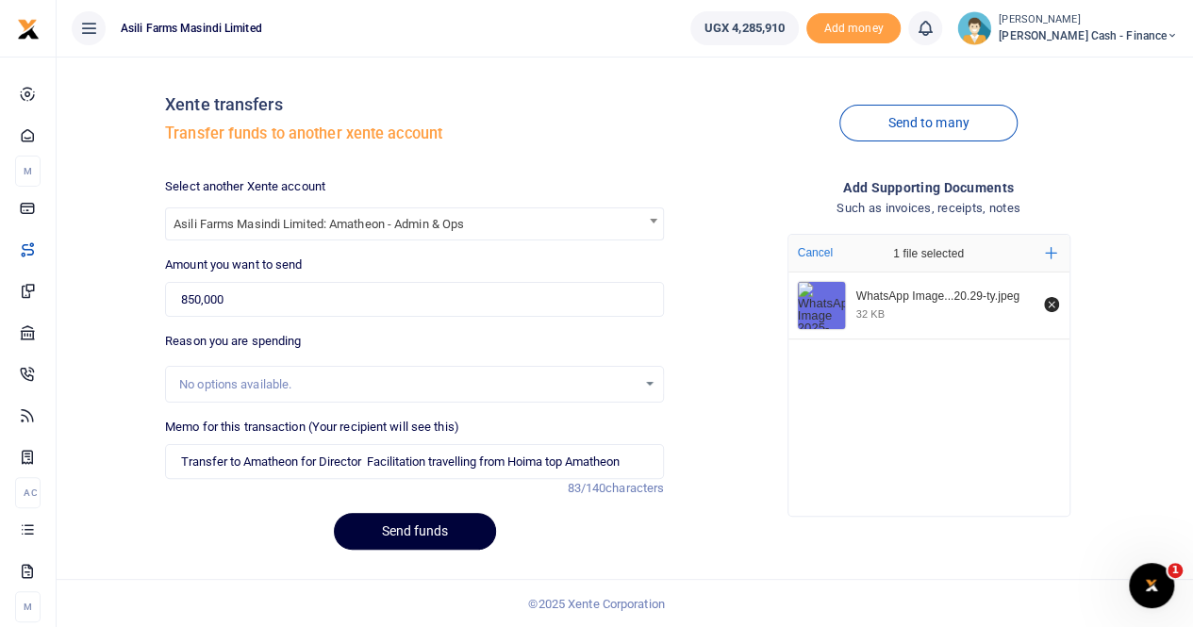
click at [401, 535] on button "Send funds" at bounding box center [415, 531] width 162 height 37
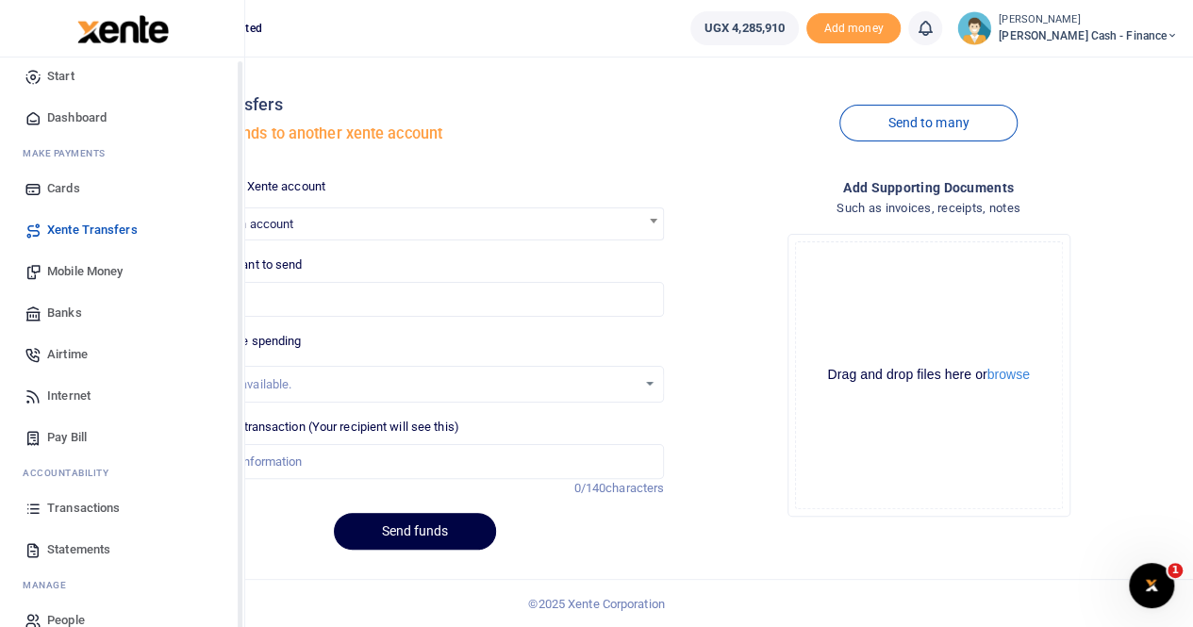
scroll to position [45, 0]
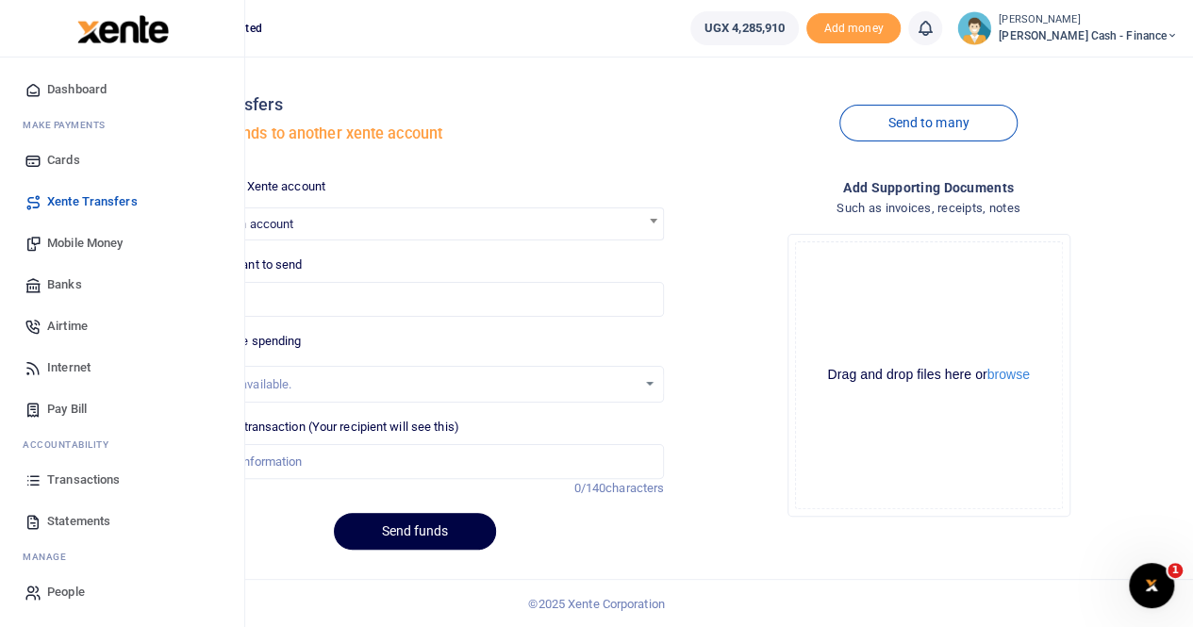
click at [86, 518] on span "Statements" at bounding box center [78, 521] width 63 height 19
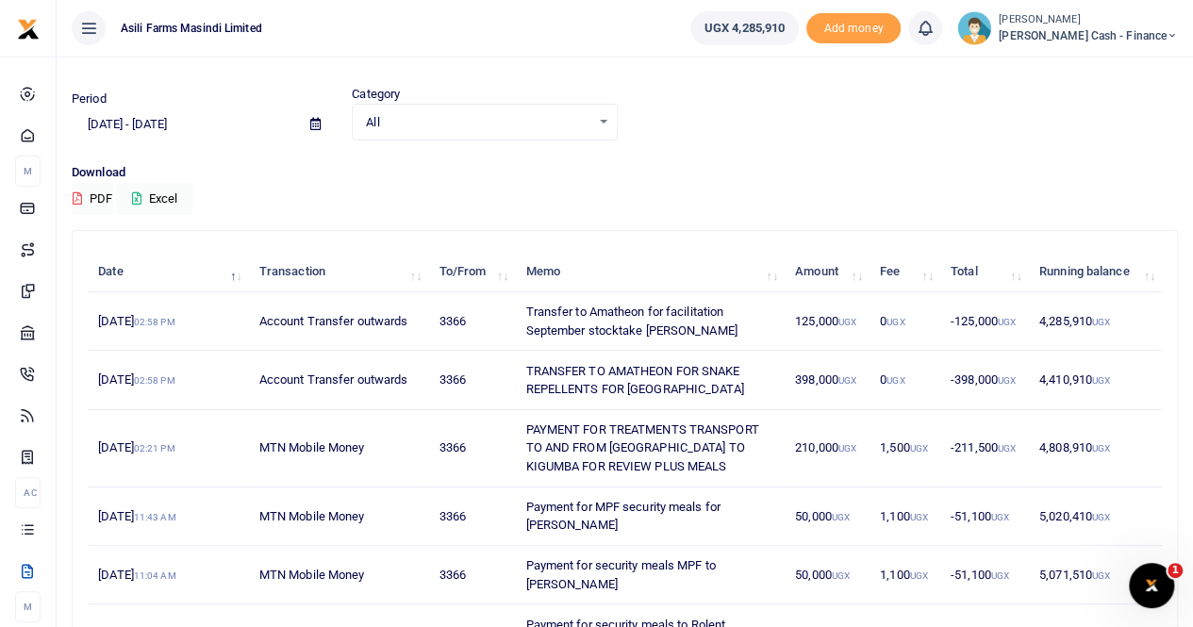
click at [1104, 25] on small "[PERSON_NAME]" at bounding box center [1087, 20] width 179 height 16
click at [1111, 60] on link "Switch accounts" at bounding box center [1042, 69] width 149 height 26
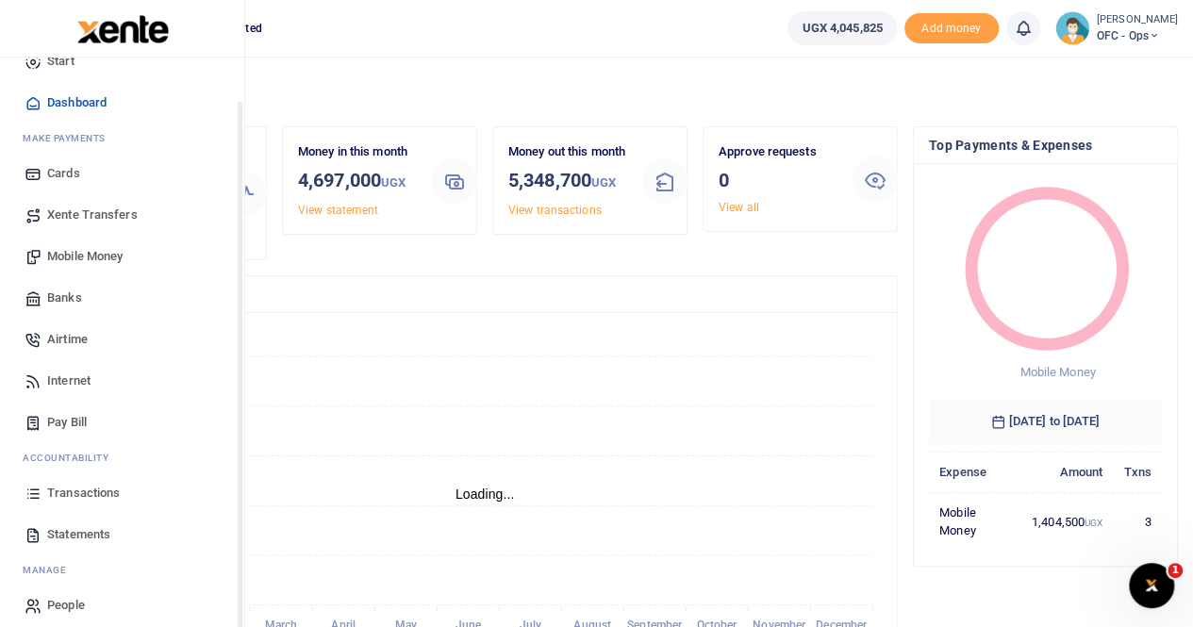
scroll to position [45, 0]
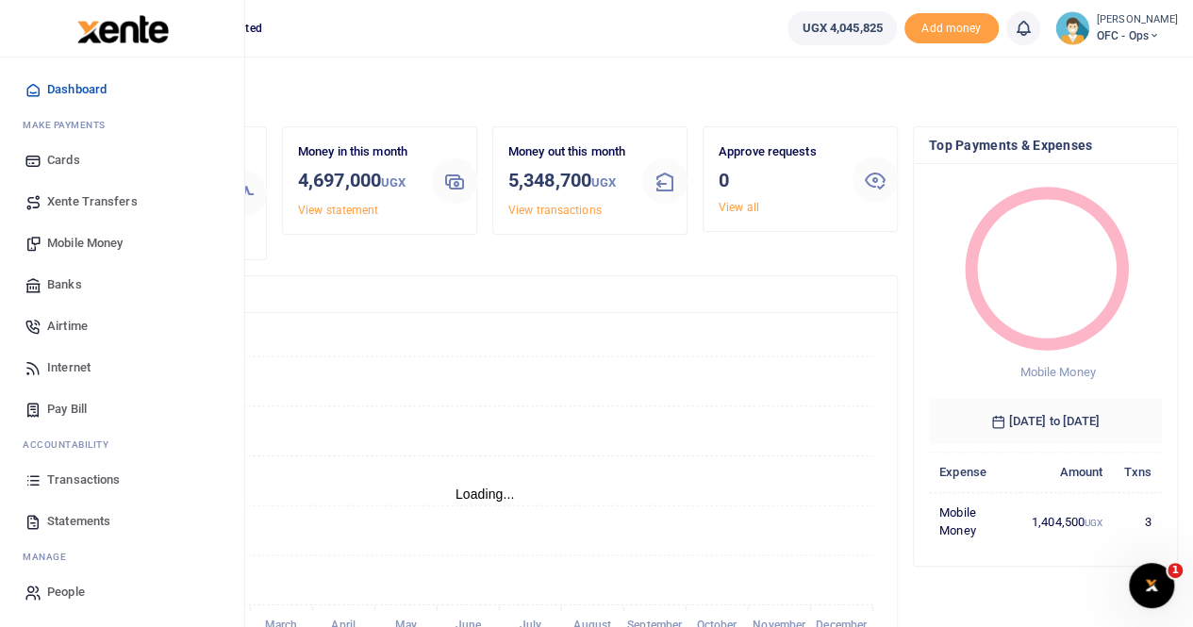
click at [92, 518] on span "Statements" at bounding box center [78, 521] width 63 height 19
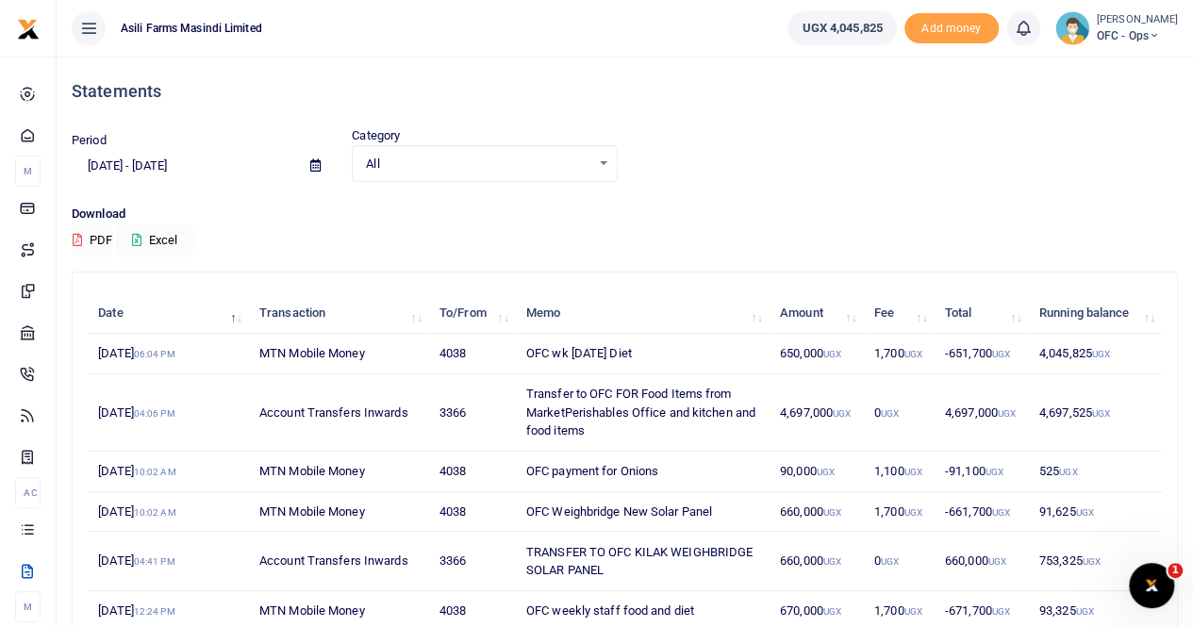
click at [312, 163] on icon at bounding box center [315, 165] width 10 height 12
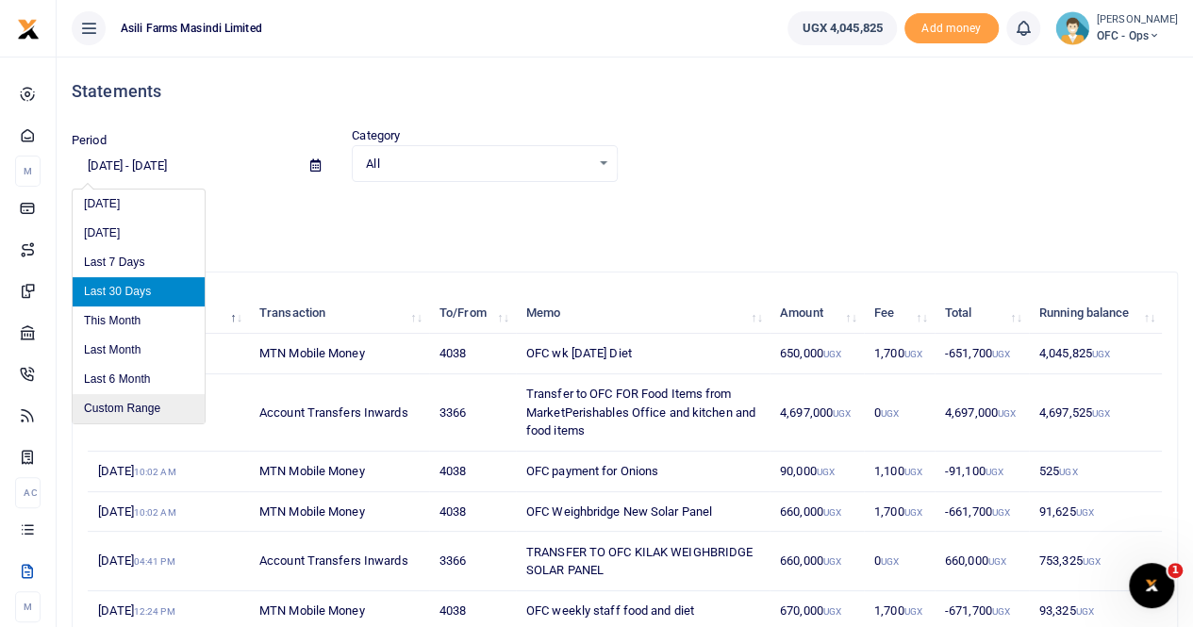
click at [132, 401] on li "Custom Range" at bounding box center [139, 408] width 132 height 29
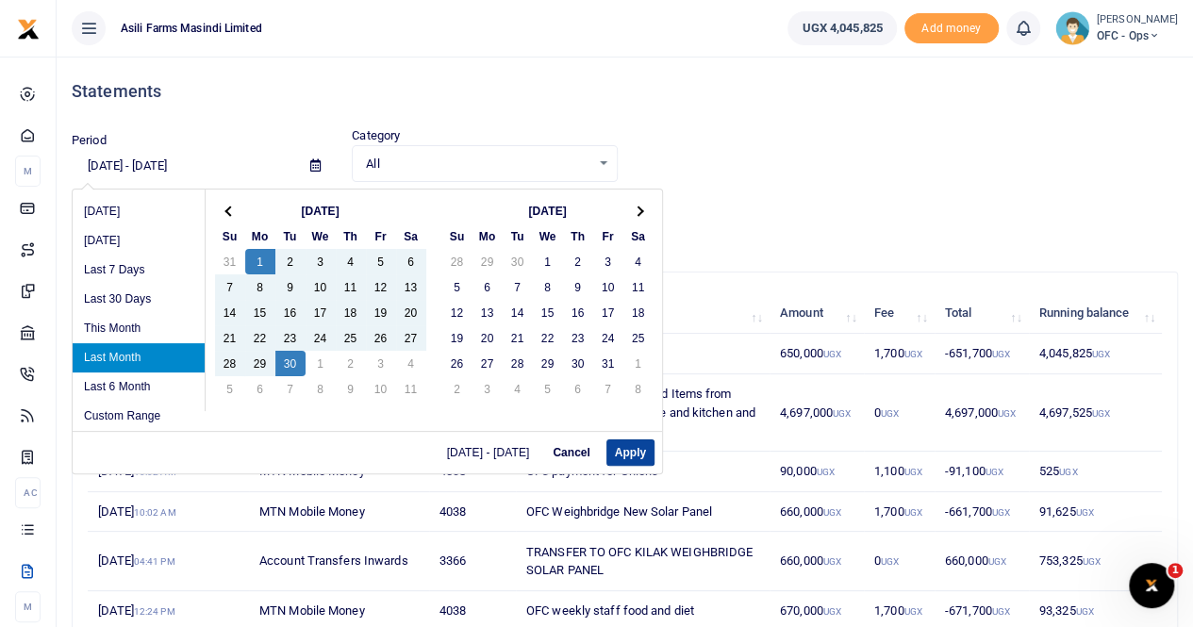
click at [640, 450] on button "Apply" at bounding box center [630, 452] width 48 height 26
type input "[DATE] - [DATE]"
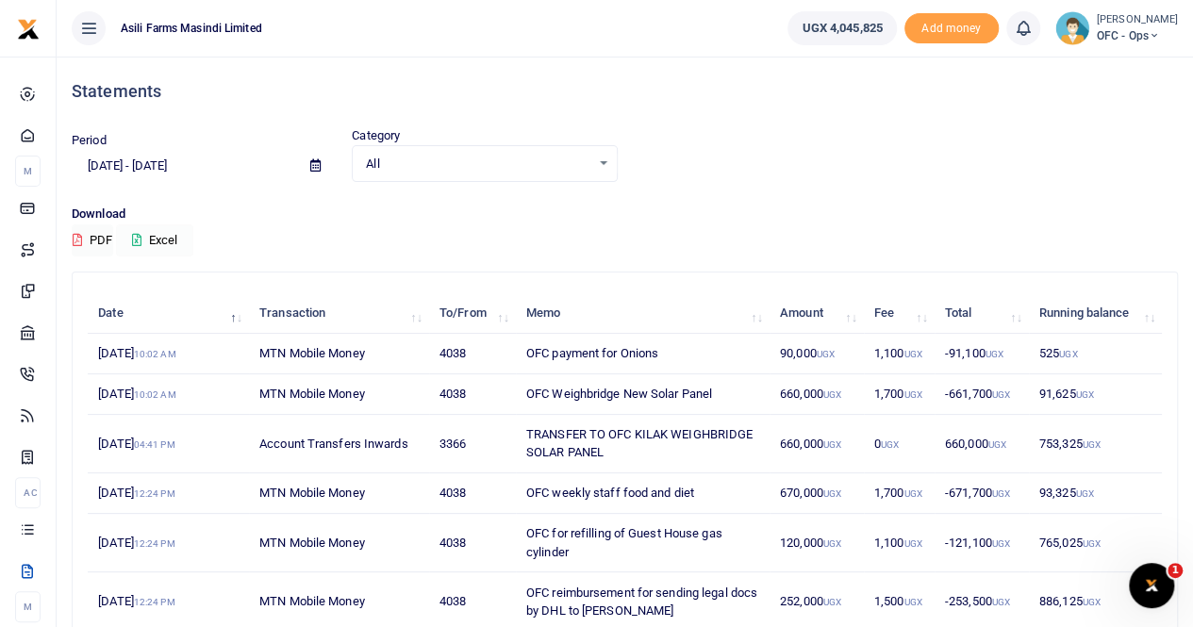
click at [168, 235] on button "Excel" at bounding box center [154, 240] width 77 height 32
click at [159, 235] on button "Excel" at bounding box center [154, 240] width 77 height 32
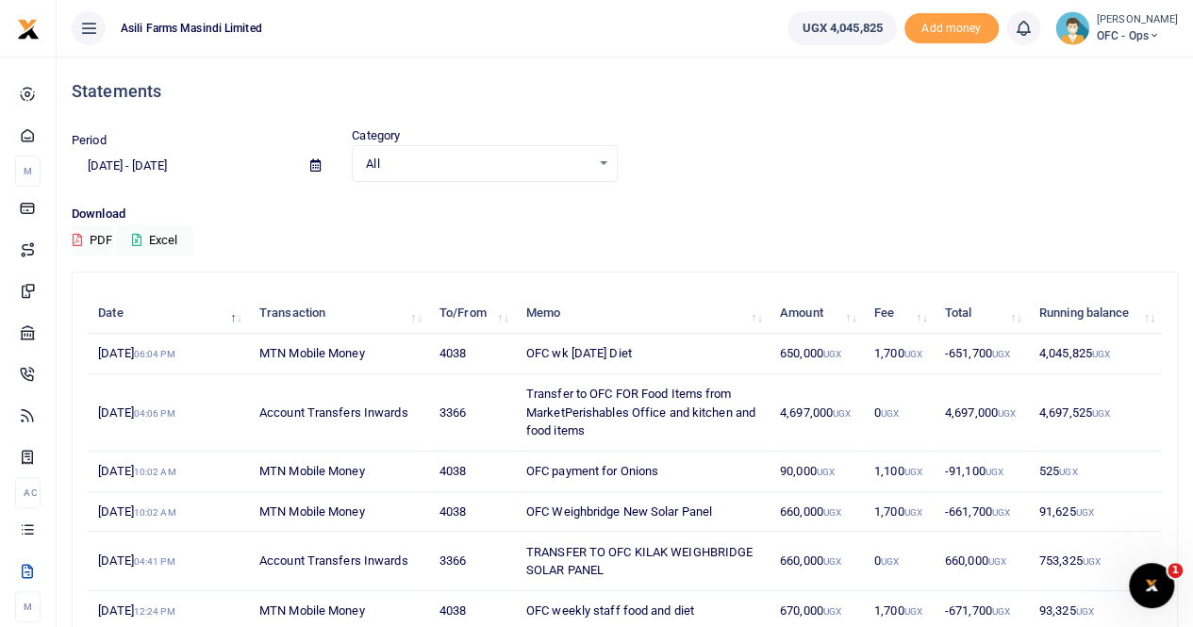
click at [1137, 16] on small "[PERSON_NAME]" at bounding box center [1136, 20] width 81 height 16
click at [1112, 61] on link "Switch accounts" at bounding box center [1103, 69] width 149 height 26
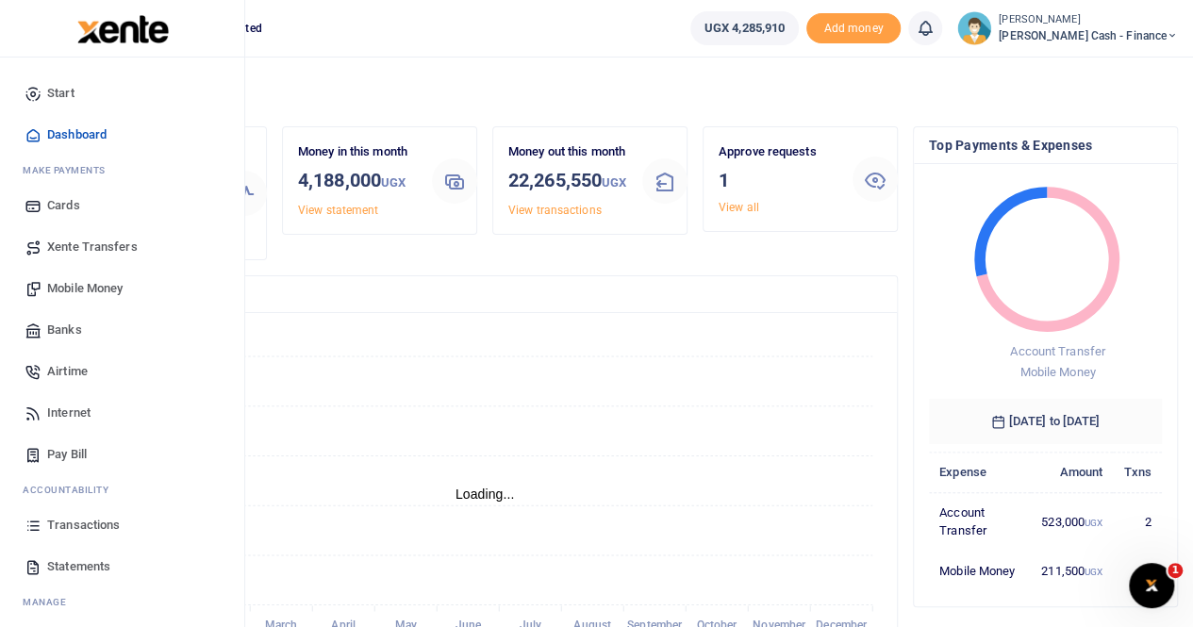
click at [79, 244] on span "Xente Transfers" at bounding box center [92, 247] width 91 height 19
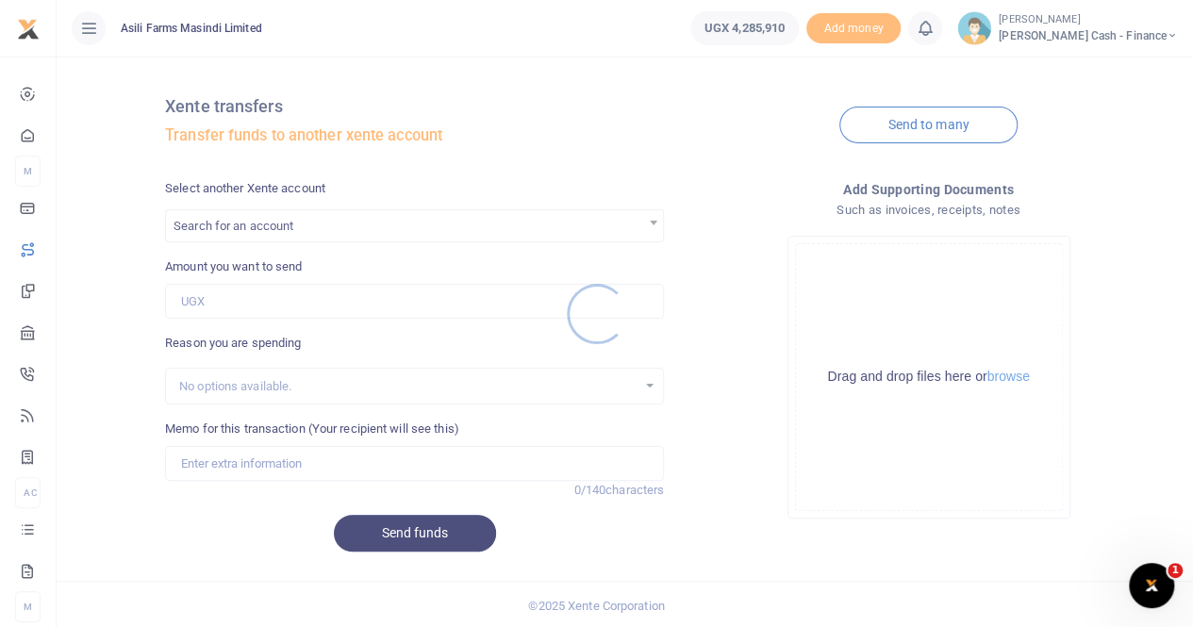
click at [234, 222] on div at bounding box center [596, 313] width 1193 height 627
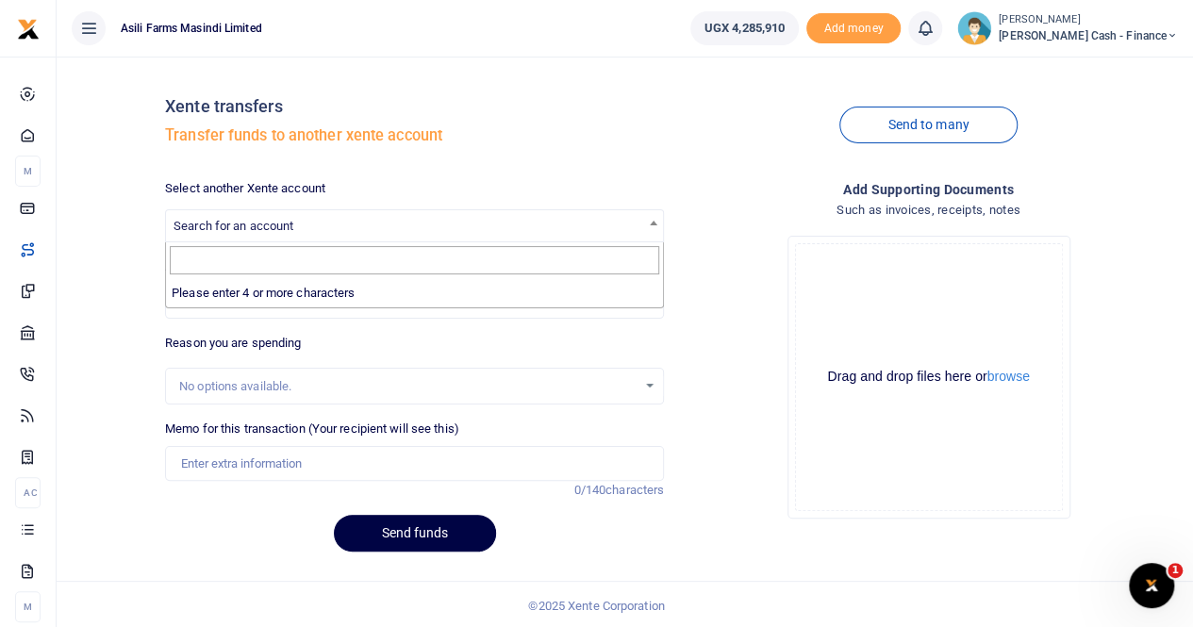
click at [234, 216] on span "Search for an account" at bounding box center [414, 224] width 497 height 29
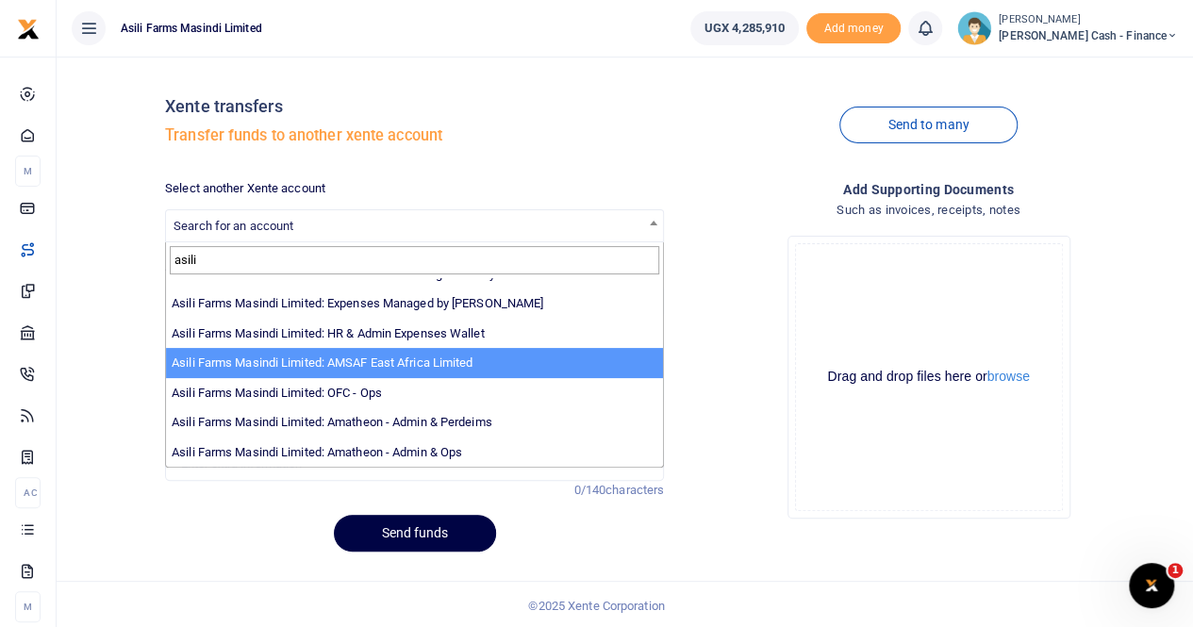
scroll to position [2, 0]
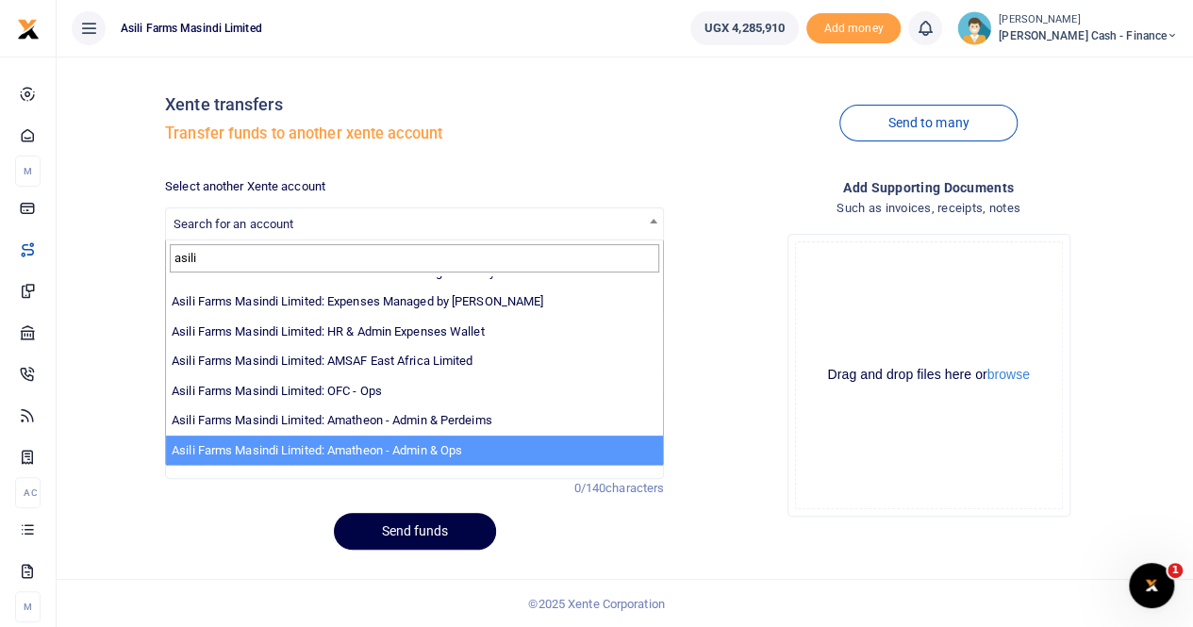
type input "asili"
select select "3989"
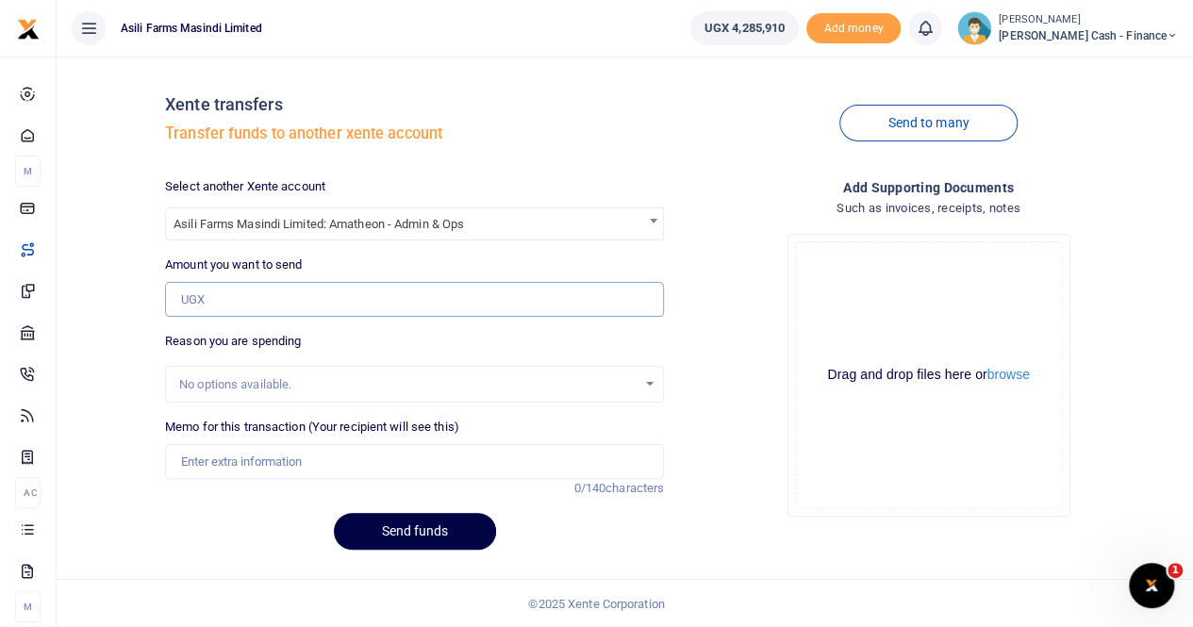
click at [232, 298] on input "Amount you want to send" at bounding box center [414, 300] width 499 height 36
type input "200,000"
click at [215, 465] on input "Memo for this transaction (Your recipient will see this)" at bounding box center [414, 462] width 499 height 36
click at [320, 463] on input "Transfer to Amatheon" at bounding box center [414, 462] width 499 height 36
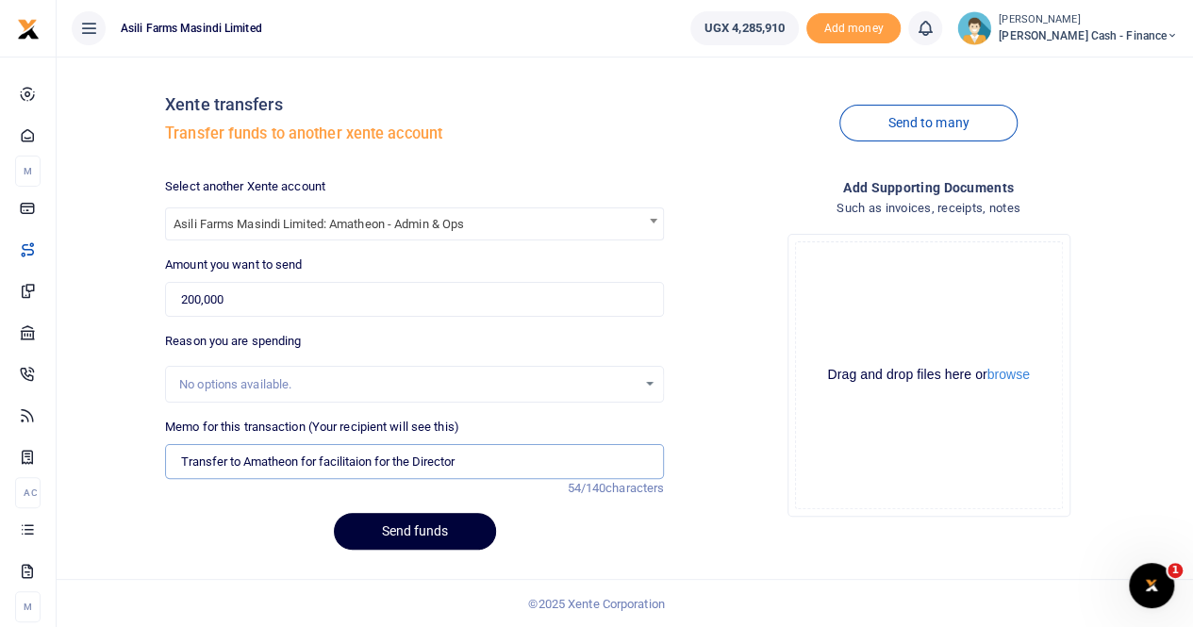
type input "Transfer to Amatheon for facilitaion for the Director"
click at [387, 536] on button "Send funds" at bounding box center [415, 531] width 162 height 37
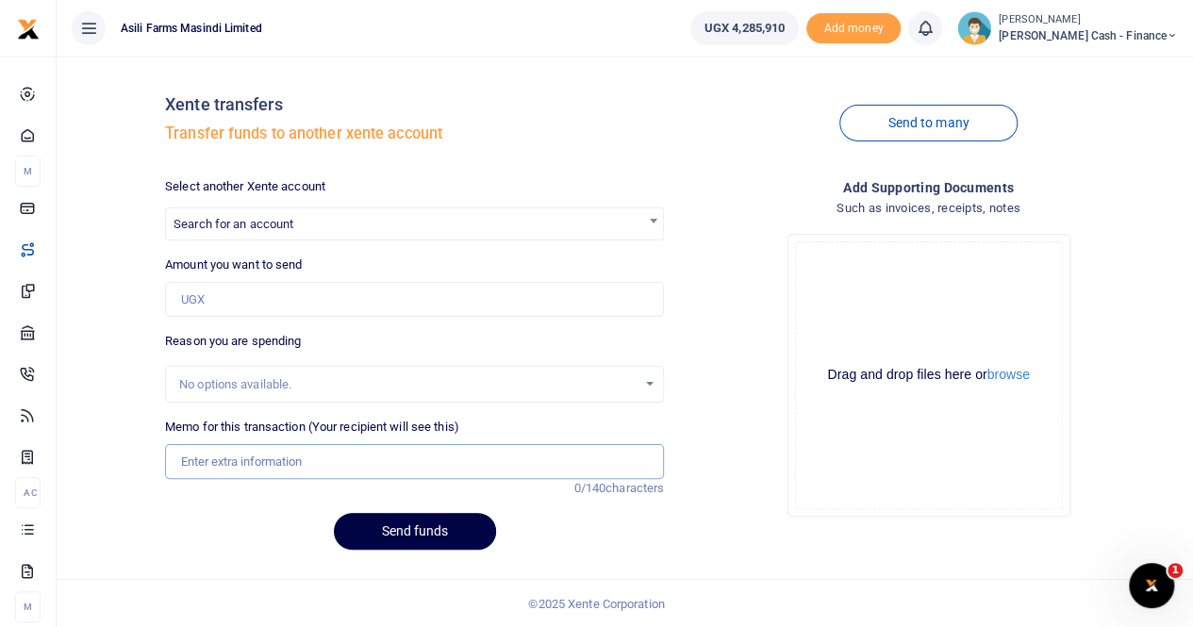
click at [573, 445] on input "Memo for this transaction (Your recipient will see this)" at bounding box center [414, 462] width 499 height 36
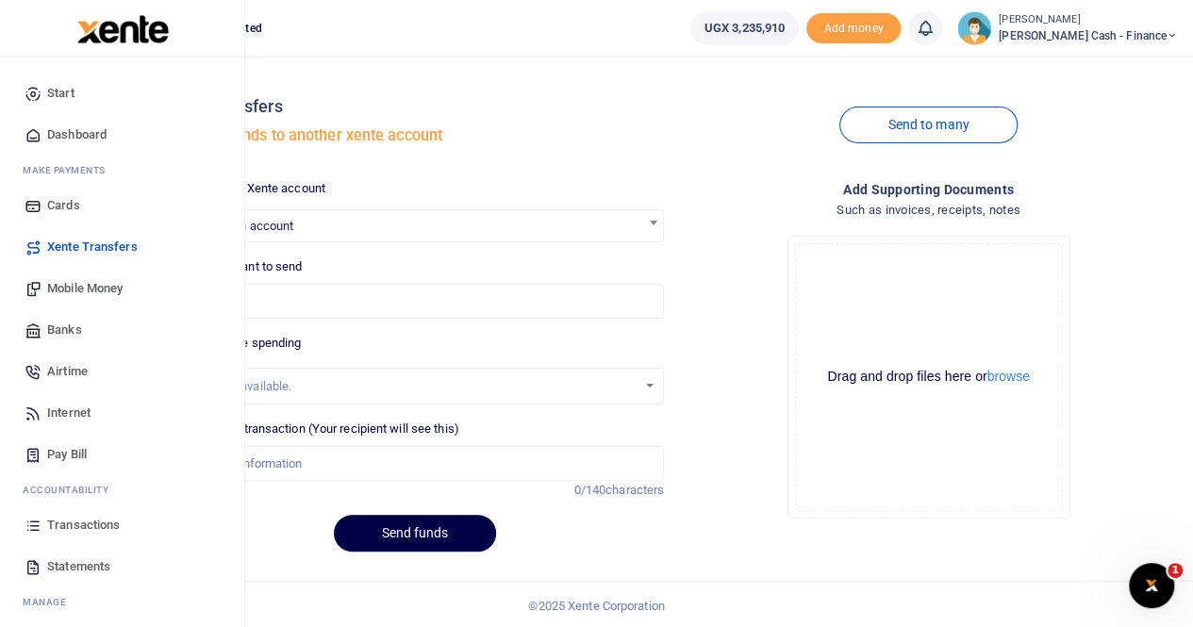
click at [69, 518] on span "Transactions" at bounding box center [83, 525] width 73 height 19
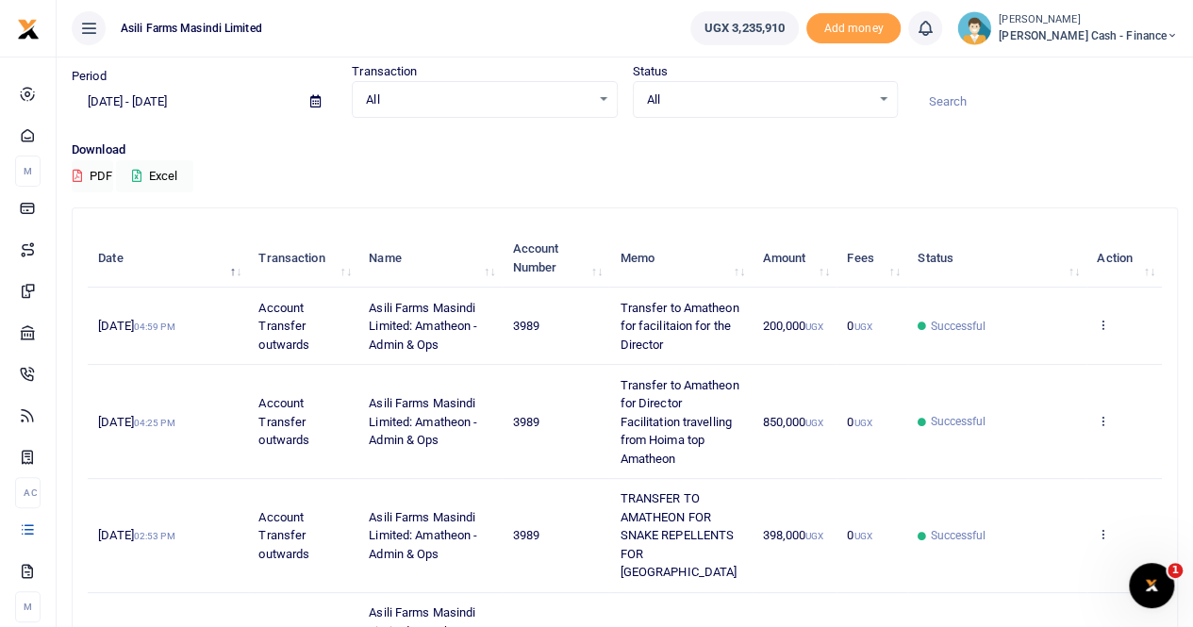
scroll to position [94, 0]
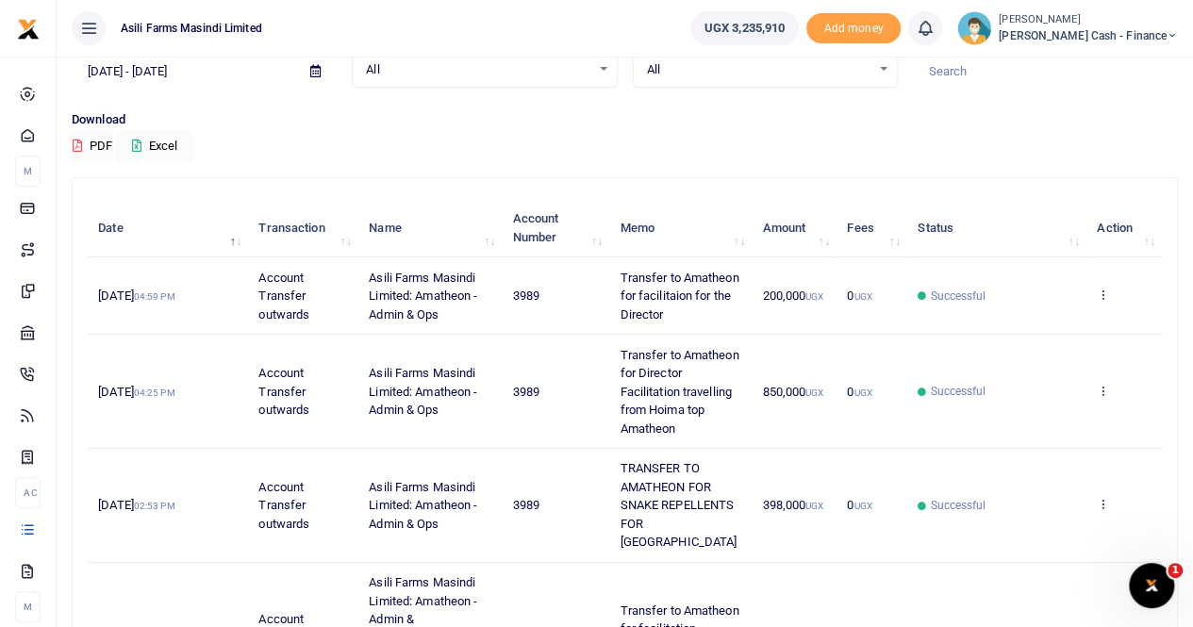
click at [1101, 25] on small "[PERSON_NAME]" at bounding box center [1087, 20] width 179 height 16
click at [1084, 69] on link "Switch accounts" at bounding box center [1042, 69] width 149 height 26
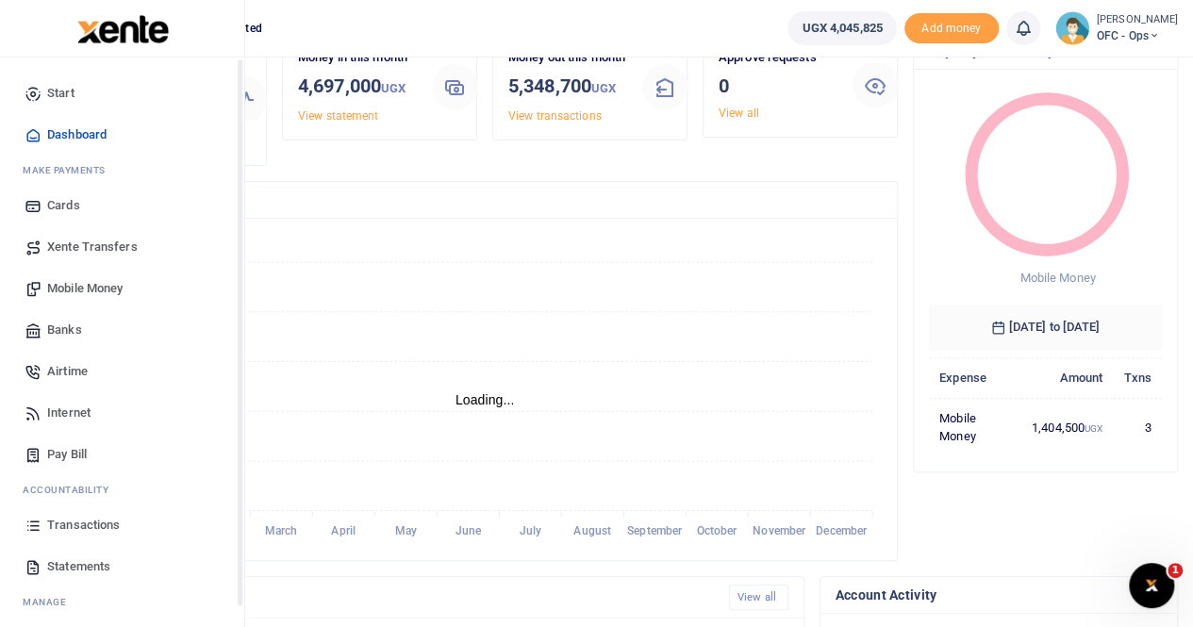
scroll to position [15, 15]
click at [92, 519] on span "Transactions" at bounding box center [83, 525] width 73 height 19
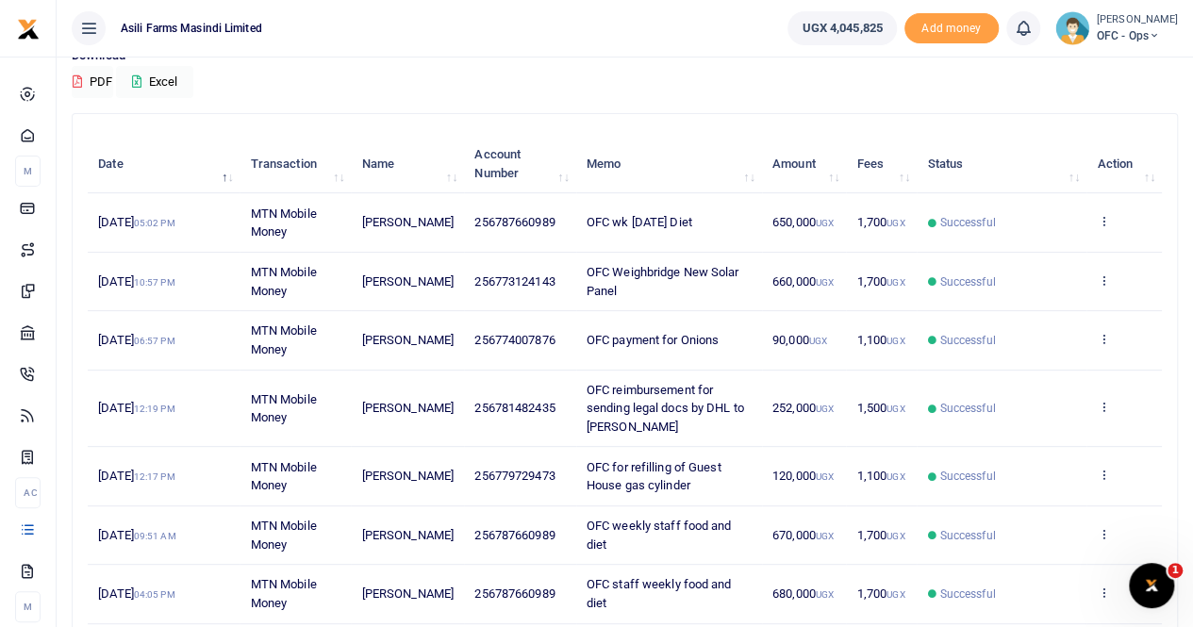
scroll to position [189, 0]
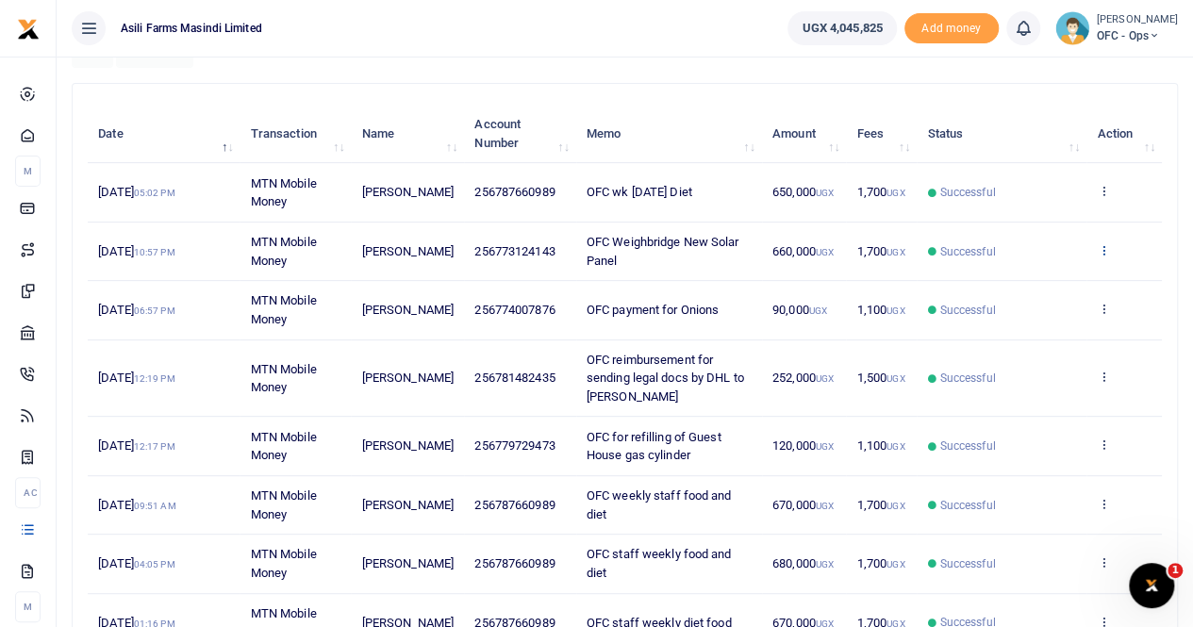
click at [1102, 244] on icon at bounding box center [1102, 249] width 12 height 13
click at [1042, 282] on link "View details" at bounding box center [1034, 282] width 149 height 26
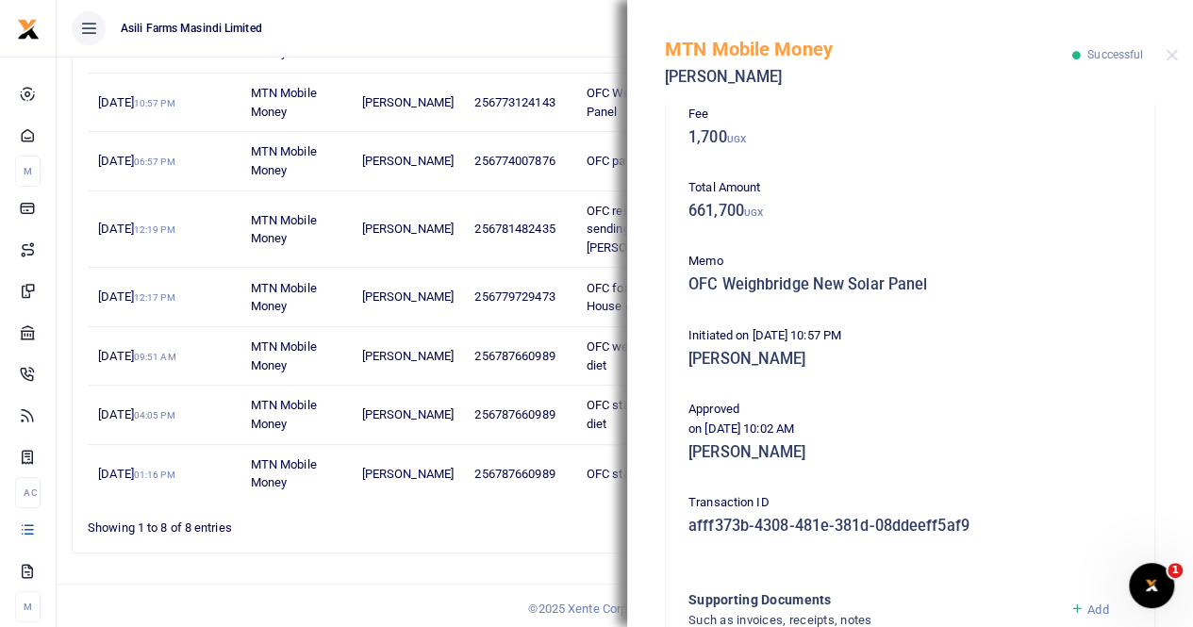
scroll to position [454, 0]
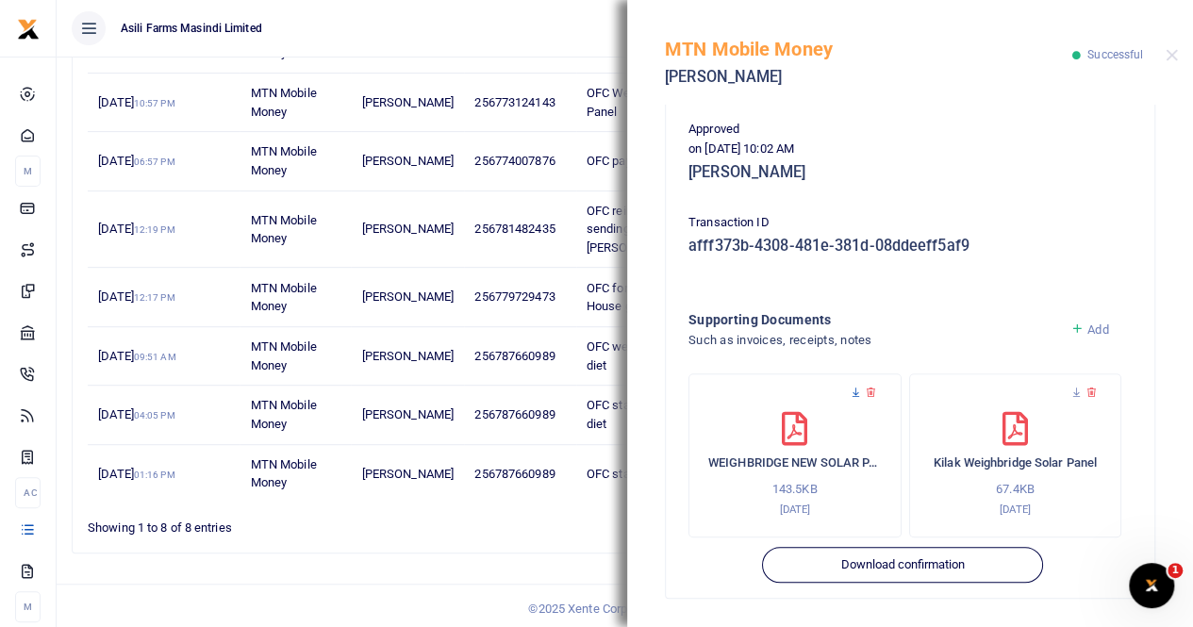
click at [851, 387] on icon at bounding box center [855, 393] width 12 height 12
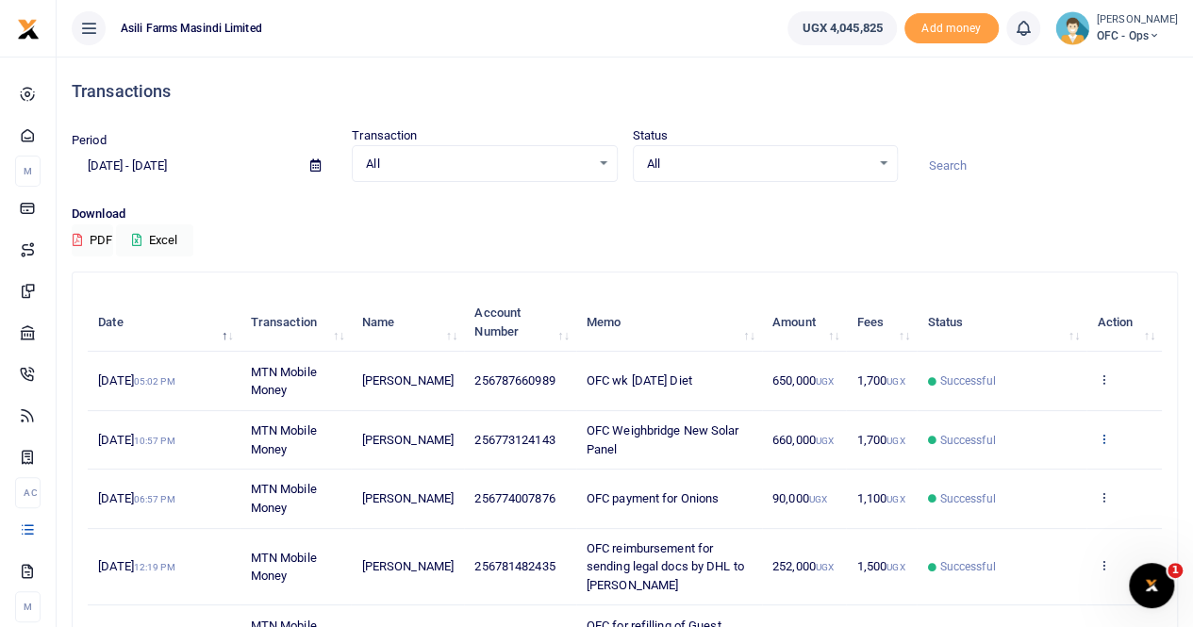
click at [1101, 433] on icon at bounding box center [1102, 438] width 12 height 13
click at [1046, 468] on link "View details" at bounding box center [1034, 470] width 149 height 26
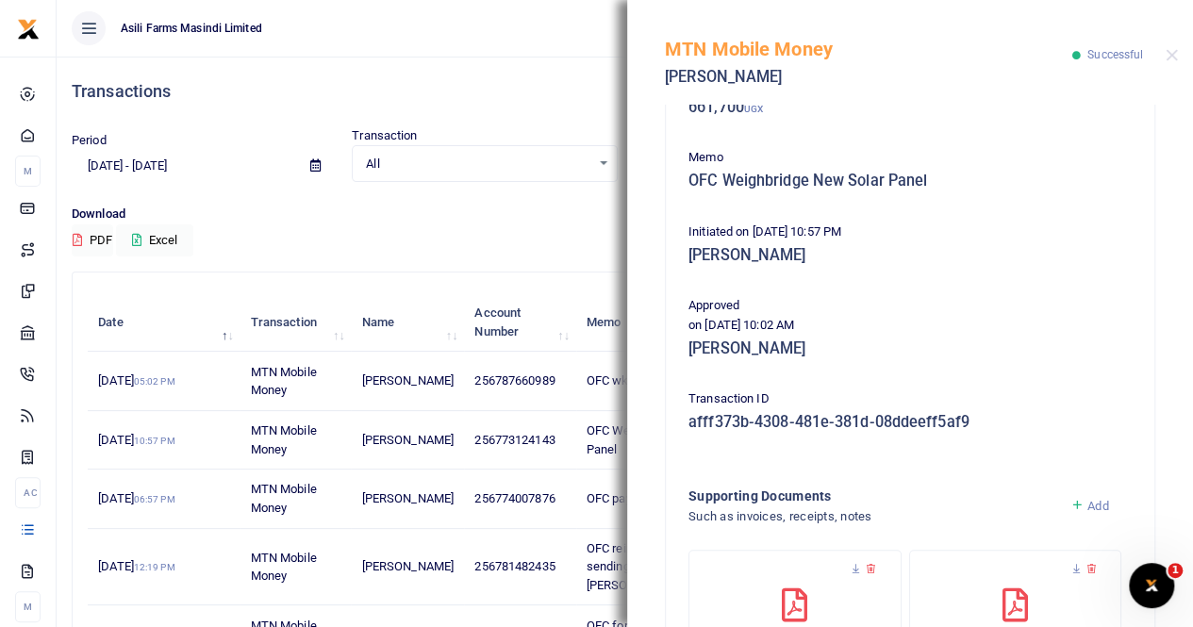
scroll to position [454, 0]
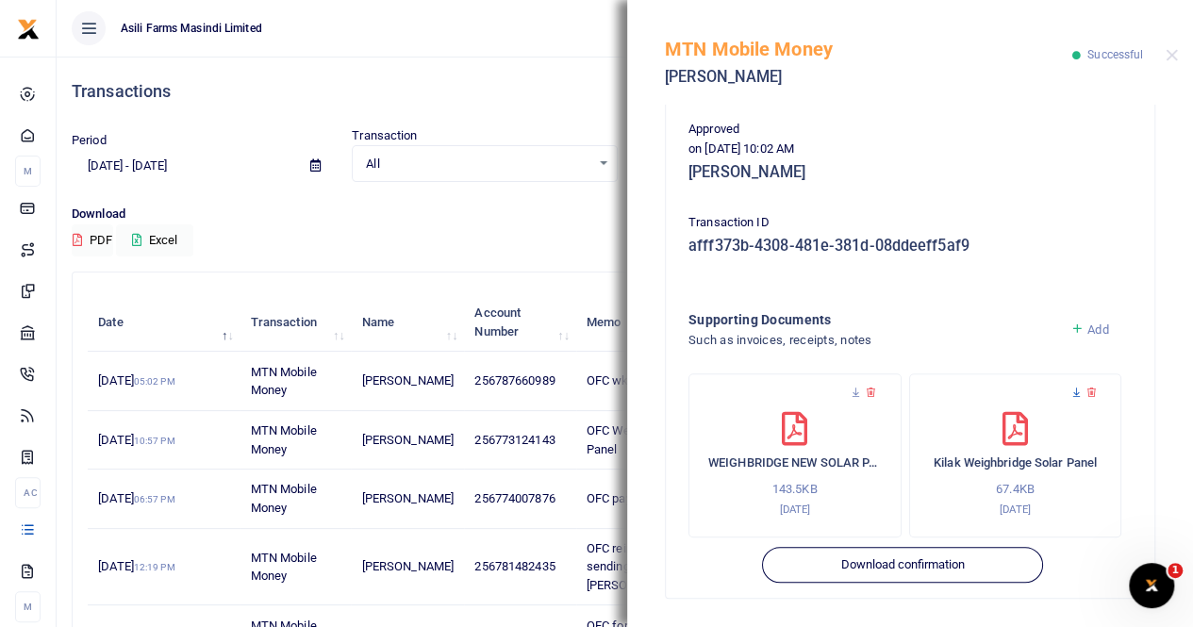
click at [1070, 389] on icon at bounding box center [1076, 393] width 12 height 12
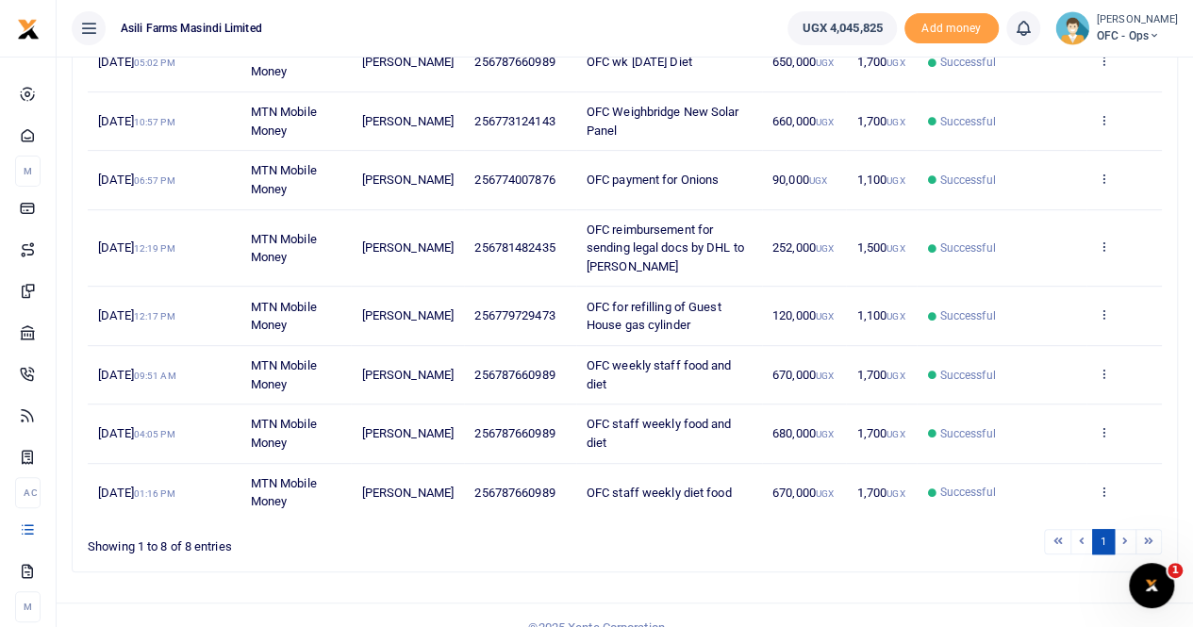
scroll to position [338, 0]
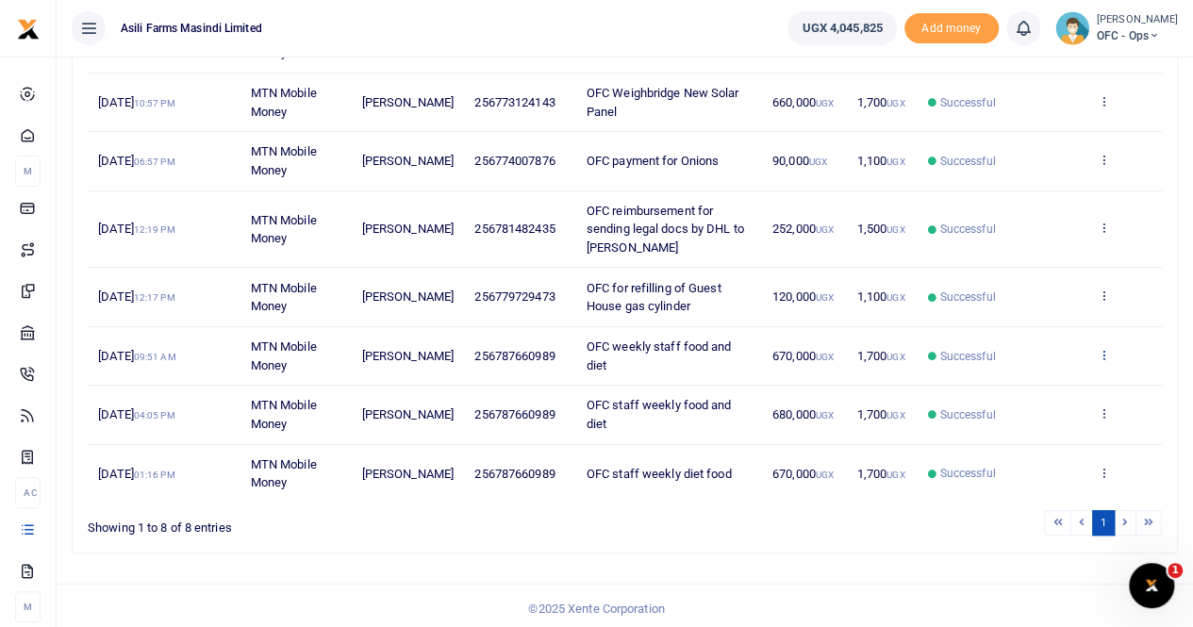
click at [1104, 348] on icon at bounding box center [1102, 354] width 12 height 13
click at [1045, 380] on link "View details" at bounding box center [1034, 384] width 149 height 26
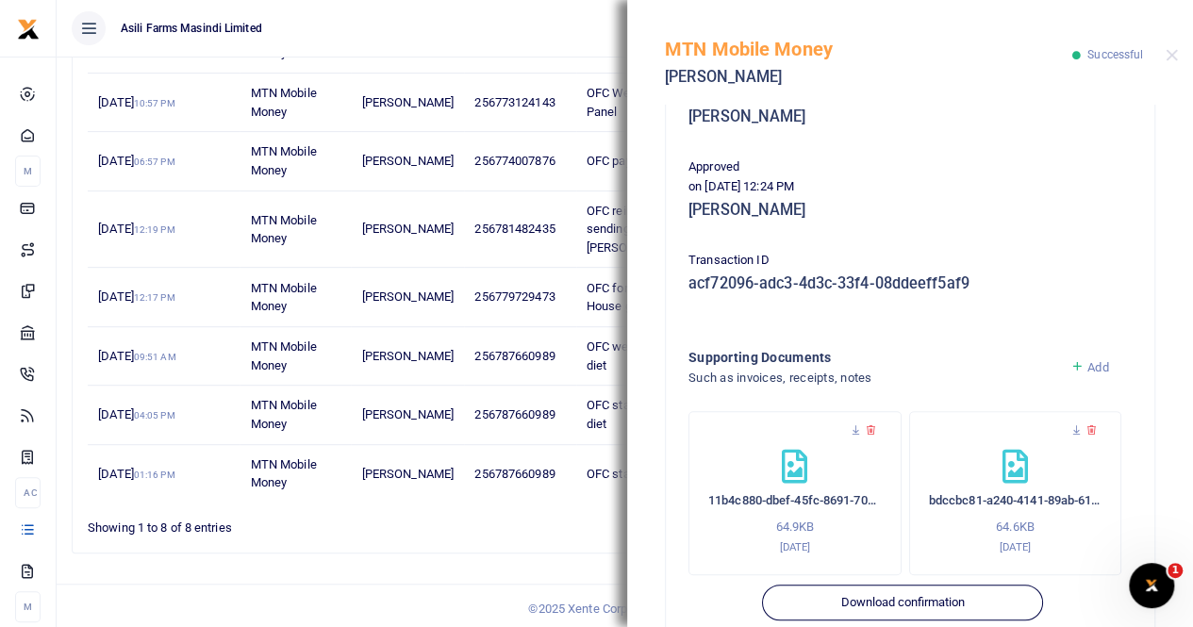
scroll to position [454, 0]
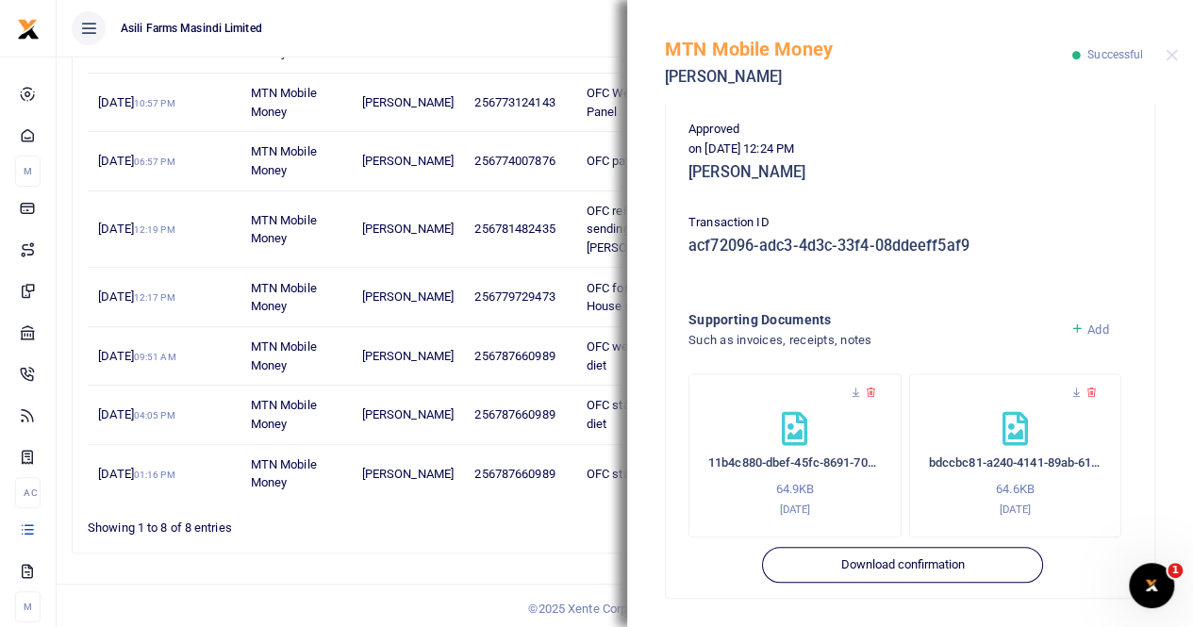
click at [856, 384] on div "11b4c880-dbef-45fc-8691-70ea402199ad 64.9KB [DATE]" at bounding box center [794, 455] width 213 height 164
click at [858, 389] on icon at bounding box center [855, 393] width 12 height 12
